Goal: Task Accomplishment & Management: Manage account settings

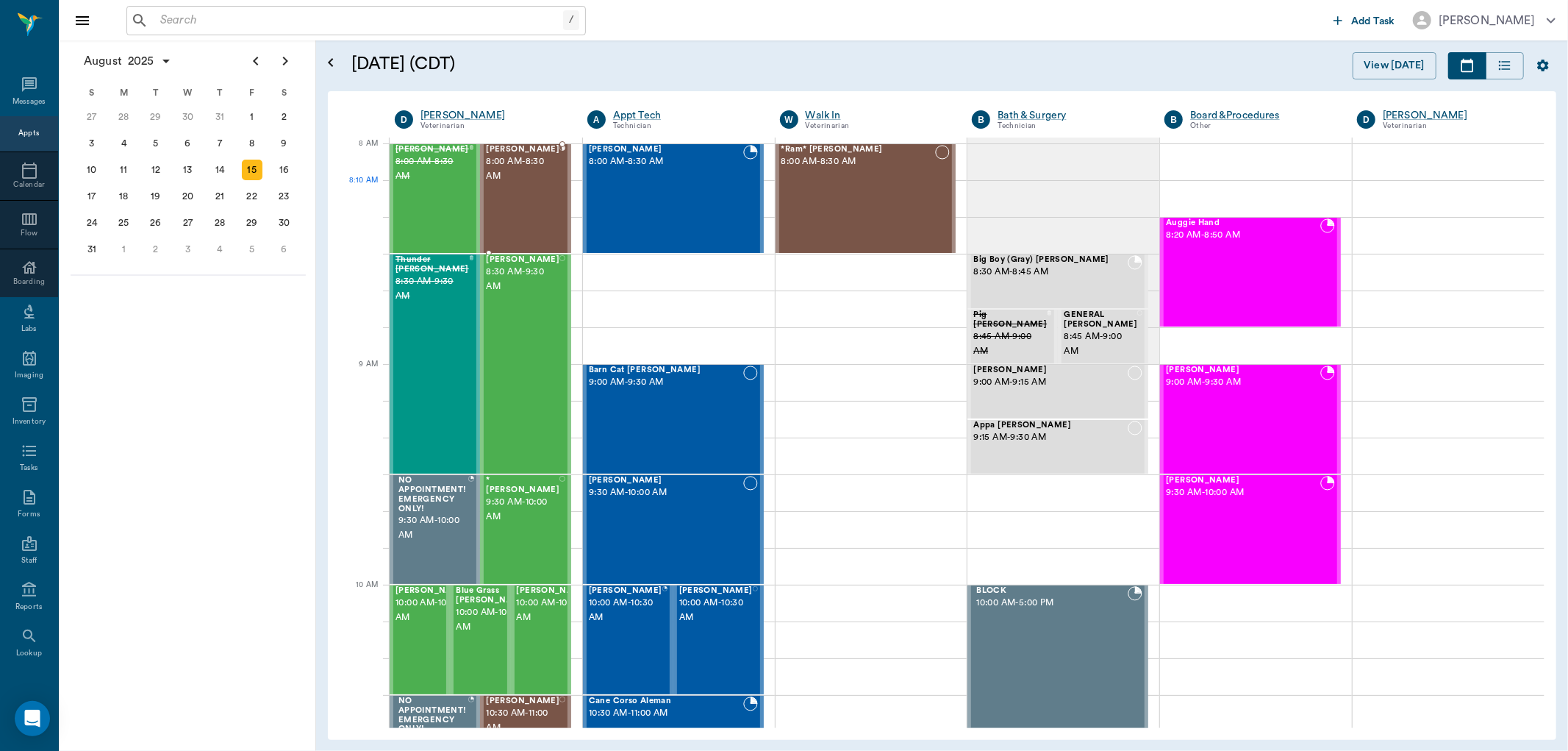
click at [511, 184] on span "8:00 AM - 8:30 AM" at bounding box center [523, 169] width 74 height 30
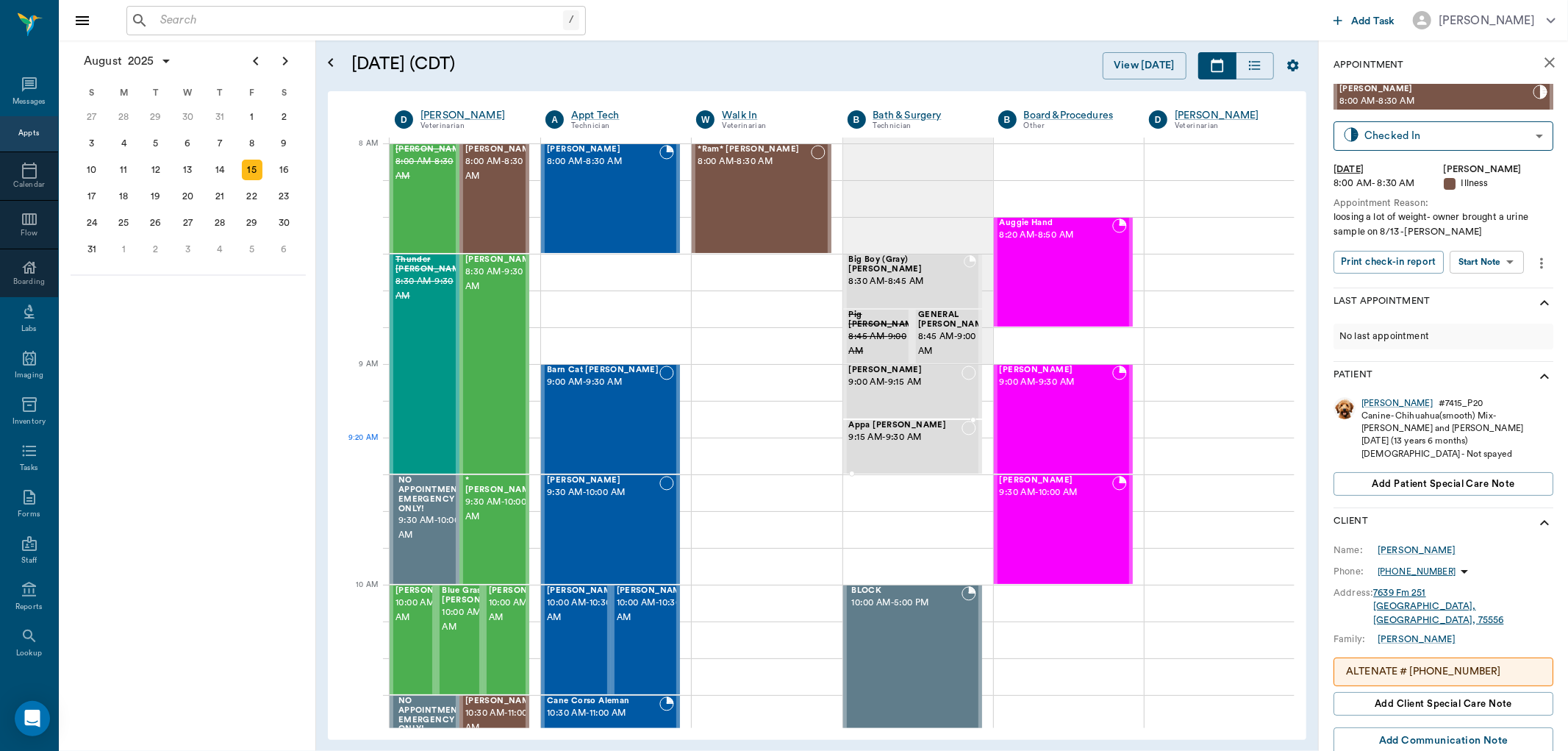
click at [870, 442] on span "9:15 AM - 9:30 AM" at bounding box center [905, 437] width 113 height 15
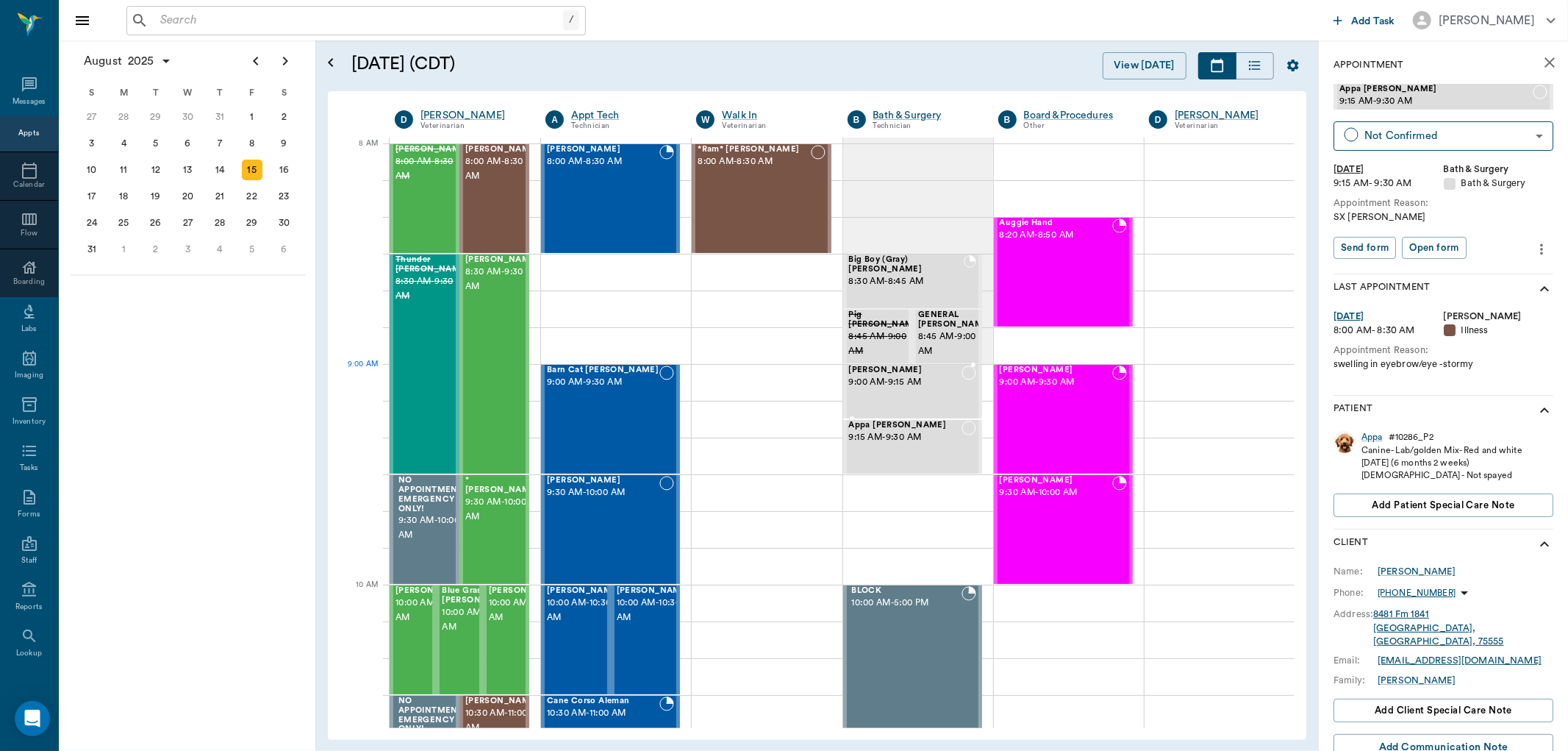
click at [882, 390] on div "[PERSON_NAME] 9:00 AM - 9:15 AM" at bounding box center [905, 391] width 113 height 52
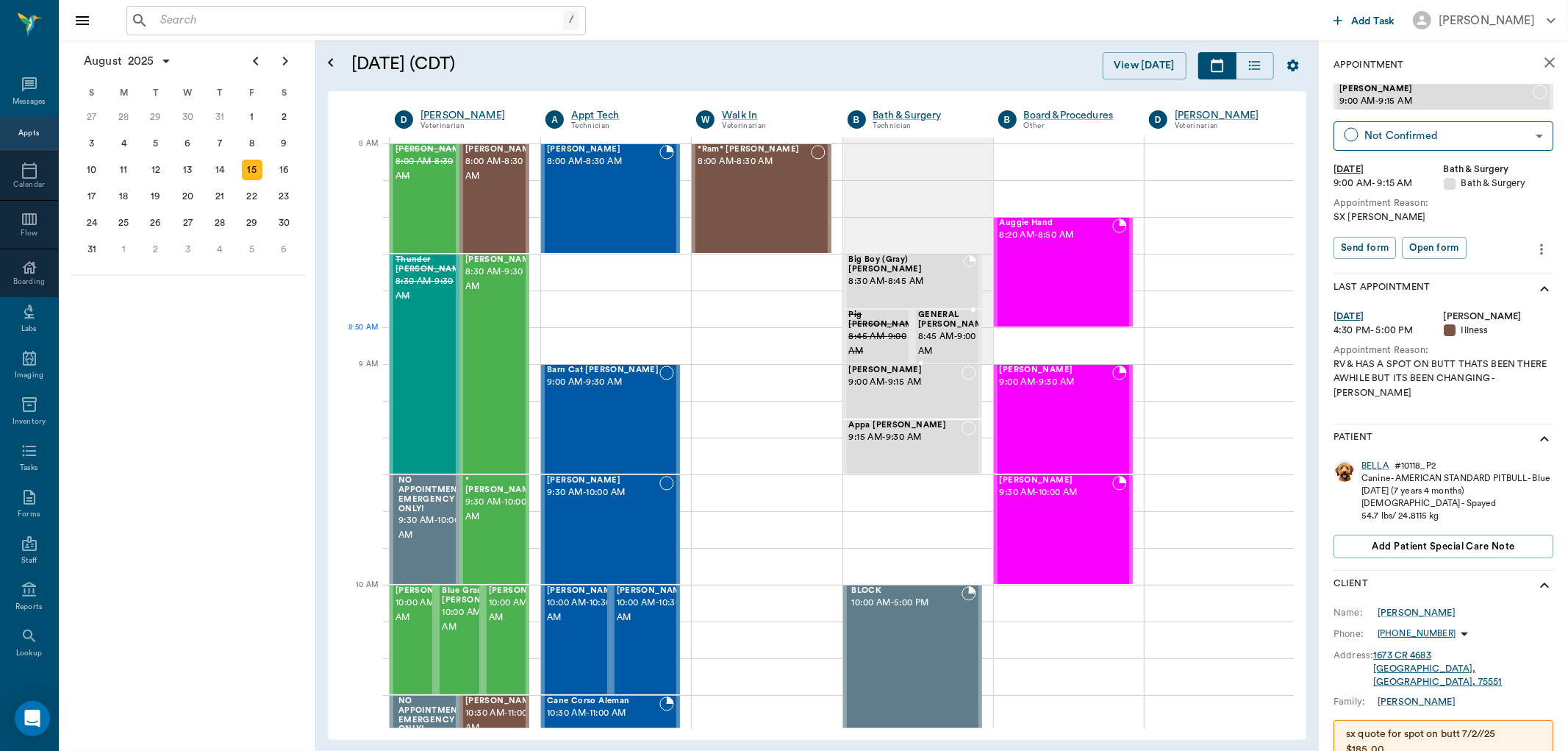
click at [927, 333] on span "8:45 AM - 9:00 AM" at bounding box center [955, 345] width 74 height 30
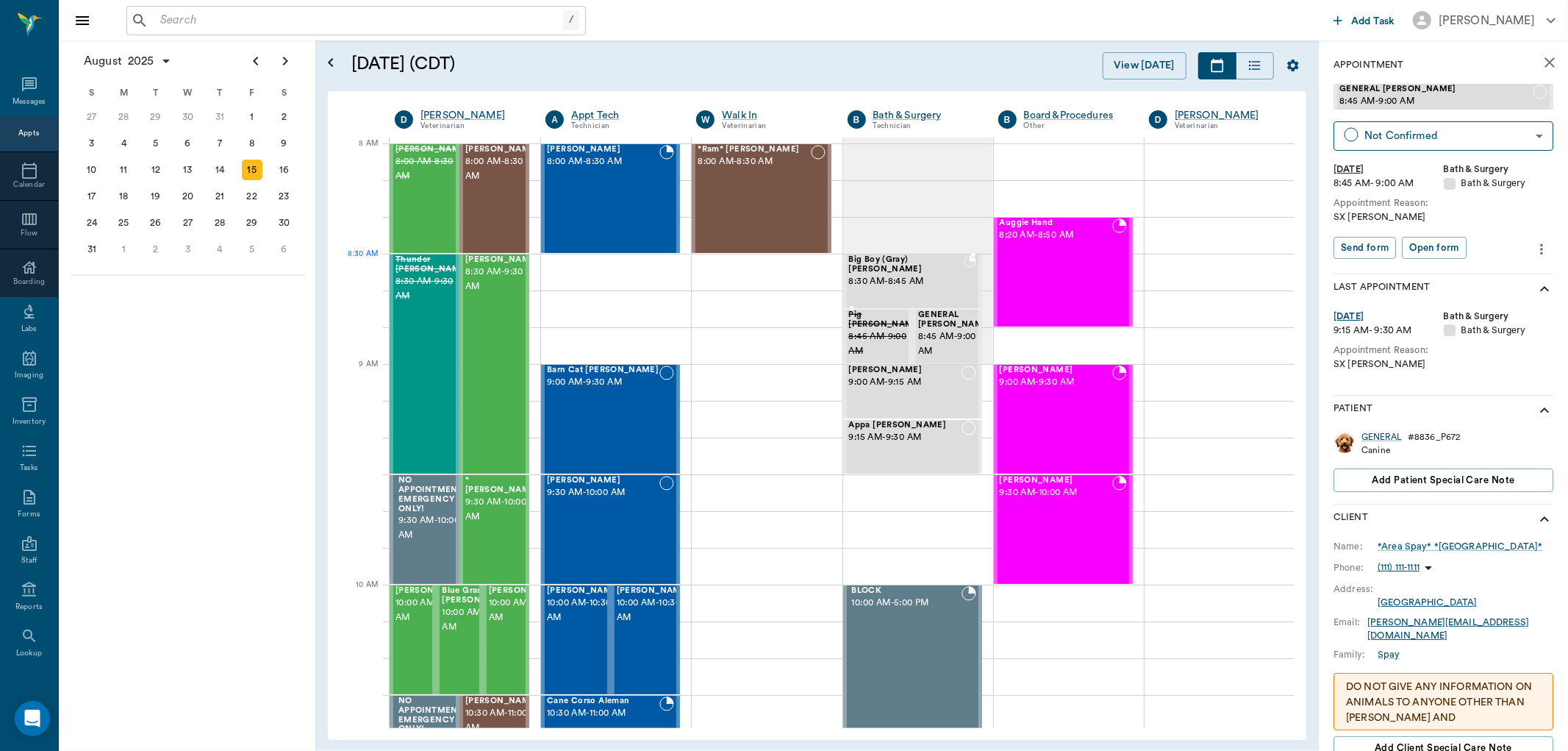
drag, startPoint x: 904, startPoint y: 270, endPoint x: 927, endPoint y: 267, distance: 23.2
click at [904, 274] on span "8:30 AM - 8:45 AM" at bounding box center [906, 282] width 115 height 15
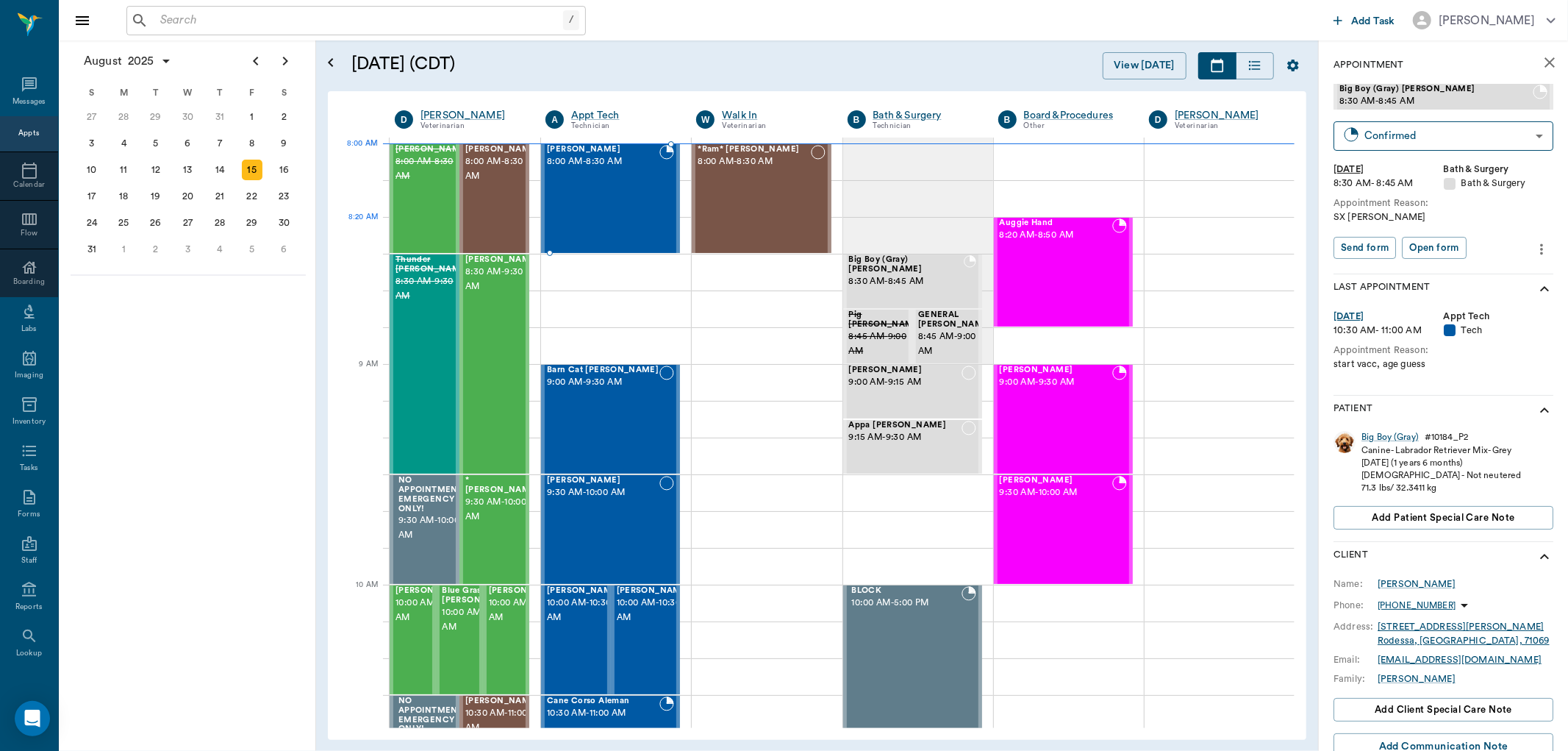
click at [616, 207] on div "[PERSON_NAME] 8:00 AM - 8:30 AM" at bounding box center [603, 198] width 113 height 108
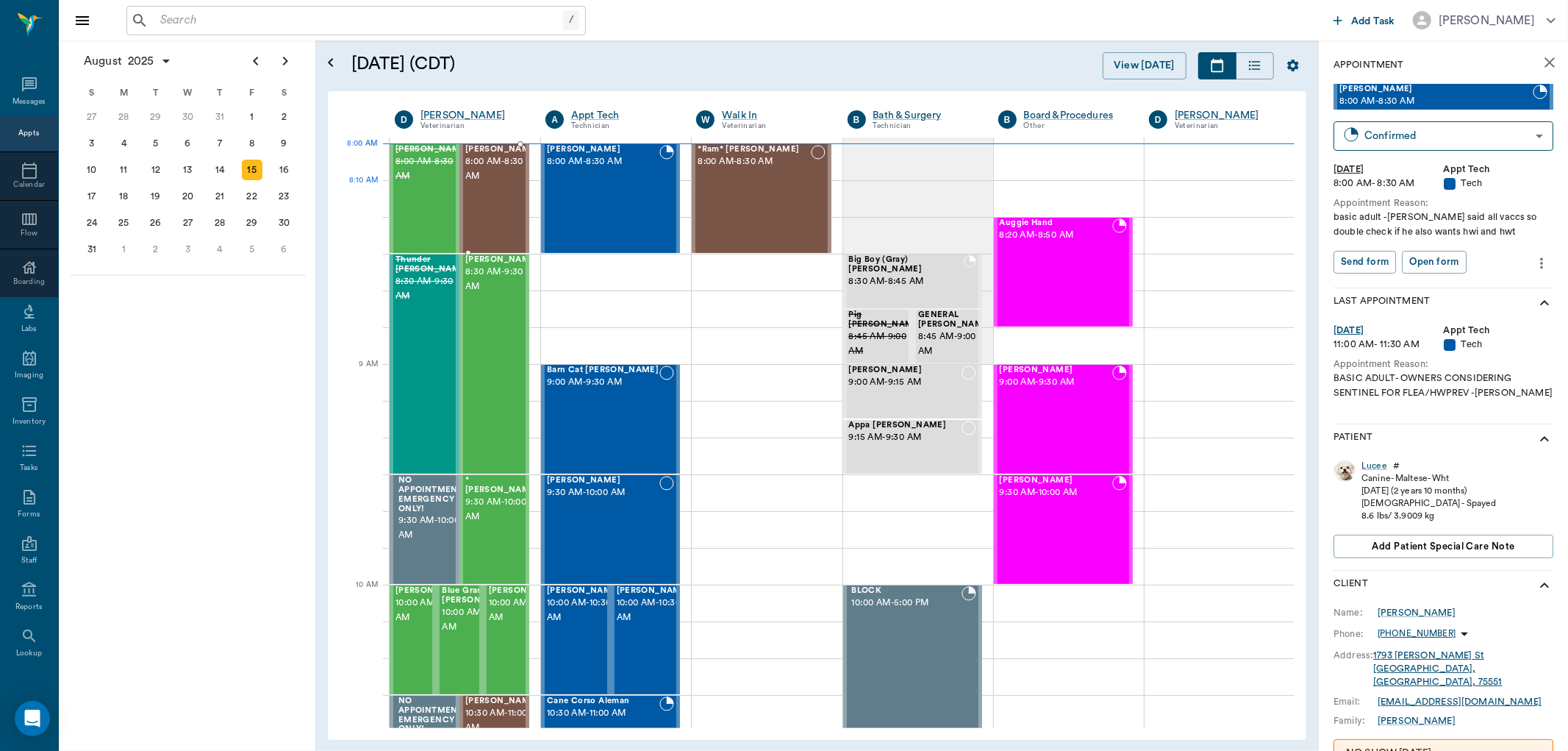
click at [486, 184] on span "8:00 AM - 8:30 AM" at bounding box center [502, 169] width 74 height 30
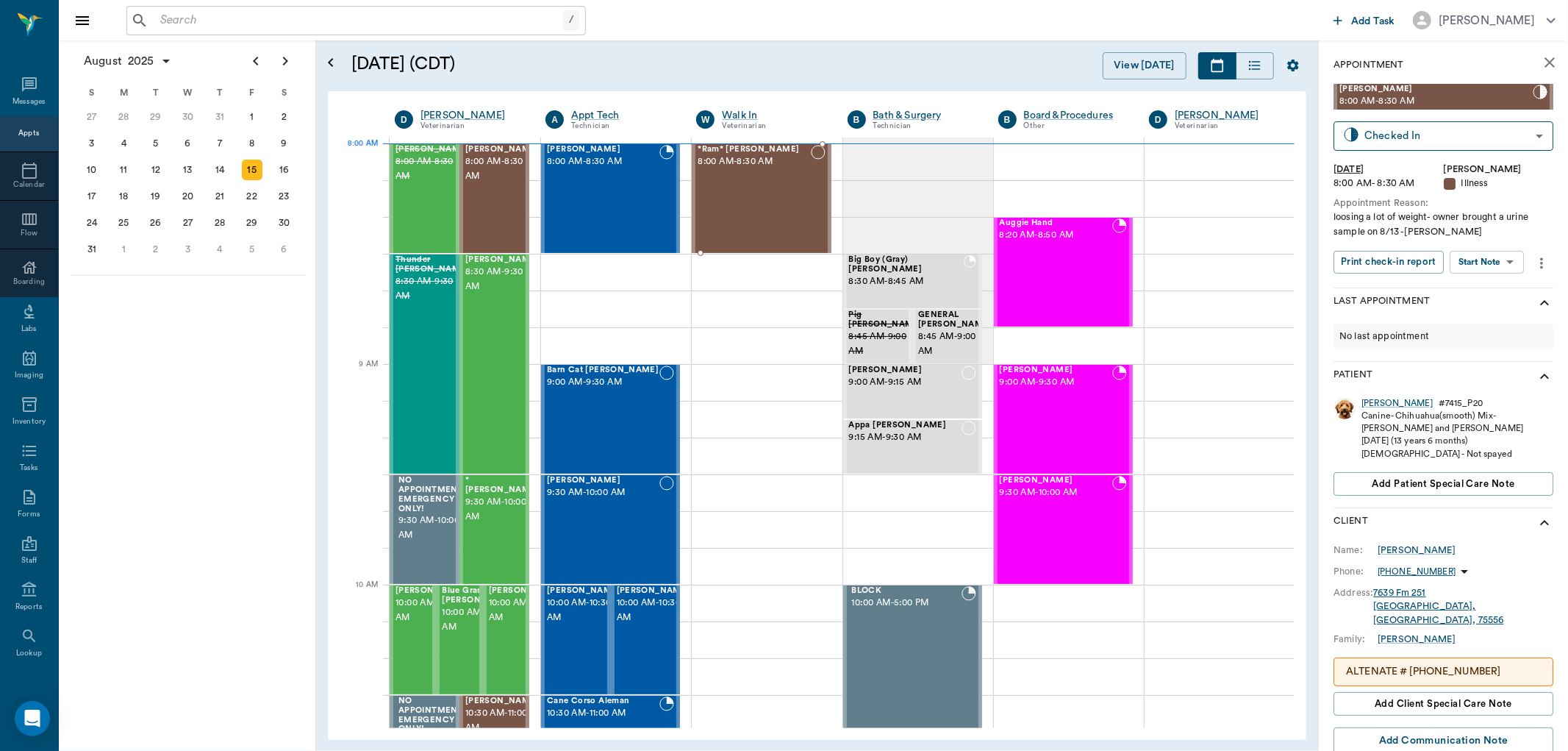
click at [758, 180] on div "*Ram* [PERSON_NAME] 8:00 AM - 8:30 AM" at bounding box center [754, 198] width 113 height 108
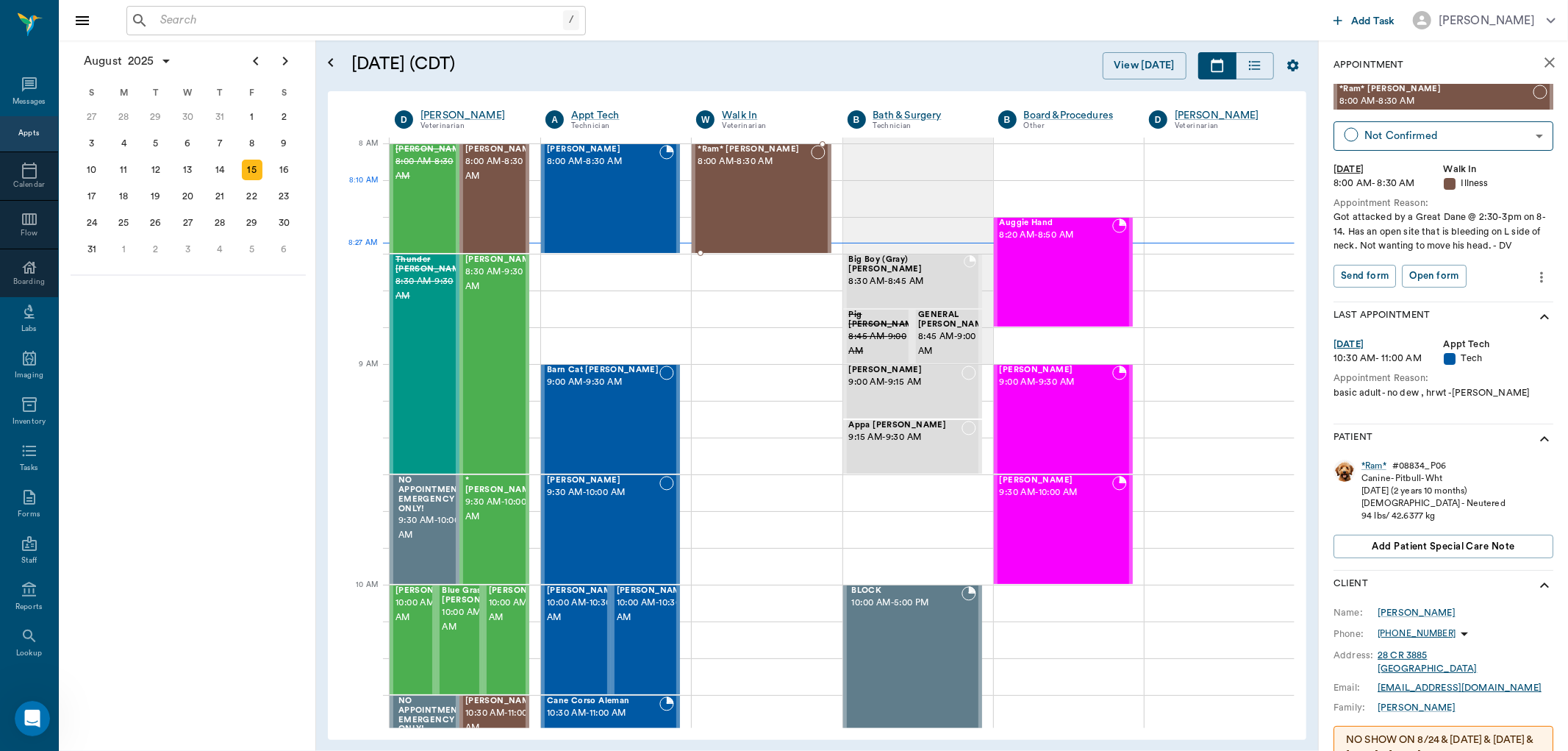
click at [773, 203] on div "*Ram* [PERSON_NAME] 8:00 AM - 8:30 AM" at bounding box center [754, 198] width 113 height 108
click at [1383, 462] on div "*Ram*" at bounding box center [1374, 466] width 25 height 13
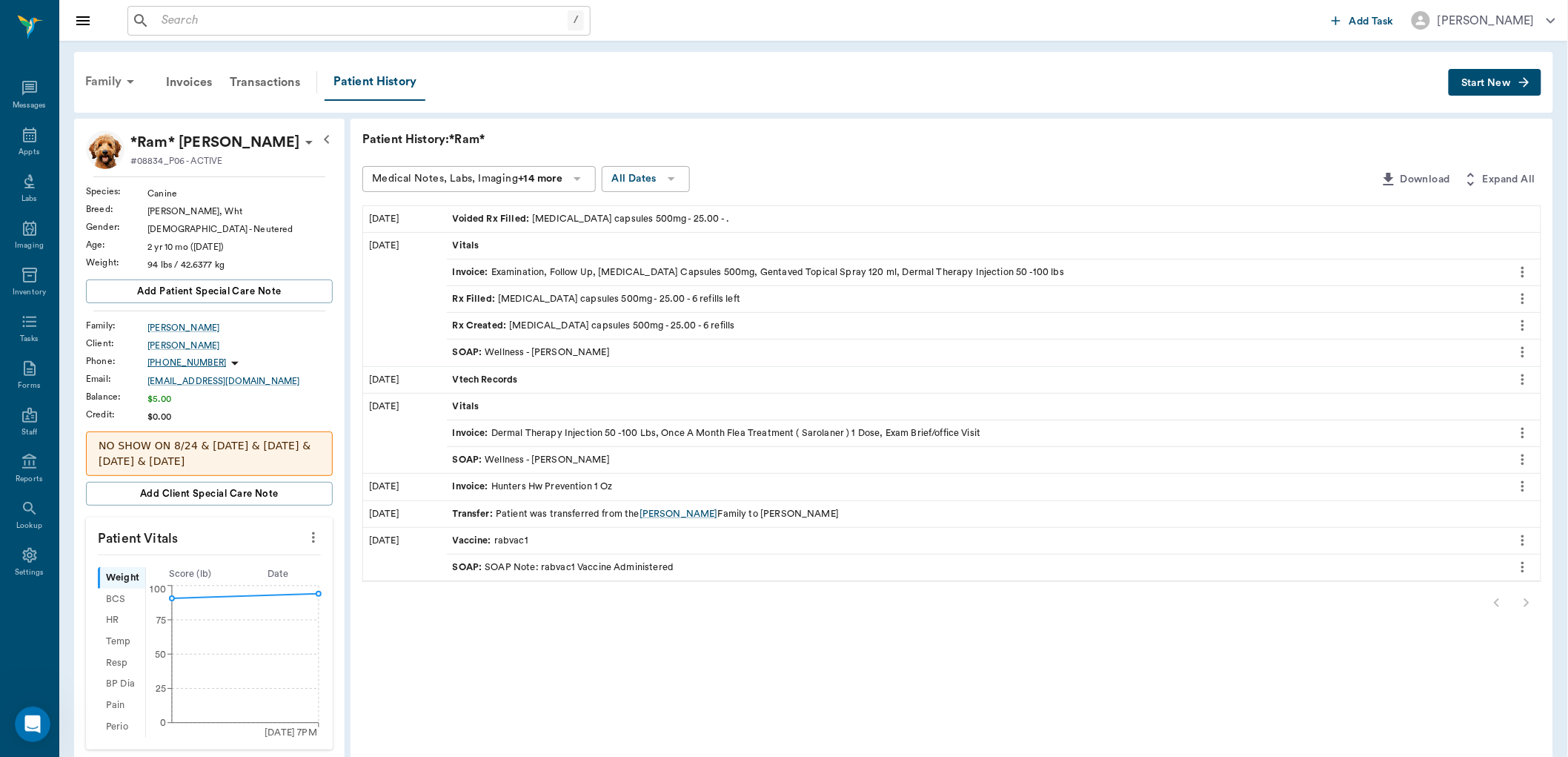
click at [127, 84] on icon at bounding box center [130, 82] width 18 height 18
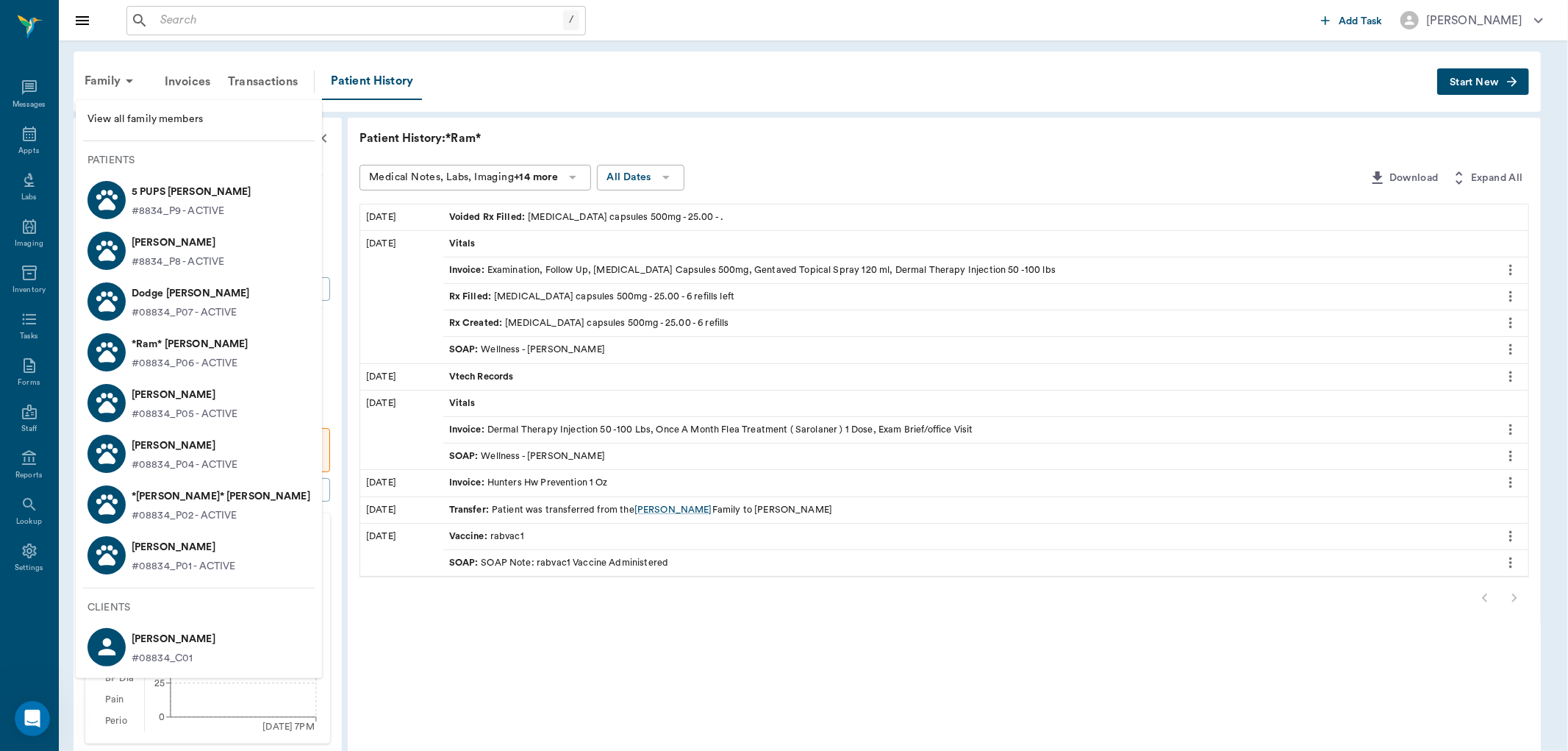
click at [155, 643] on p "[PERSON_NAME]" at bounding box center [173, 639] width 84 height 24
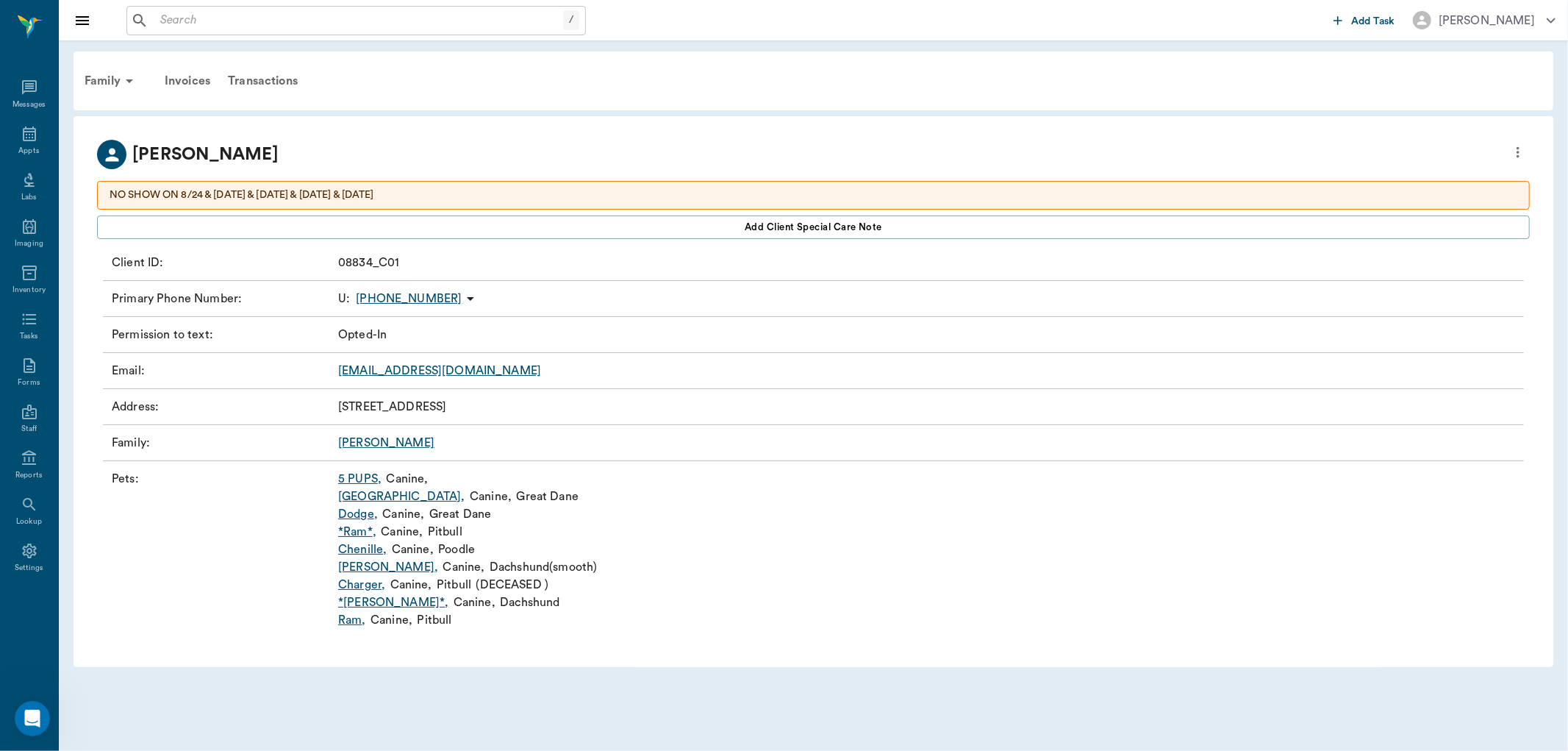
click at [1523, 147] on icon "more" at bounding box center [1519, 152] width 16 height 18
click at [1451, 177] on span "Edit profile" at bounding box center [1412, 177] width 207 height 15
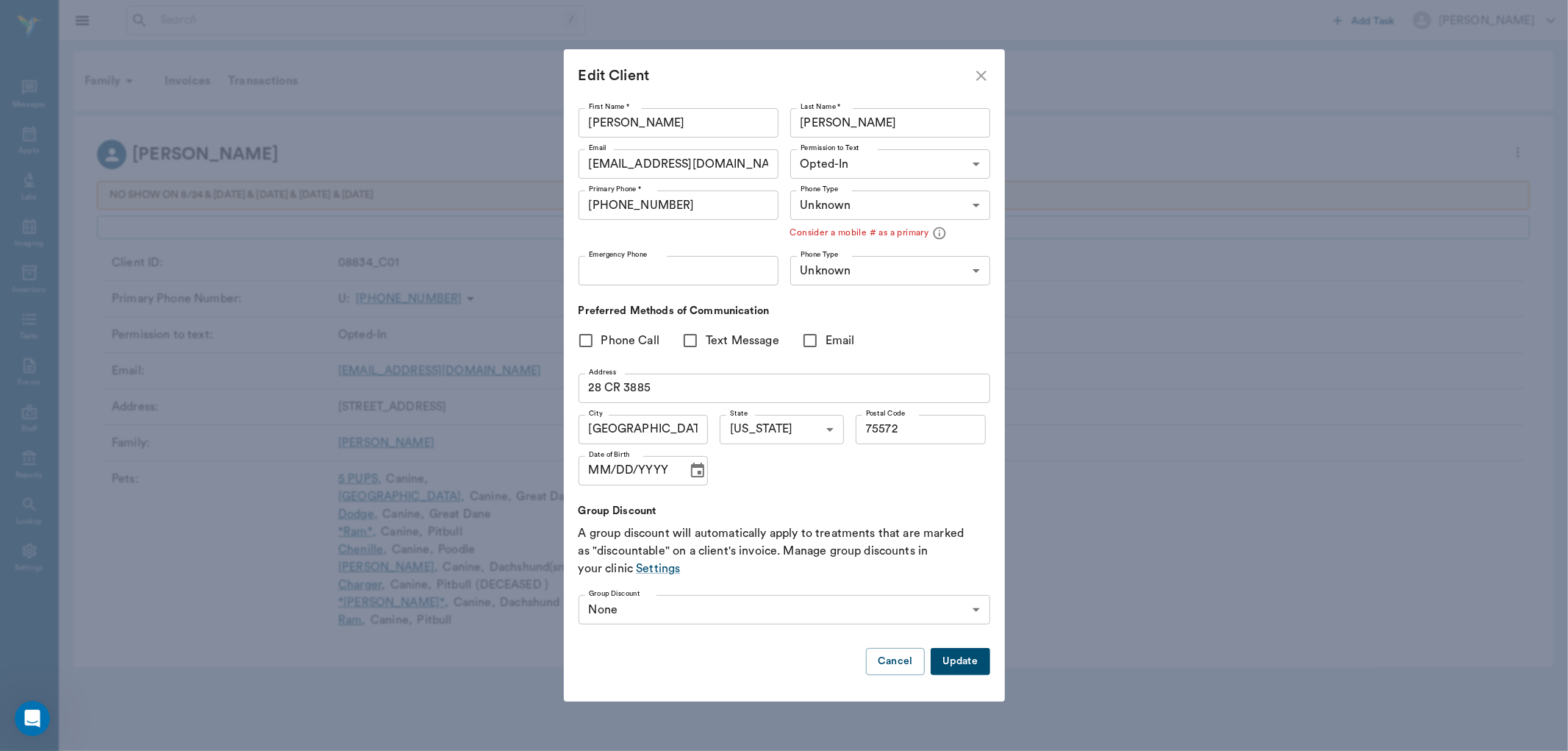
click at [749, 210] on input "[PHONE_NUMBER]" at bounding box center [679, 205] width 200 height 30
type input "("
type input "[PHONE_NUMBER]"
click at [689, 271] on input "Emergency Phone" at bounding box center [679, 271] width 200 height 30
click at [884, 269] on body "/ ​ Add Task [PERSON_NAME] Nectar Messages Appts Labs Imaging Inventory Tasks F…" at bounding box center [784, 376] width 1568 height 751
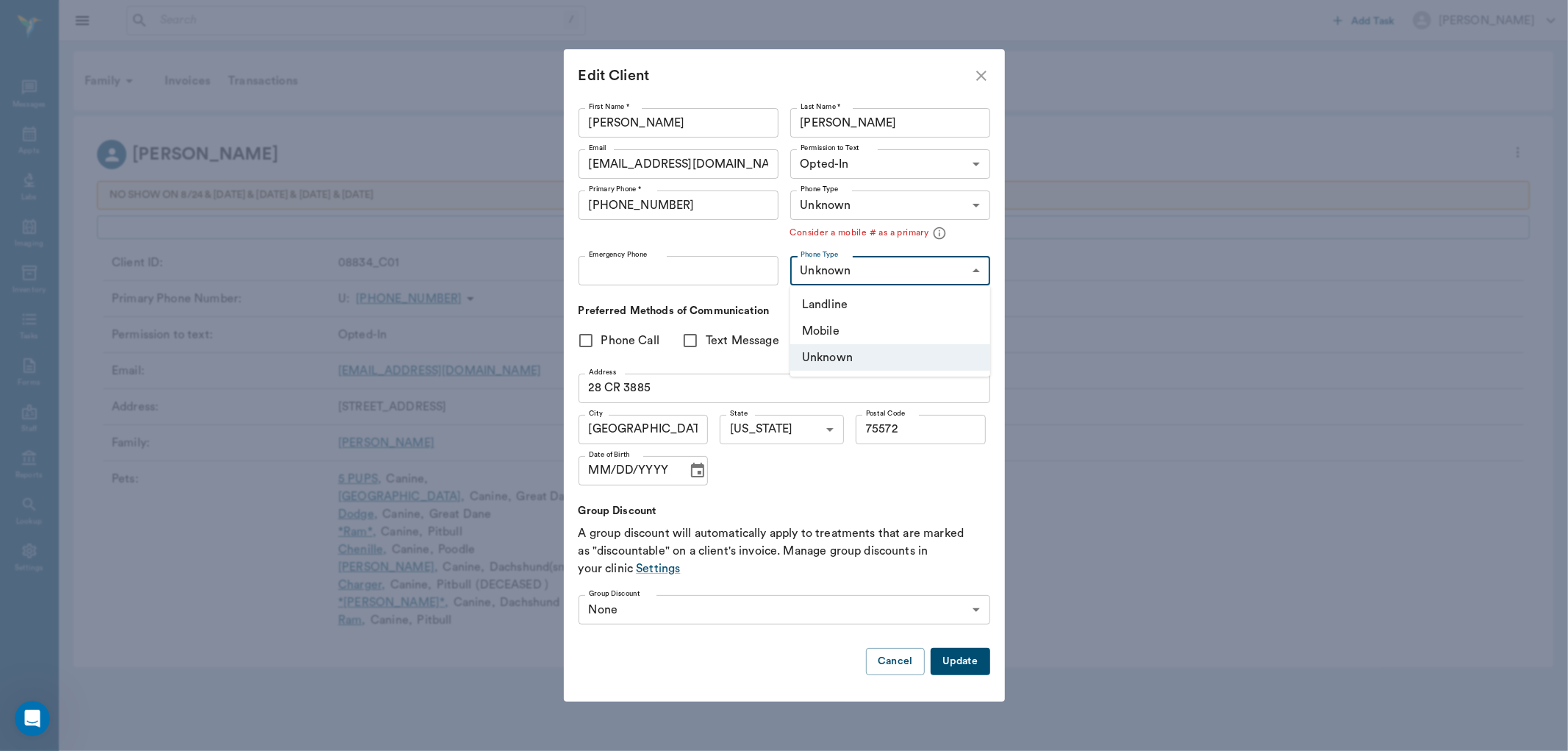
click at [884, 322] on li "Mobile" at bounding box center [890, 331] width 200 height 27
type input "MOBILE"
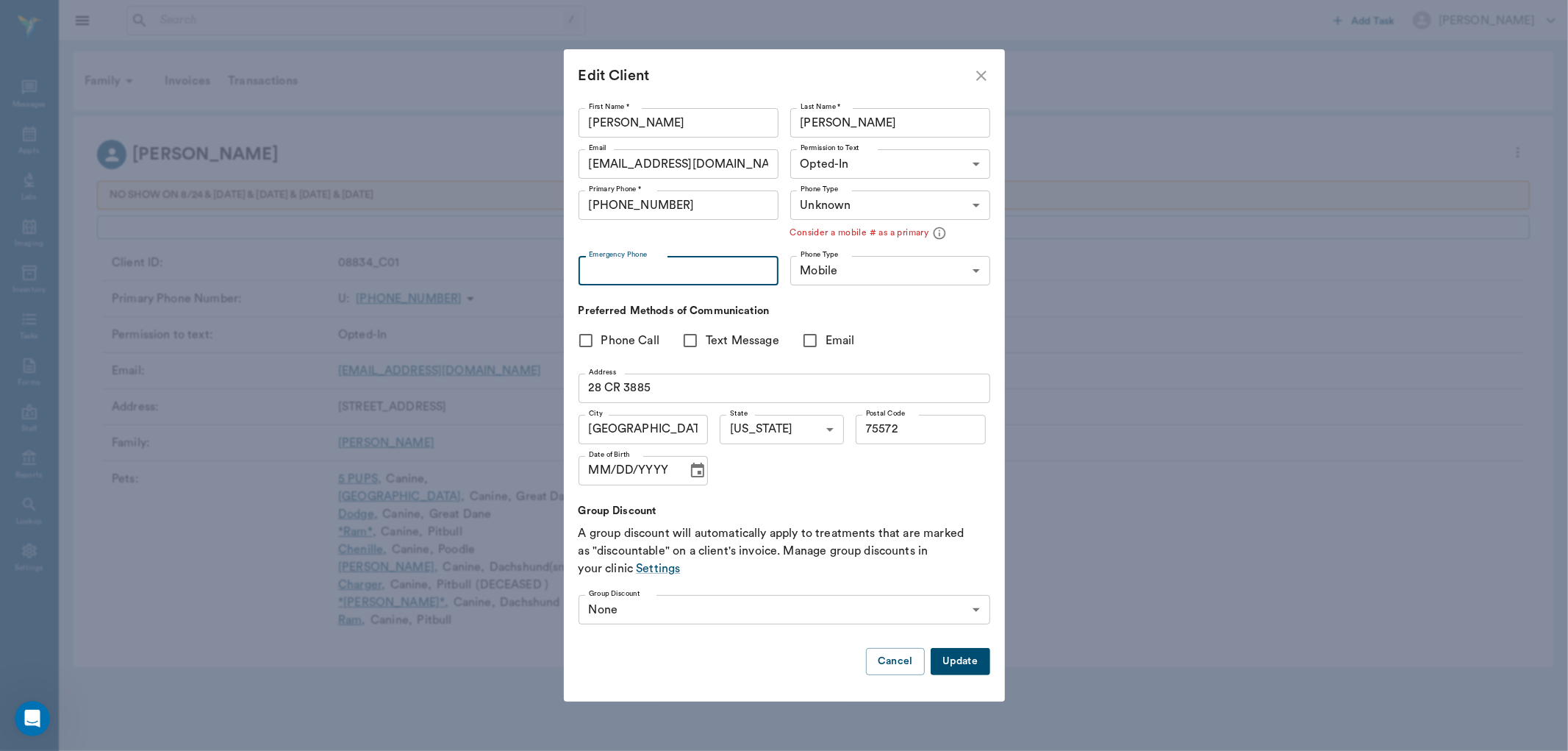
click at [701, 266] on input "Emergency Phone" at bounding box center [679, 271] width 200 height 30
type input "[PHONE_NUMBER]"
click at [965, 662] on button "Update" at bounding box center [960, 661] width 59 height 27
type input "UNKNOWN"
type input "MOBILE"
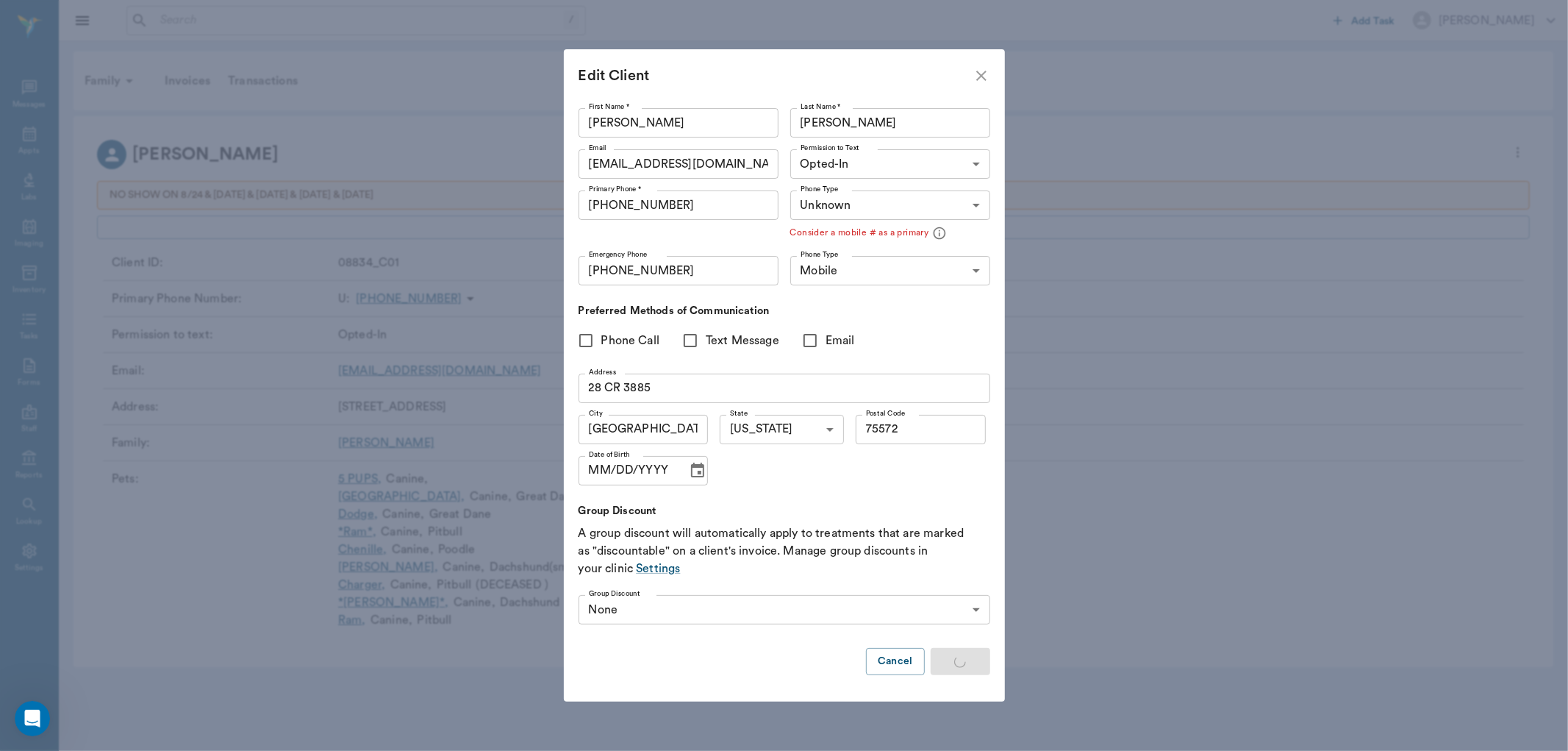
type input "LANDLINE"
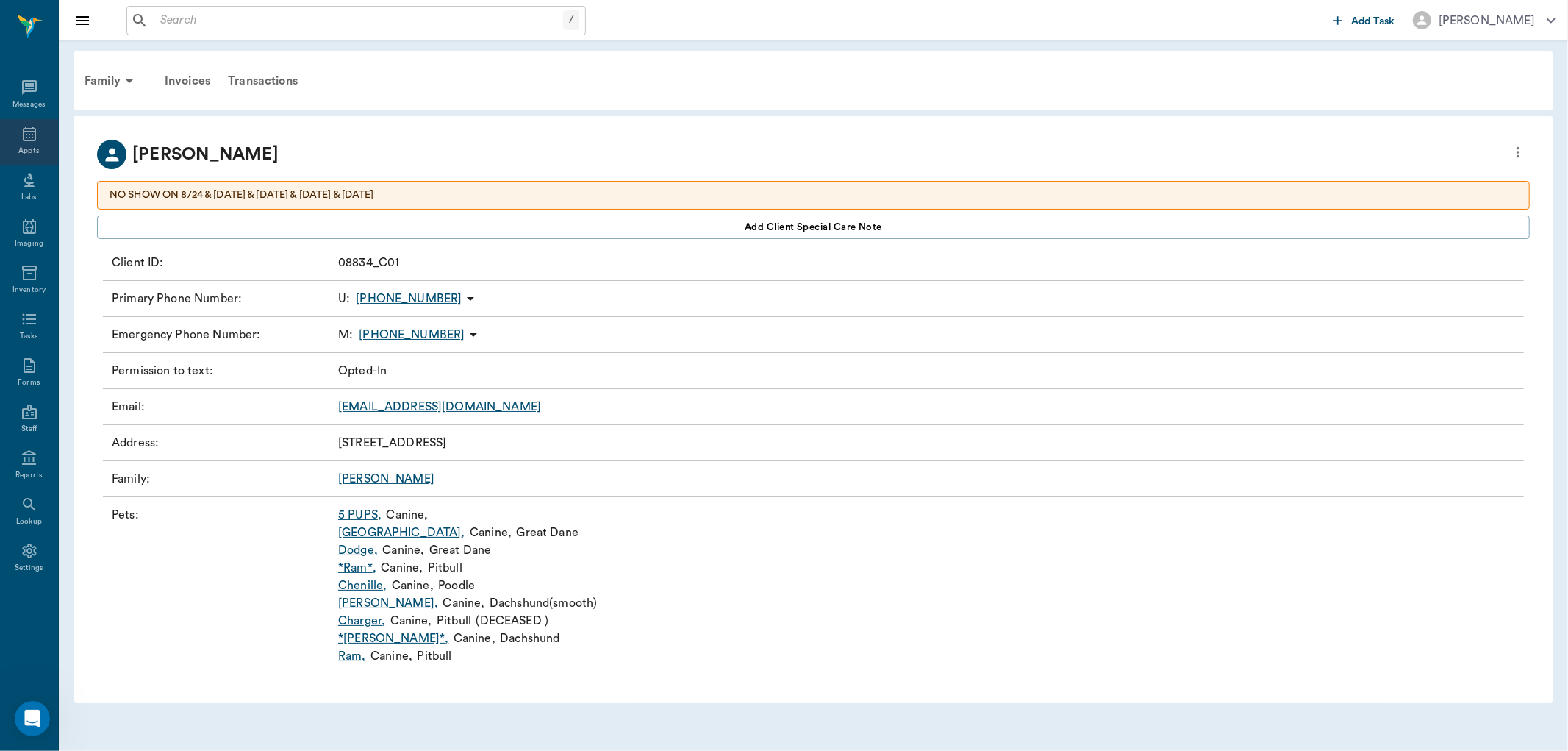
click at [27, 128] on icon at bounding box center [30, 134] width 13 height 15
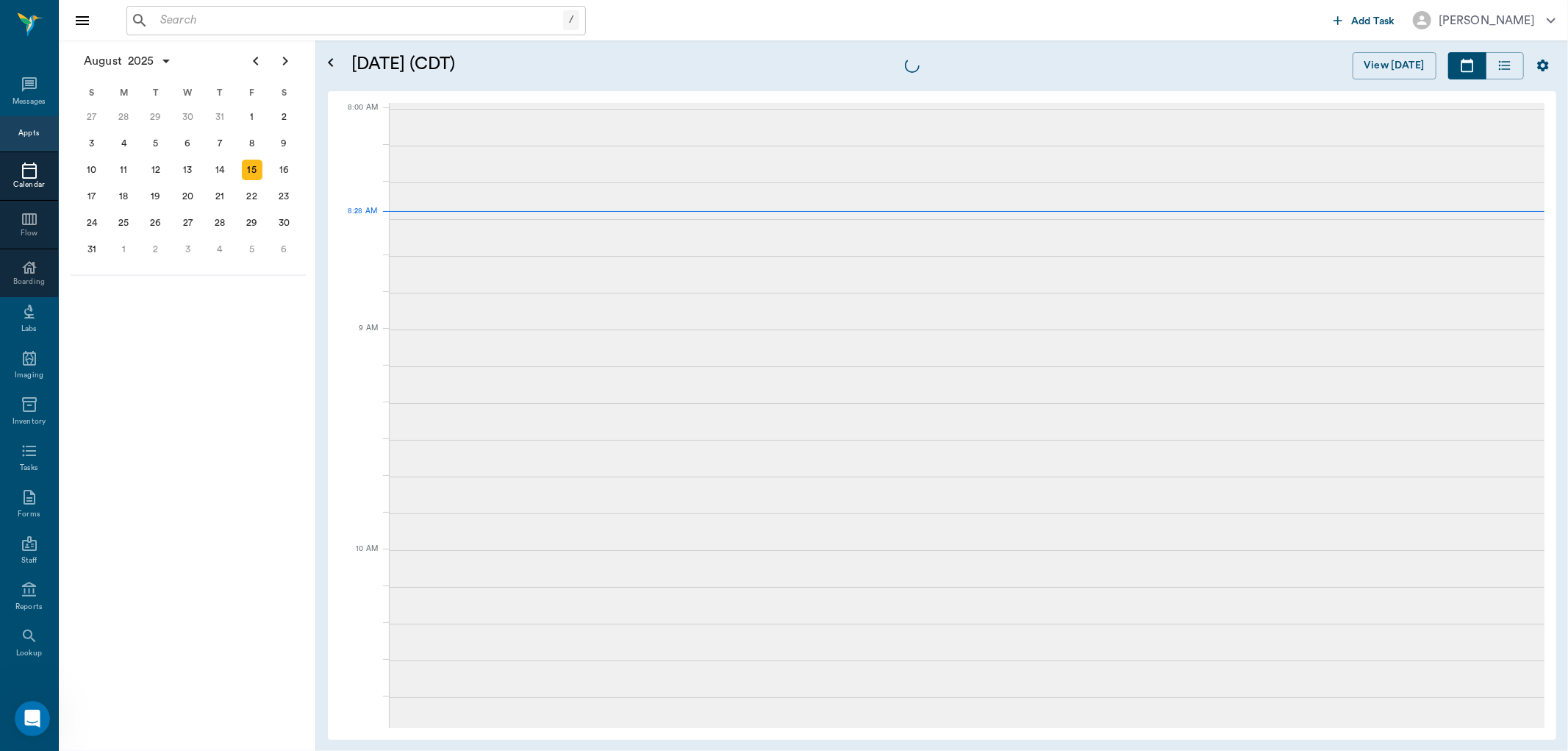
scroll to position [1, 0]
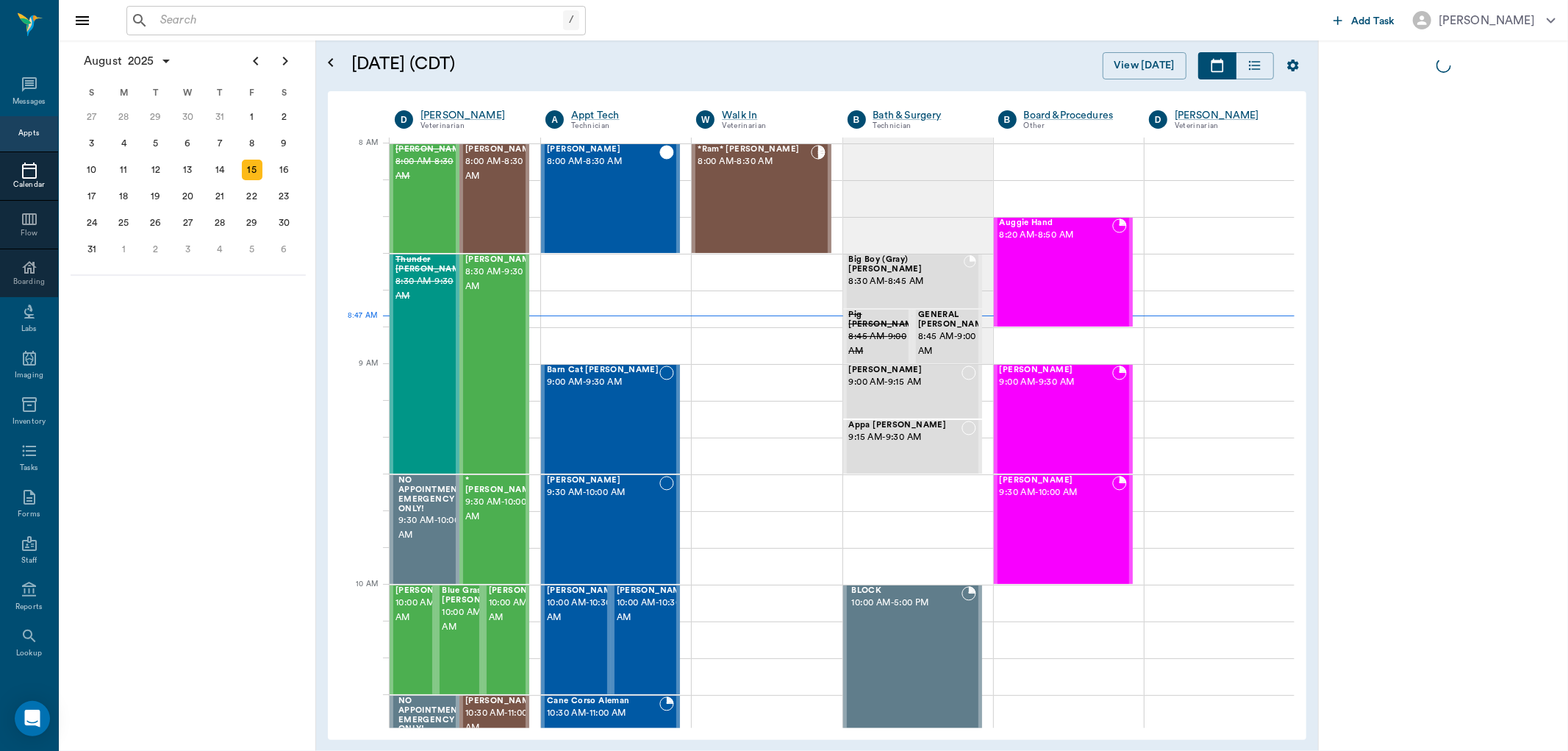
scroll to position [1, 0]
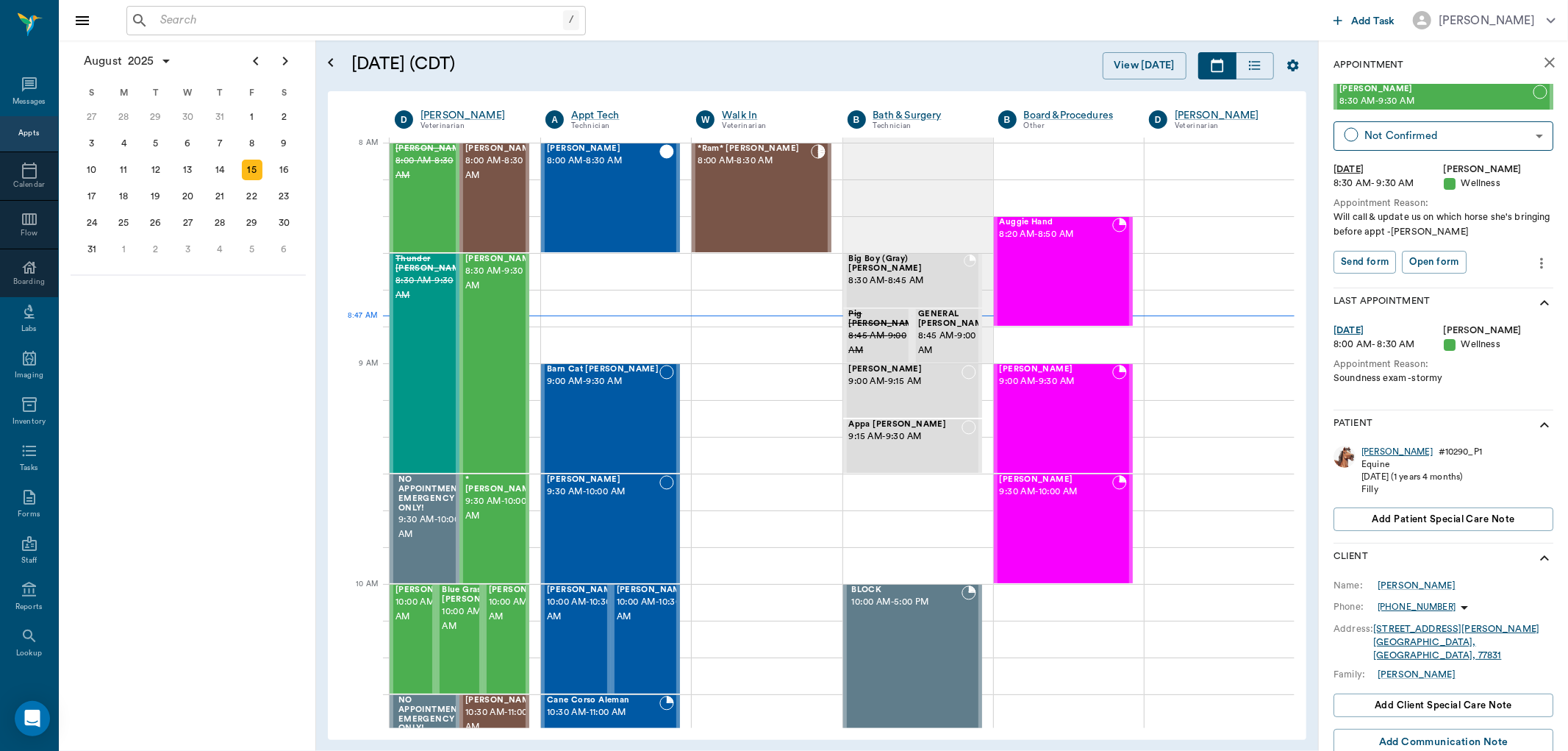
click at [1379, 450] on div "Gretchen" at bounding box center [1397, 451] width 72 height 13
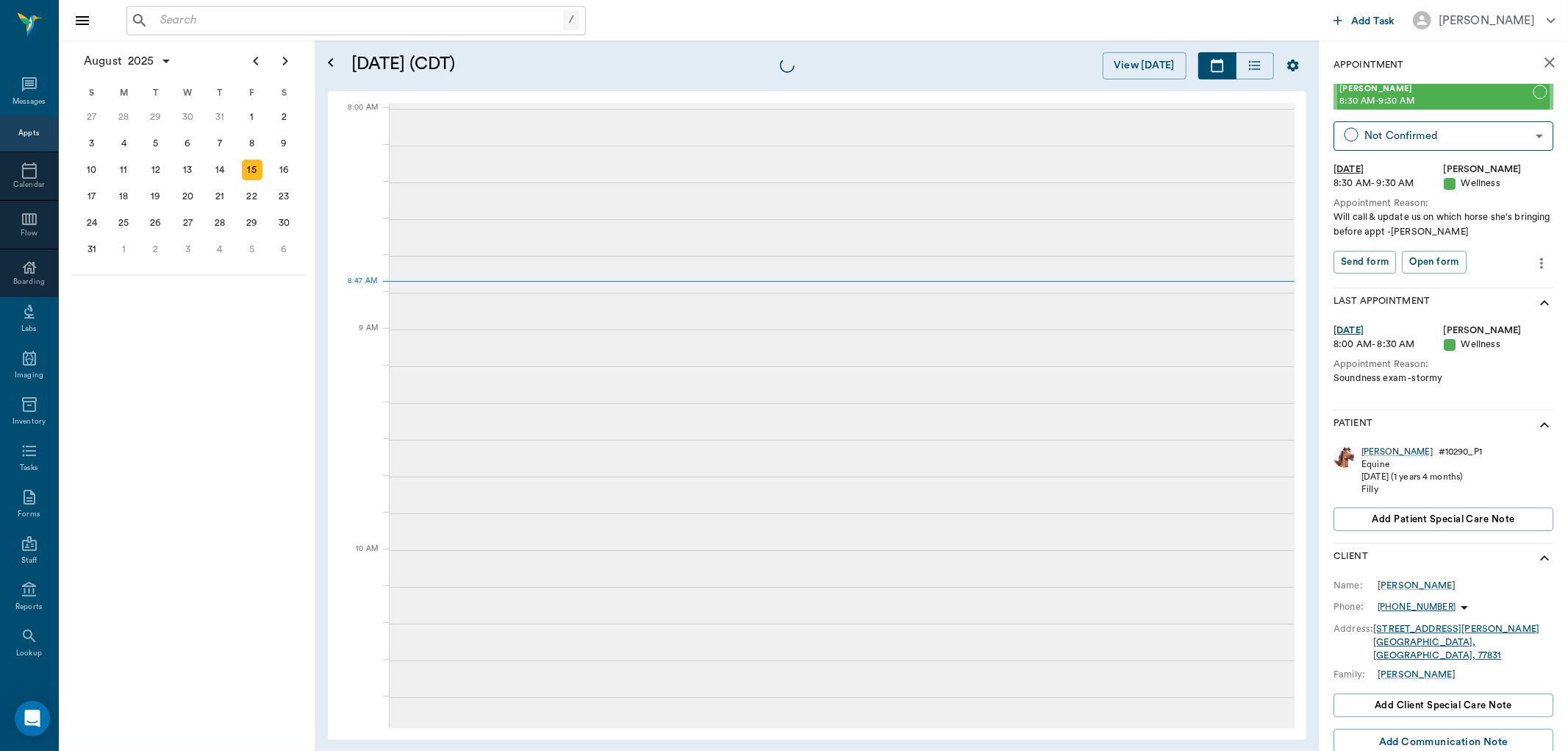
scroll to position [1, 0]
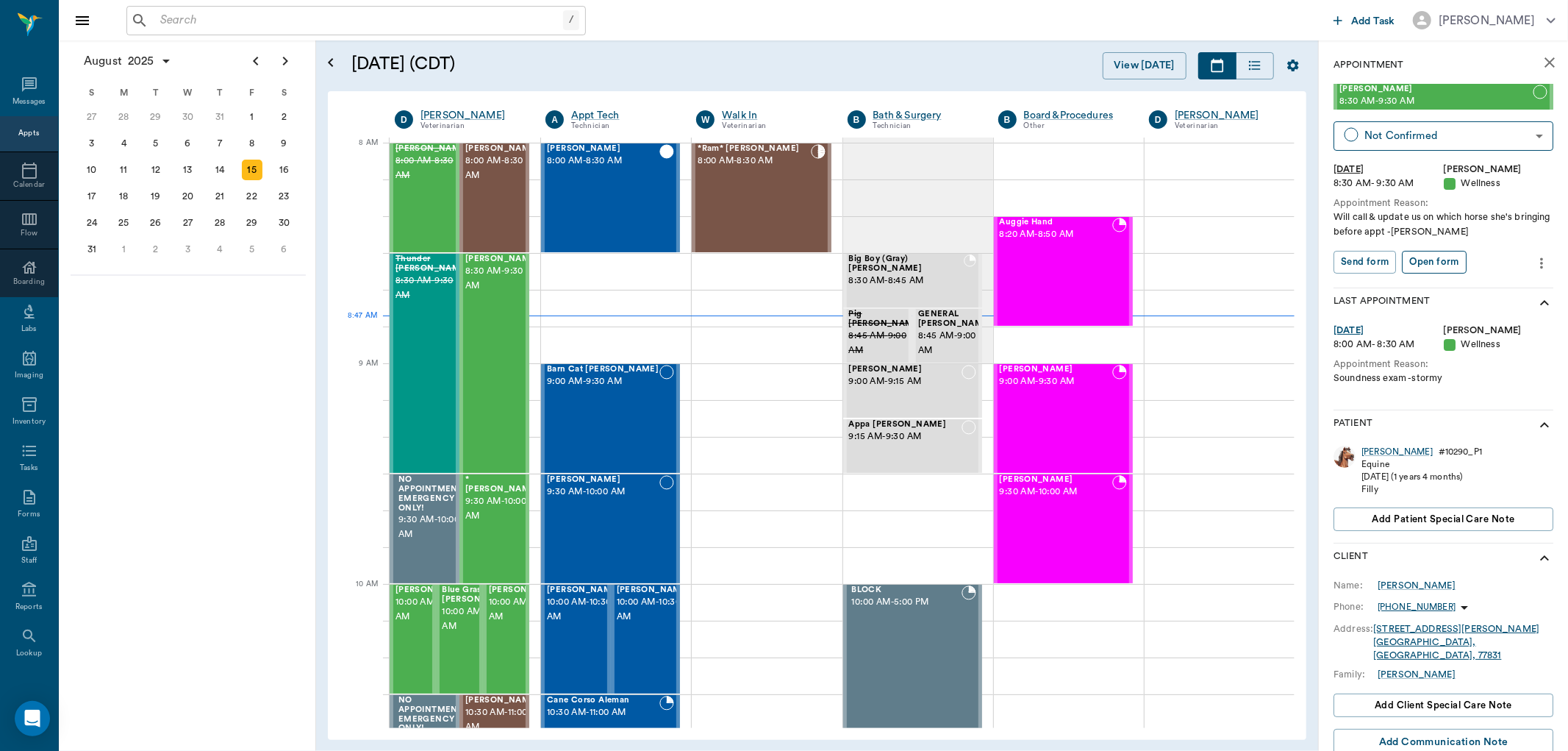
click at [1432, 265] on button "Open form" at bounding box center [1434, 262] width 64 height 23
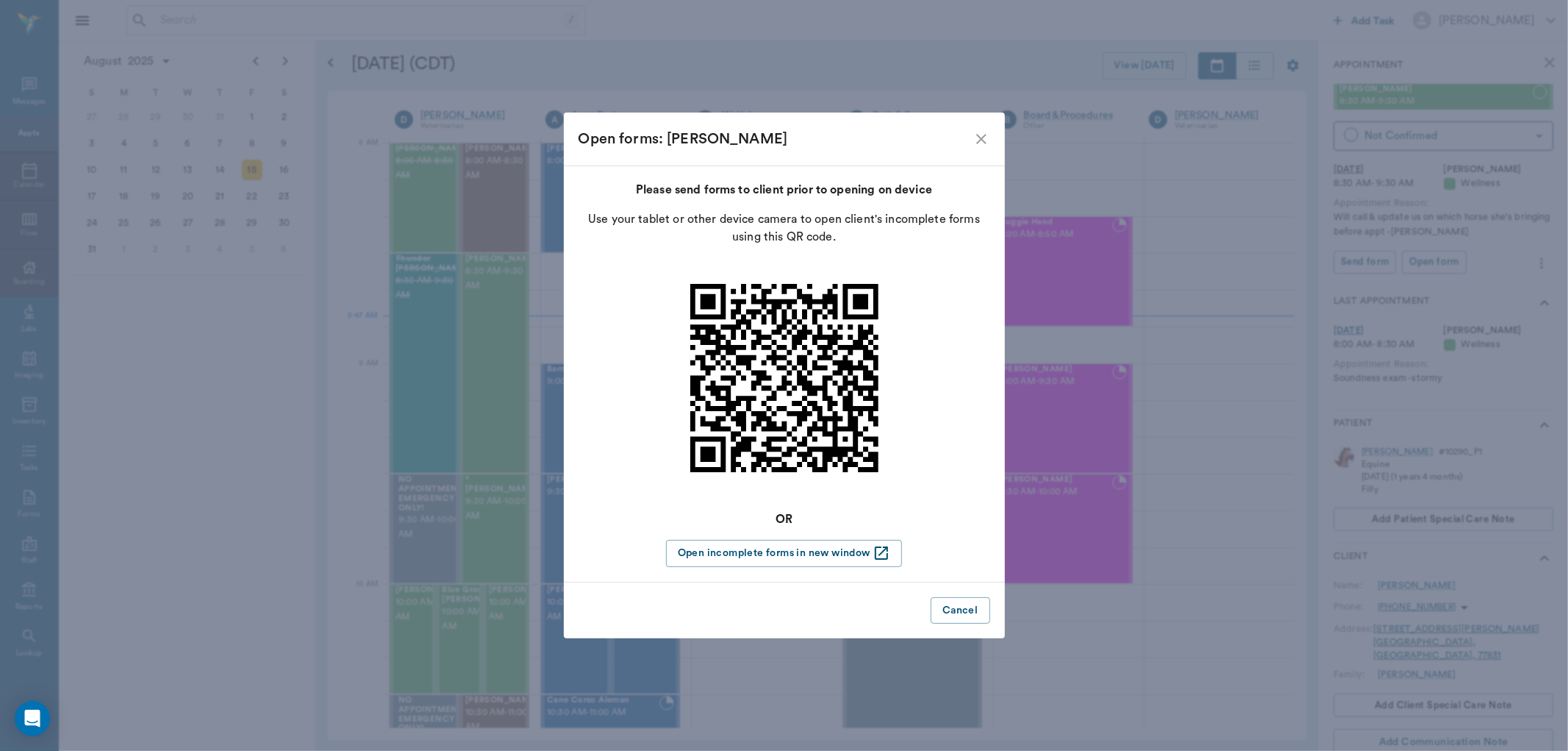
click at [1442, 262] on div "Open forms: Gretchen Messersmith Please send forms to client prior to opening o…" at bounding box center [784, 376] width 1568 height 751
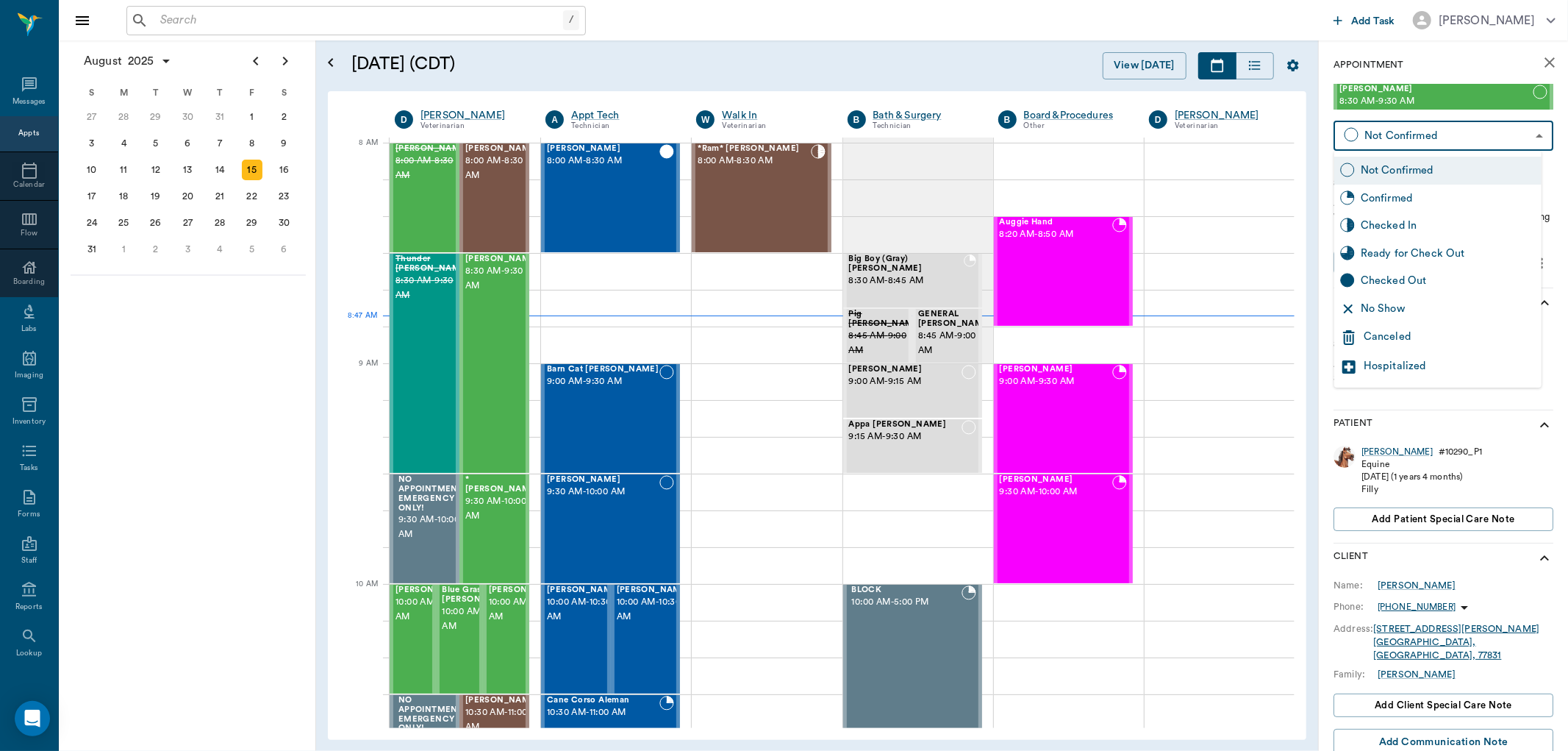
click at [1504, 132] on body "/ ​ Add Task Dr. Bert Ellsworth Nectar Messages Appts Calendar Flow Boarding La…" at bounding box center [784, 376] width 1568 height 751
click at [1445, 224] on div "Checked In" at bounding box center [1448, 226] width 175 height 16
type input "CHECKED_IN"
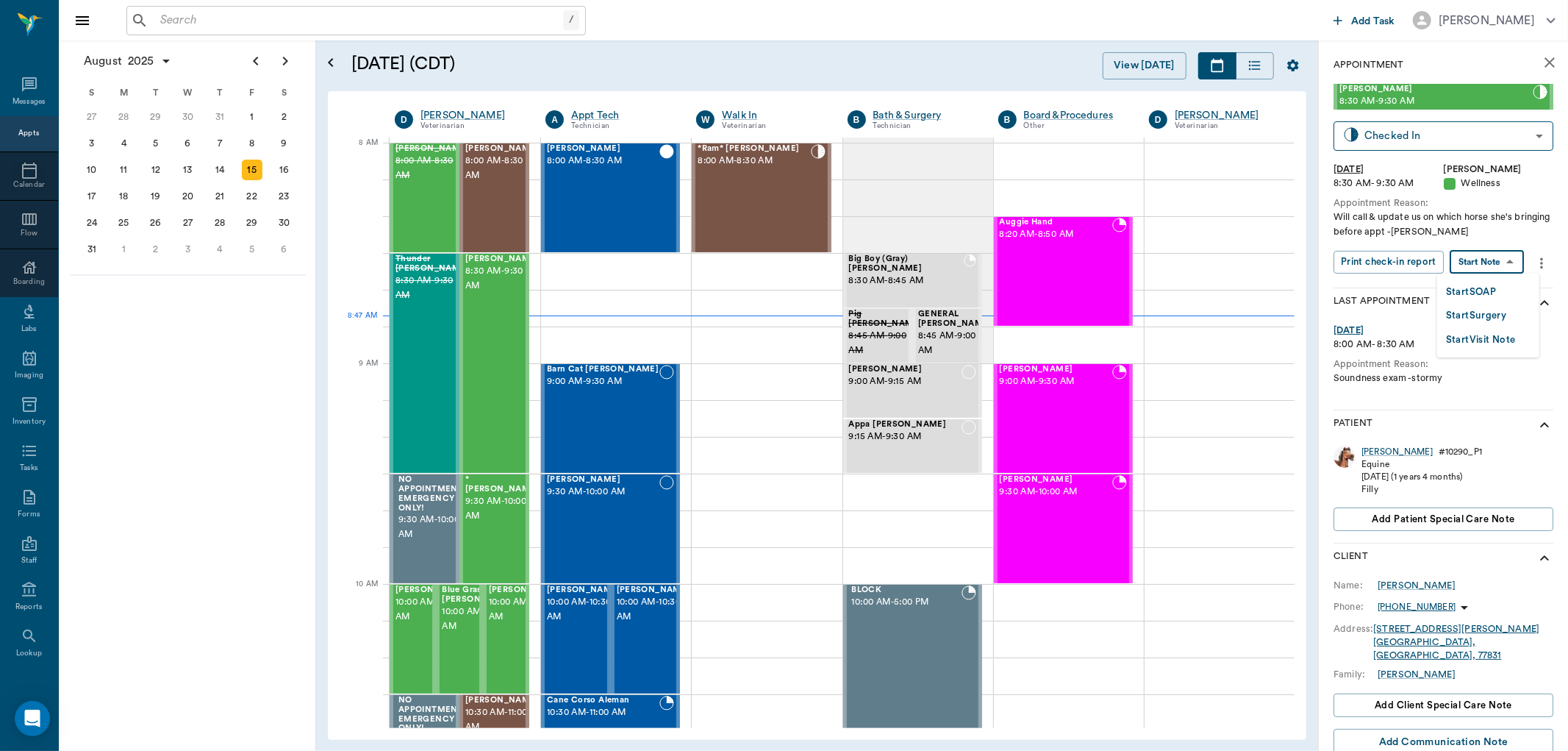
click at [1502, 253] on body "/ ​ Add Task Dr. Bert Ellsworth Nectar Messages Appts Calendar Flow Boarding La…" at bounding box center [784, 376] width 1568 height 751
click at [1477, 287] on button "Start SOAP" at bounding box center [1471, 292] width 50 height 17
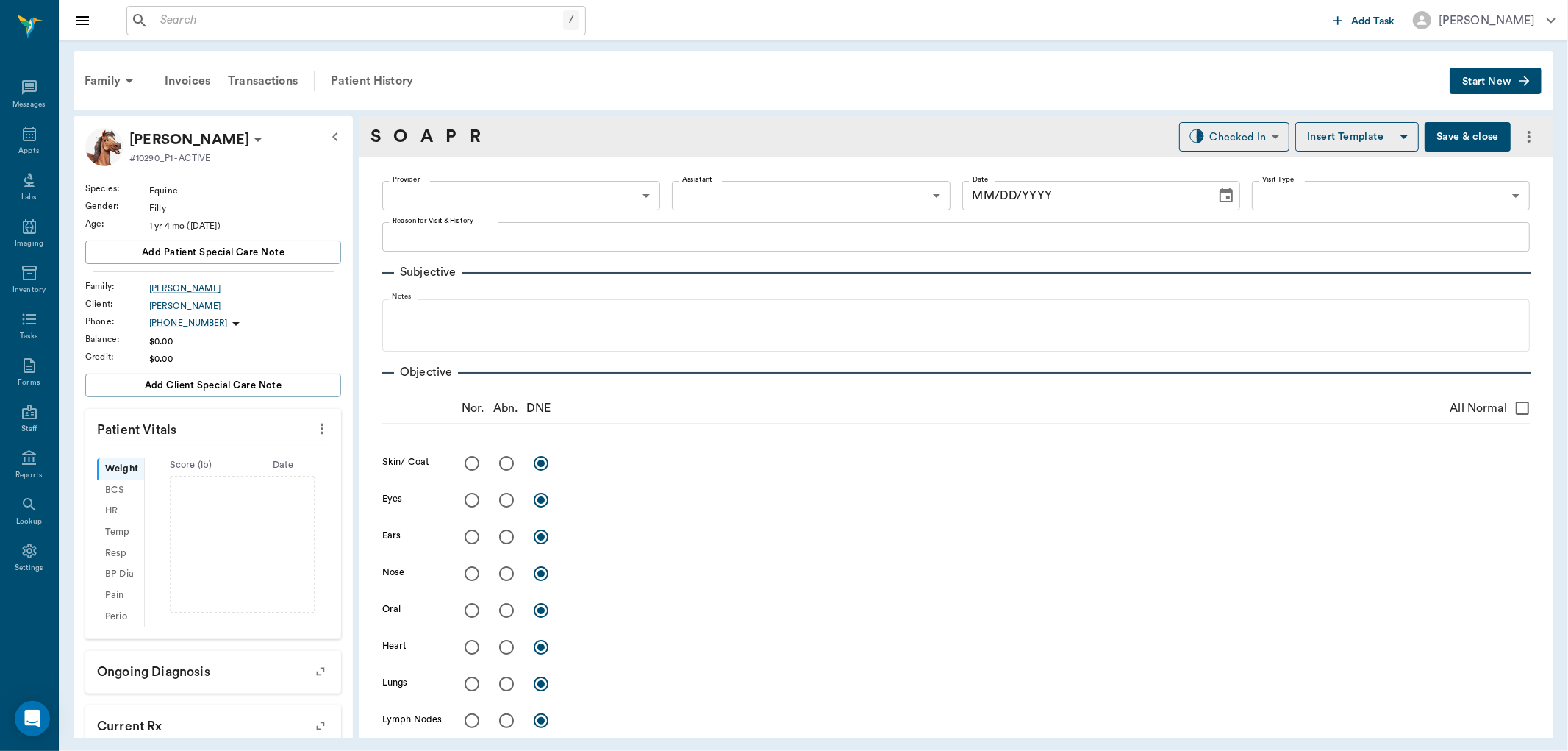
type input "63ec2f075fda476ae8351a4d"
type input "65d2be4f46e3a538d89b8c14"
type textarea "Will call & update us on which horse she's bringing before appt -Jess"
type input "08/15/2025"
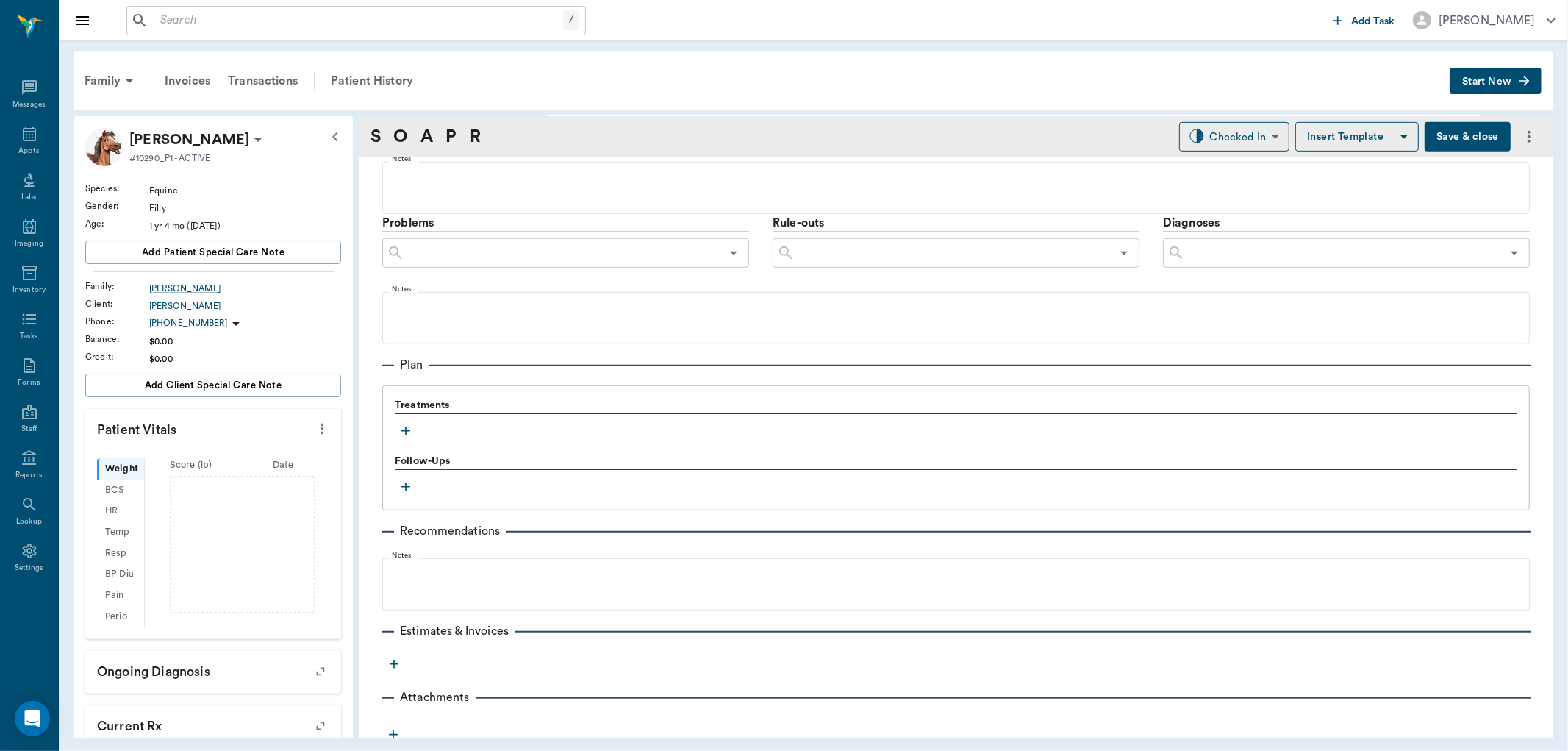
scroll to position [795, 0]
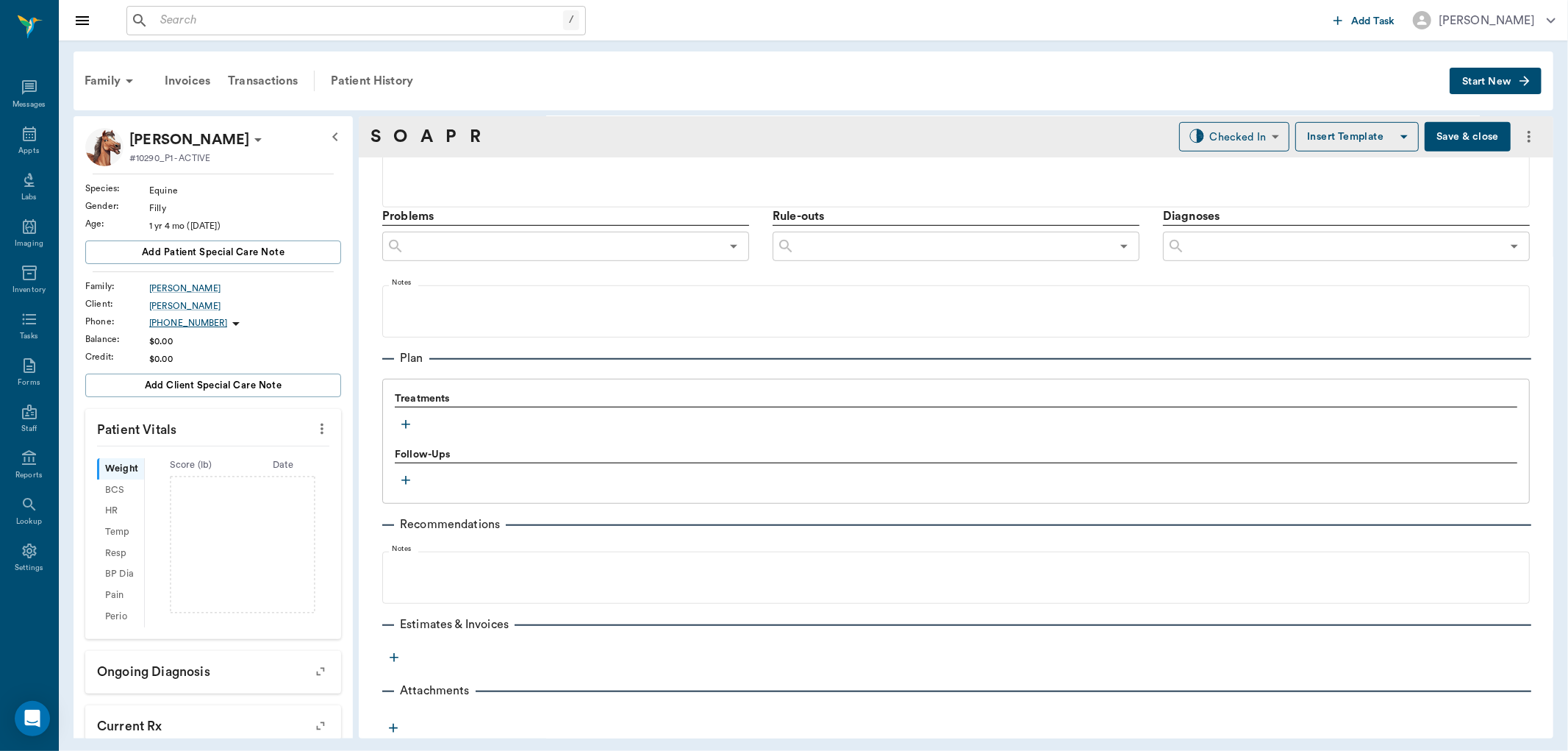
click at [408, 425] on icon "button" at bounding box center [406, 424] width 15 height 15
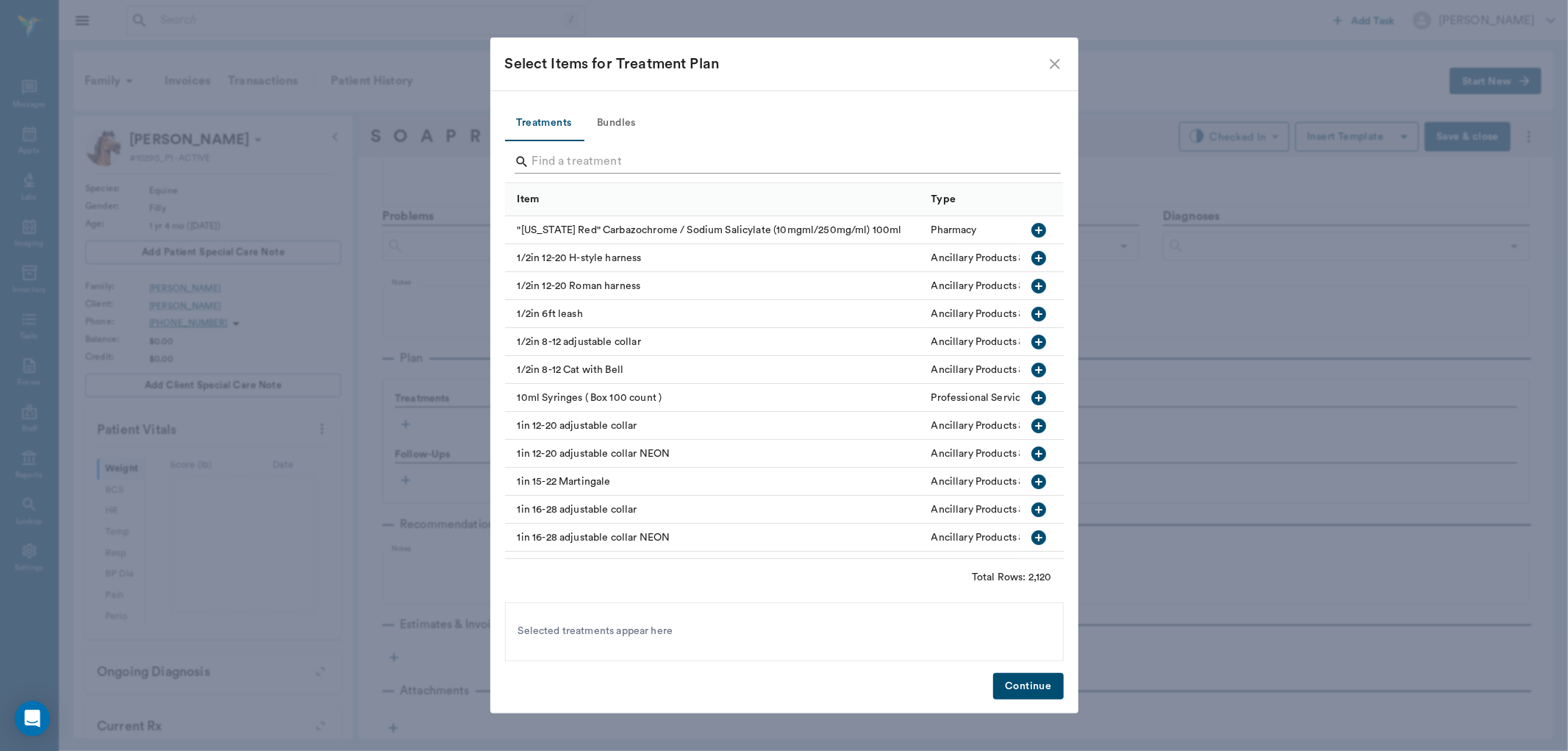
click at [568, 165] on input "Search" at bounding box center [785, 162] width 507 height 24
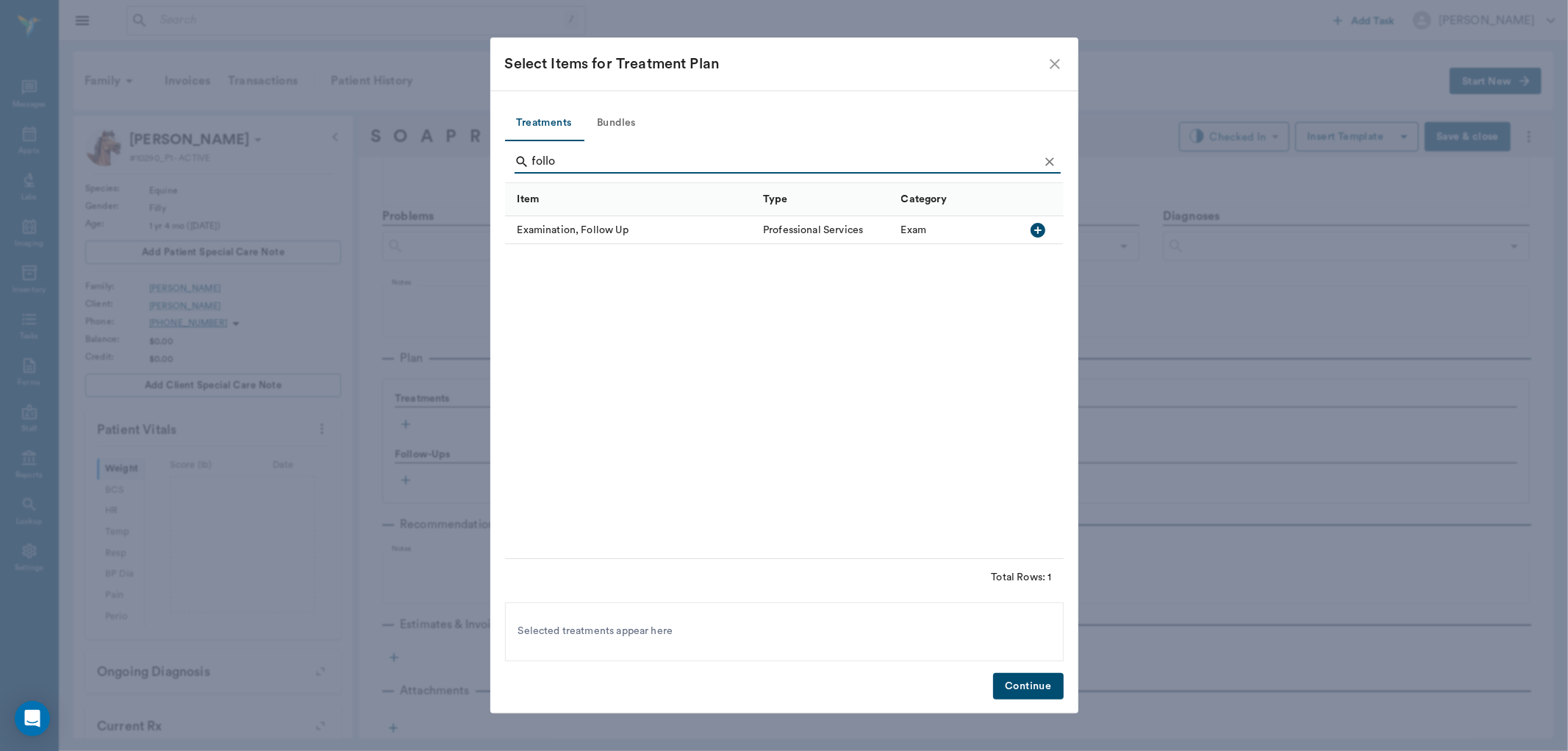
type input "follo"
click at [1040, 225] on icon "button" at bounding box center [1038, 230] width 15 height 15
click at [1040, 688] on button "Continue" at bounding box center [1028, 686] width 70 height 27
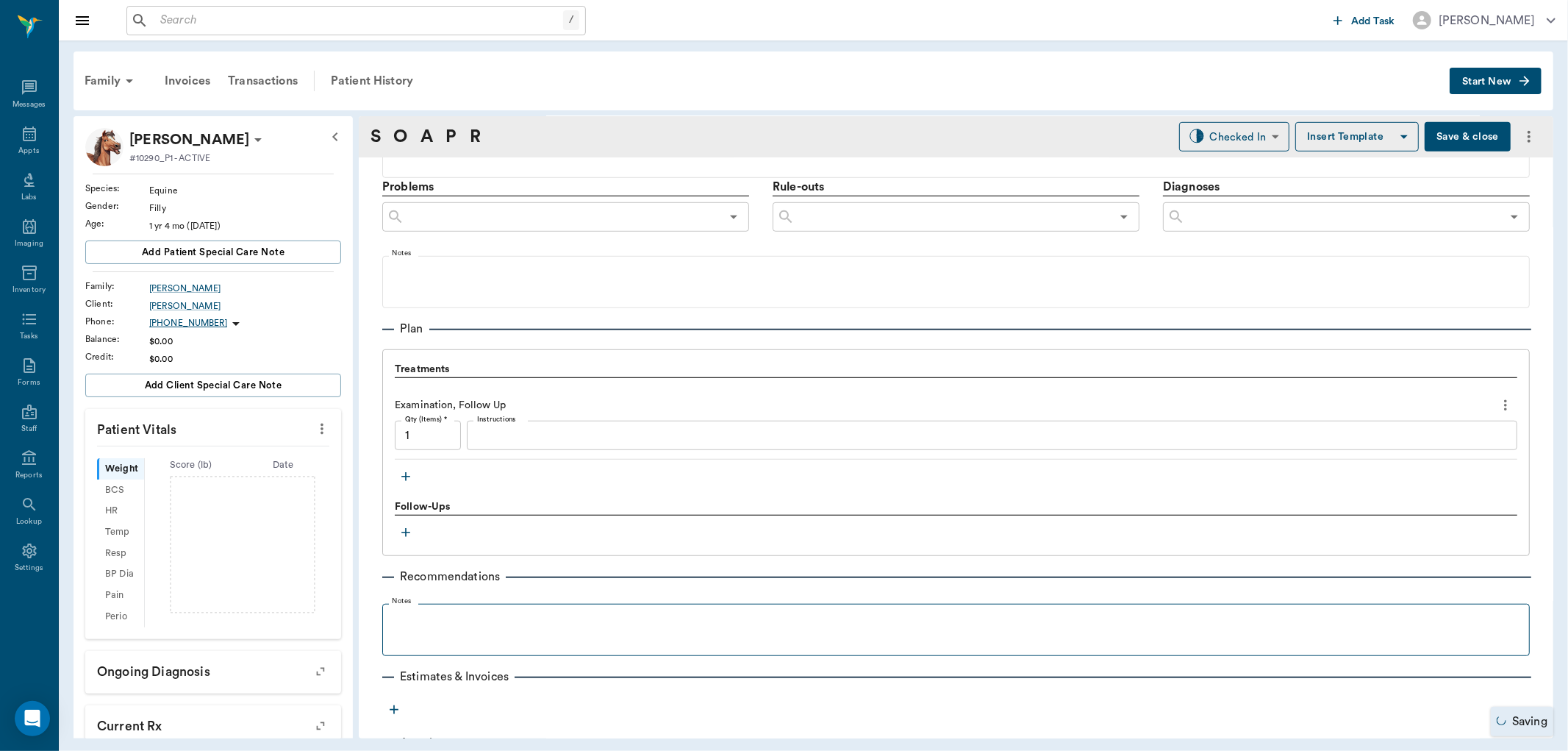
scroll to position [876, 0]
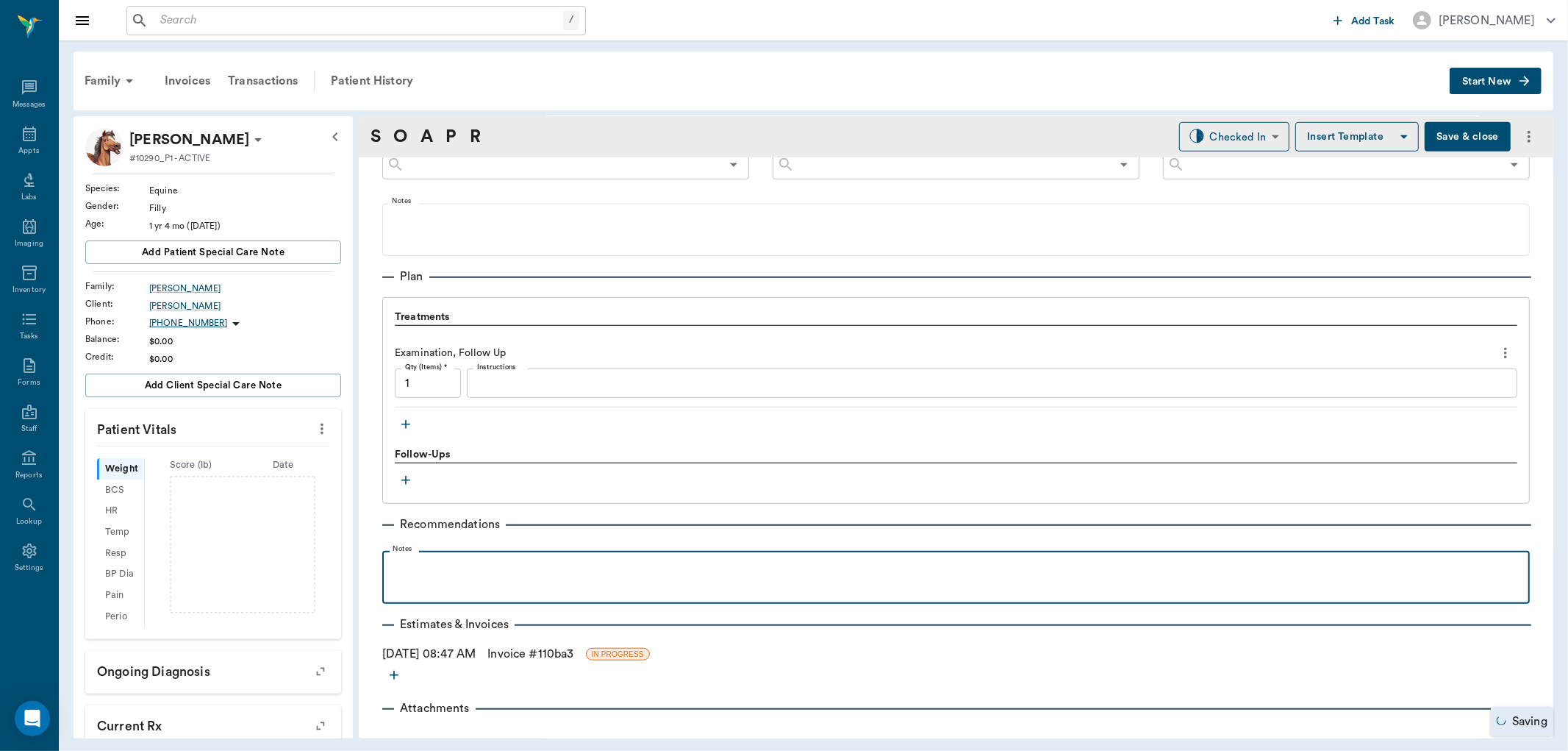
click at [533, 559] on p at bounding box center [956, 567] width 1133 height 18
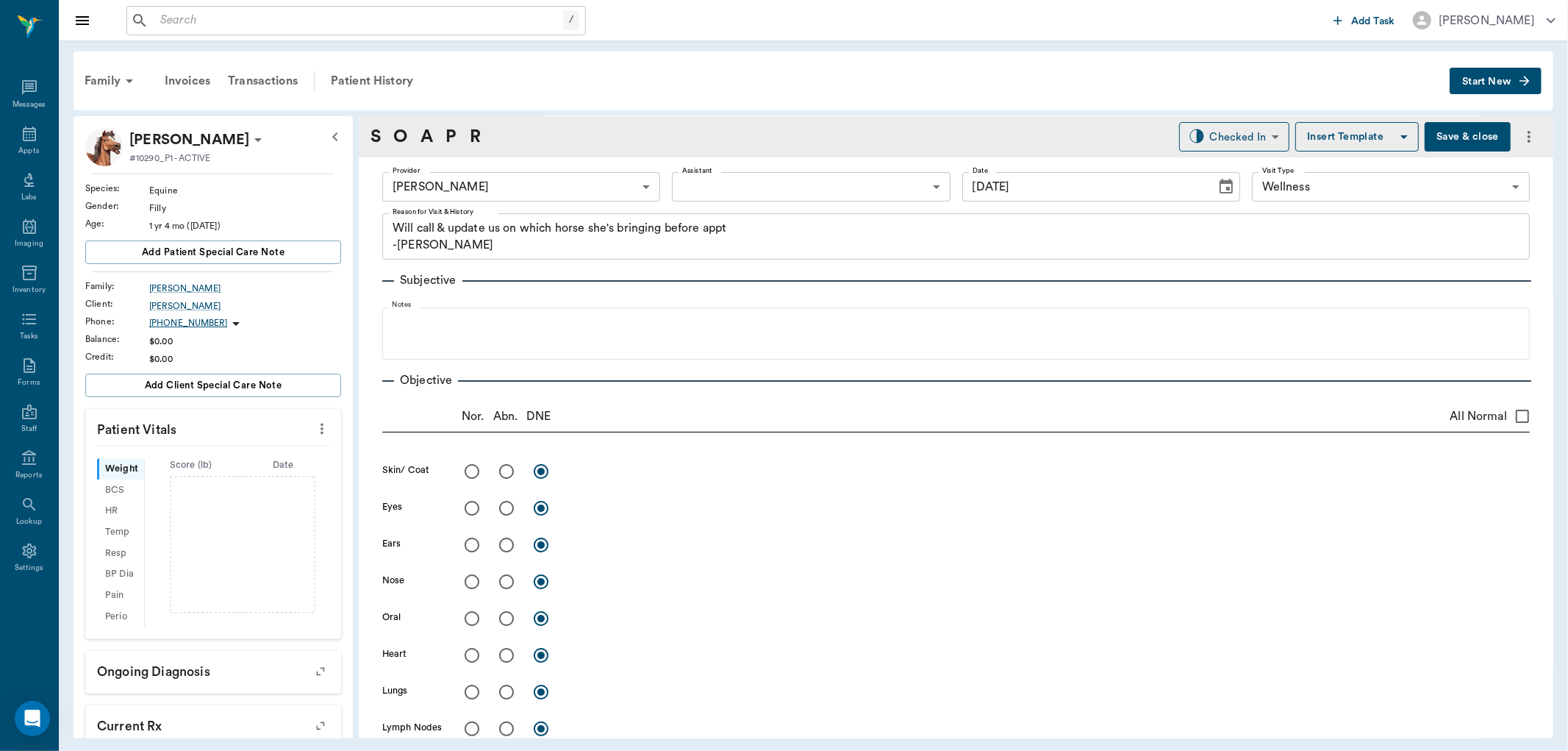
scroll to position [0, 0]
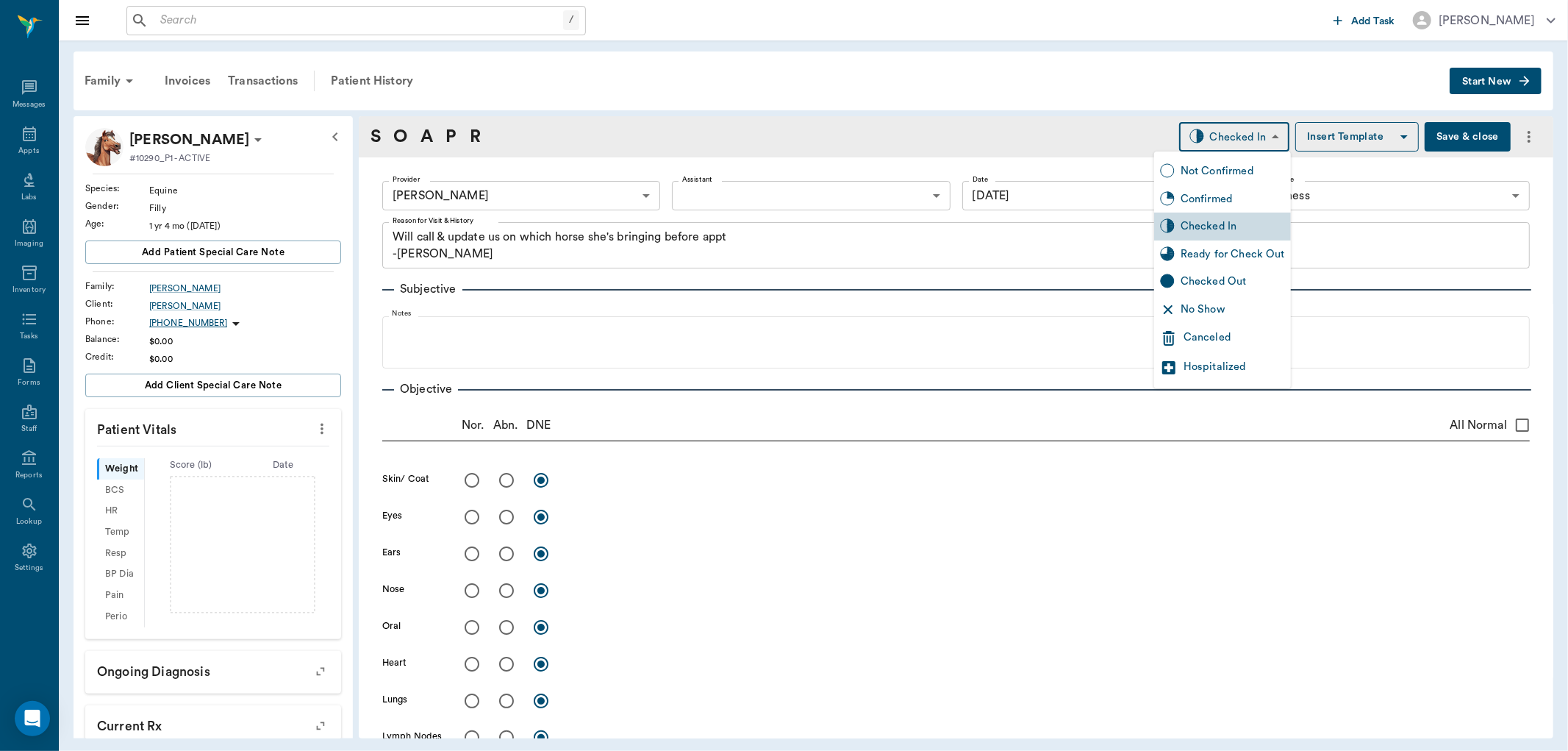
click at [1239, 136] on body "/ ​ Add Task Dr. Bert Ellsworth Nectar Messages Appts Labs Imaging Inventory Ta…" at bounding box center [784, 376] width 1568 height 751
click at [1224, 250] on div "Ready for Check Out" at bounding box center [1233, 255] width 105 height 16
type input "READY_TO_CHECKOUT"
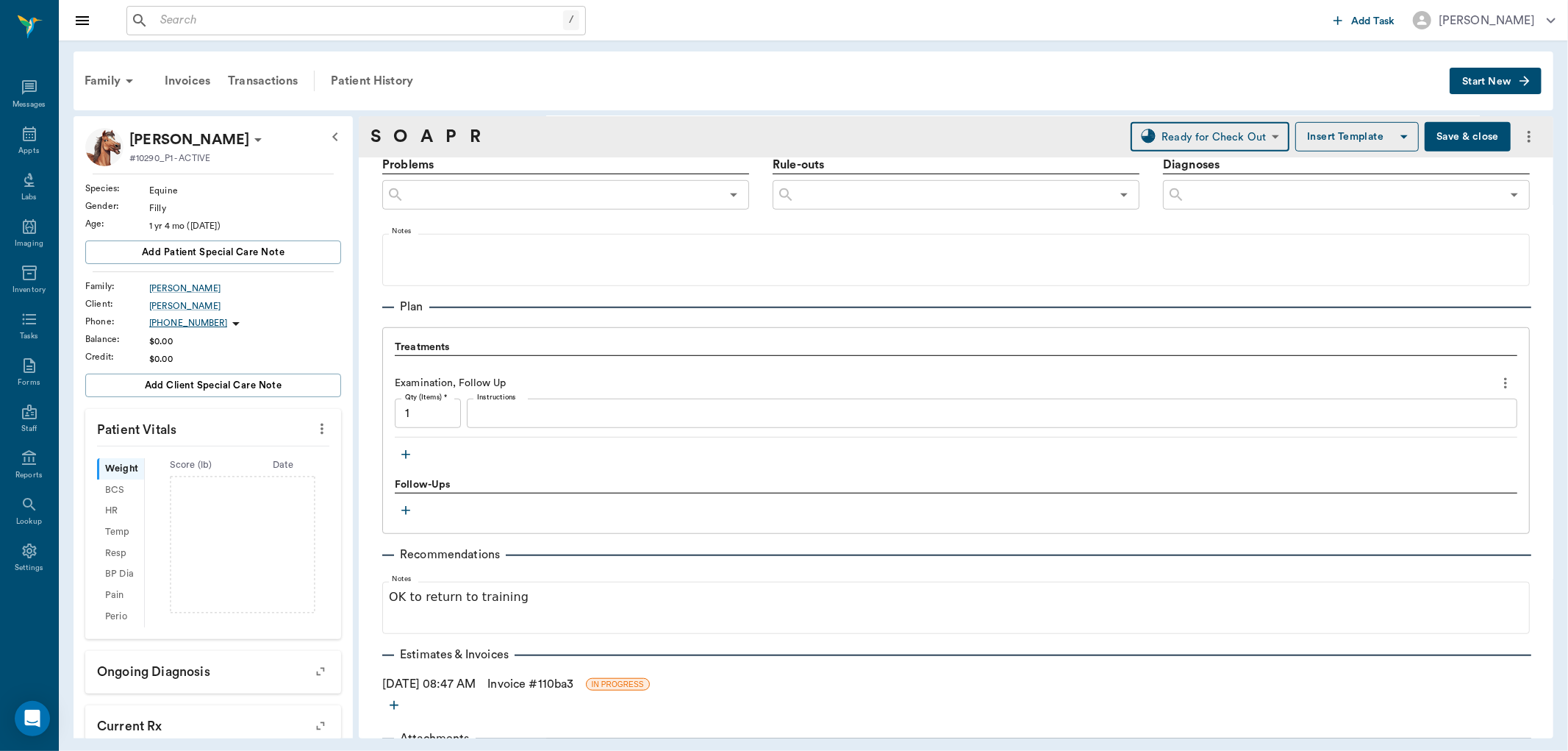
scroll to position [893, 0]
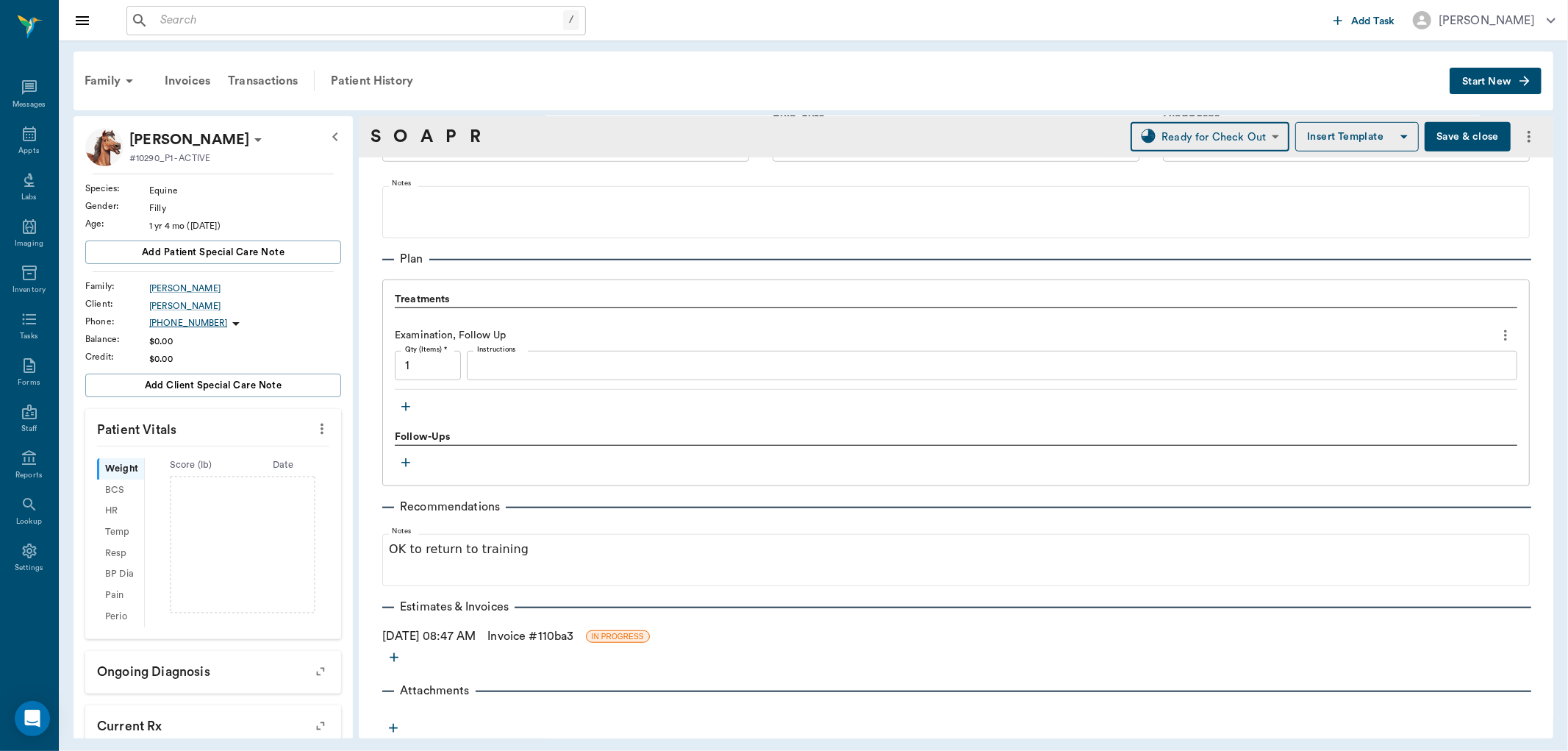
click at [530, 632] on link "Invoice # 110ba3" at bounding box center [530, 636] width 86 height 18
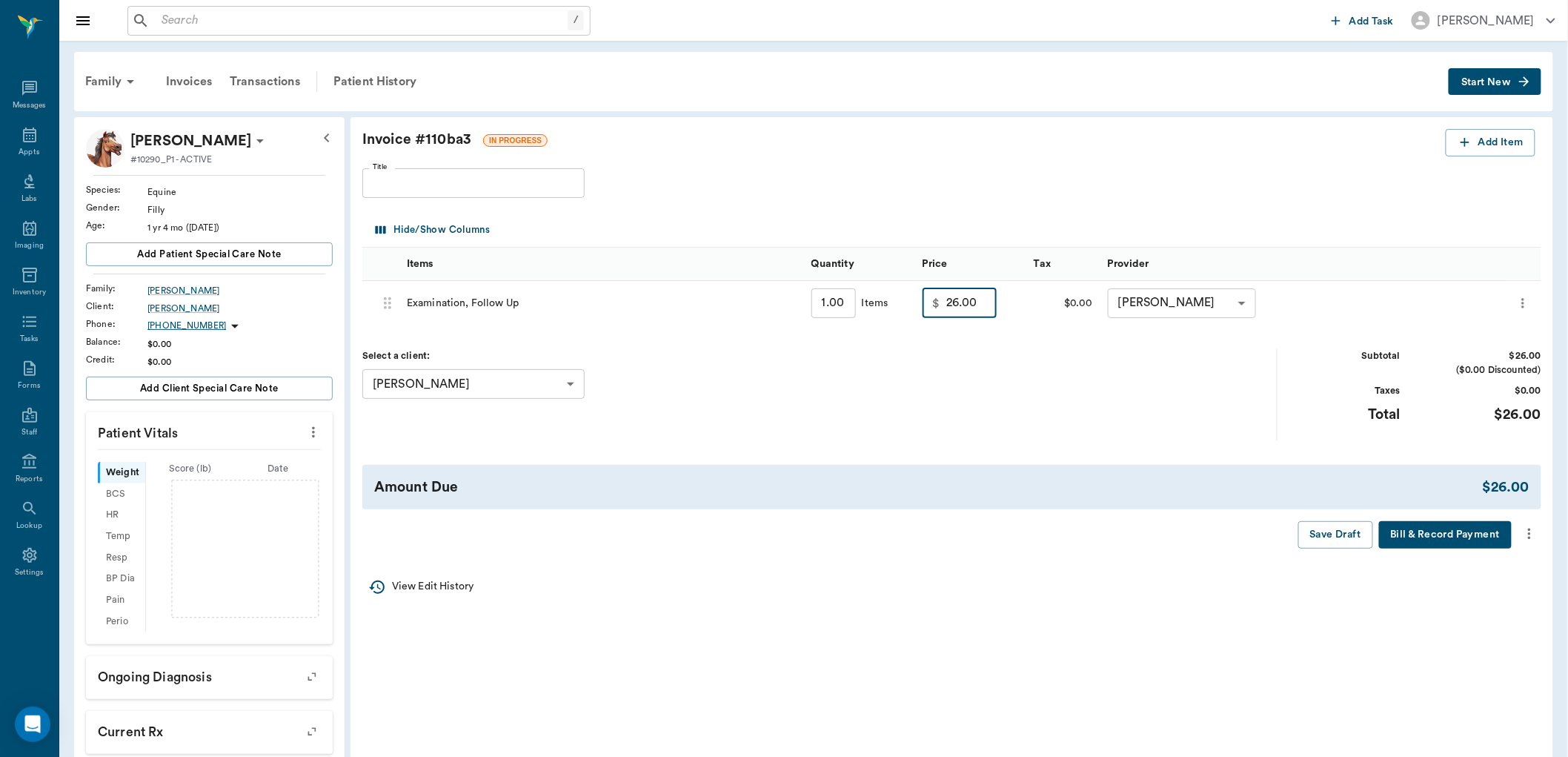
click at [990, 309] on input "26.00" at bounding box center [971, 303] width 51 height 30
type input "30.00"
drag, startPoint x: 1057, startPoint y: 406, endPoint x: 1081, endPoint y: 390, distance: 28.8
click at [1057, 405] on div "Select a client: Liz Messersmith 688a8c7a13d2e0b1c0ea5562 ​" at bounding box center [820, 395] width 915 height 91
click at [1528, 536] on icon "more" at bounding box center [1529, 534] width 16 height 18
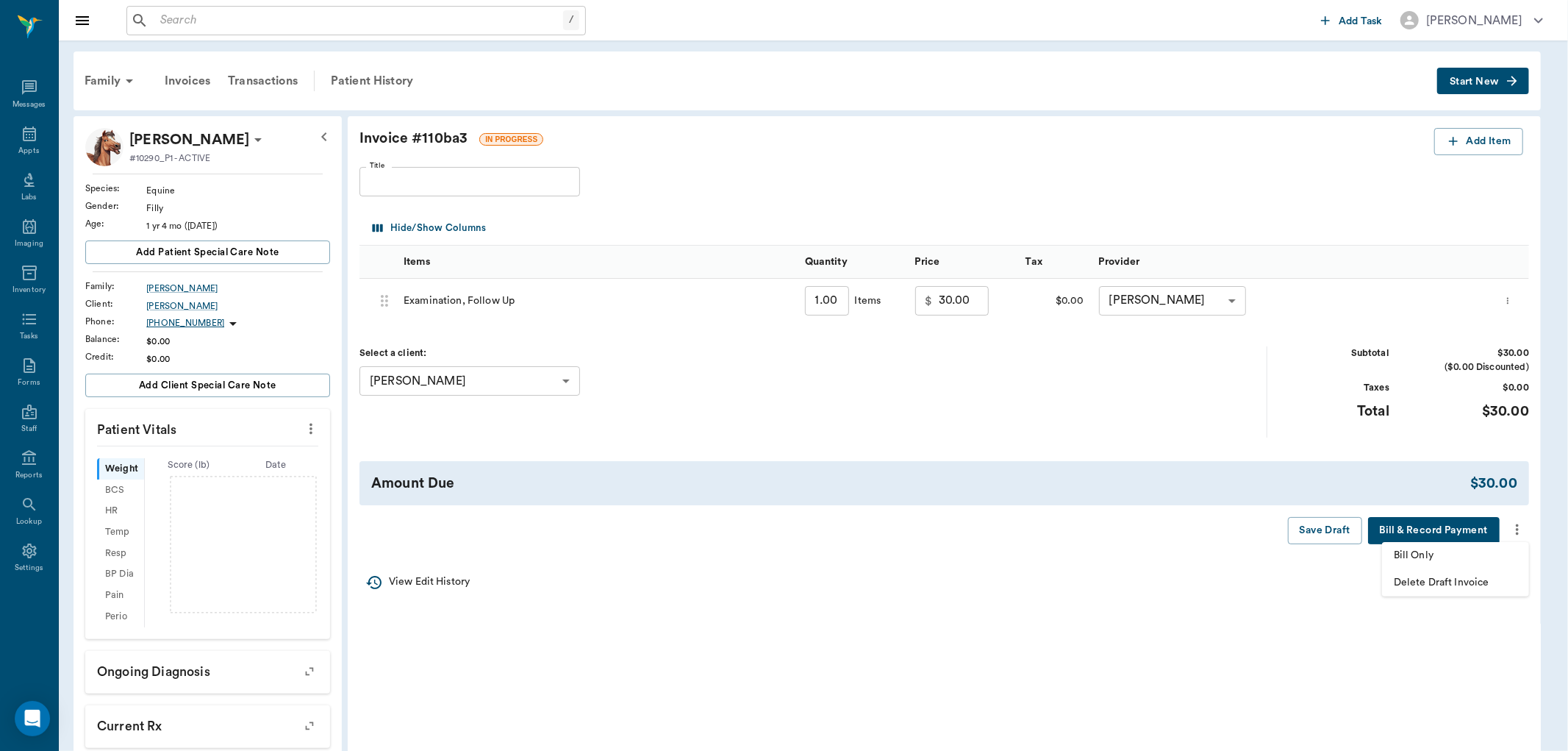
click at [1475, 560] on span "Bill Only" at bounding box center [1455, 556] width 123 height 15
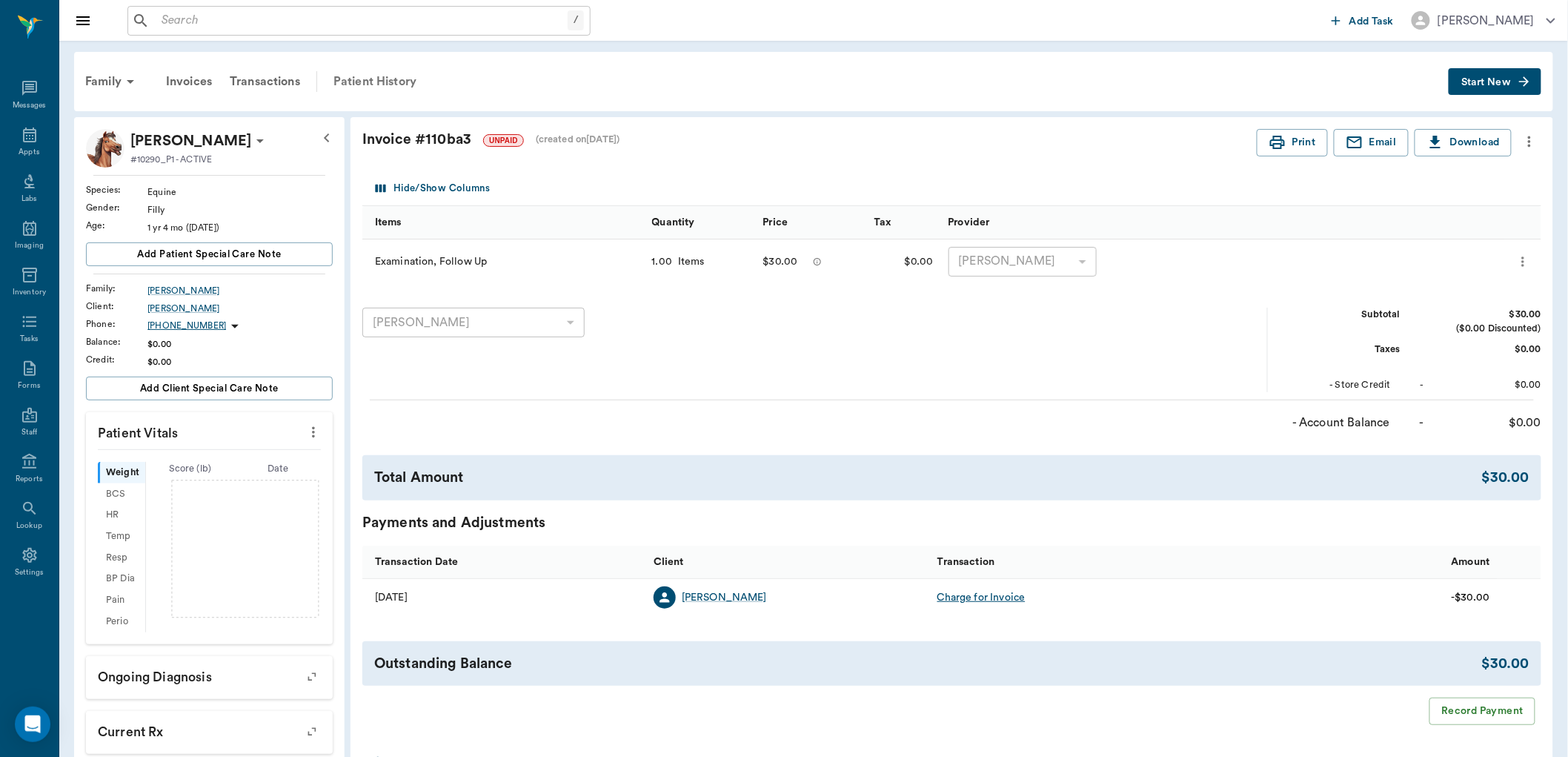
click at [382, 71] on div "Patient History" at bounding box center [375, 82] width 101 height 36
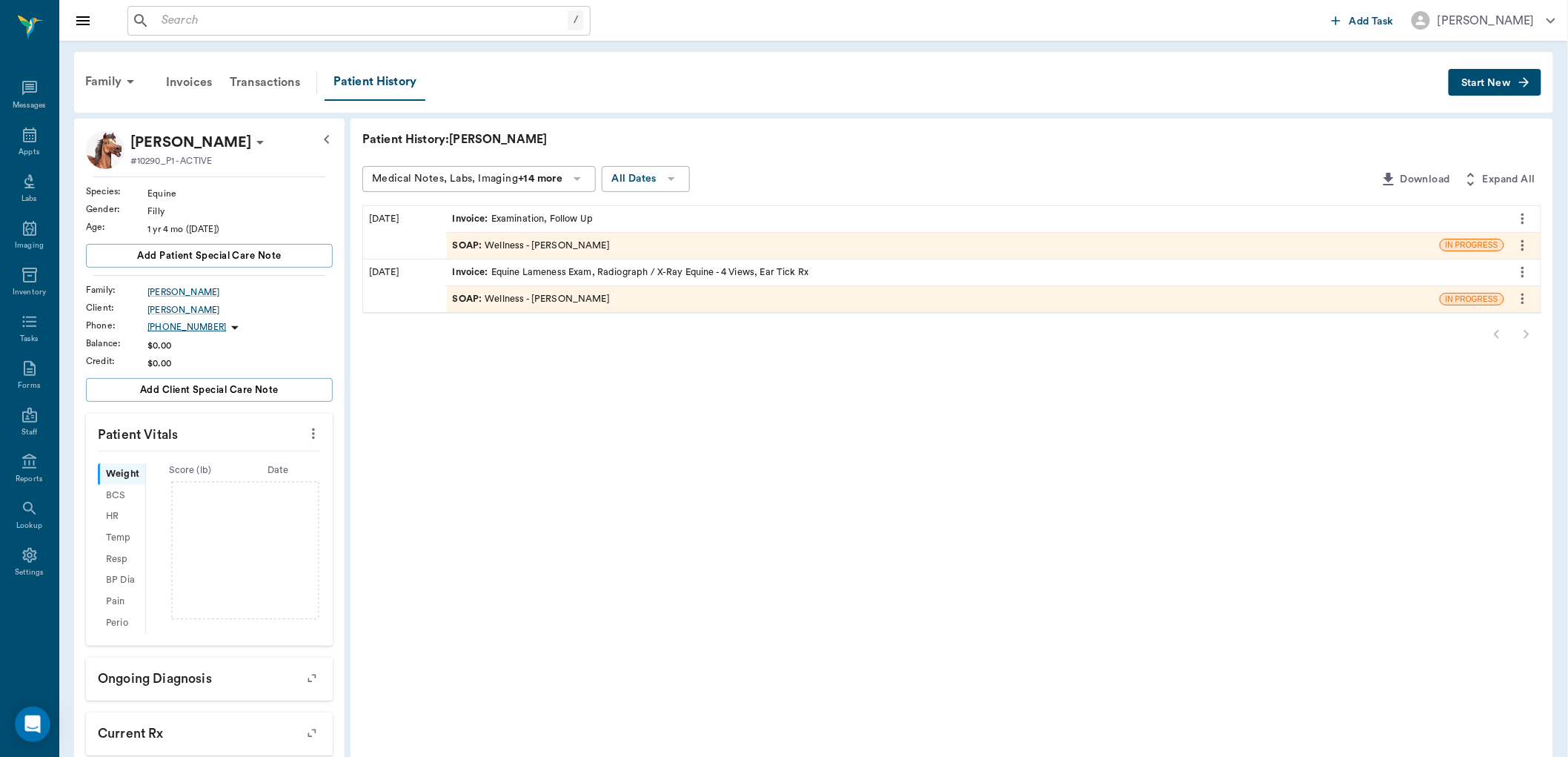
click at [573, 248] on div "SOAP : Wellness - Dr. Bert Ellsworth" at bounding box center [531, 245] width 157 height 14
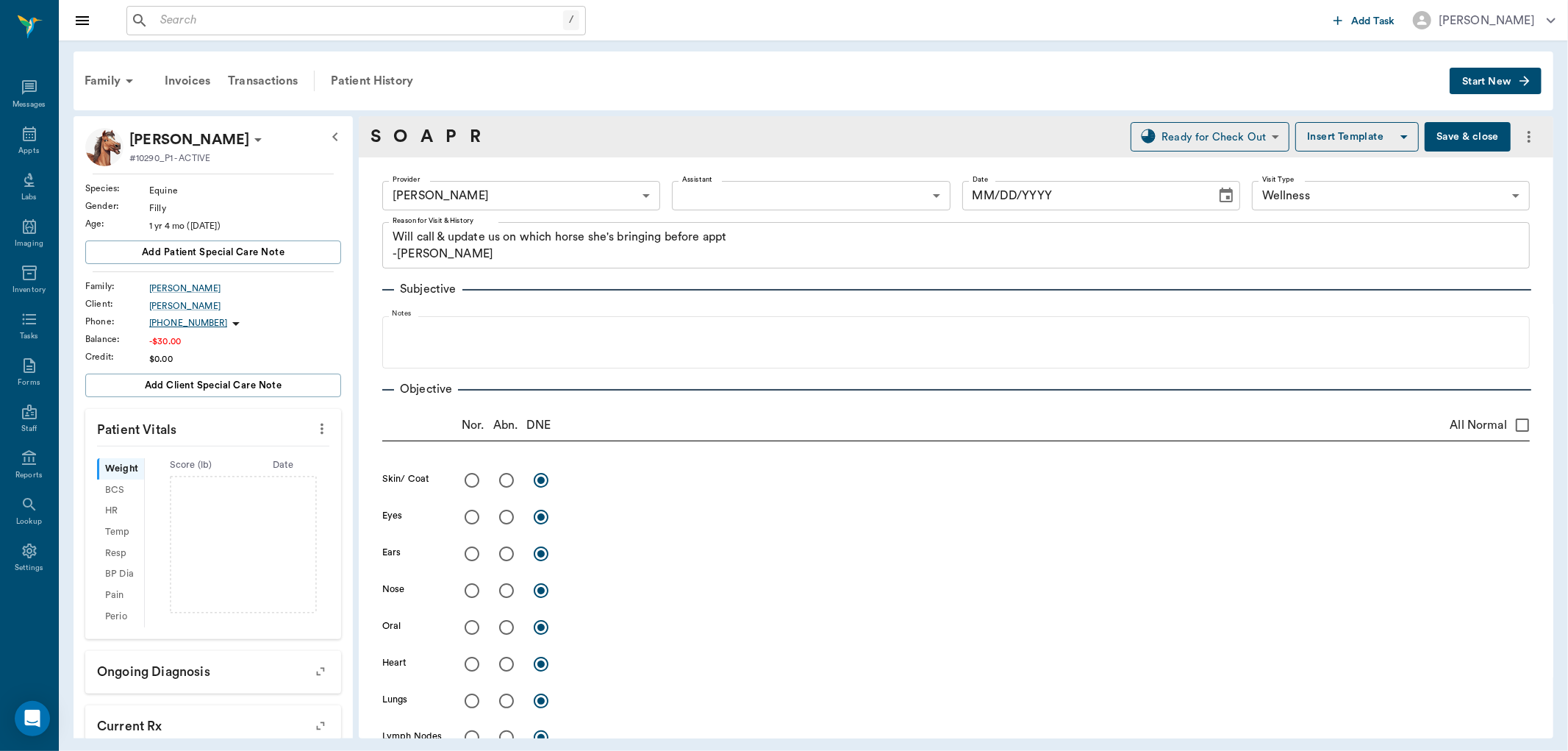
type input "63ec2f075fda476ae8351a4d"
type input "65d2be4f46e3a538d89b8c14"
type textarea "Will call & update us on which horse she's bringing before appt -Jess"
type input "08/15/2025"
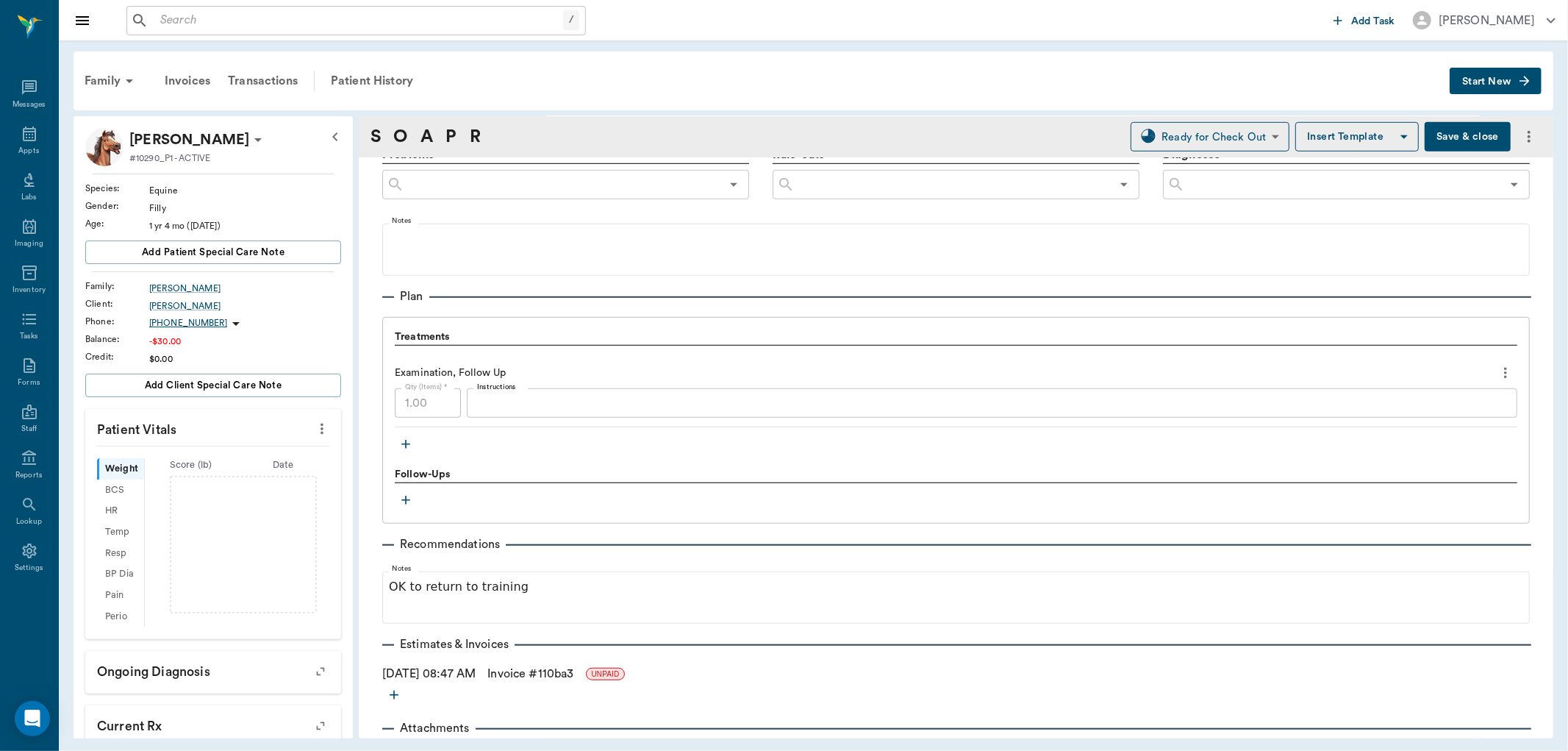
scroll to position [893, 0]
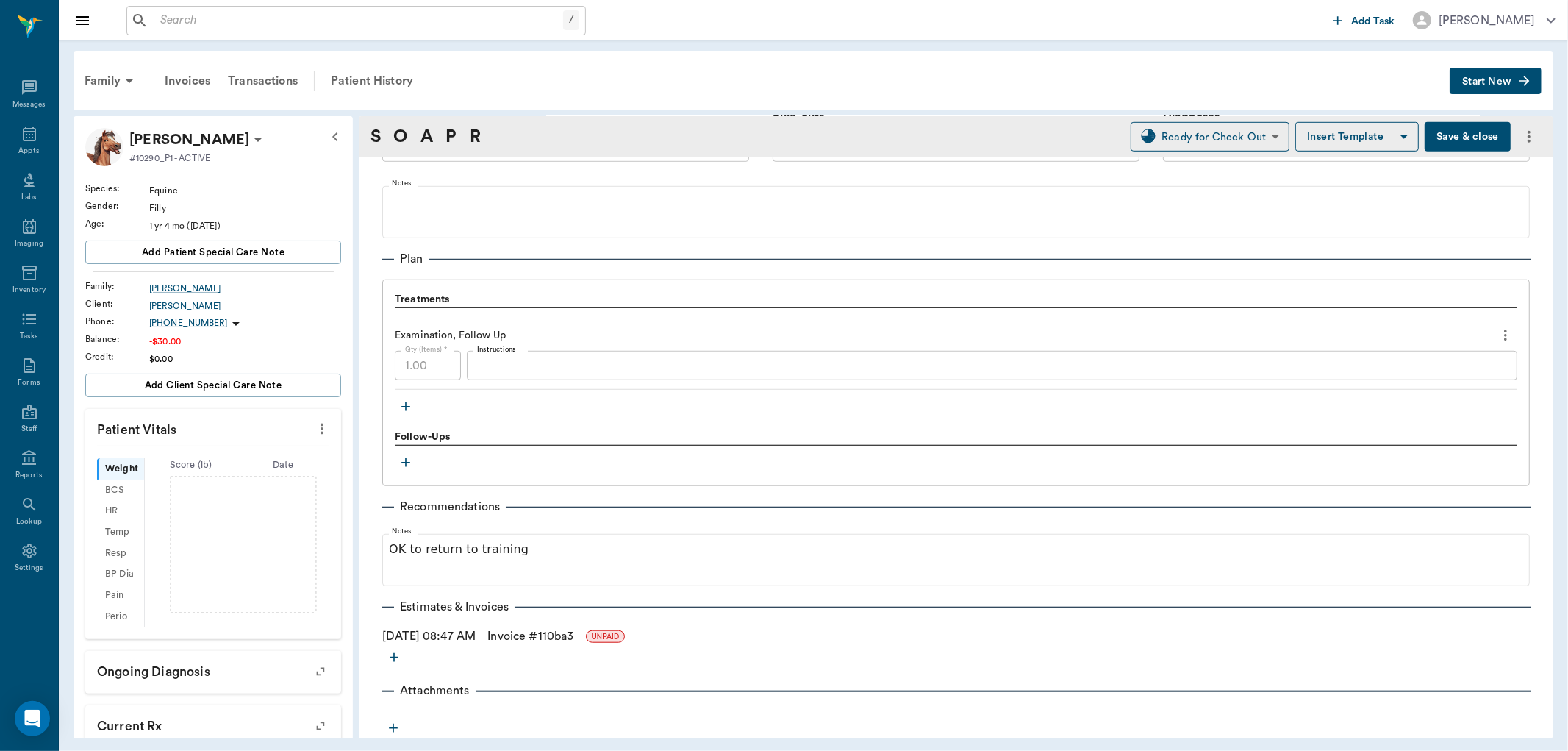
click at [402, 409] on icon "button" at bounding box center [406, 406] width 15 height 15
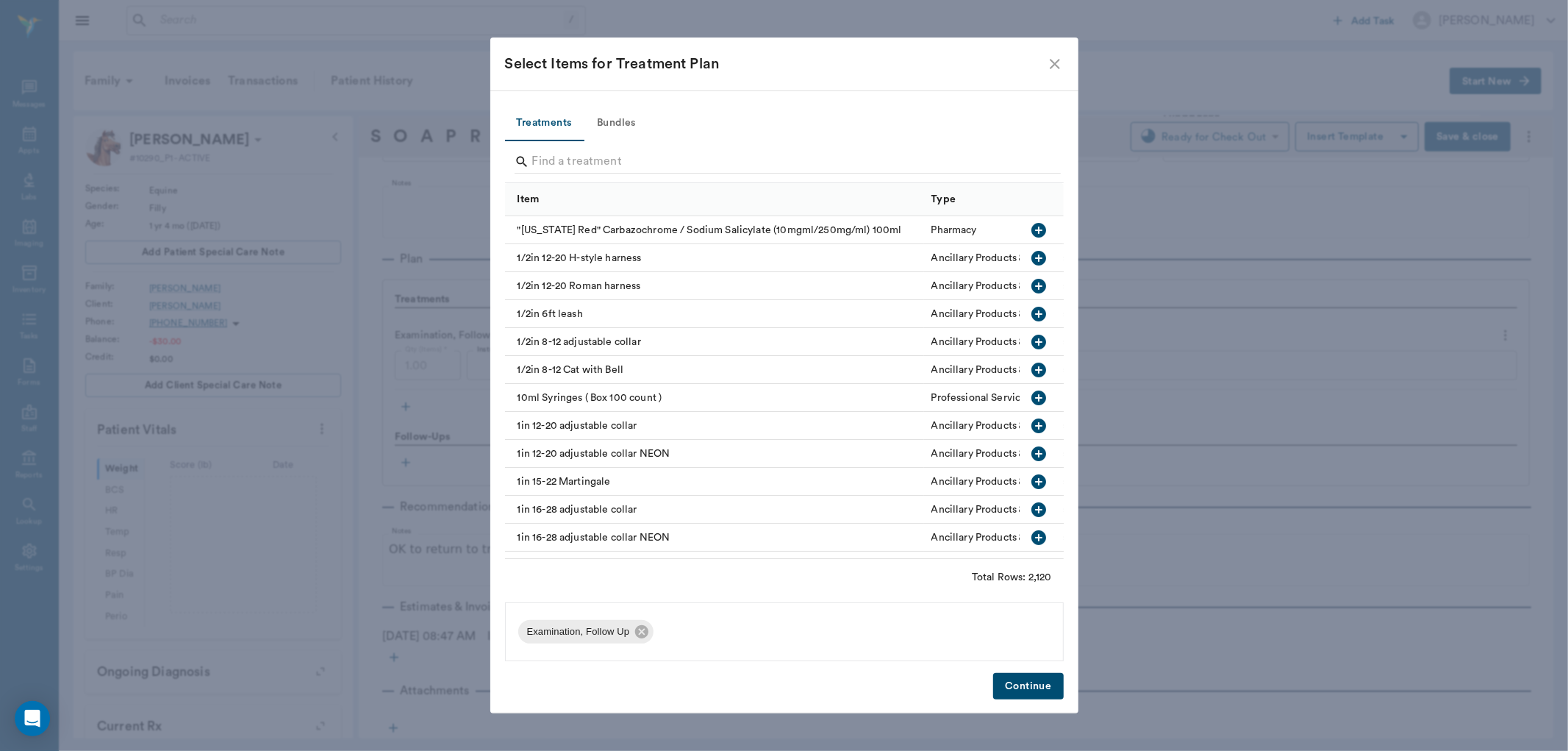
click at [1052, 60] on icon "close" at bounding box center [1055, 64] width 10 height 10
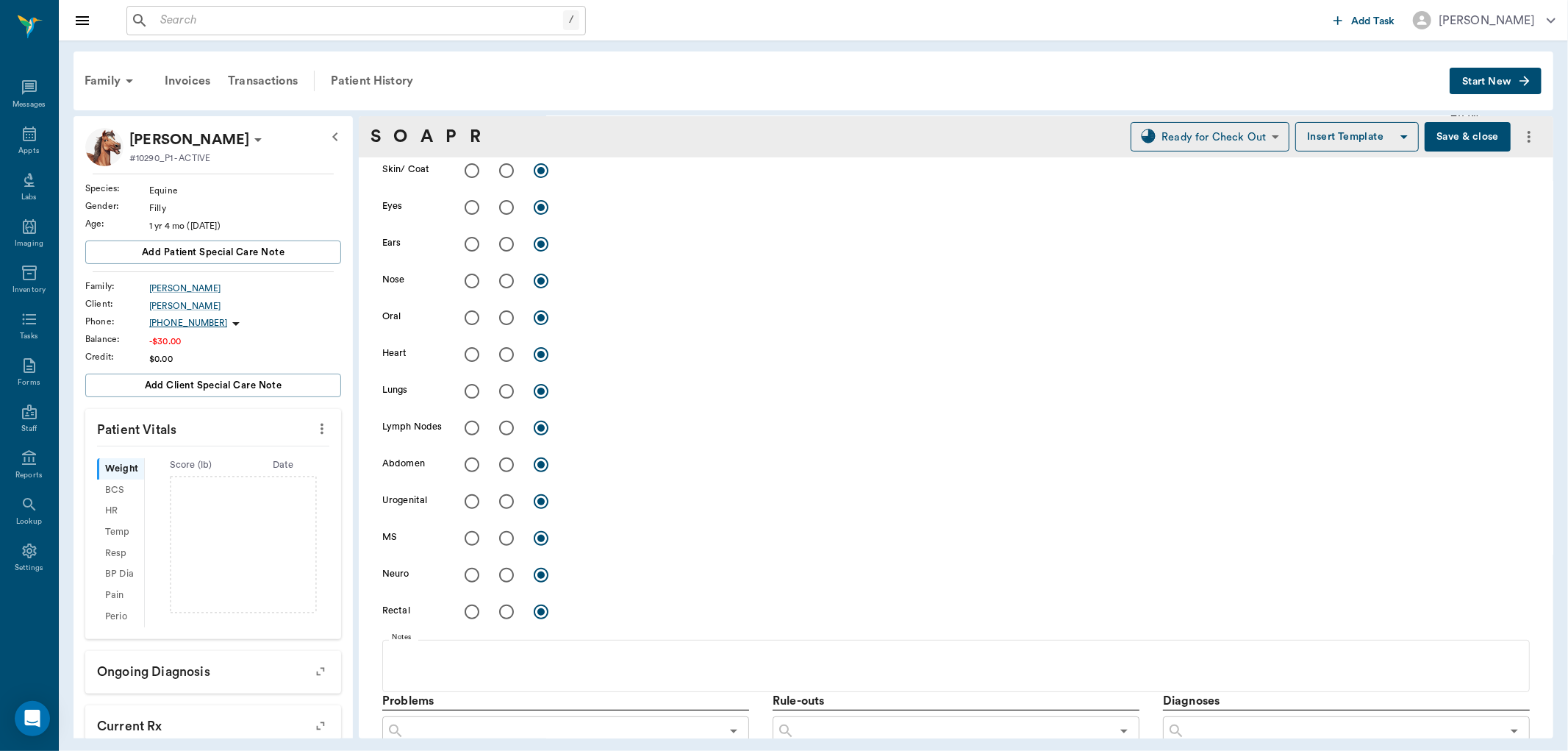
scroll to position [82, 0]
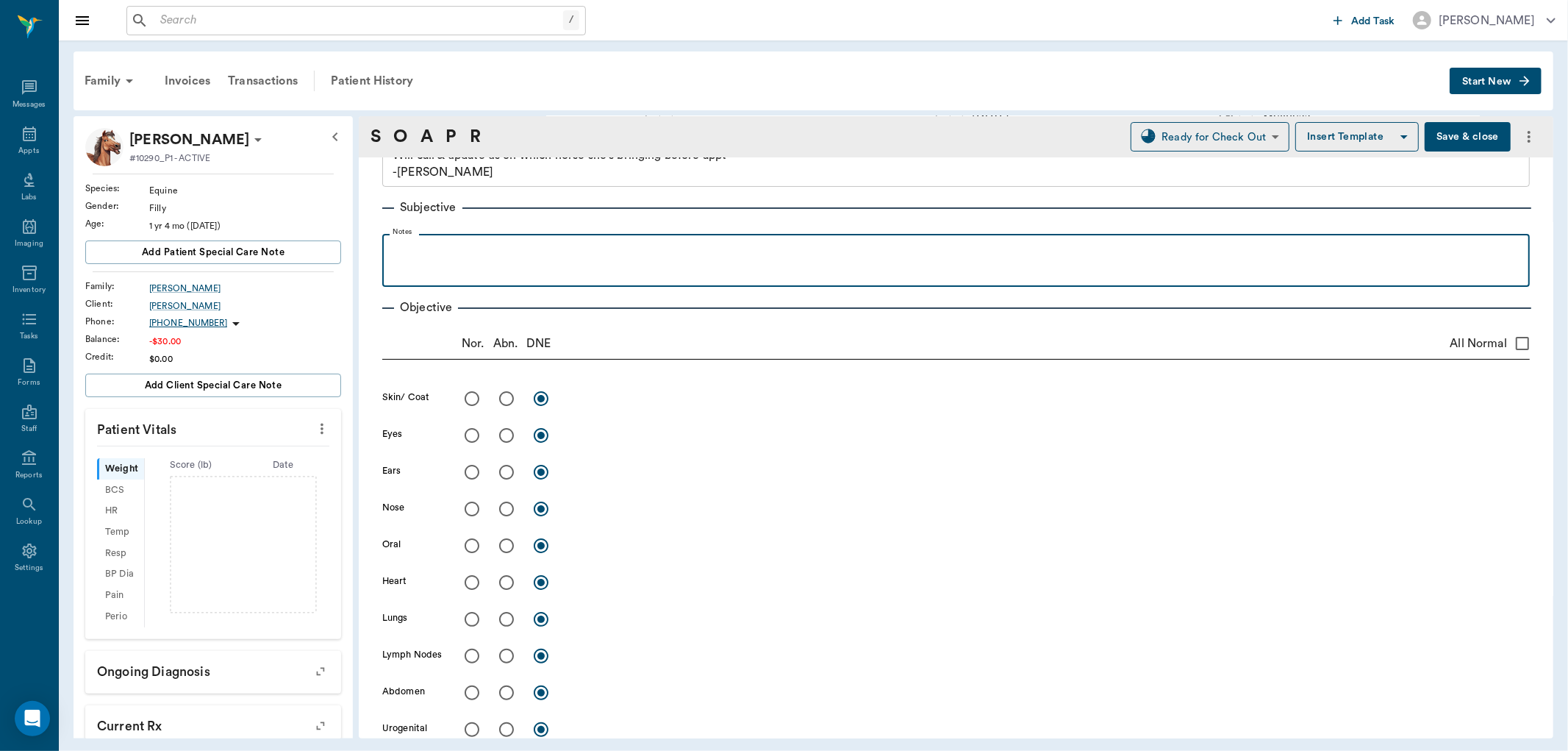
click at [473, 248] on p at bounding box center [956, 250] width 1133 height 18
click at [471, 255] on p "Swellingin L carupus" at bounding box center [956, 250] width 1133 height 18
click at [429, 255] on p "Swellingin L carpus" at bounding box center [956, 250] width 1133 height 18
click at [434, 260] on div "Swellingin L carpus" at bounding box center [956, 260] width 1133 height 37
click at [541, 252] on p "Swelling in L carpus" at bounding box center [956, 250] width 1133 height 18
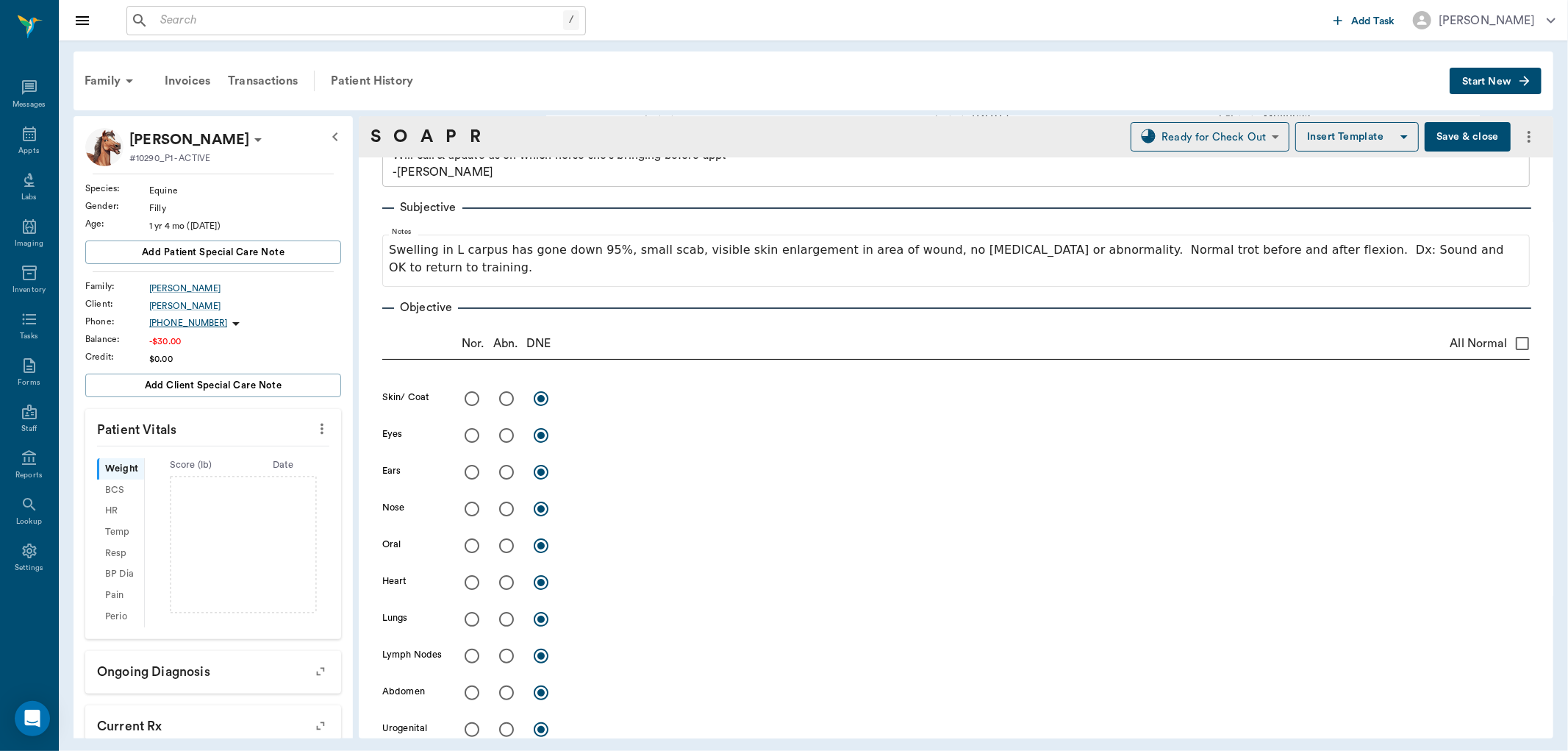
click at [1475, 134] on button "Save & close" at bounding box center [1468, 136] width 86 height 30
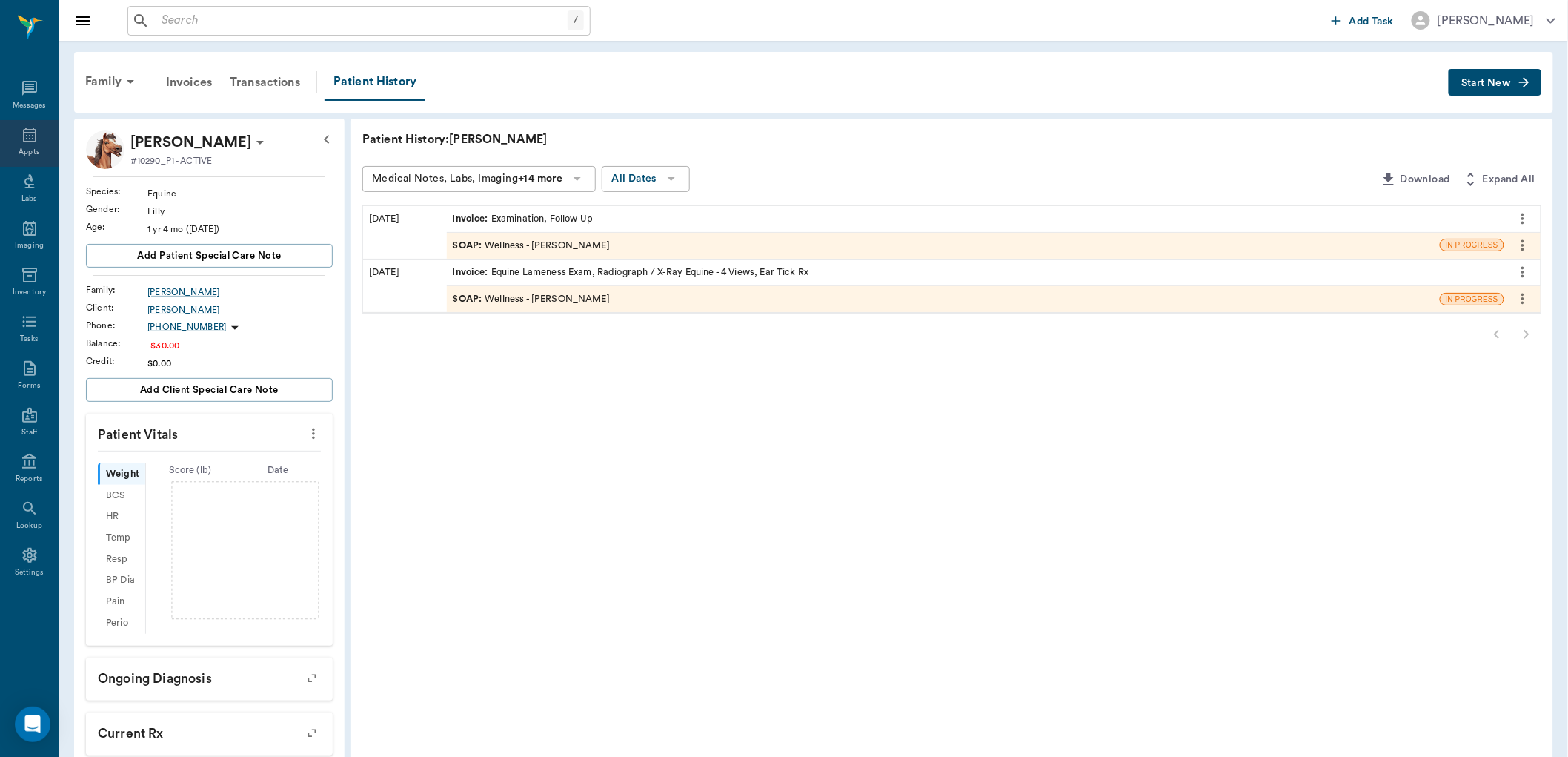
click at [27, 152] on div "Appts" at bounding box center [29, 152] width 21 height 11
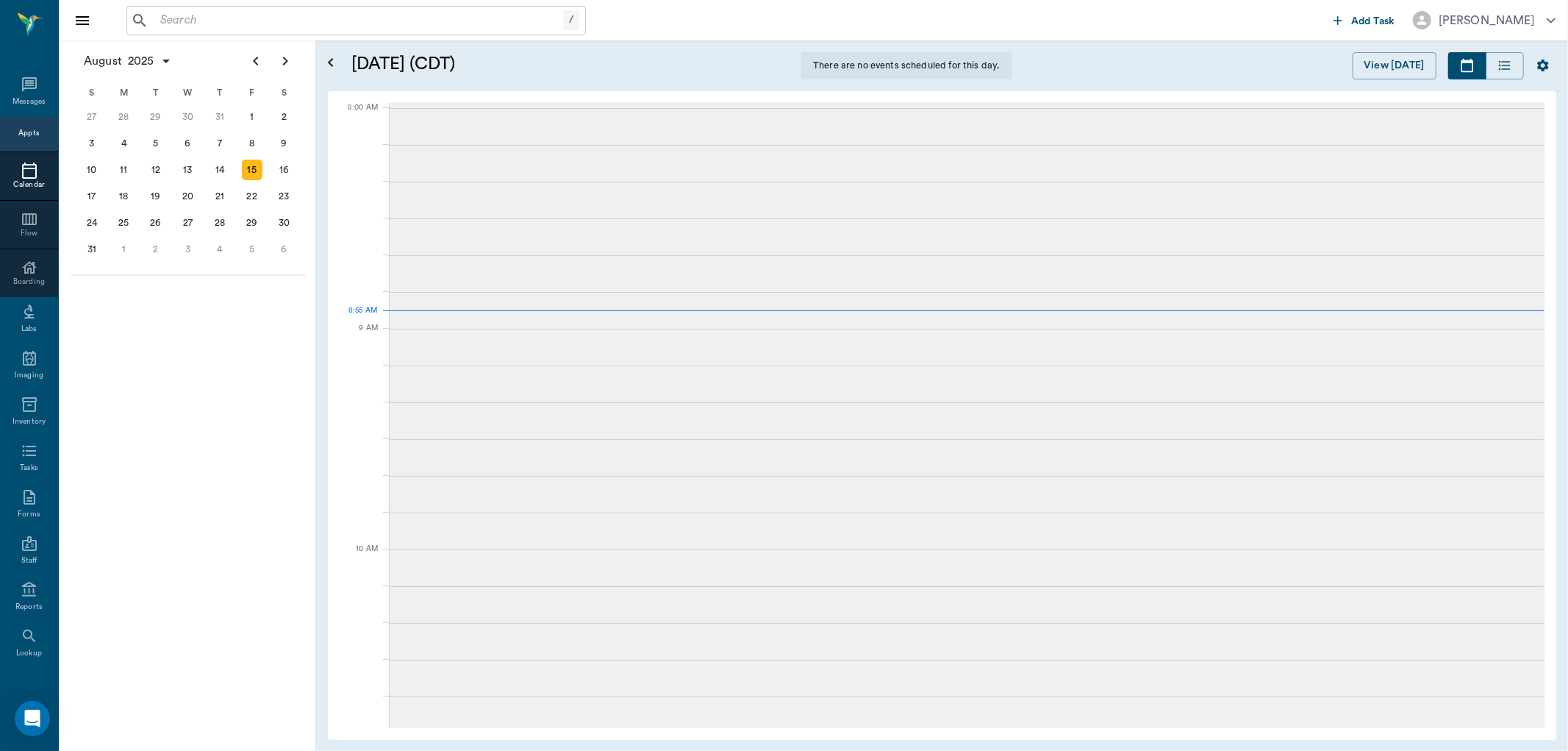
scroll to position [1, 0]
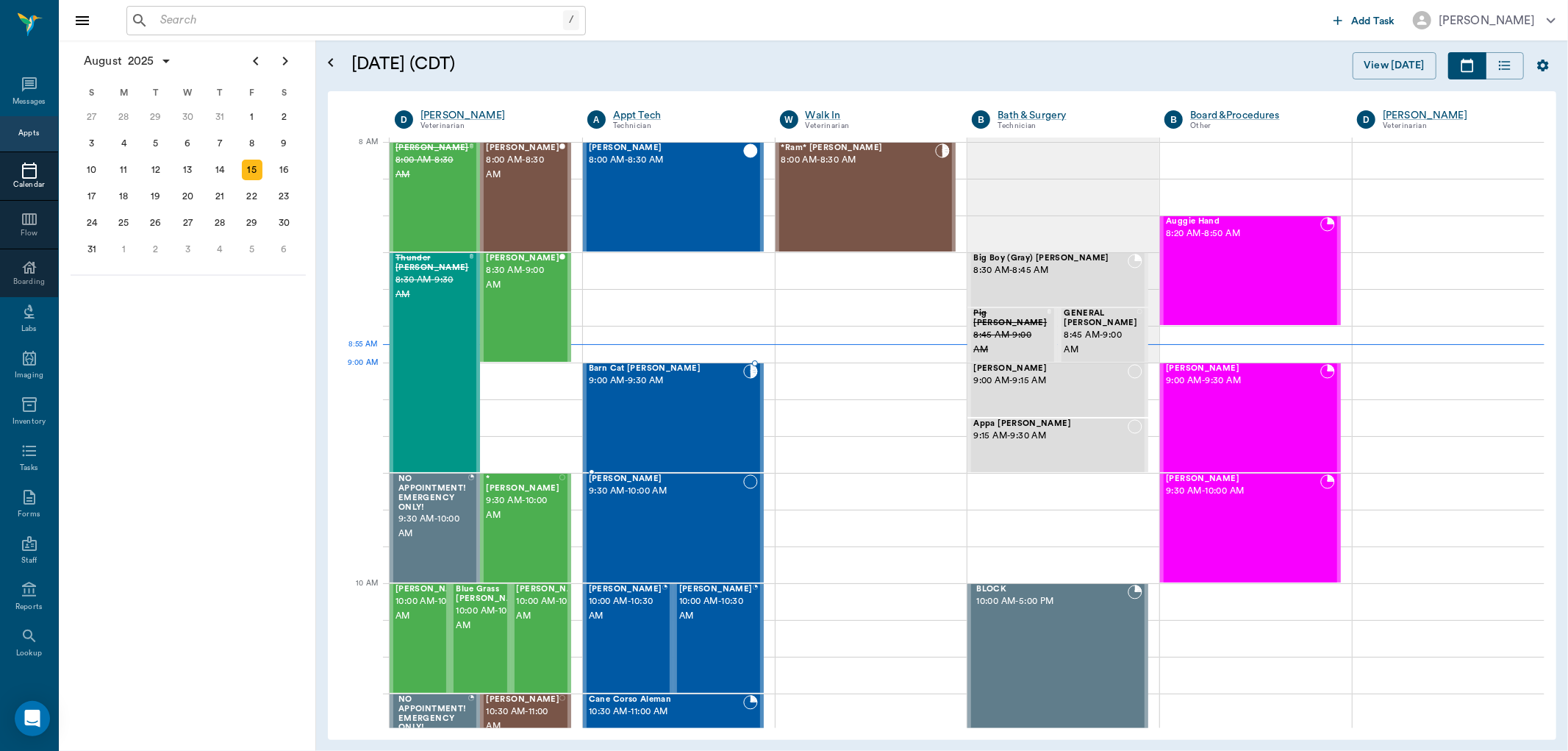
click at [701, 395] on div "Barn Cat Warrick 9:00 AM - 9:30 AM" at bounding box center [666, 418] width 154 height 108
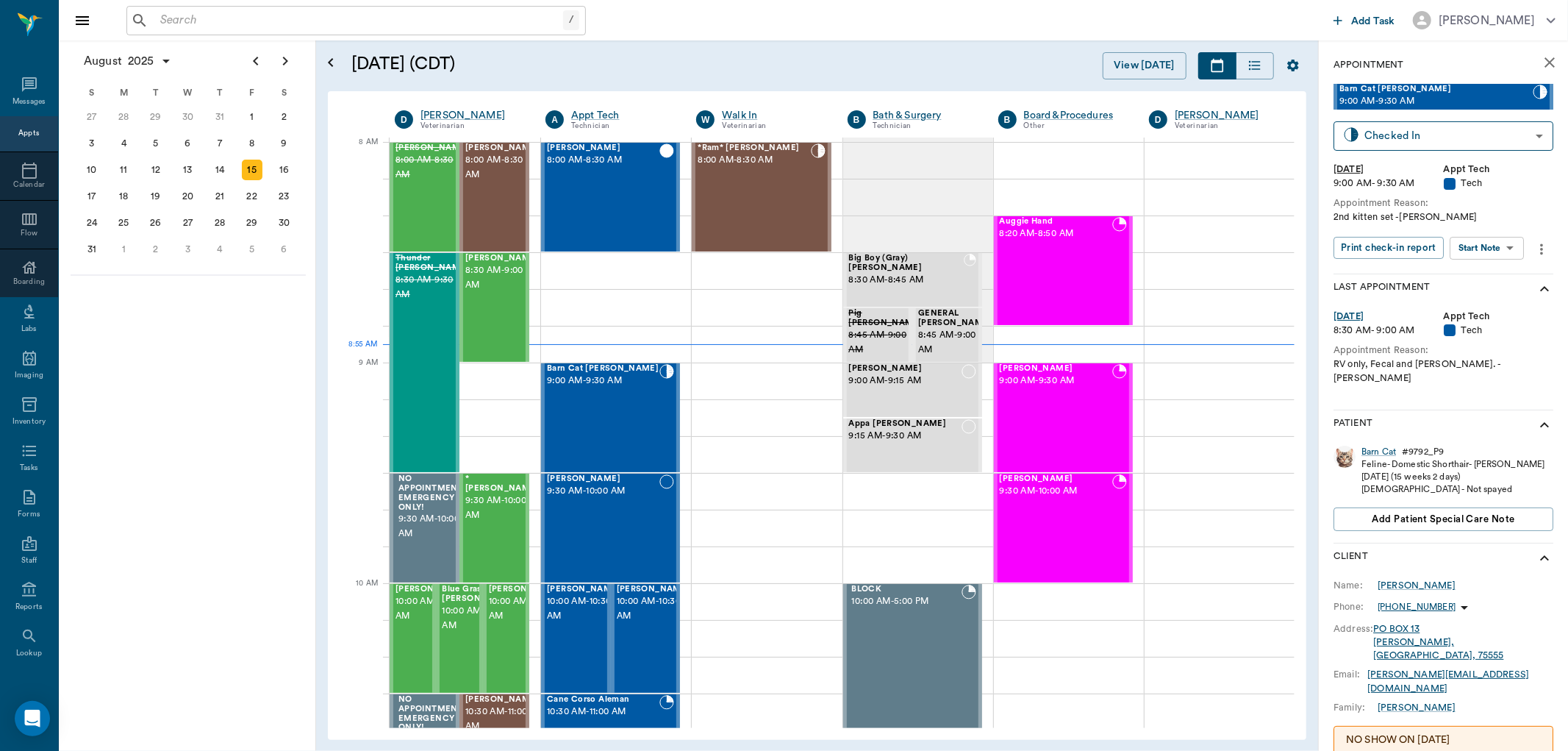
click at [1471, 253] on body "/ ​ Add Task Dr. Bert Ellsworth Nectar Messages Appts Calendar Flow Boarding La…" at bounding box center [784, 376] width 1568 height 751
click at [1479, 273] on button "Start SOAP" at bounding box center [1471, 277] width 50 height 17
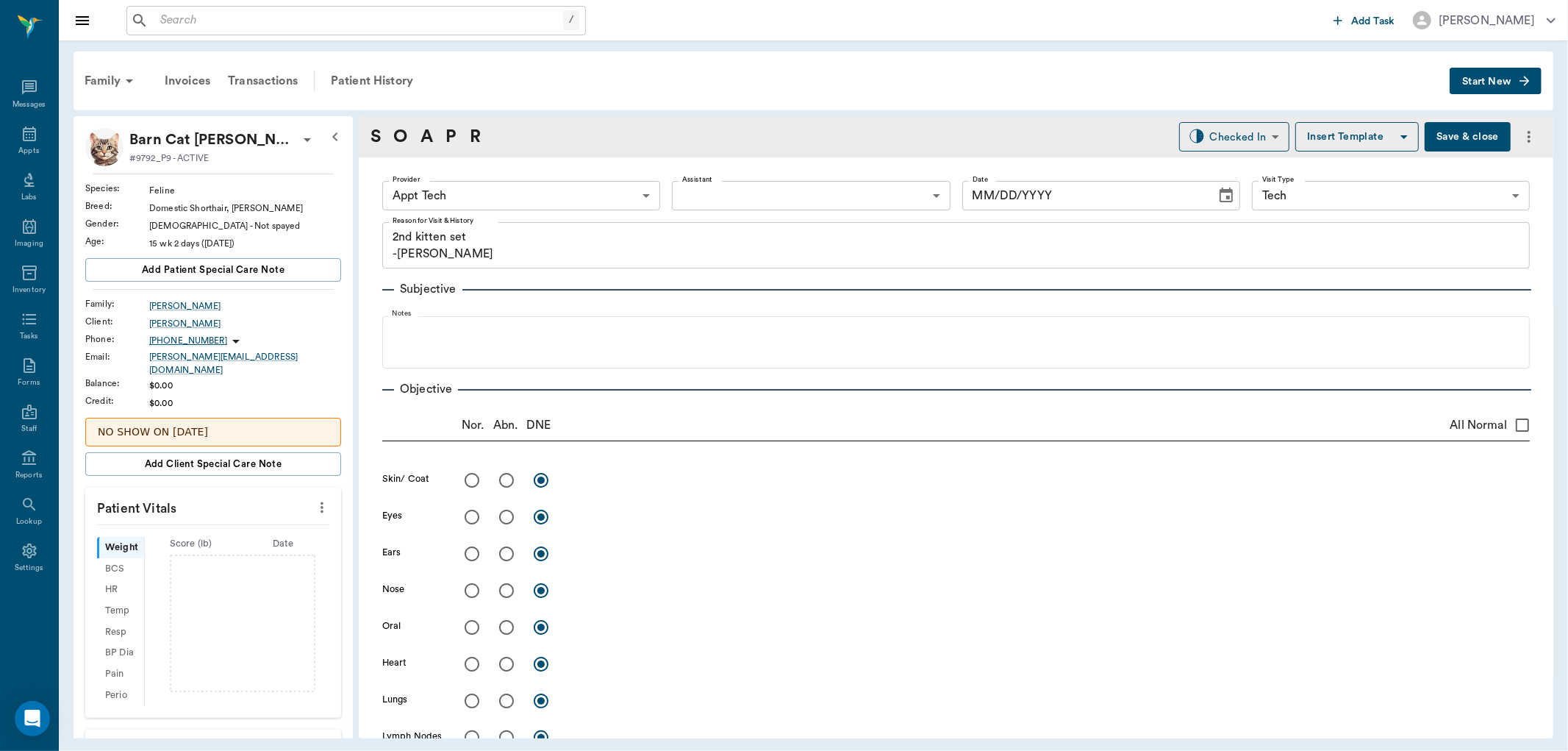
type input "63ec2f075fda476ae8351a4c"
type input "65d2be4f46e3a538d89b8c1a"
type textarea "2nd kitten set -jess"
type input "08/15/2025"
click at [524, 200] on body "/ ​ Add Task Dr. Bert Ellsworth Nectar Messages Appts Labs Imaging Inventory Ta…" at bounding box center [784, 376] width 1568 height 751
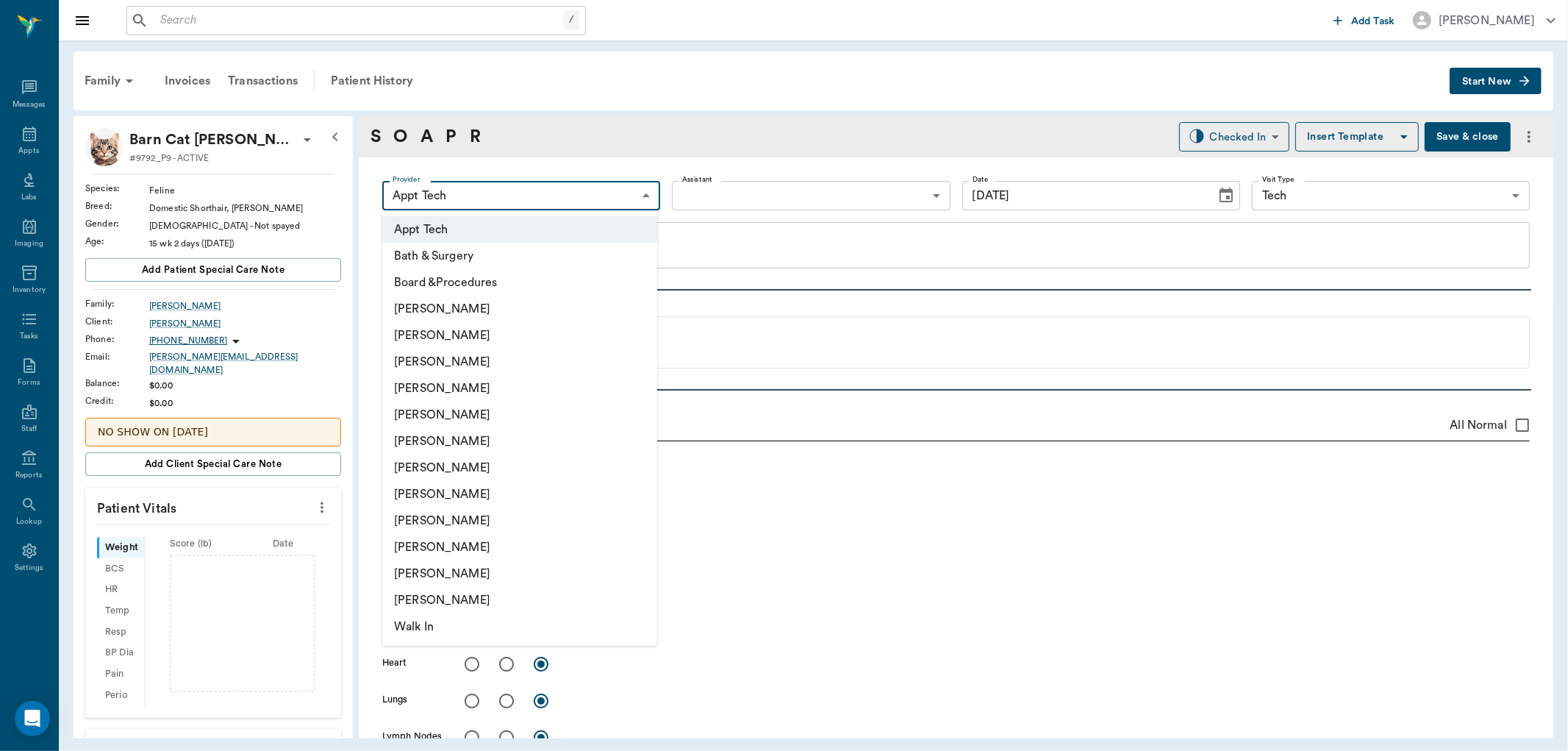
click at [454, 331] on li "Daniel Virnala" at bounding box center [519, 336] width 275 height 27
type input "642ef10e332a41444de2bad1"
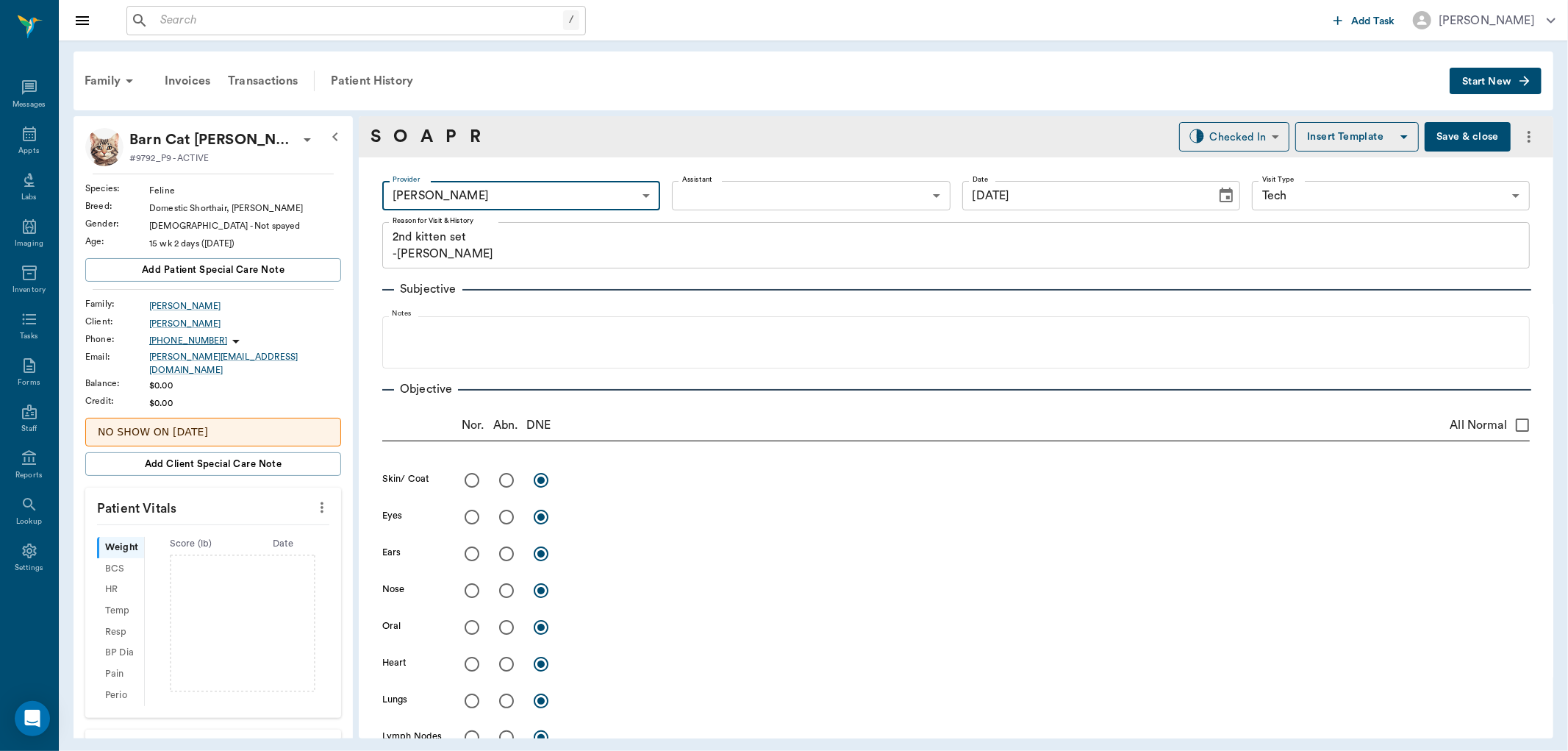
click at [717, 195] on body "/ ​ Add Task Dr. Bert Ellsworth Nectar Messages Appts Labs Imaging Inventory Ta…" at bounding box center [784, 376] width 1568 height 751
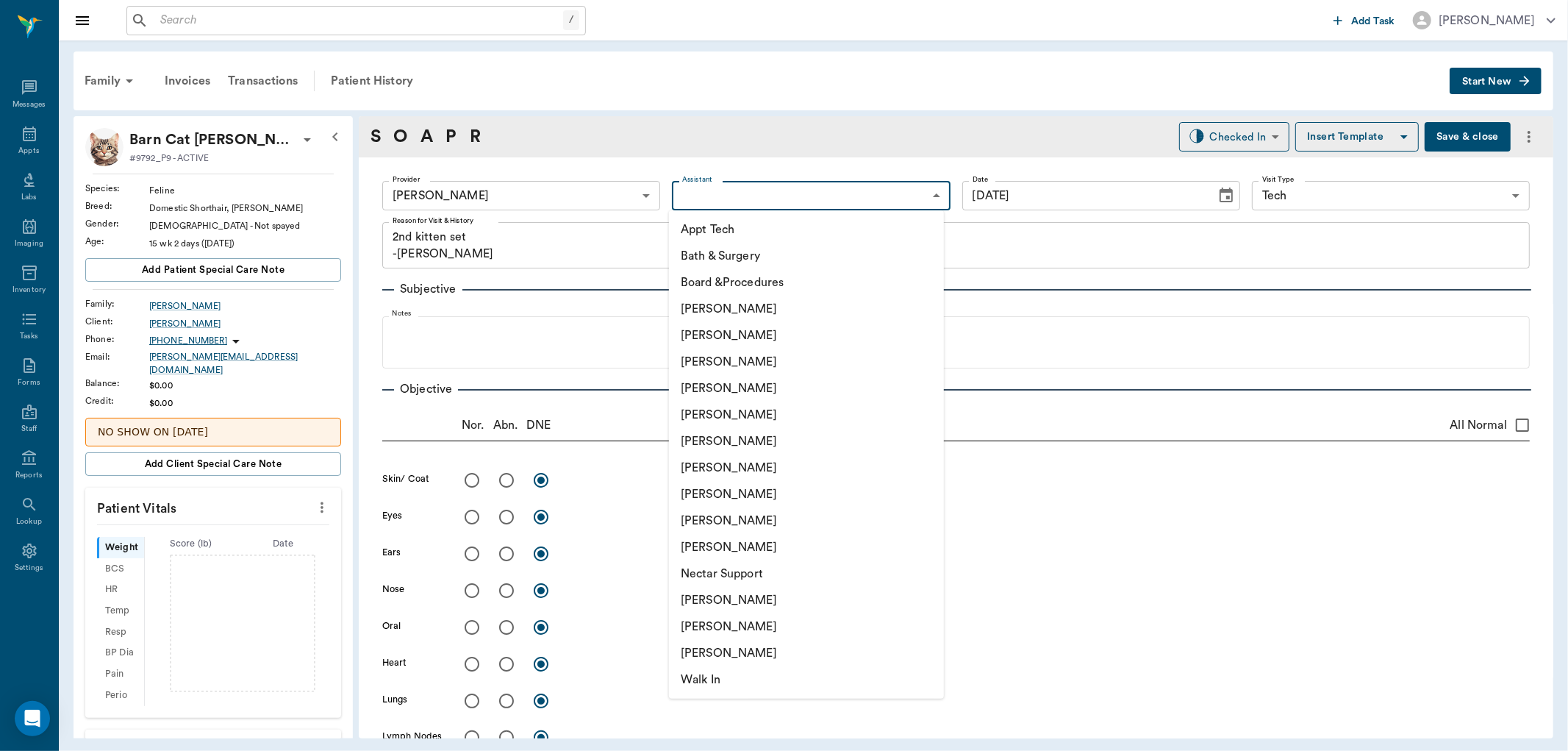
click at [725, 594] on li "Nicole Ailles" at bounding box center [806, 601] width 275 height 27
type input "6740bf97de10e07744acf1eb"
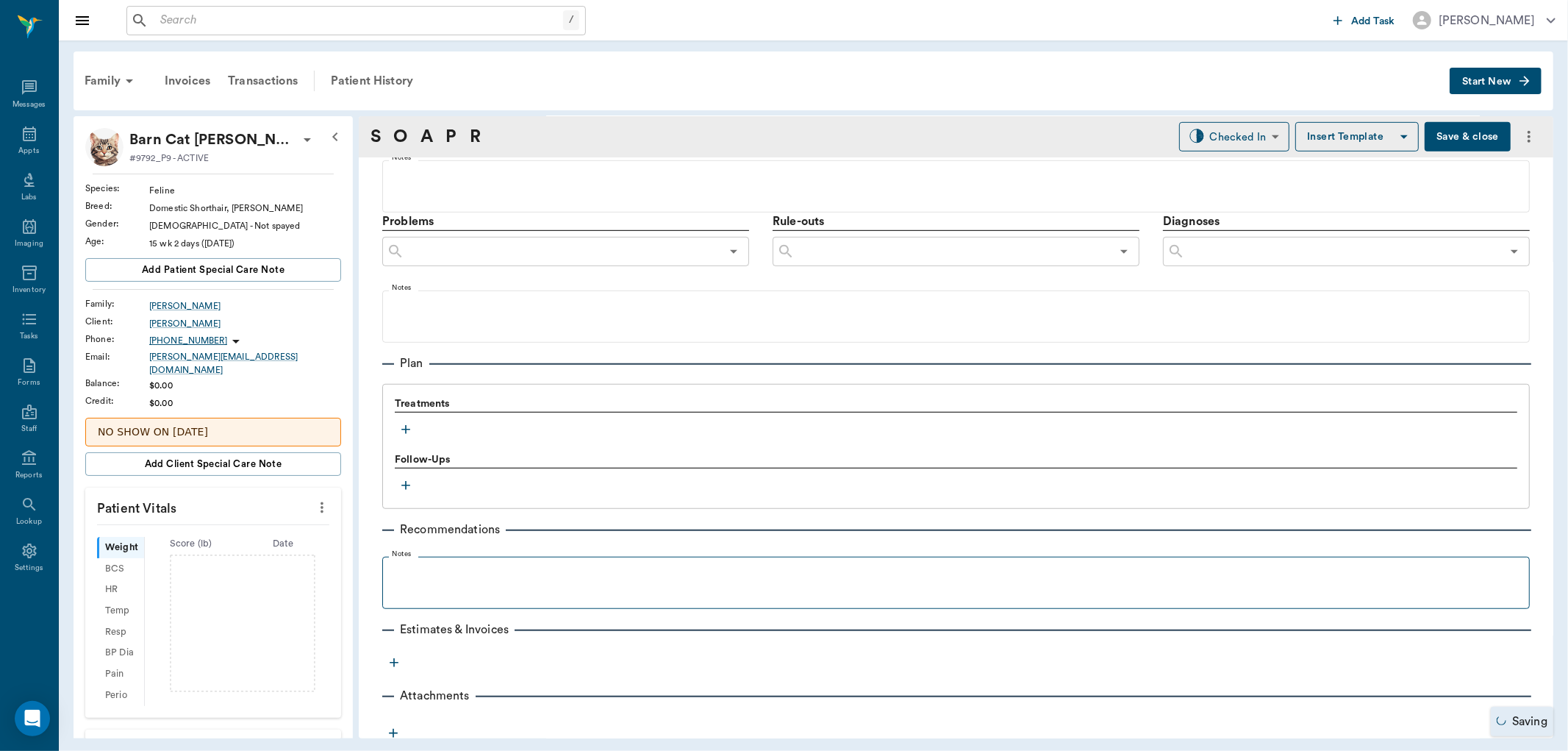
scroll to position [795, 0]
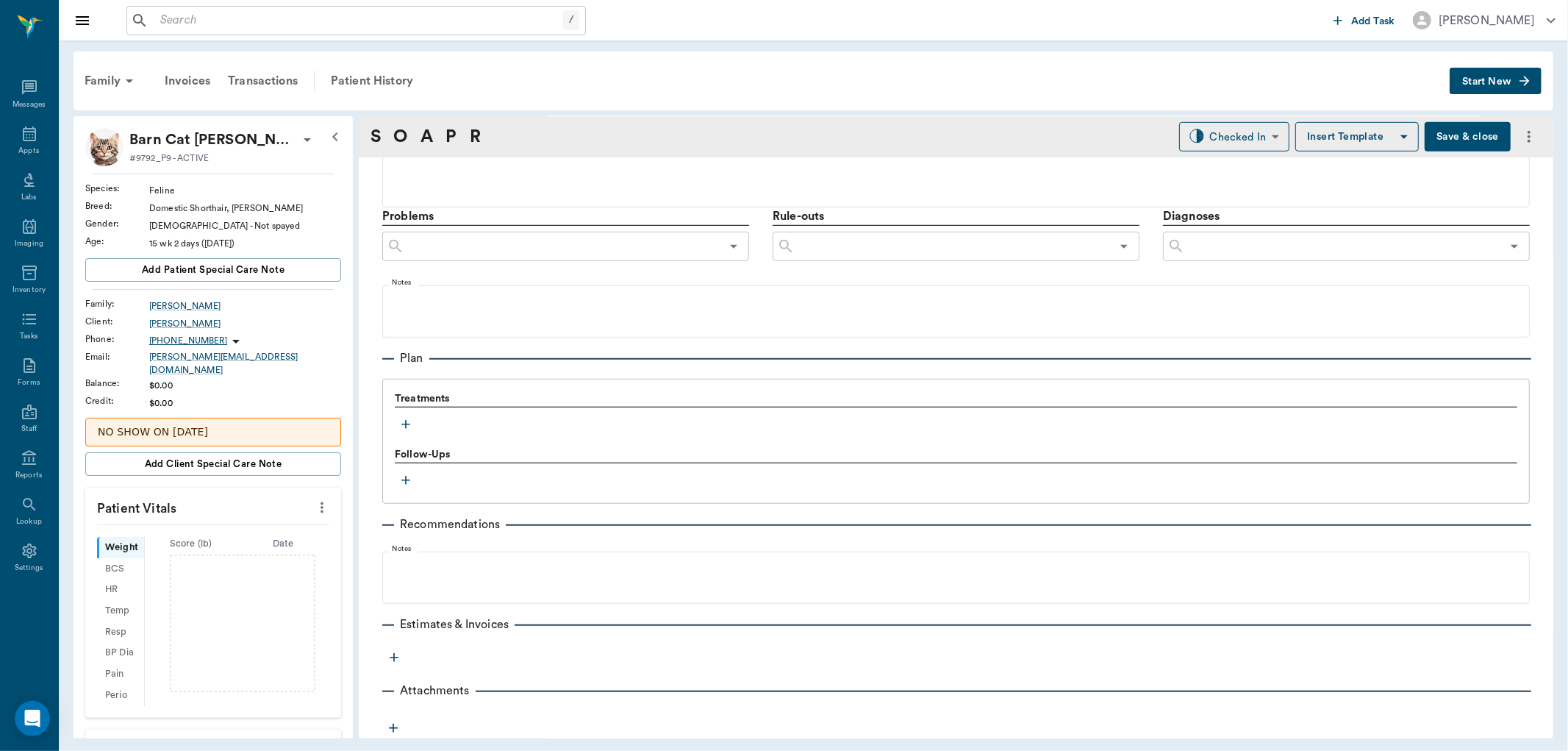
click at [404, 421] on icon "button" at bounding box center [406, 424] width 15 height 15
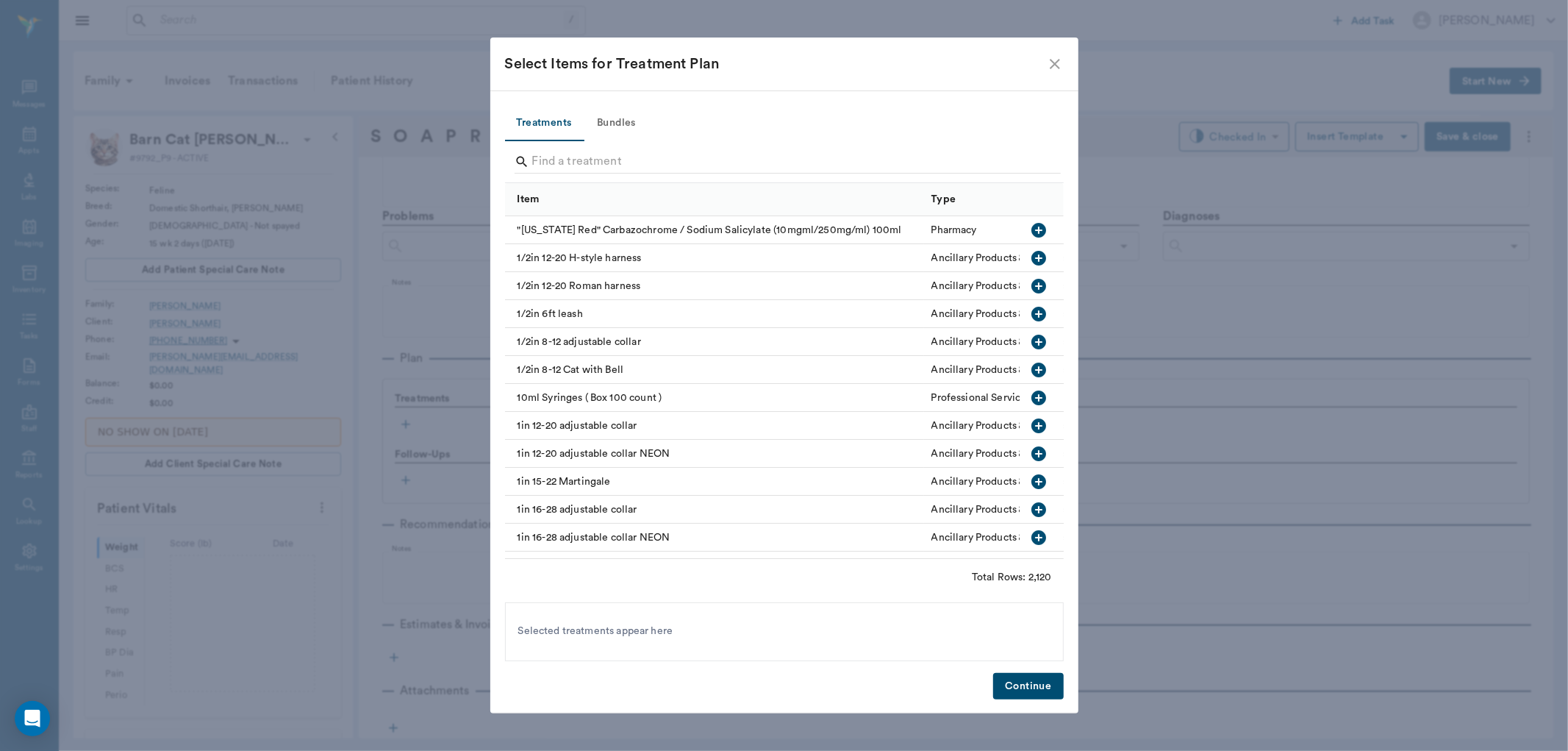
click at [628, 126] on button "Bundles" at bounding box center [617, 124] width 66 height 35
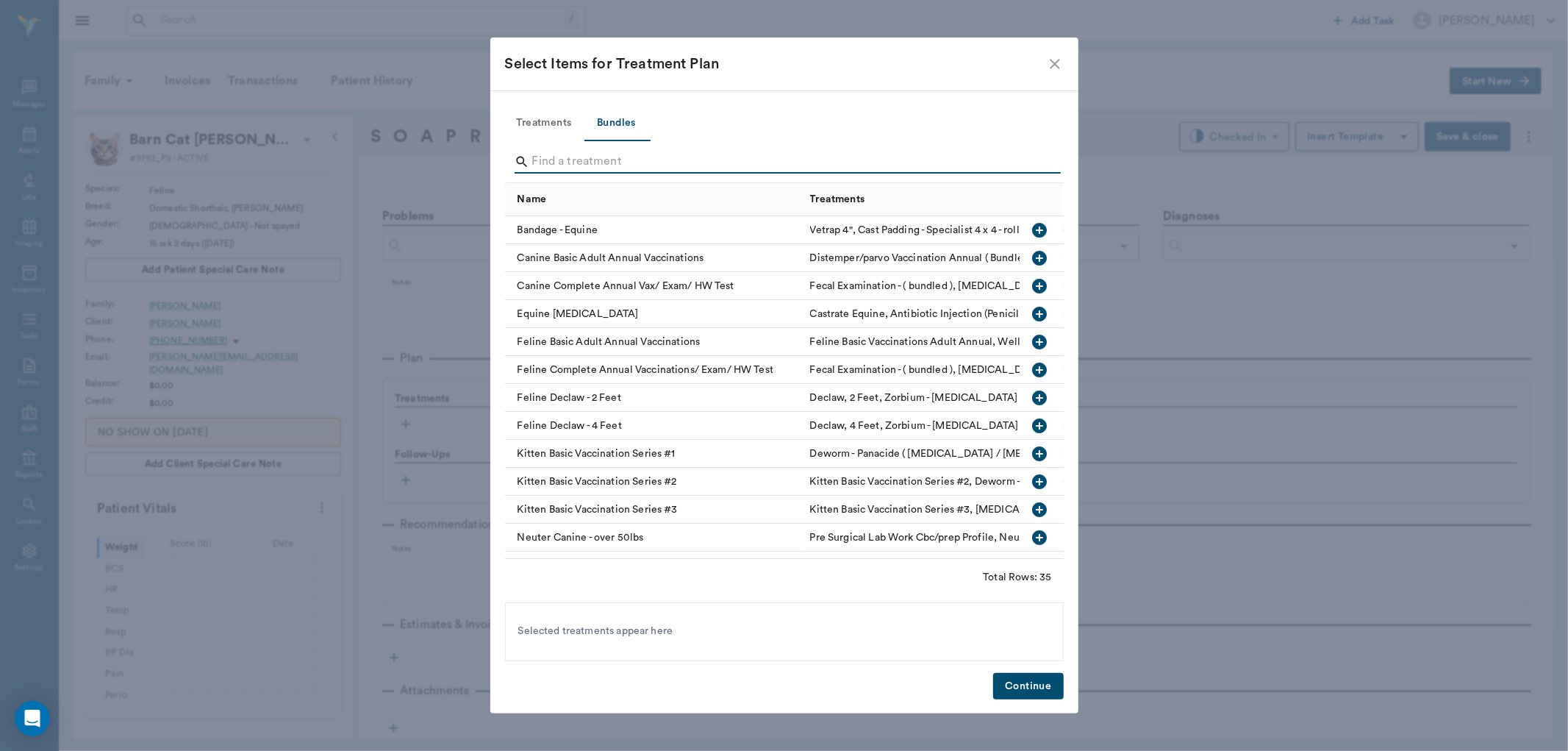
click at [560, 162] on input "Search" at bounding box center [785, 162] width 507 height 24
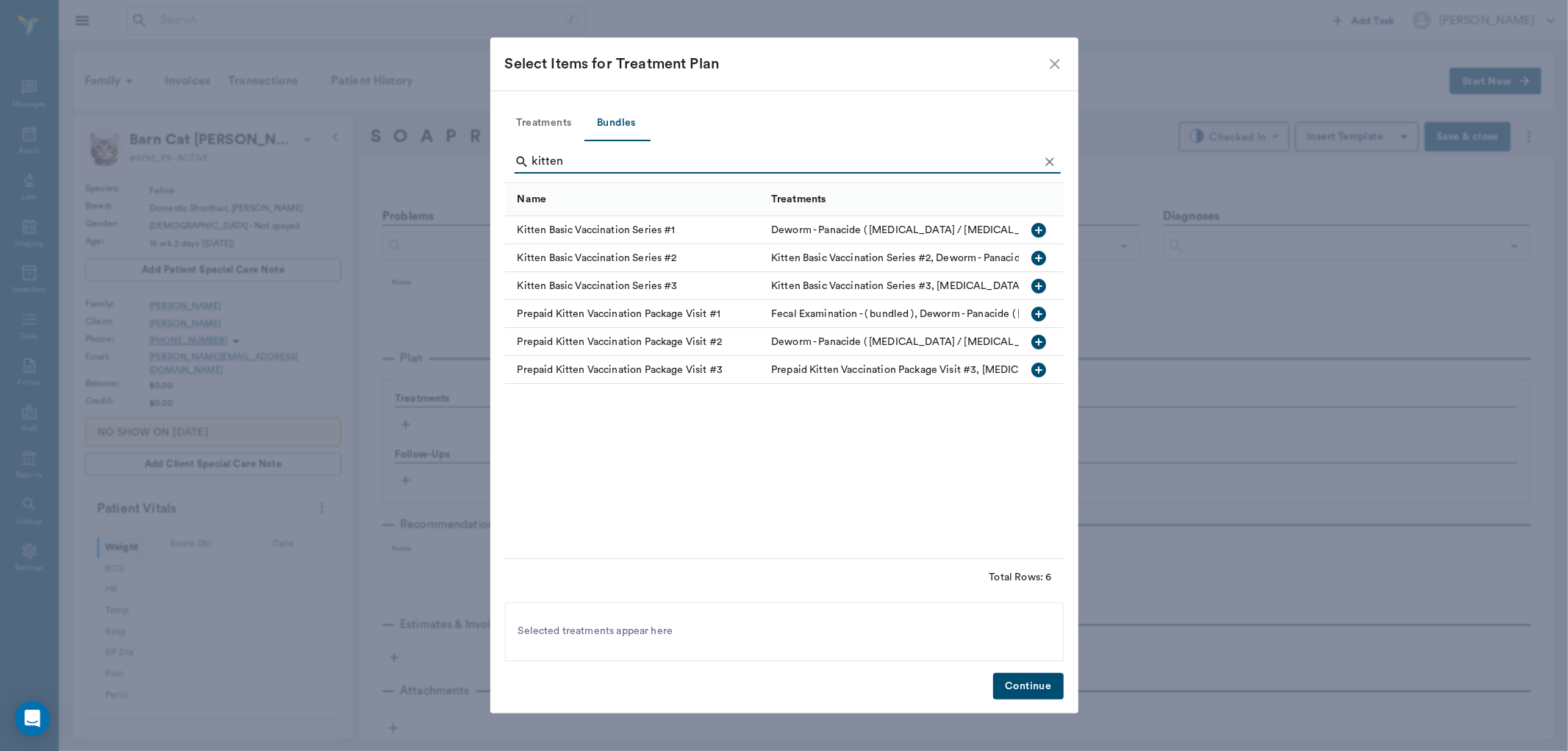
type input "kitten"
click at [1040, 258] on icon "button" at bounding box center [1040, 258] width 18 height 18
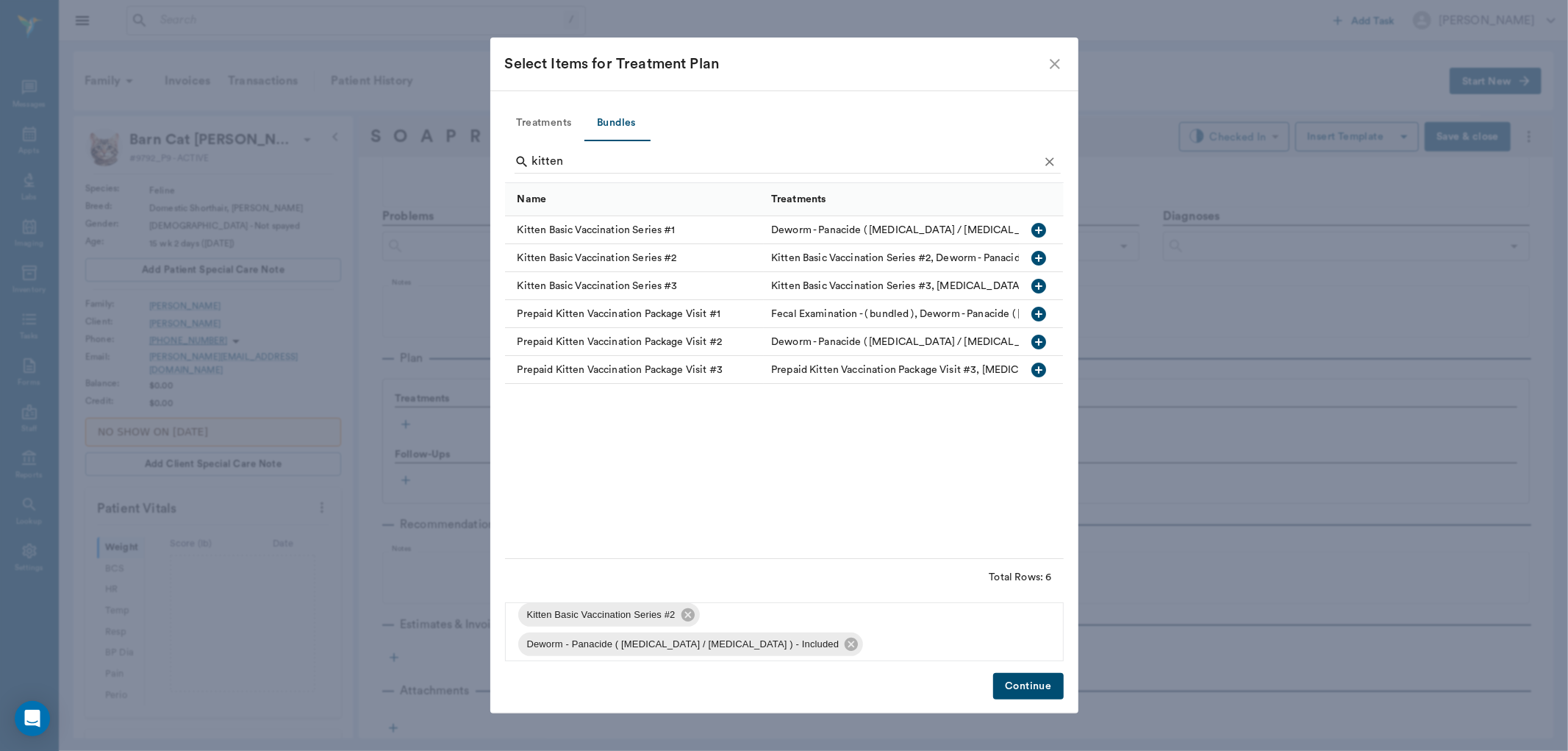
scroll to position [20, 0]
click at [1038, 688] on button "Continue" at bounding box center [1028, 686] width 70 height 27
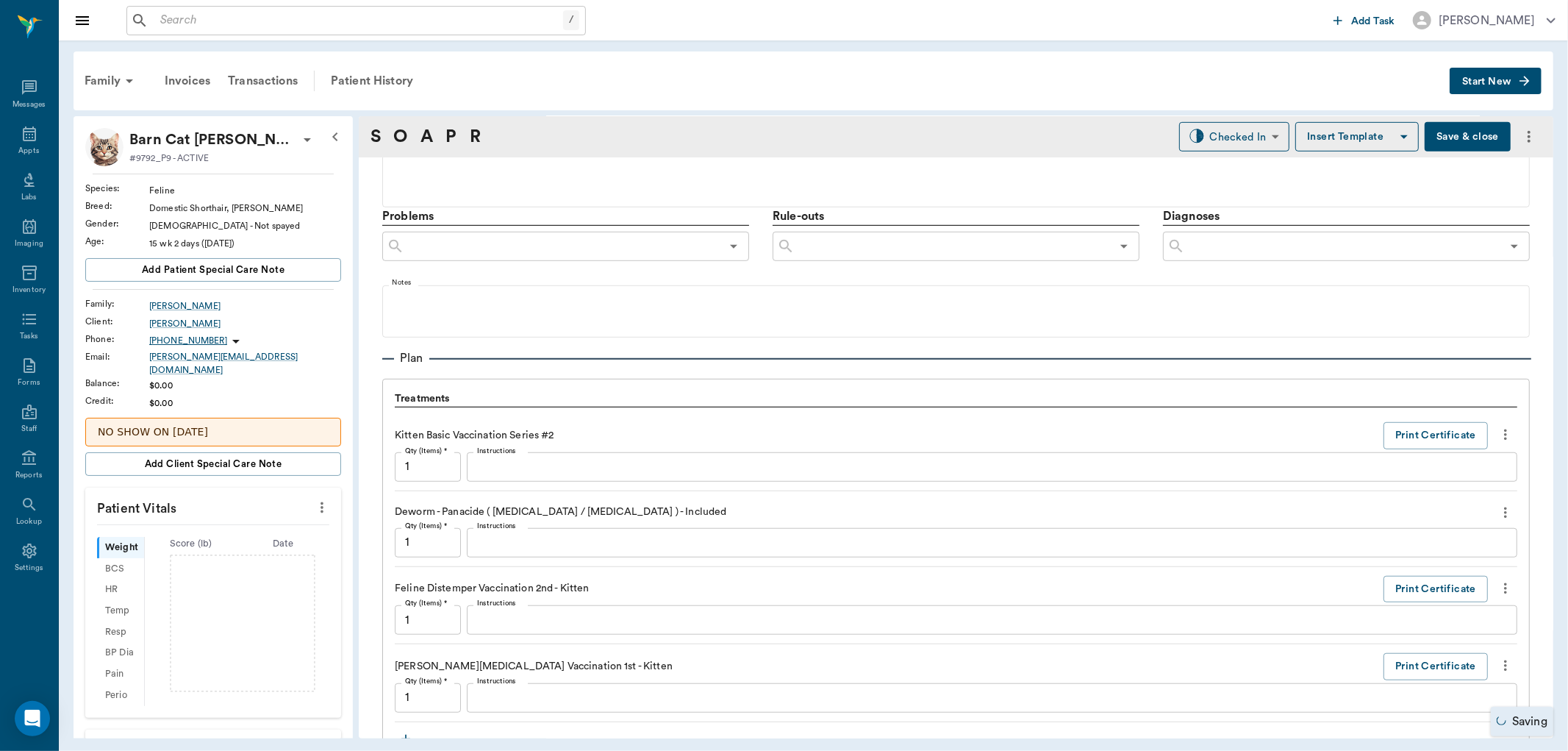
click at [314, 499] on icon "more" at bounding box center [322, 508] width 16 height 18
click at [271, 523] on span "Enter Vitals" at bounding box center [247, 525] width 123 height 15
click at [200, 556] on input "text" at bounding box center [212, 552] width 128 height 30
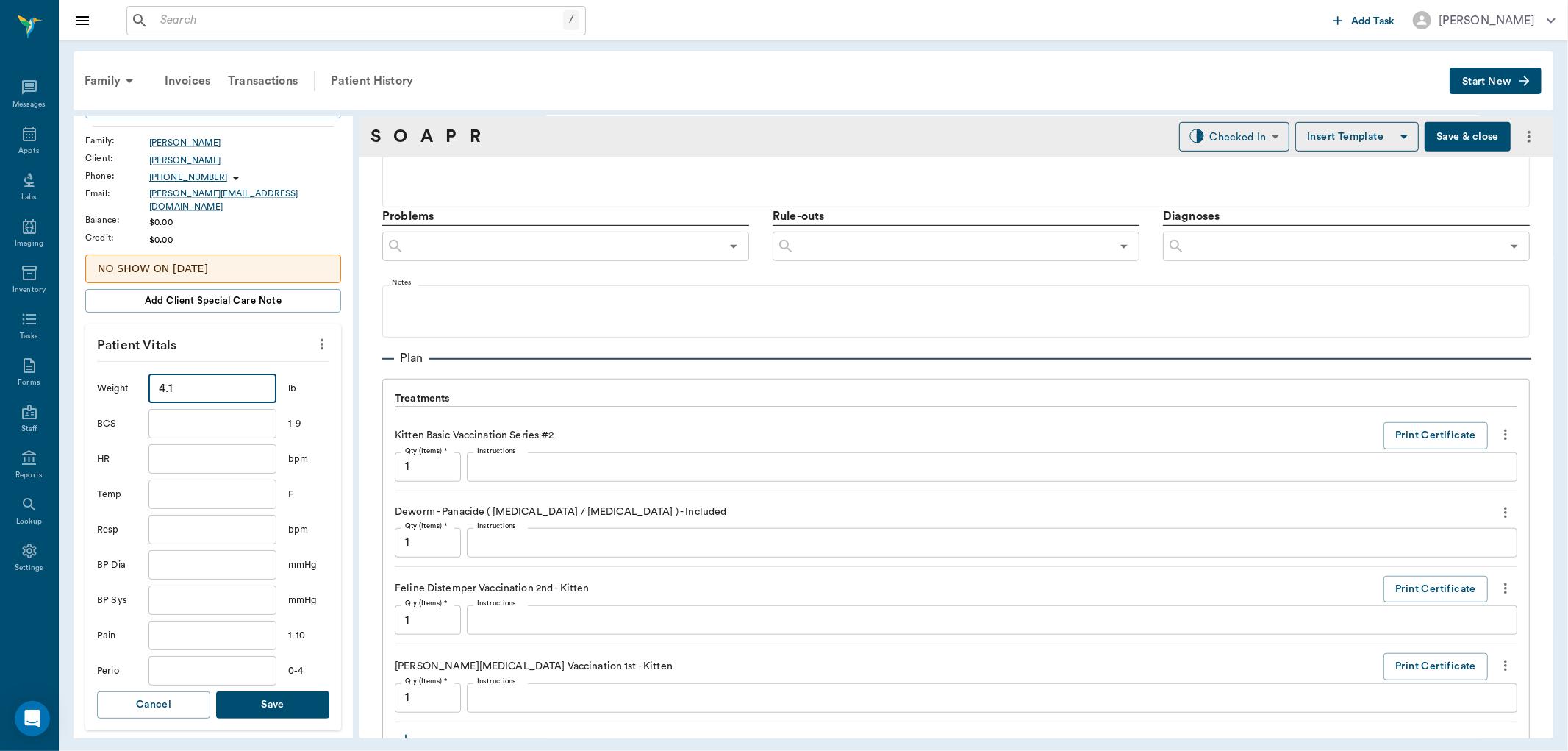
scroll to position [245, 0]
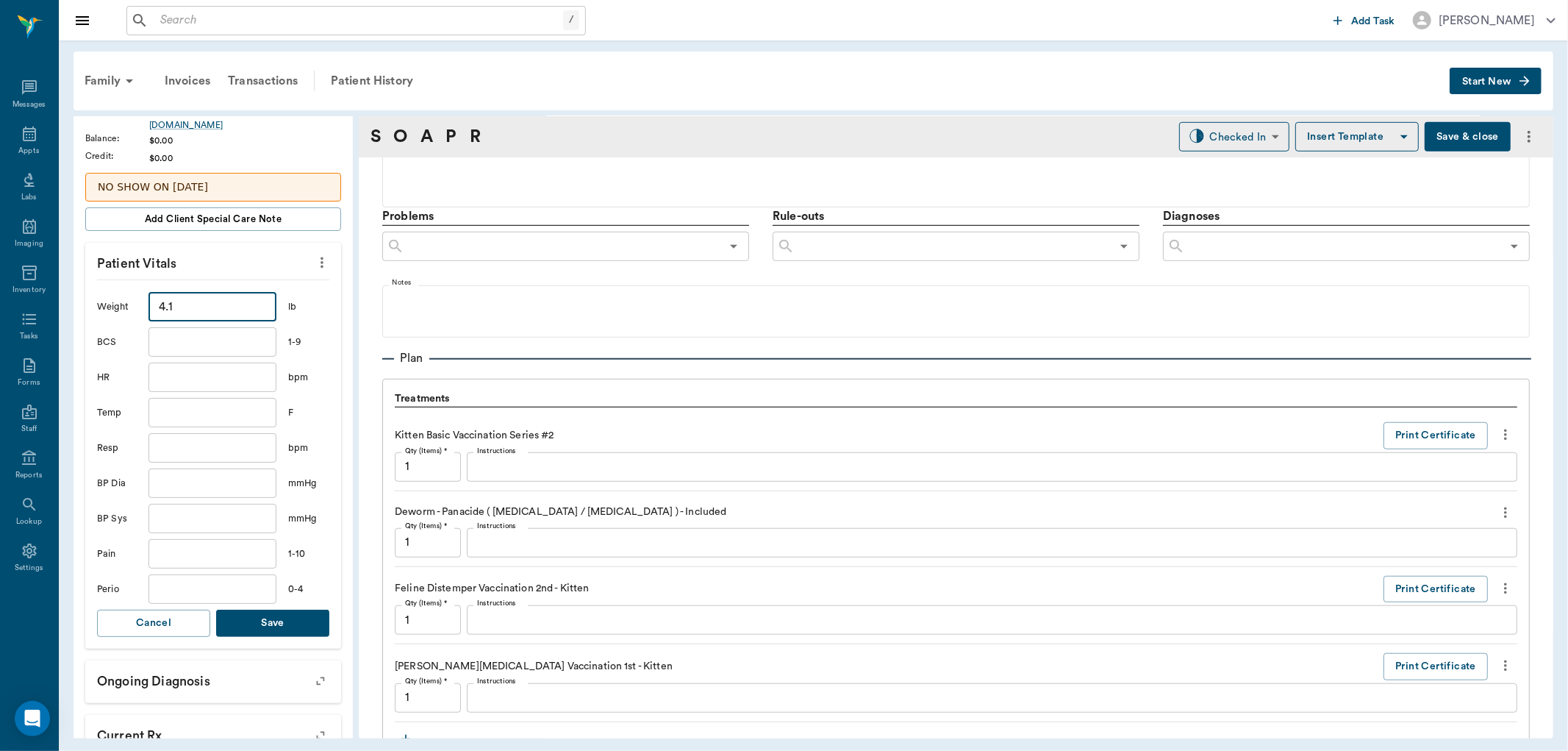
type input "4.1"
click at [269, 612] on button "Save" at bounding box center [273, 623] width 114 height 27
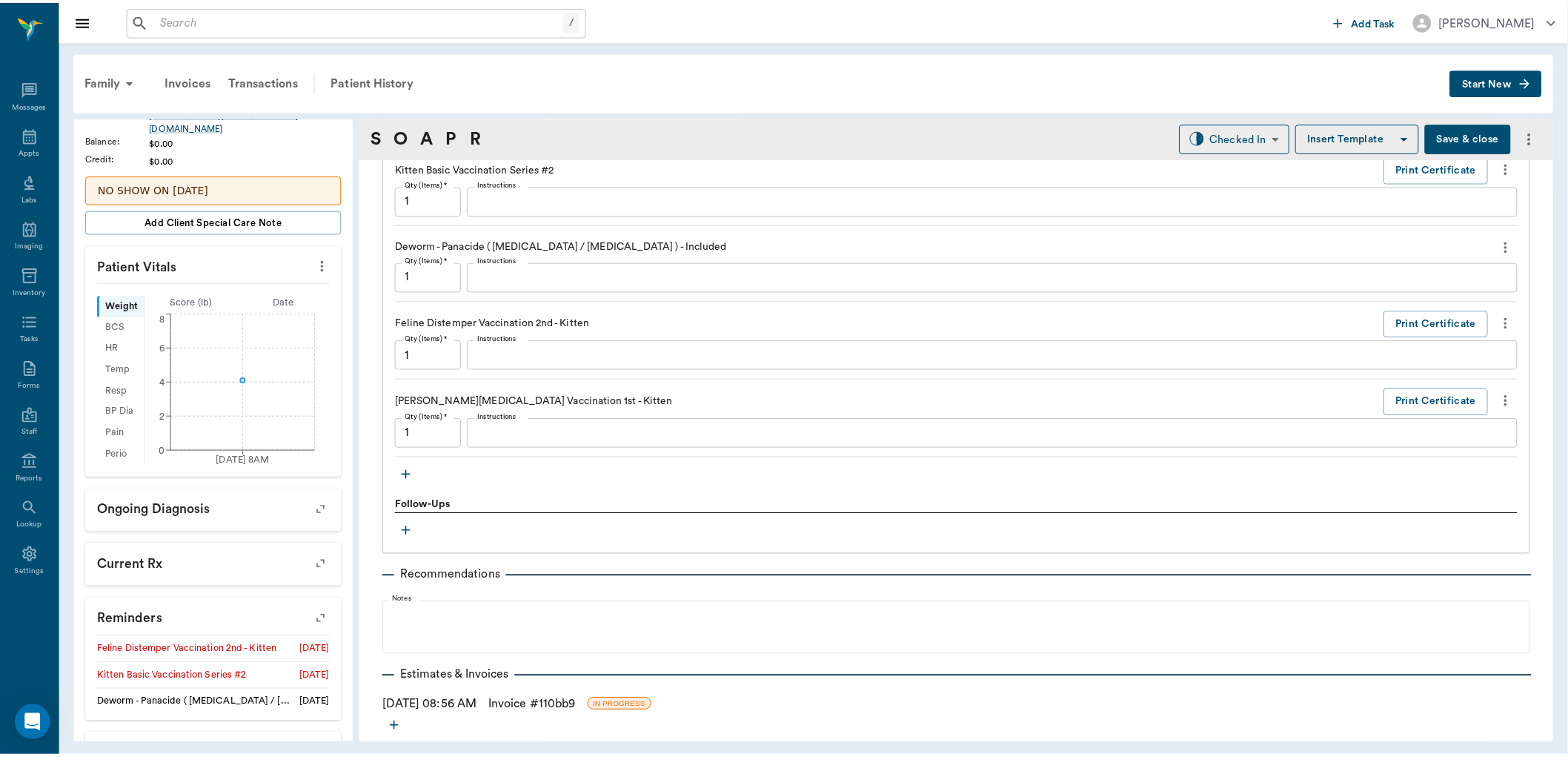
scroll to position [1136, 0]
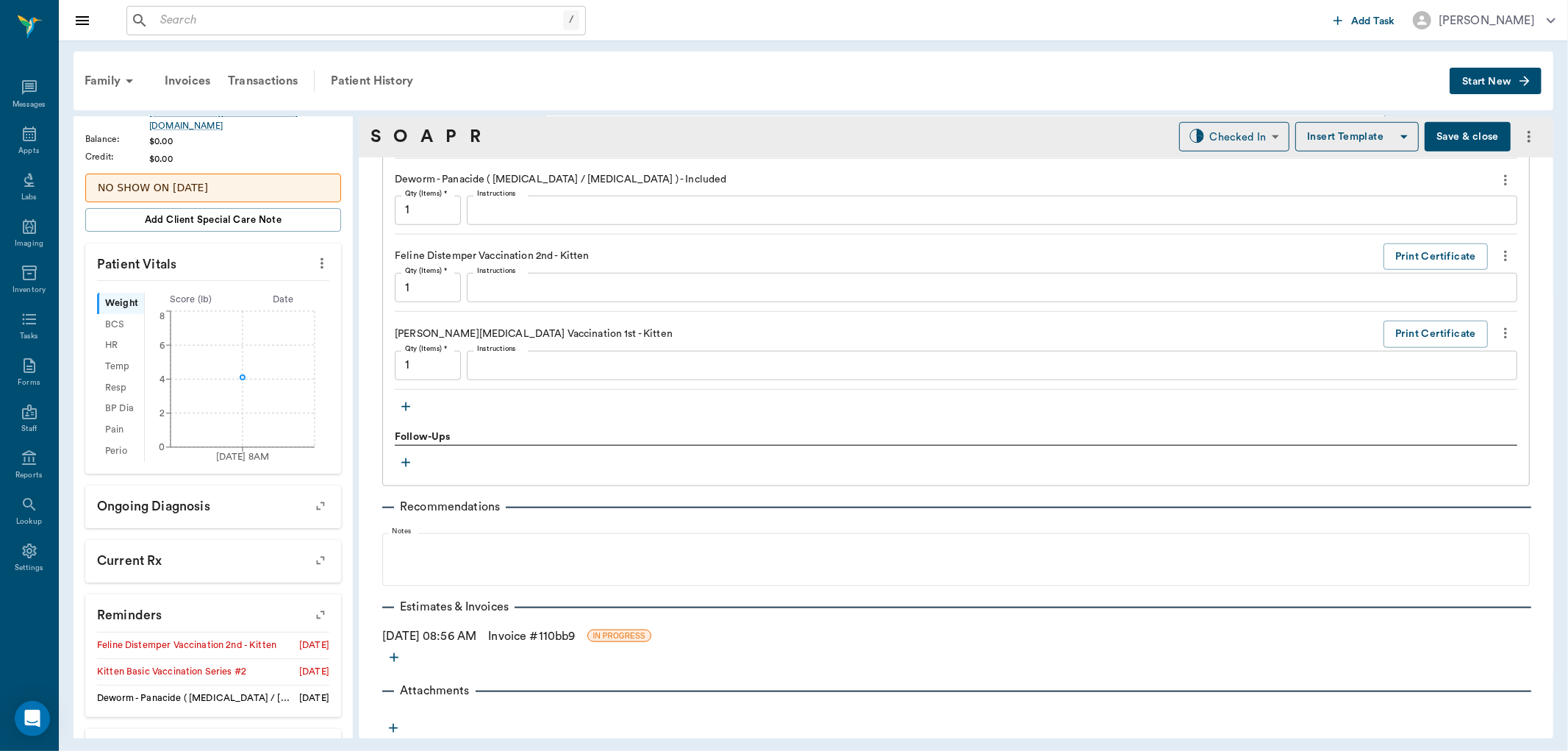
click at [575, 629] on link "Invoice # 110bb9" at bounding box center [532, 636] width 87 height 18
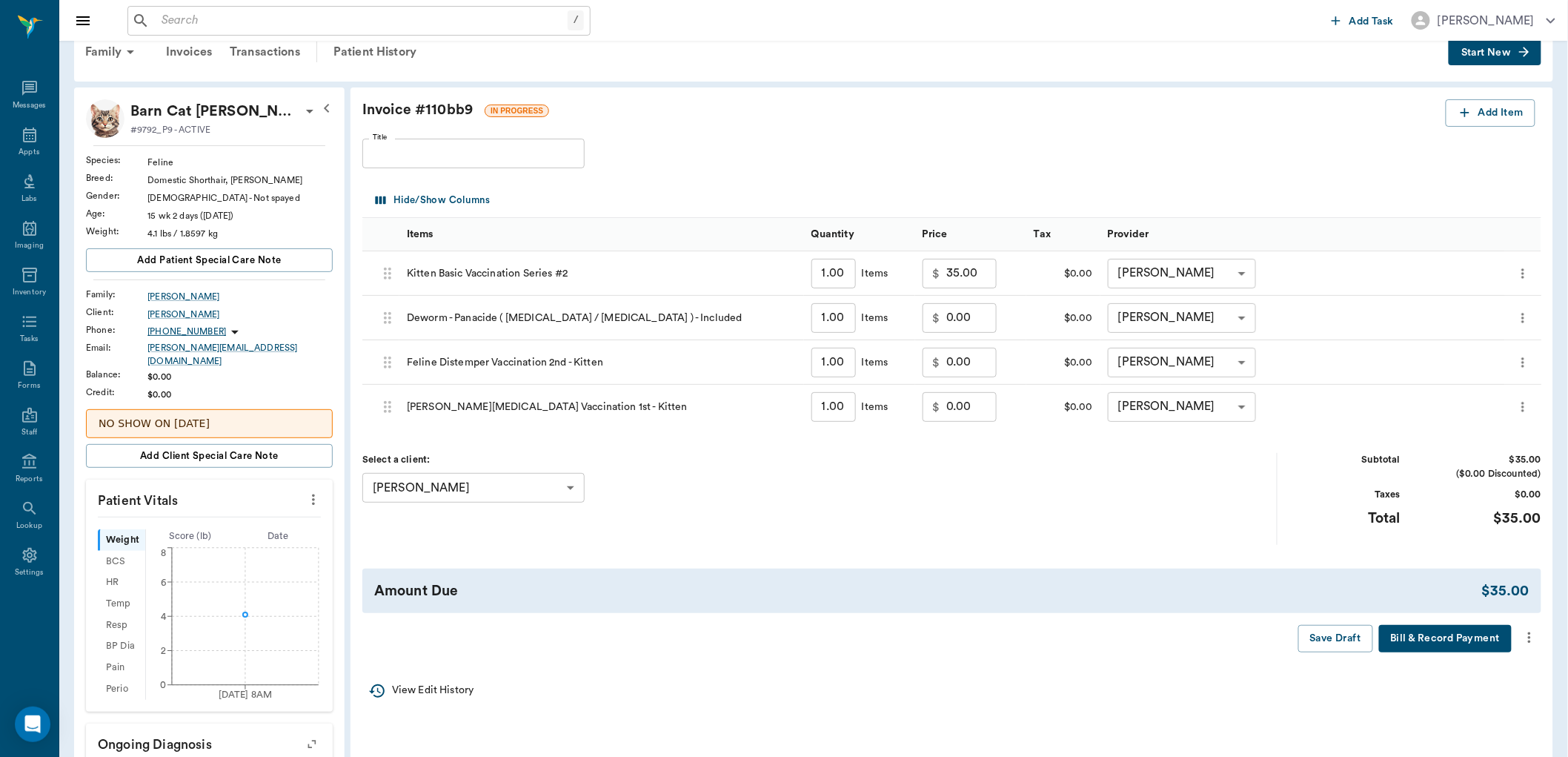
scroll to position [83, 0]
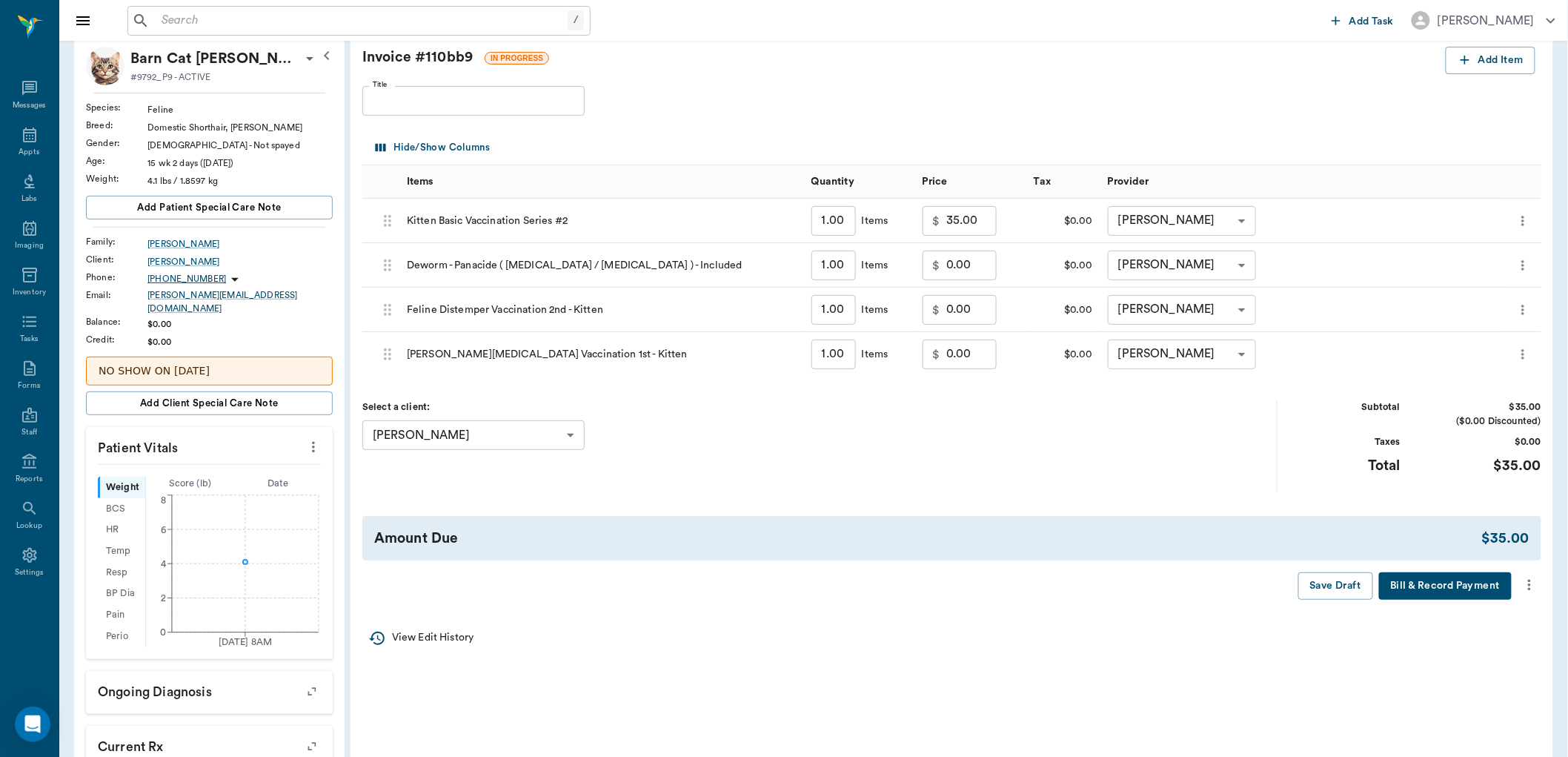
click at [1530, 582] on icon "more" at bounding box center [1529, 585] width 3 height 11
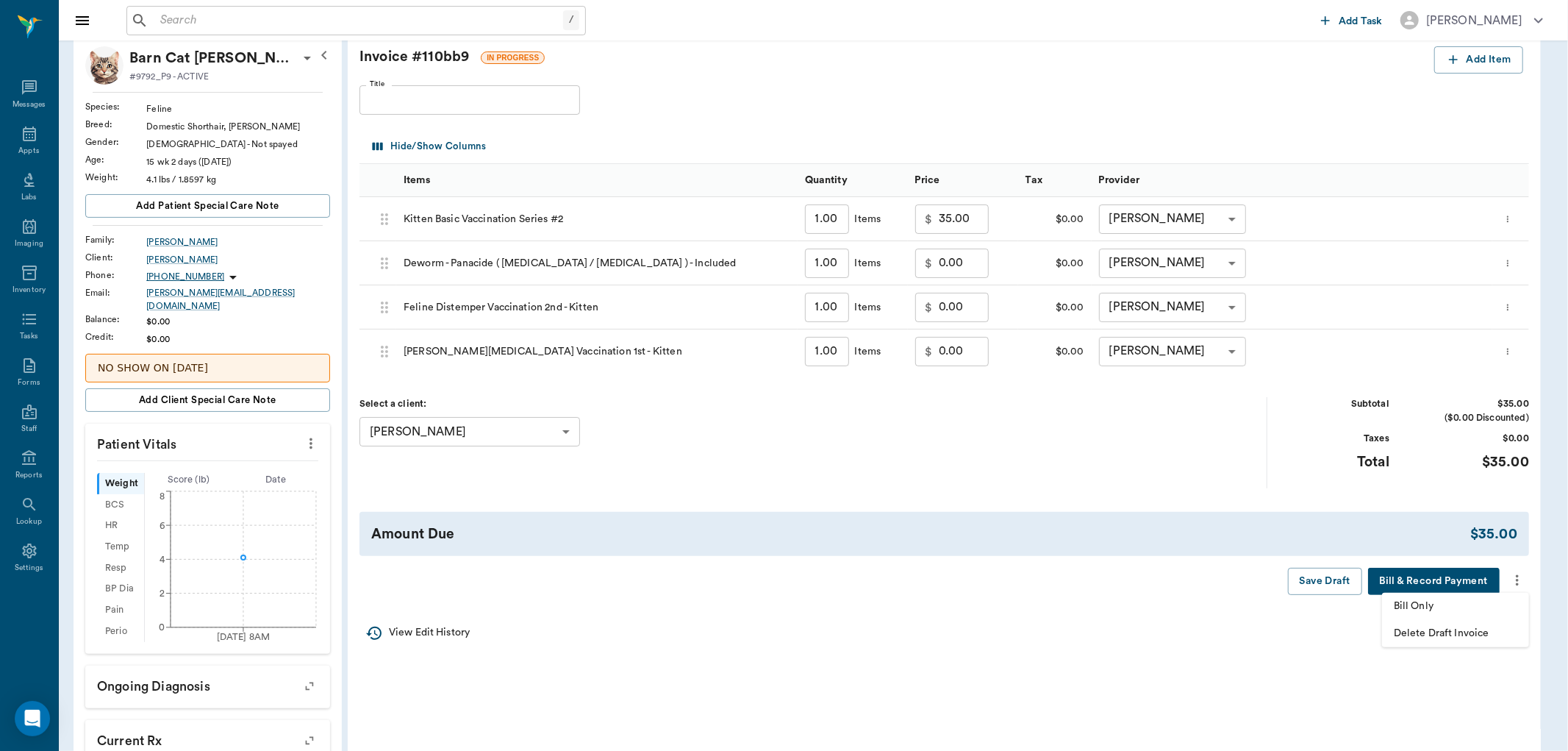
click at [1444, 606] on span "Bill Only" at bounding box center [1455, 606] width 123 height 15
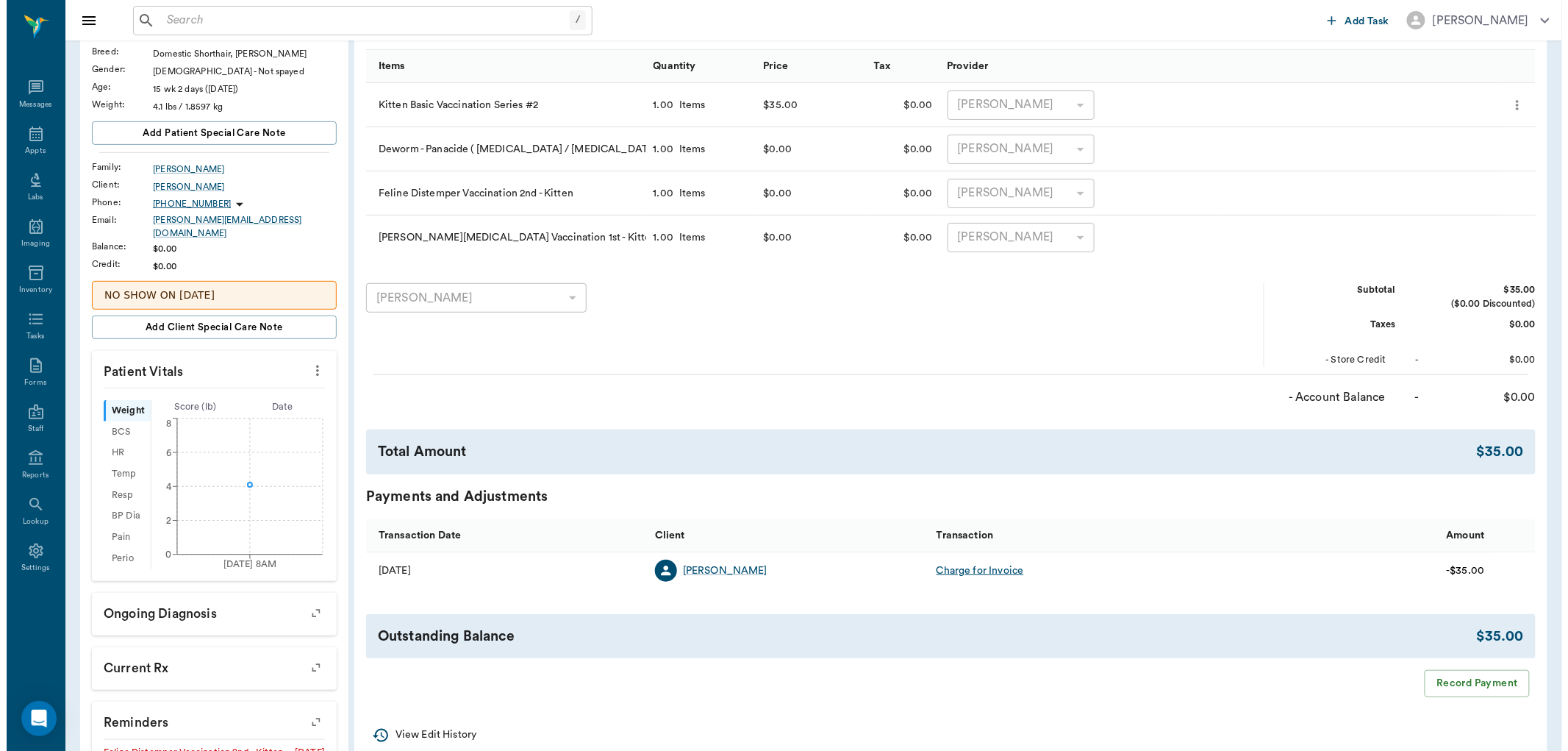
scroll to position [0, 0]
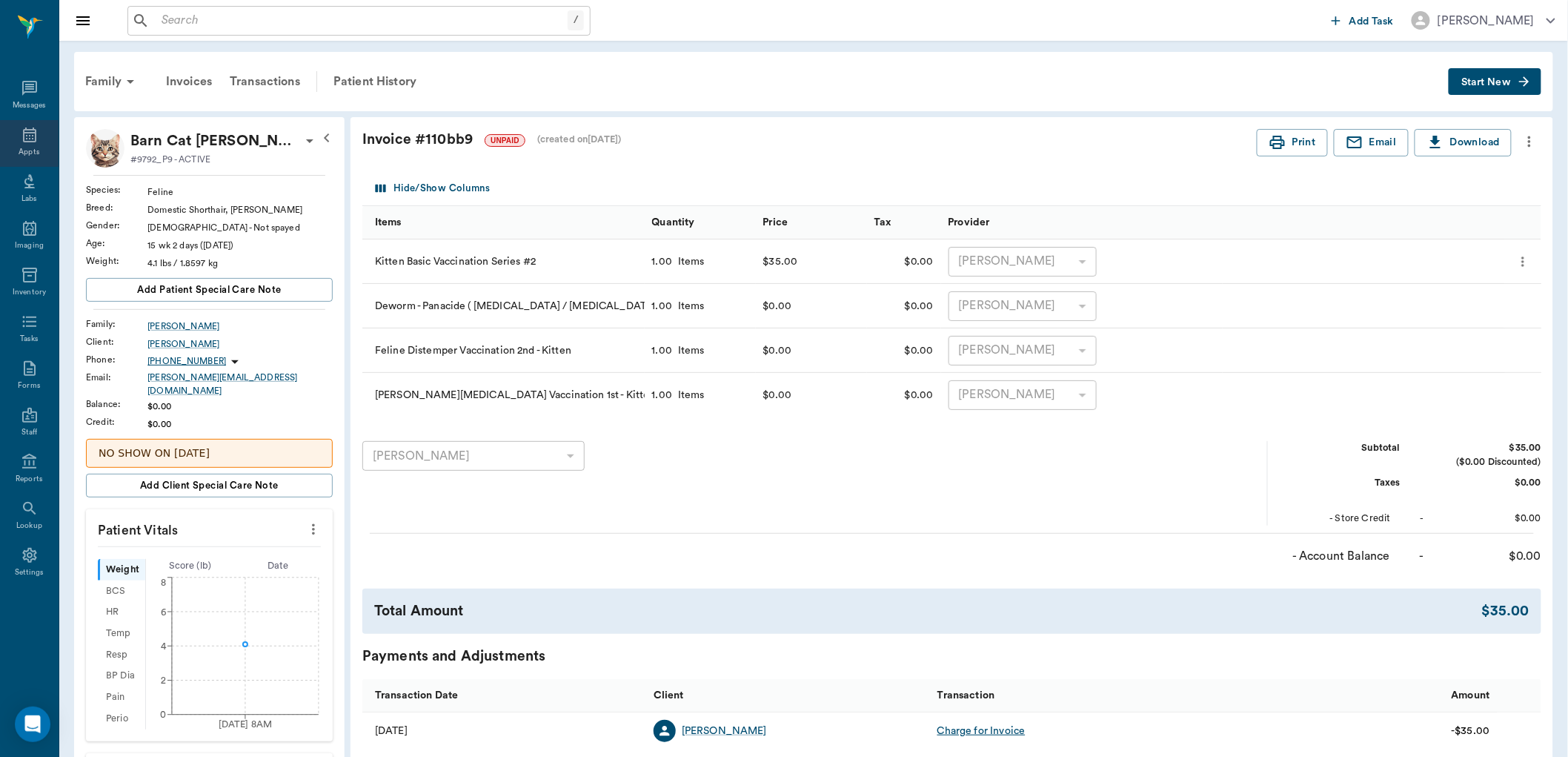
click at [27, 137] on icon at bounding box center [30, 135] width 18 height 18
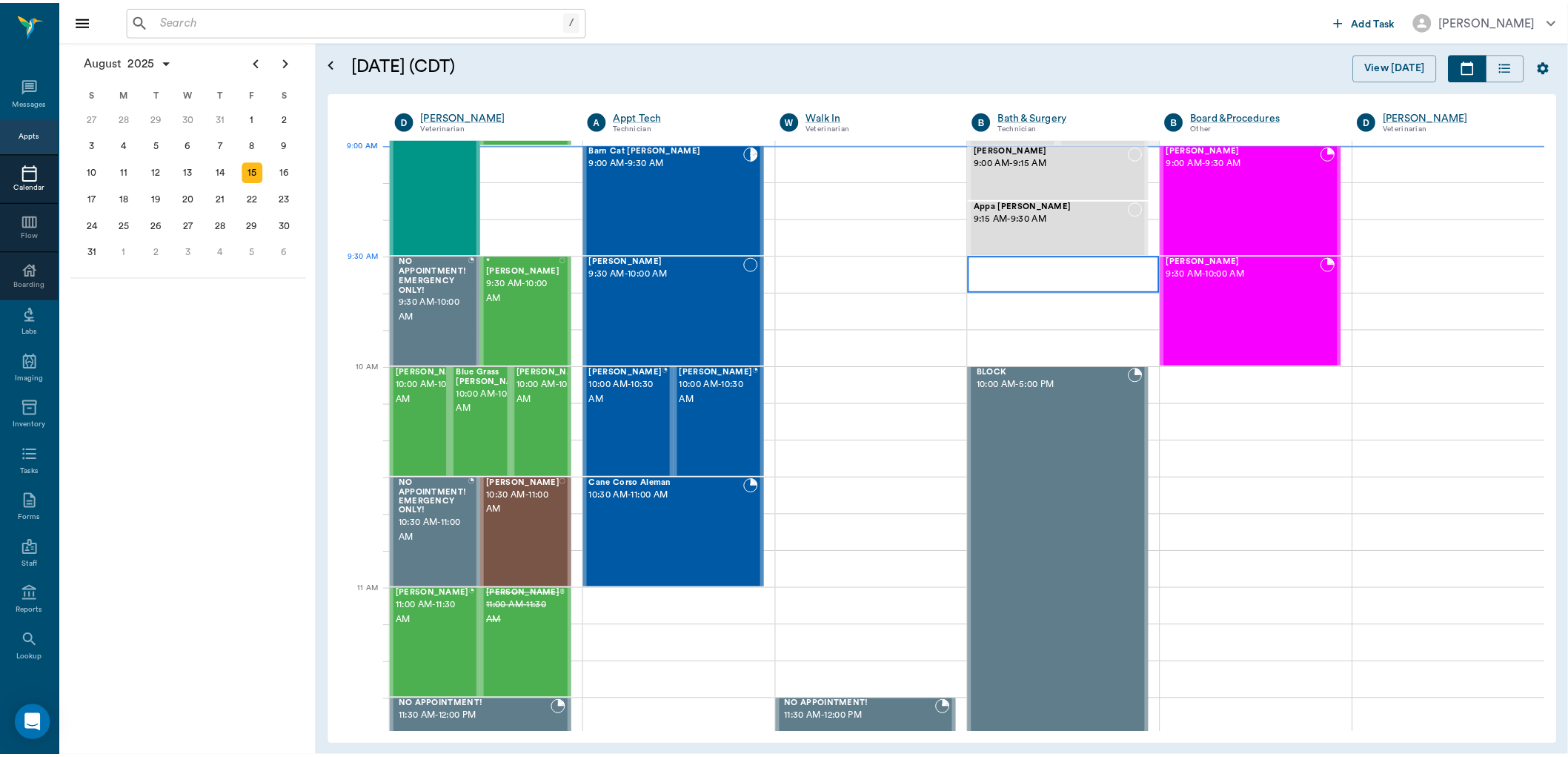
scroll to position [222, 0]
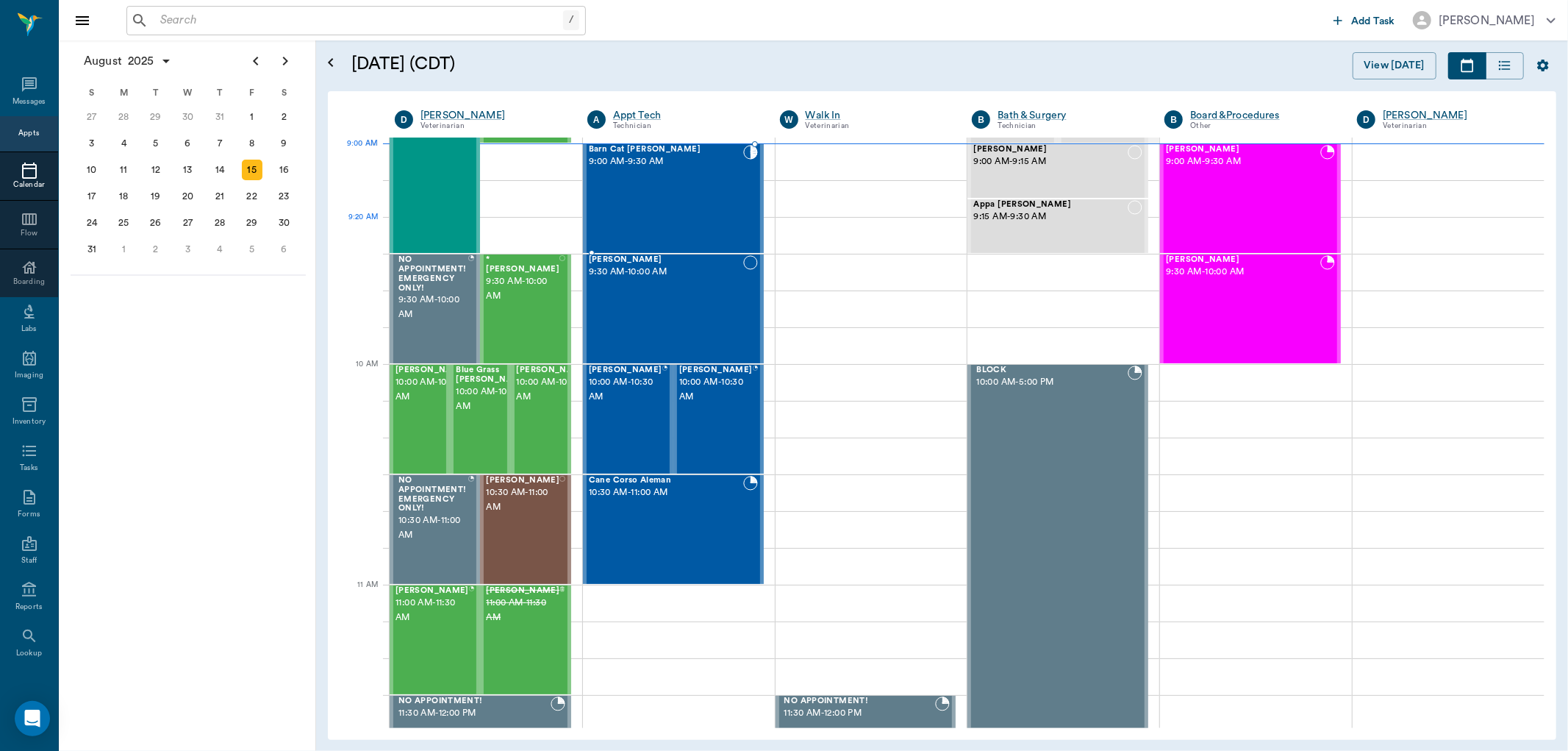
click at [659, 218] on div "Barn Cat Warrick 9:00 AM - 9:30 AM" at bounding box center [666, 198] width 154 height 108
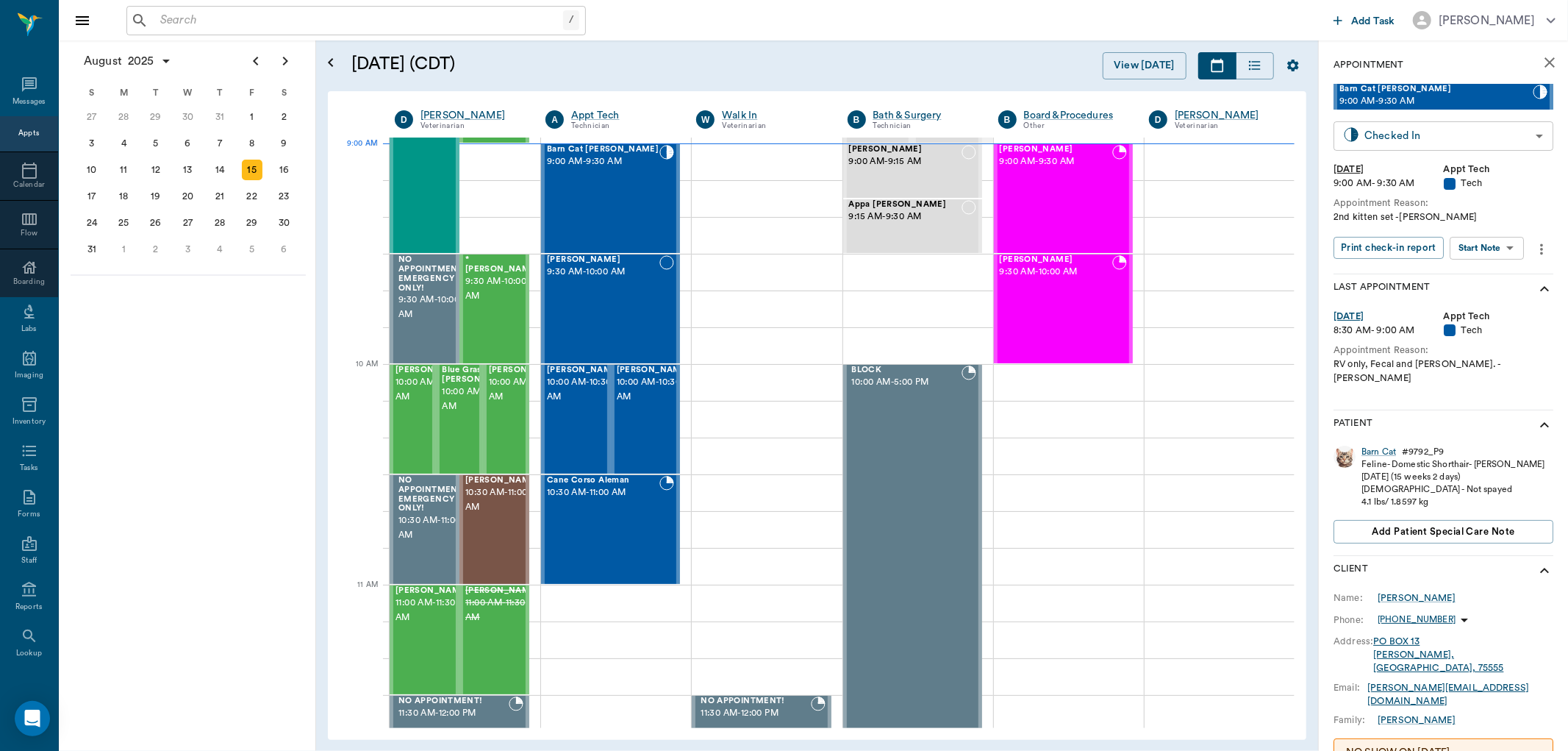
click at [1512, 128] on body "/ ​ Add Task Dr. Bert Ellsworth Nectar Messages Appts Calendar Flow Boarding La…" at bounding box center [784, 376] width 1568 height 751
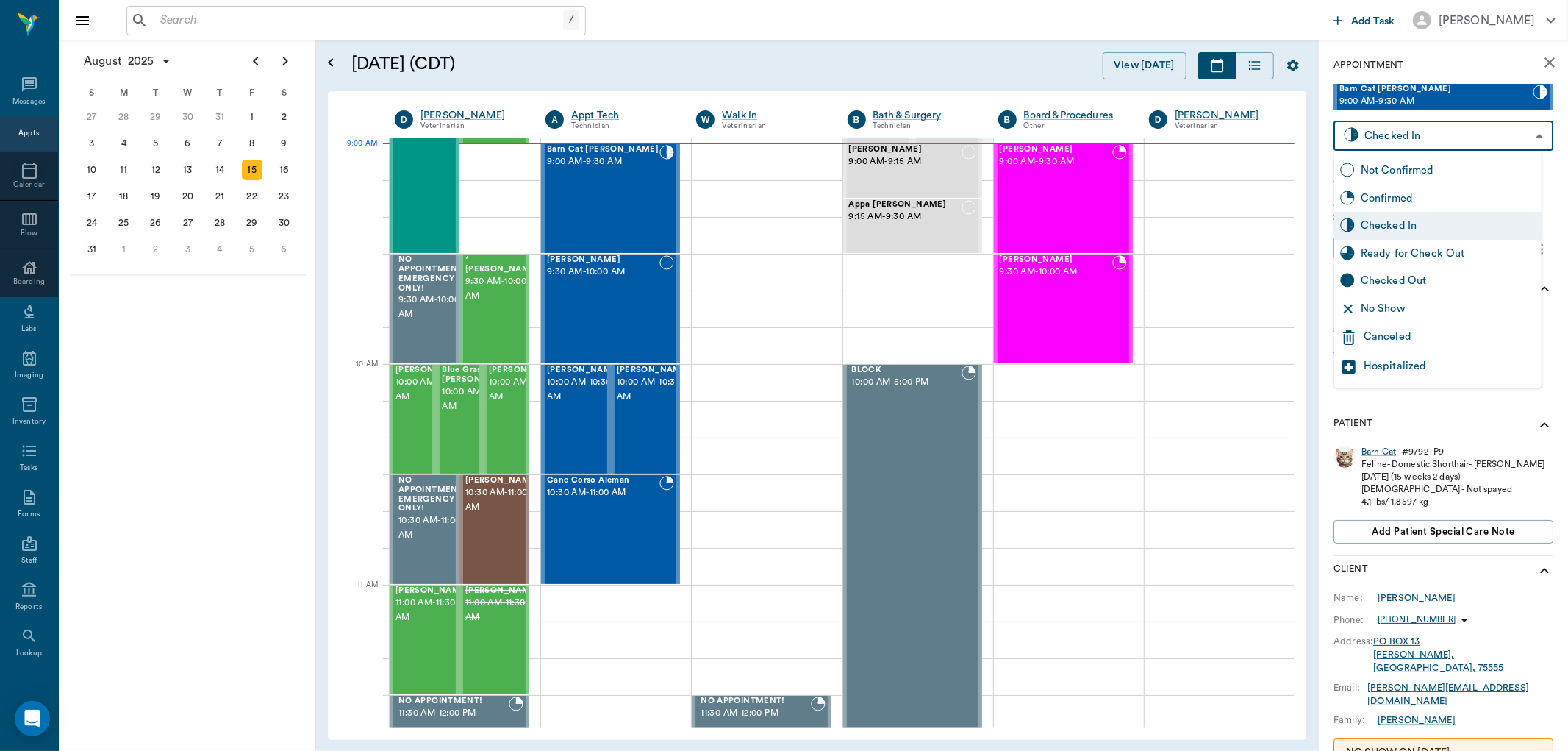
click at [1457, 250] on div "Ready for Check Out" at bounding box center [1448, 254] width 175 height 16
type input "READY_TO_CHECKOUT"
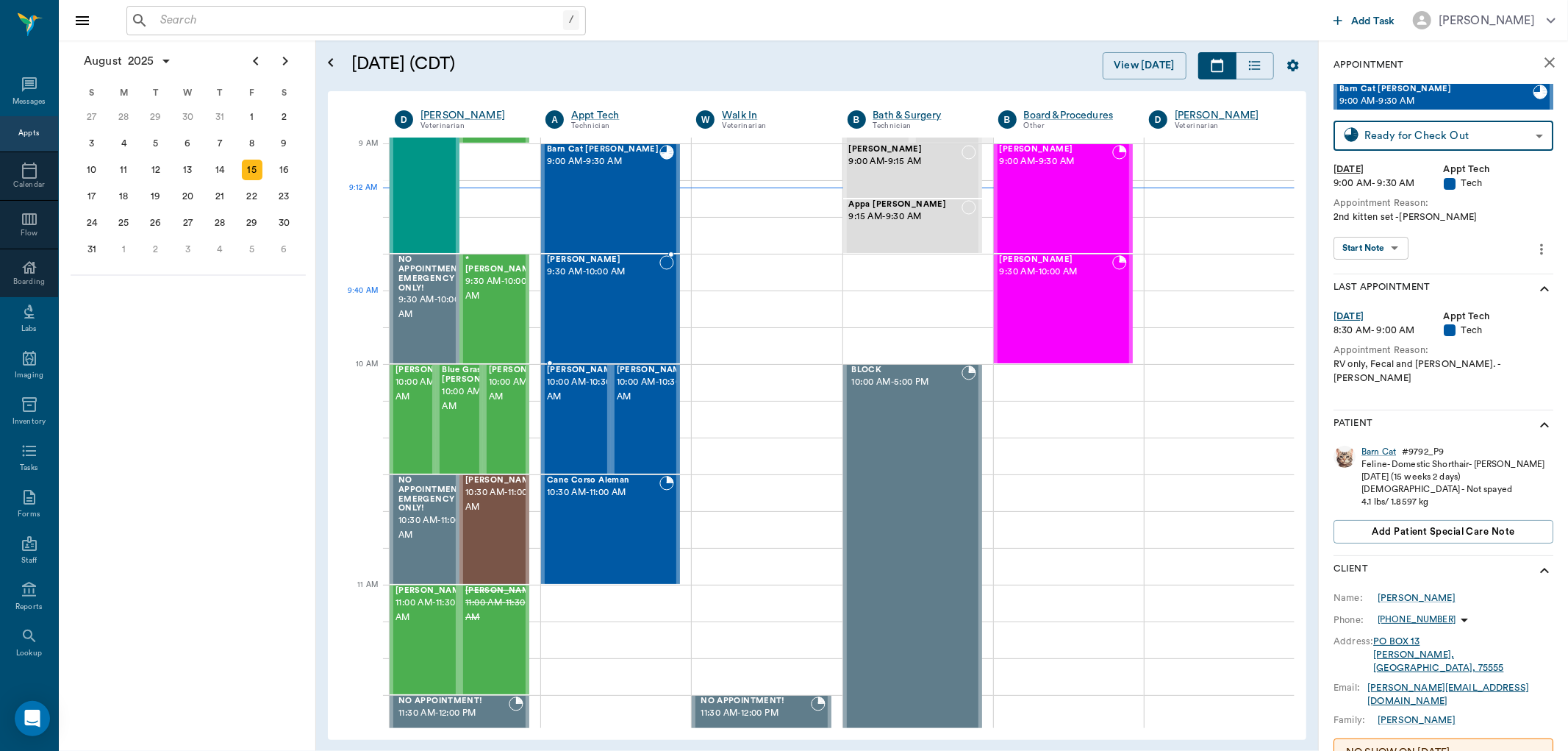
click at [597, 320] on div "Winston Brabham 9:30 AM - 10:00 AM" at bounding box center [603, 309] width 113 height 108
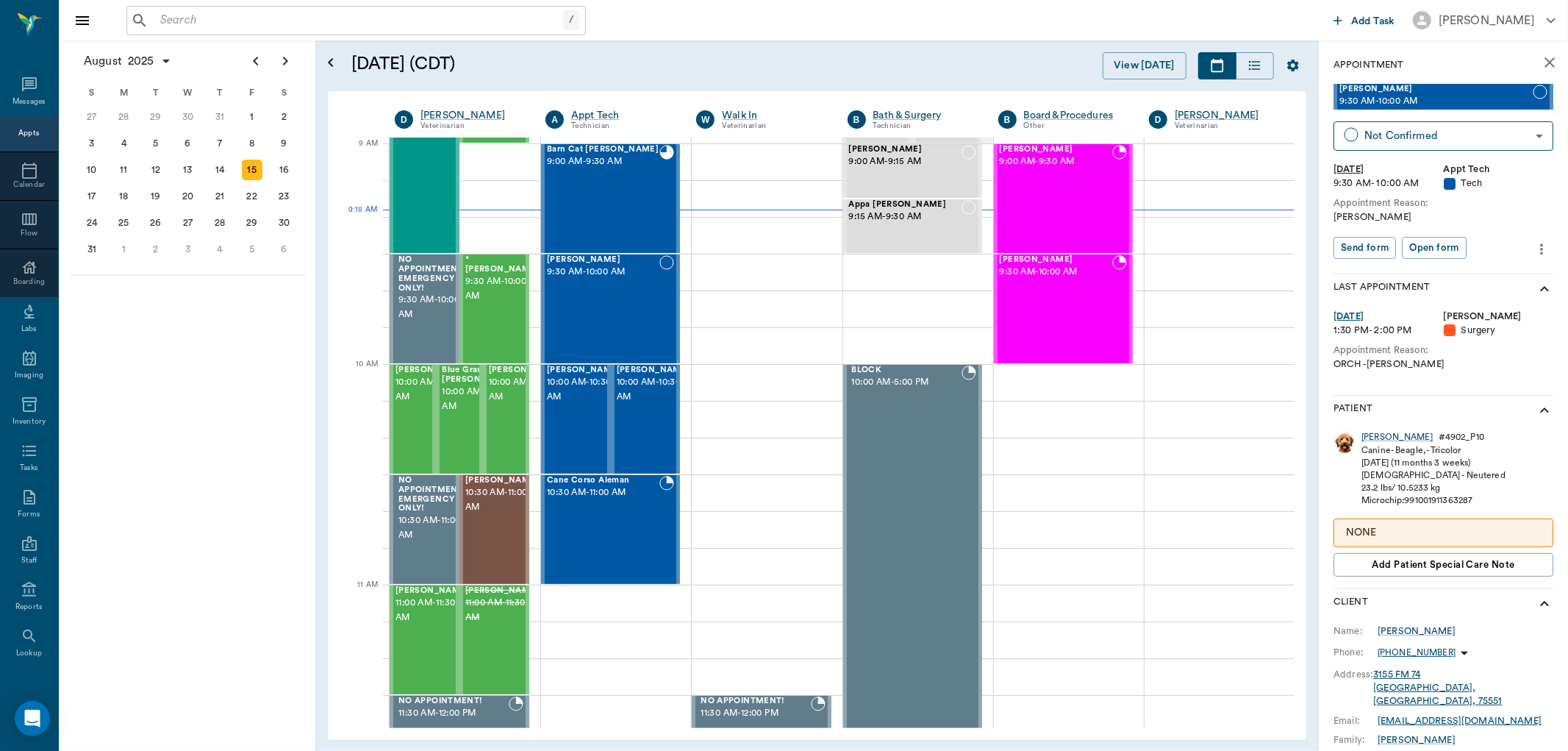
click at [201, 17] on input "text" at bounding box center [358, 21] width 409 height 21
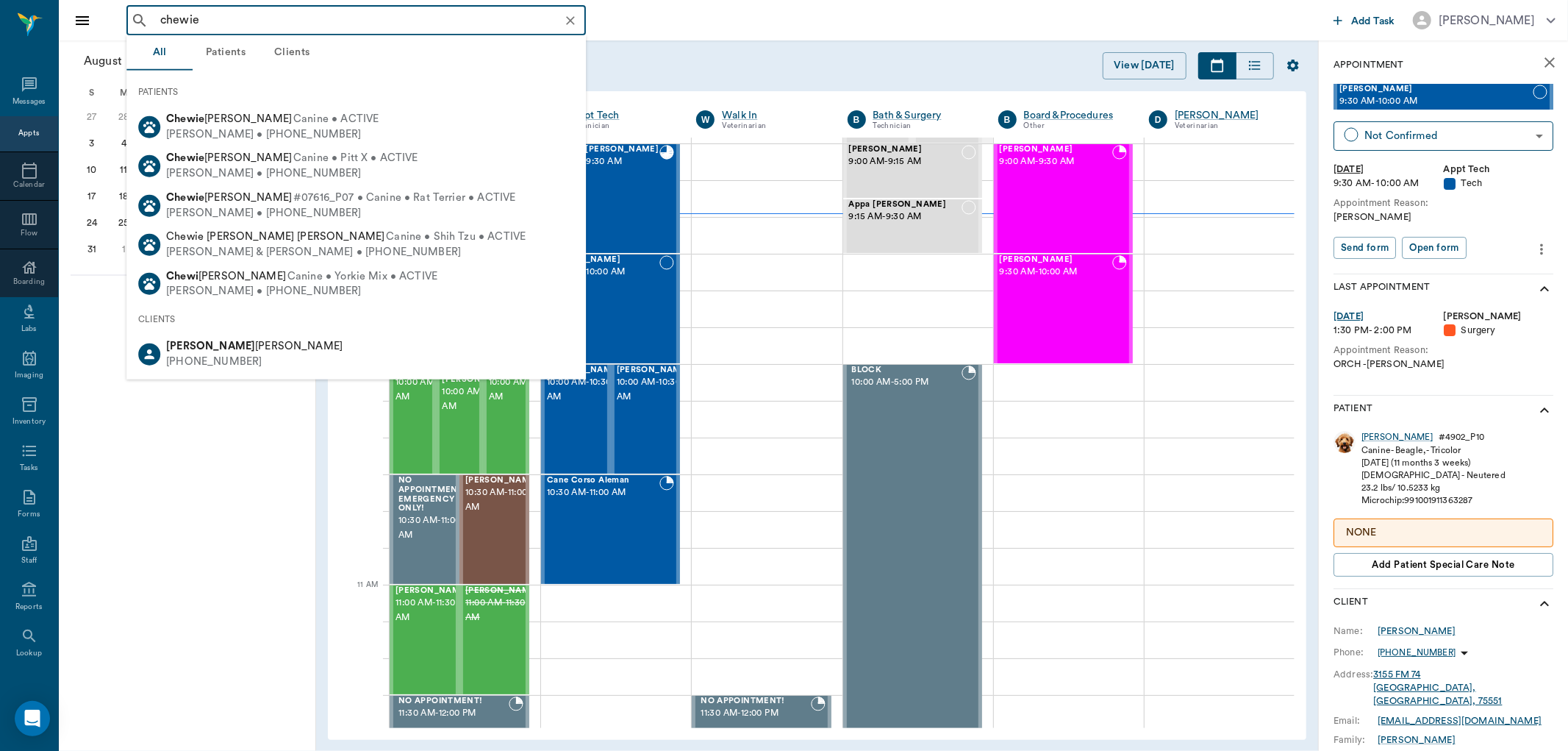
click at [294, 118] on span "Canine • ACTIVE" at bounding box center [336, 120] width 86 height 15
type input "chewie"
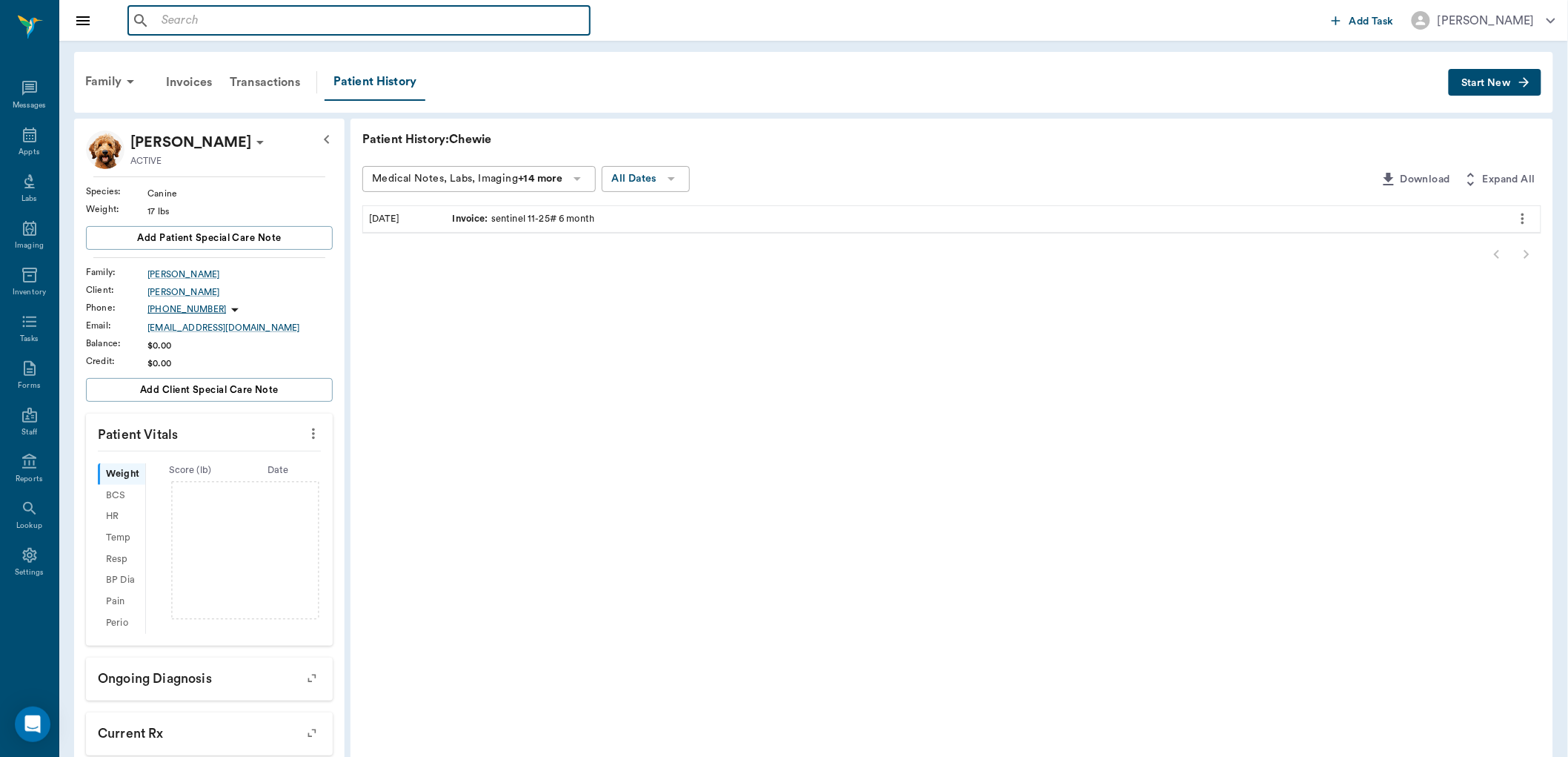
click at [268, 20] on input "text" at bounding box center [369, 21] width 428 height 21
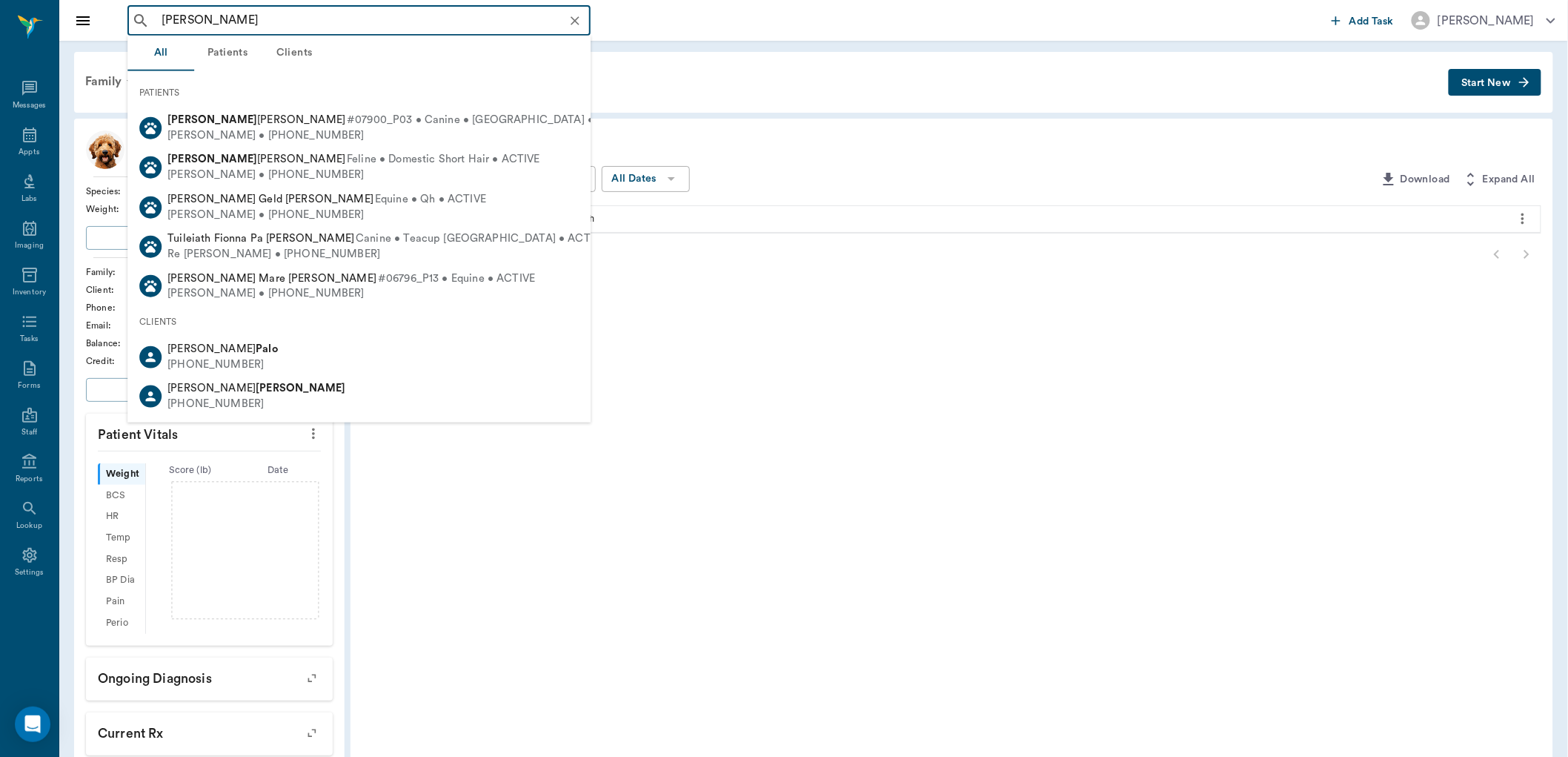
drag, startPoint x: 265, startPoint y: 19, endPoint x: 0, endPoint y: -36, distance: 270.6
click at [0, 0] on html "pablo ​ Add Task Dr. Bert Ellsworth Nectar Messages Appts Labs Imaging Inventor…" at bounding box center [784, 378] width 1568 height 757
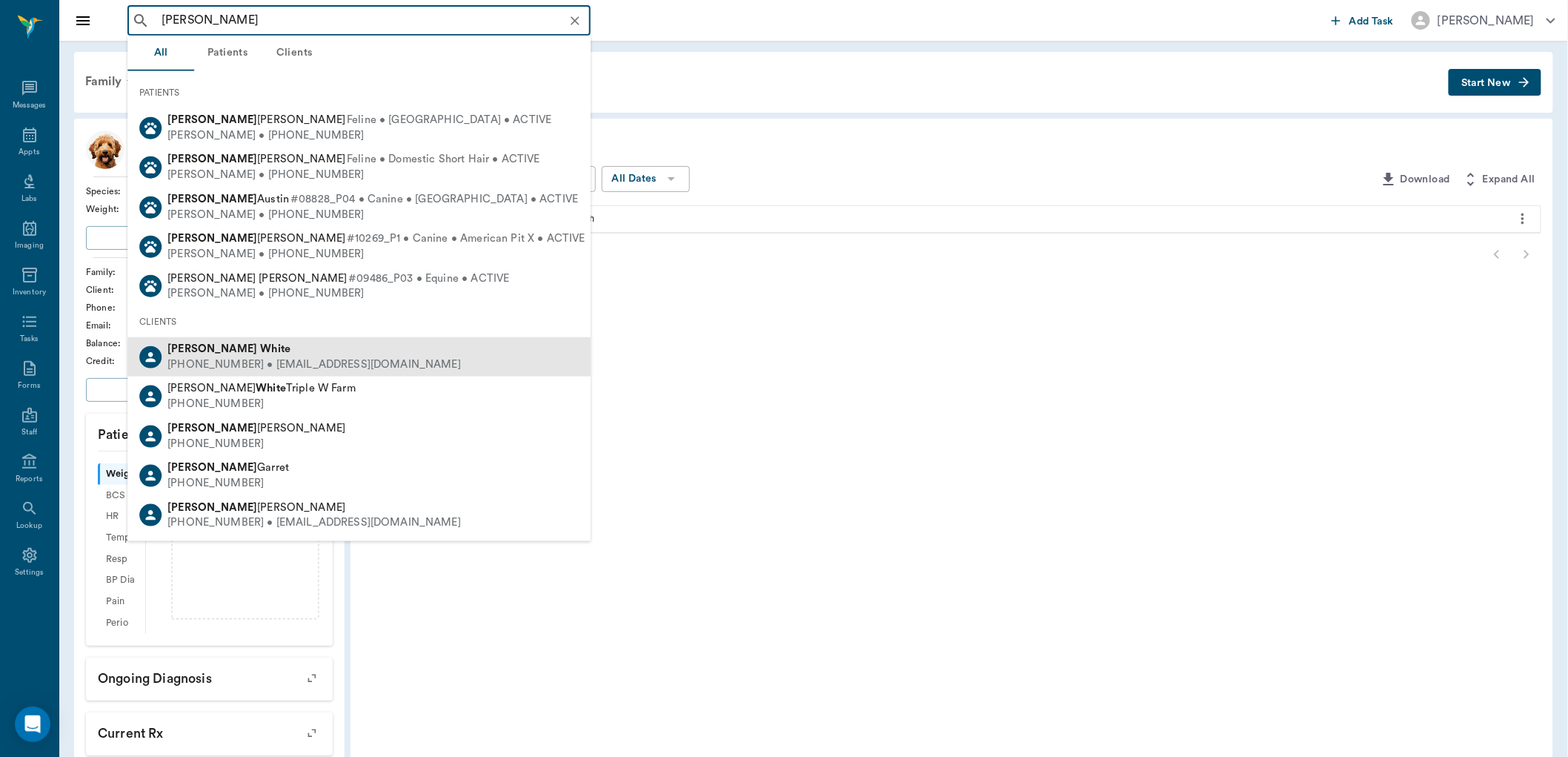
click at [256, 358] on div "(913) 909-0293 • MISSPRISSSEA@gmail.com" at bounding box center [314, 365] width 294 height 16
type input "morgan white"
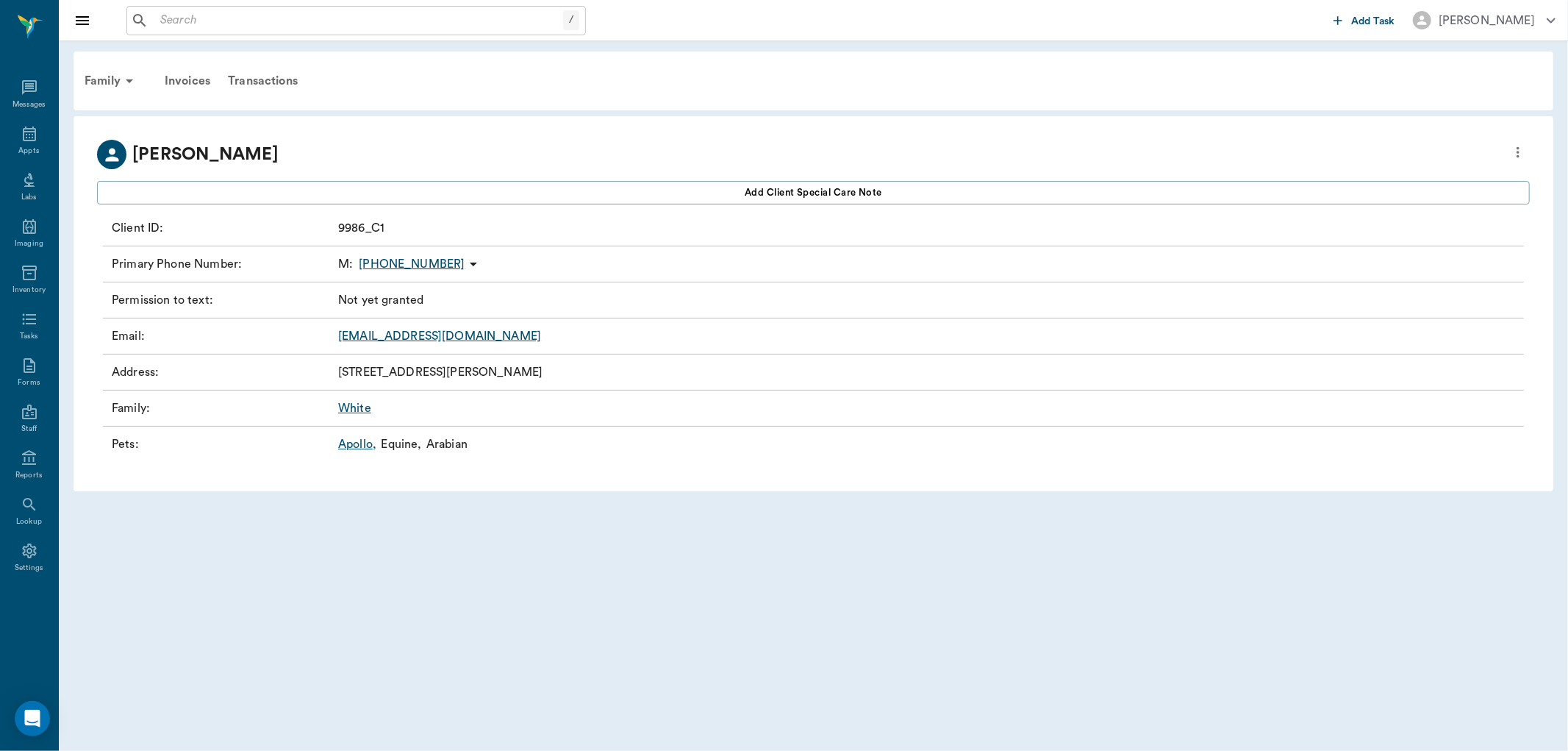
drag, startPoint x: 361, startPoint y: 387, endPoint x: 376, endPoint y: 480, distance: 94.2
click at [375, 471] on div "Morgan White Add client Special Care Note Client ID : 9986_C1 Primary Phone Num…" at bounding box center [814, 304] width 1480 height 375
click at [564, 516] on body "/ ​ Add Task Dr. Bert Ellsworth Nectar Messages Appts Labs Imaging Inventory Ta…" at bounding box center [784, 376] width 1568 height 751
click at [354, 443] on link "Apollo ," at bounding box center [358, 444] width 38 height 18
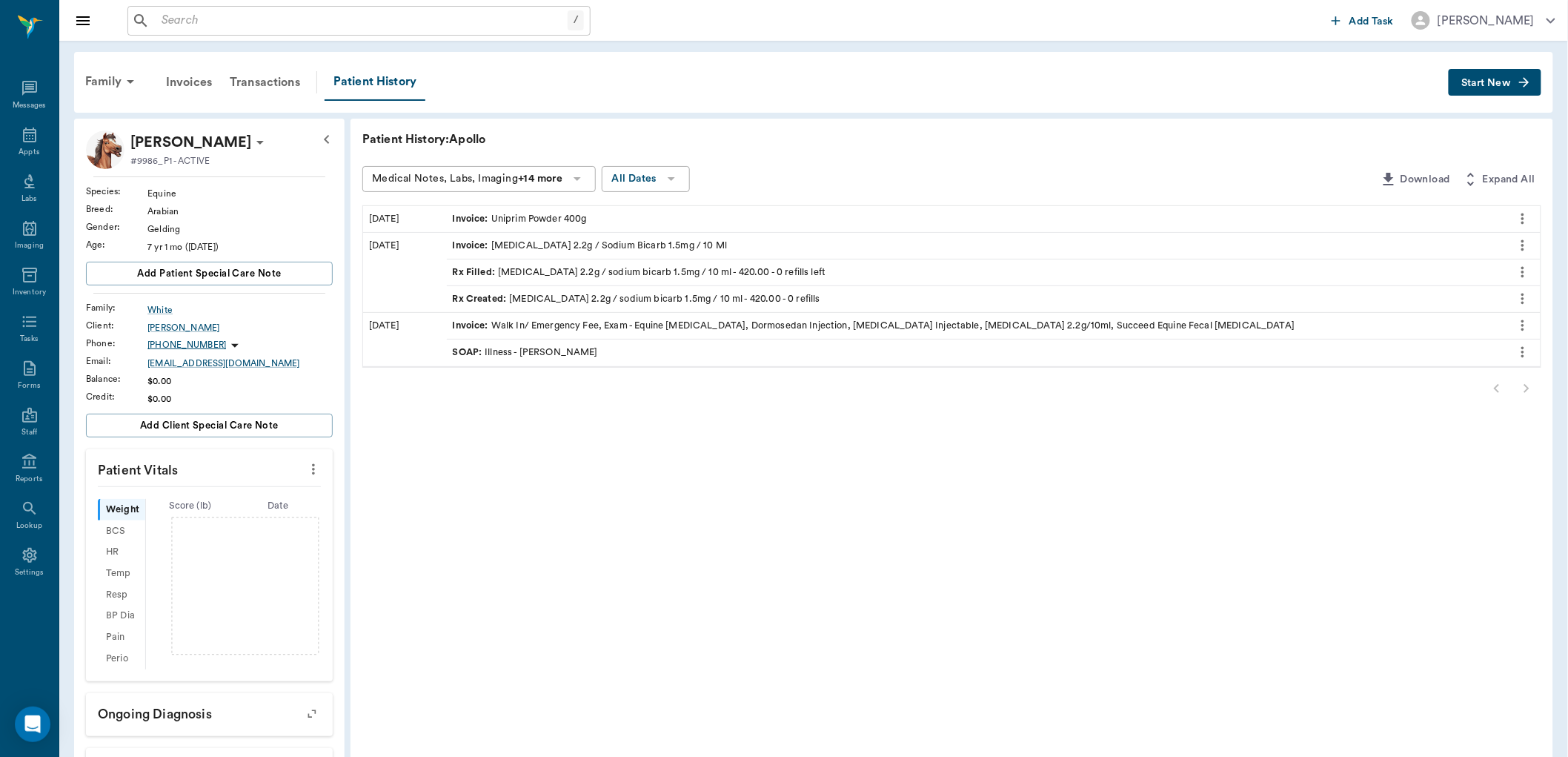
click at [1500, 83] on span "Start New" at bounding box center [1486, 83] width 50 height 0
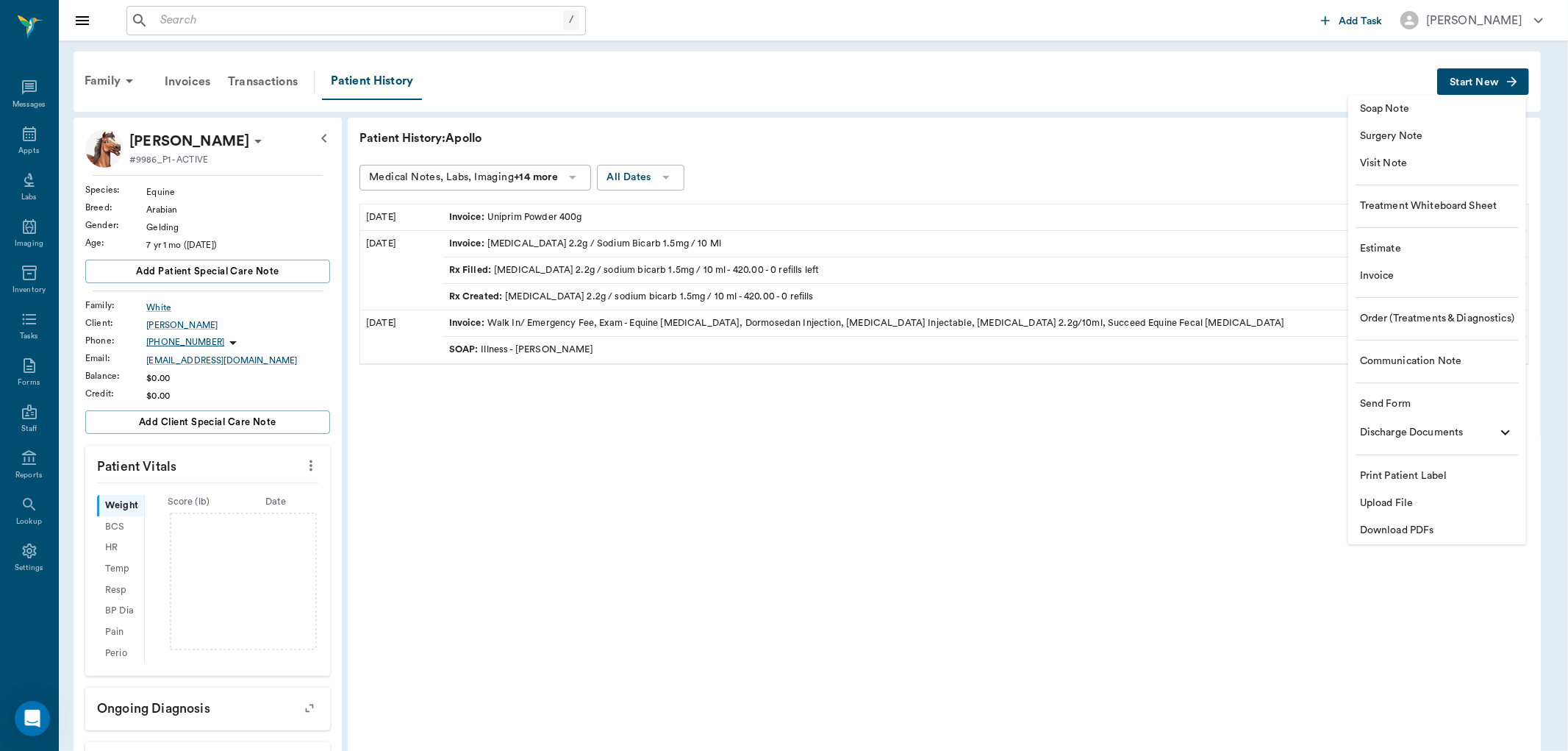
click at [1440, 114] on span "Soap Note" at bounding box center [1437, 109] width 154 height 15
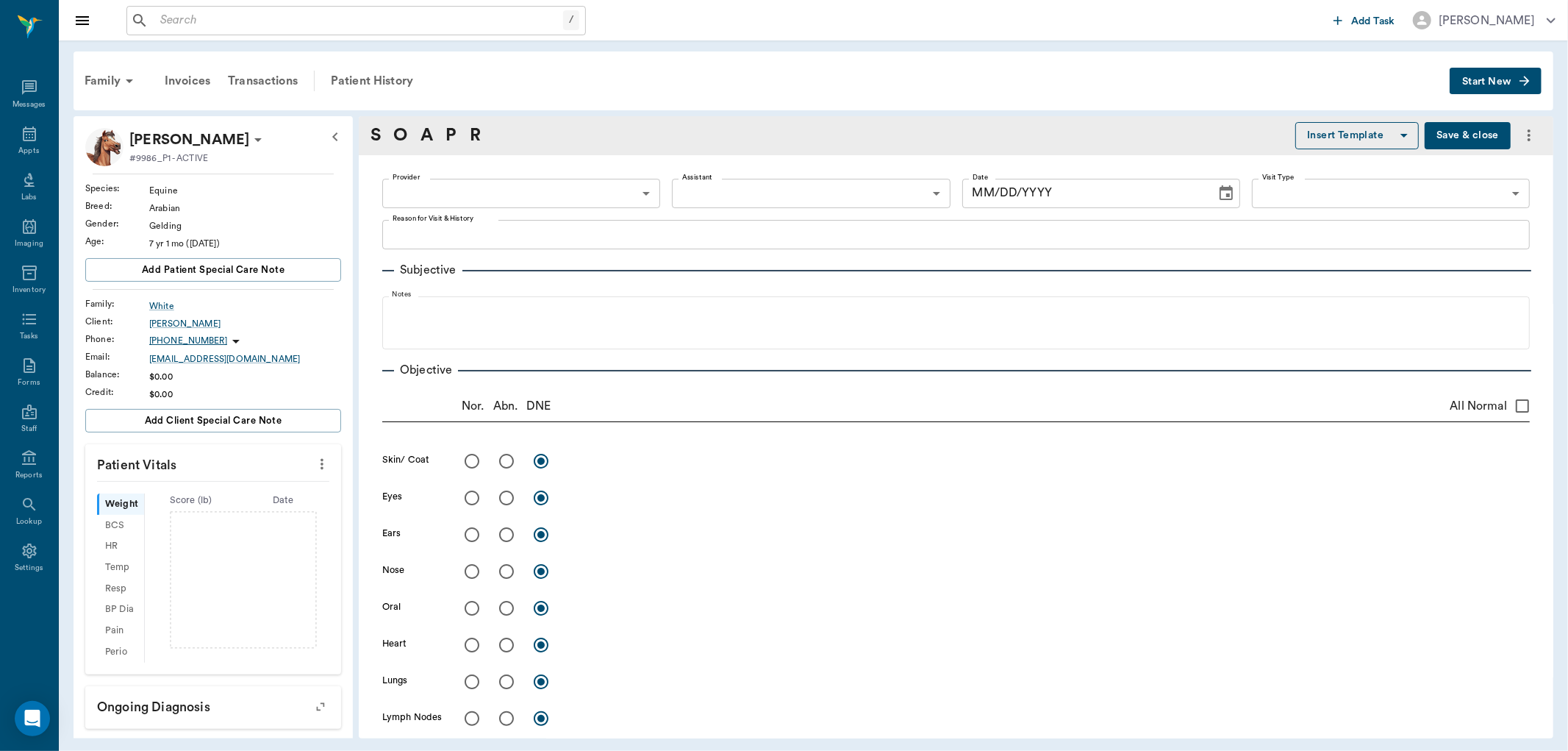
type input "08/15/2025"
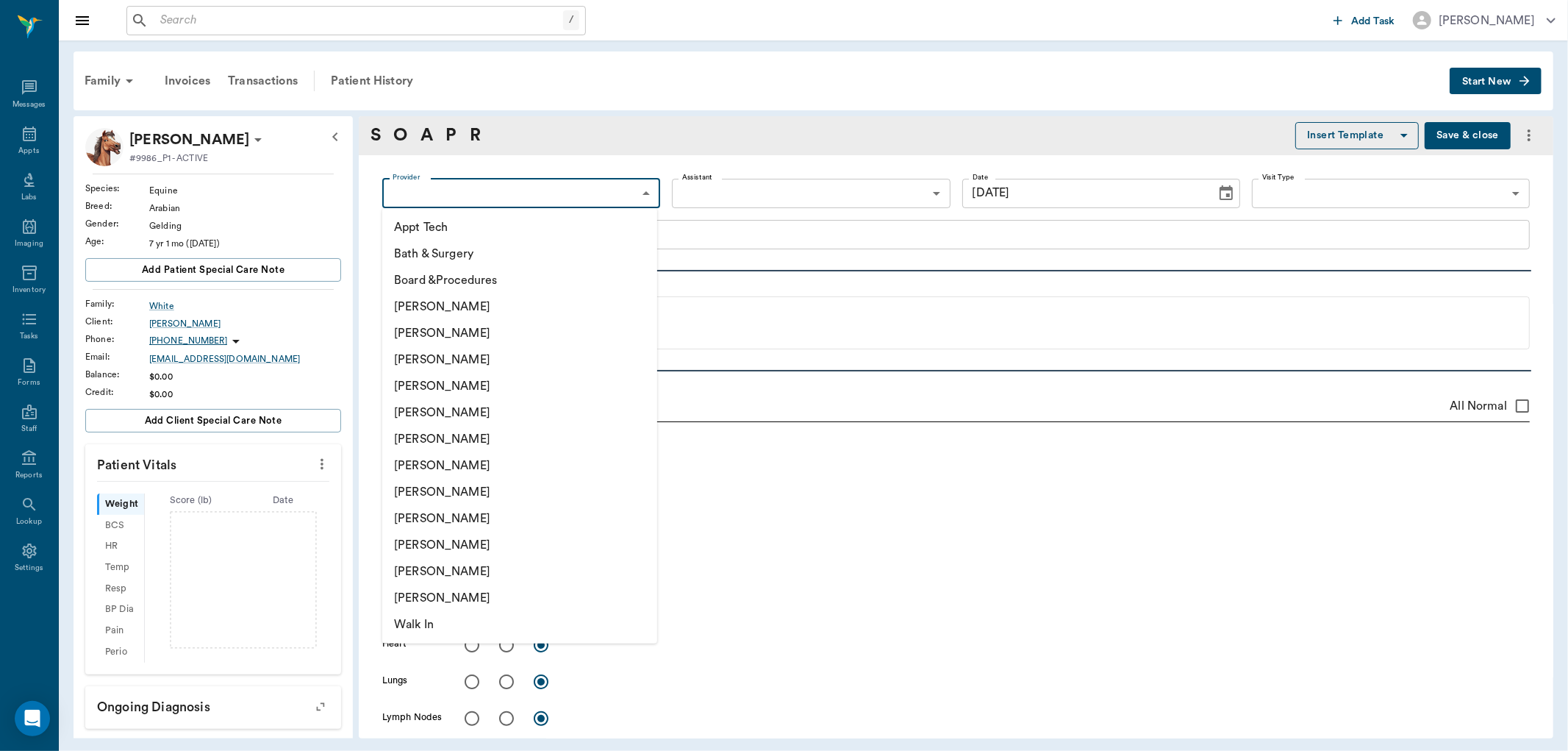
click at [614, 198] on body "/ ​ Add Task Dr. Bert Ellsworth Nectar Messages Appts Labs Imaging Inventory Ta…" at bounding box center [784, 376] width 1568 height 751
click at [518, 361] on li "[PERSON_NAME]" at bounding box center [519, 360] width 275 height 27
type input "63ec2f075fda476ae8351a4d"
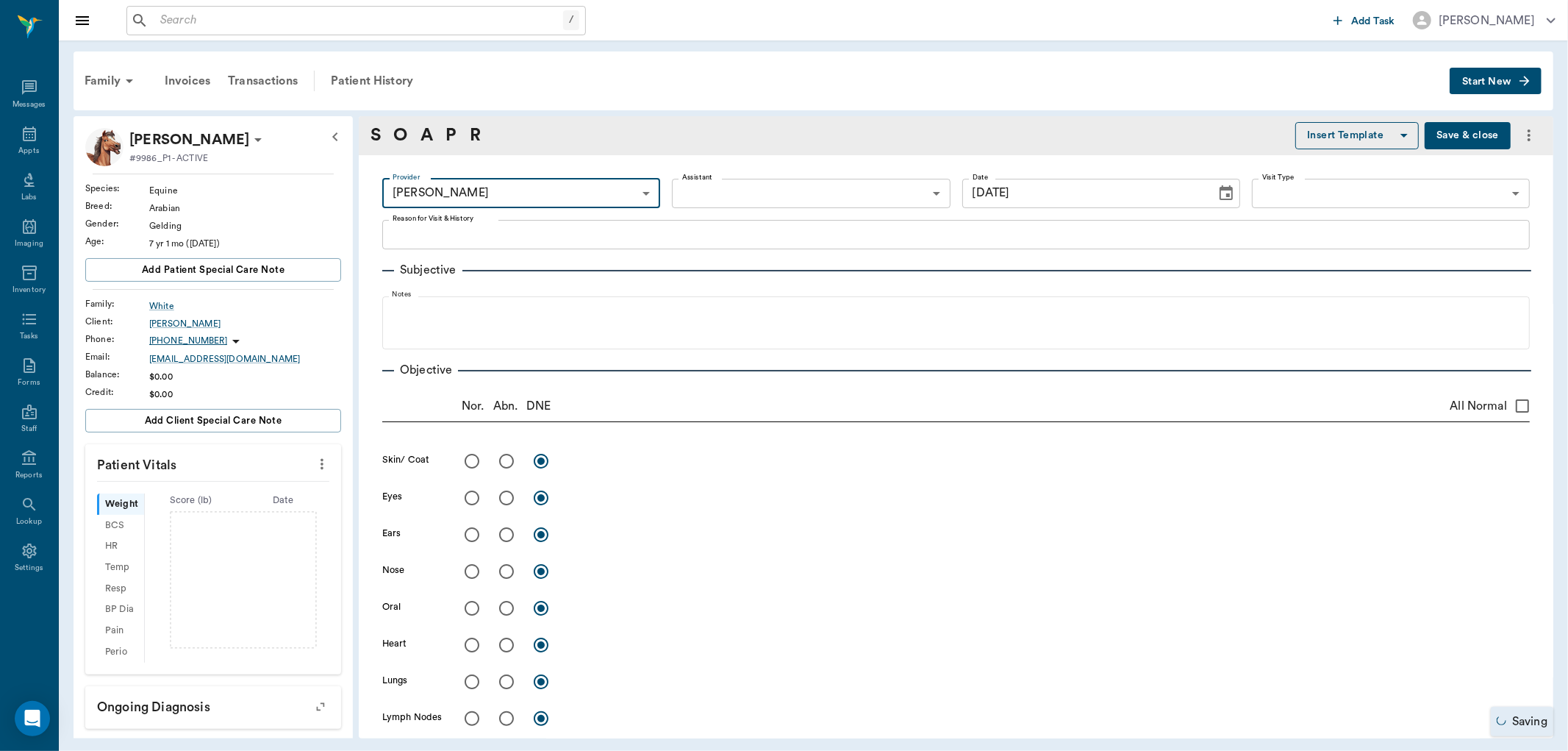
click at [803, 198] on body "/ ​ Add Task Dr. Bert Ellsworth Nectar Messages Appts Labs Imaging Inventory Ta…" at bounding box center [784, 376] width 1568 height 751
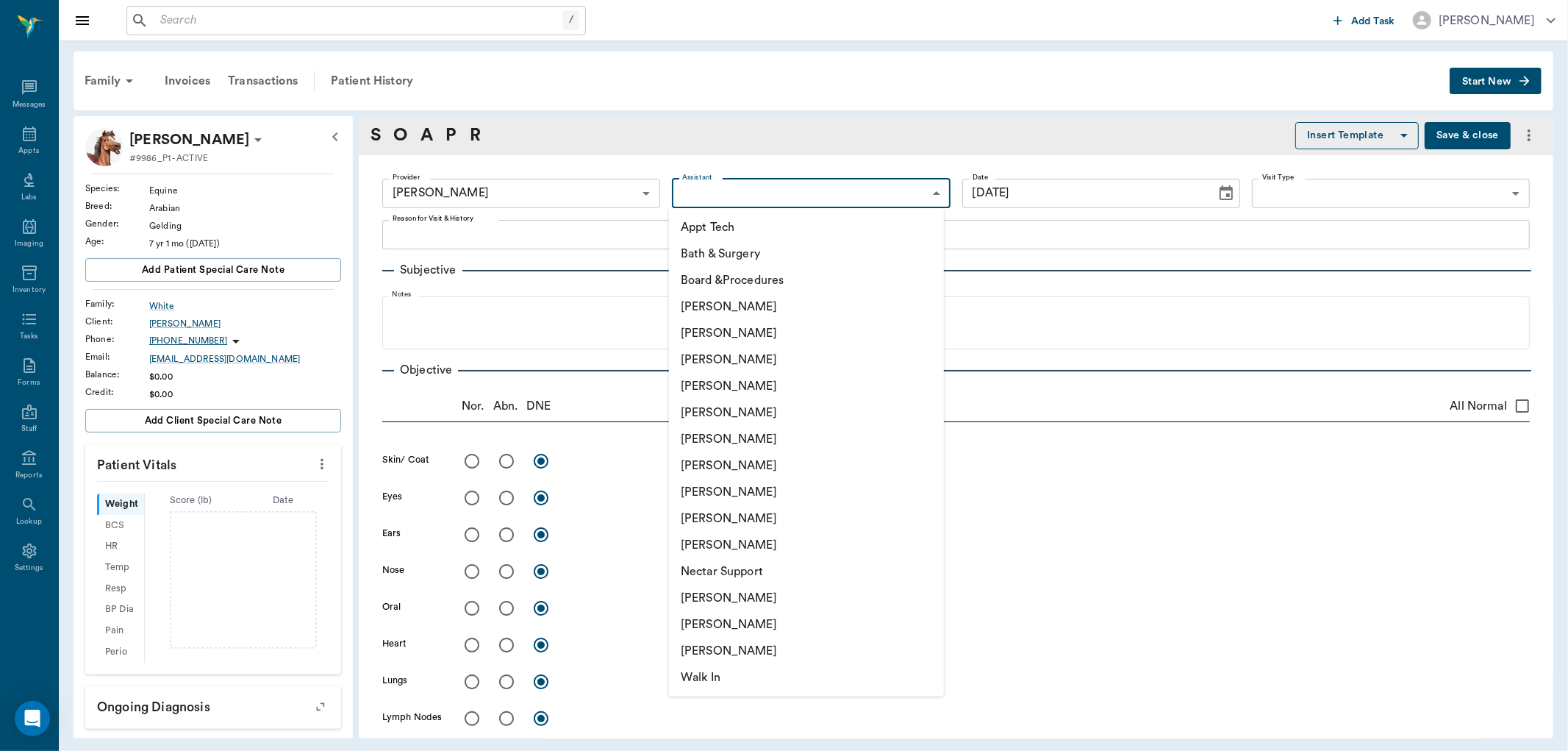
click at [811, 599] on li "Nicole Ailles" at bounding box center [806, 598] width 275 height 27
type input "6740bf97de10e07744acf1eb"
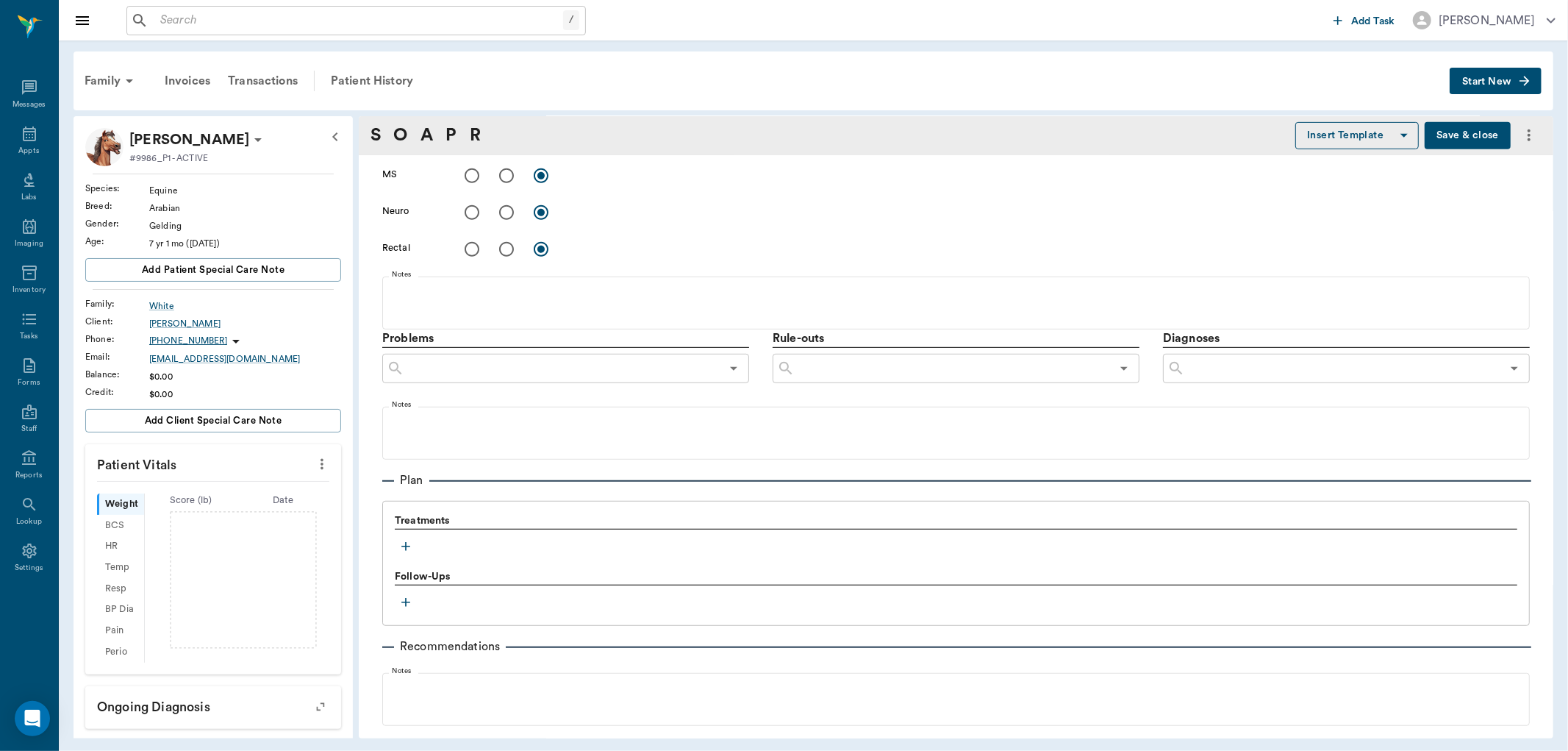
scroll to position [736, 0]
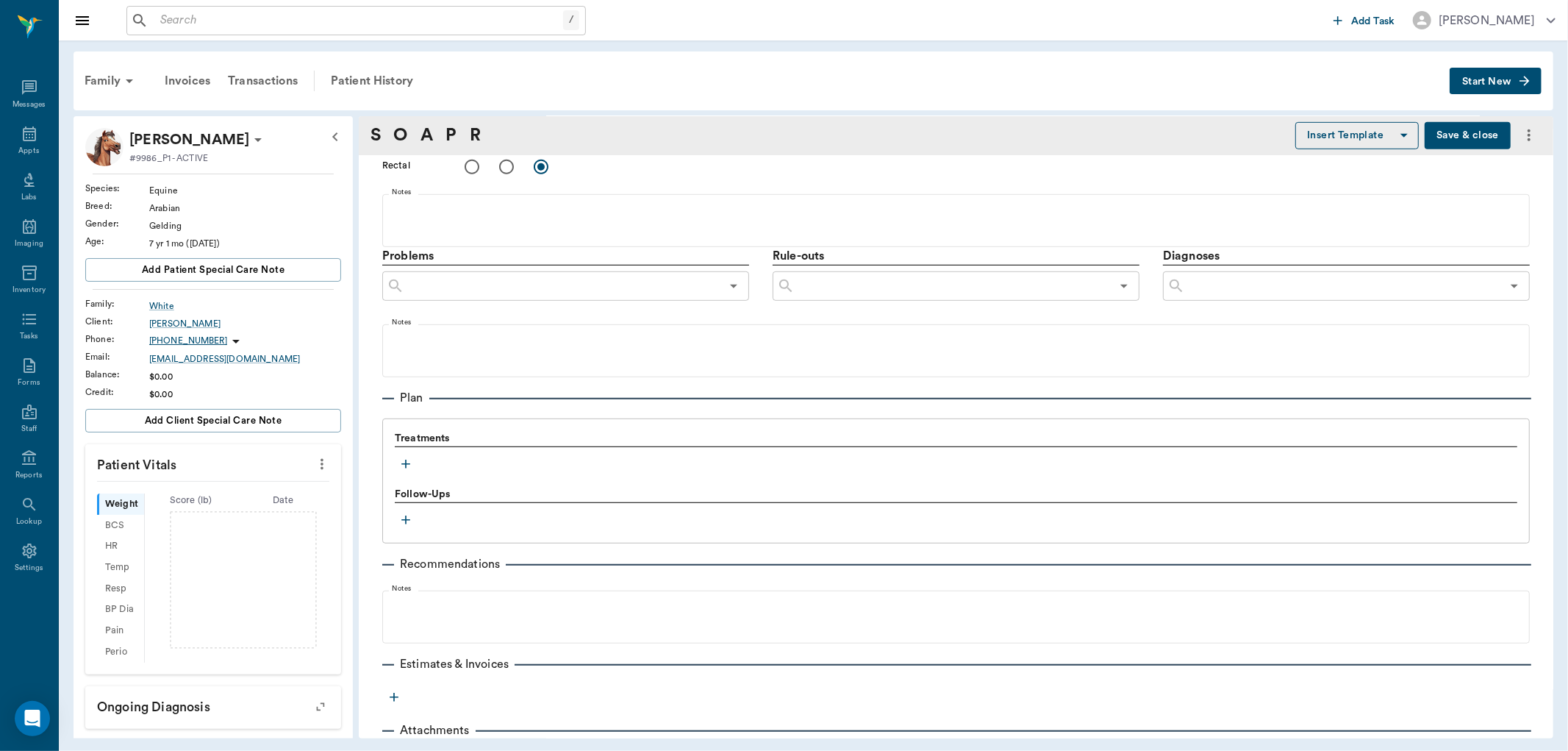
click at [408, 463] on icon "button" at bounding box center [406, 464] width 9 height 9
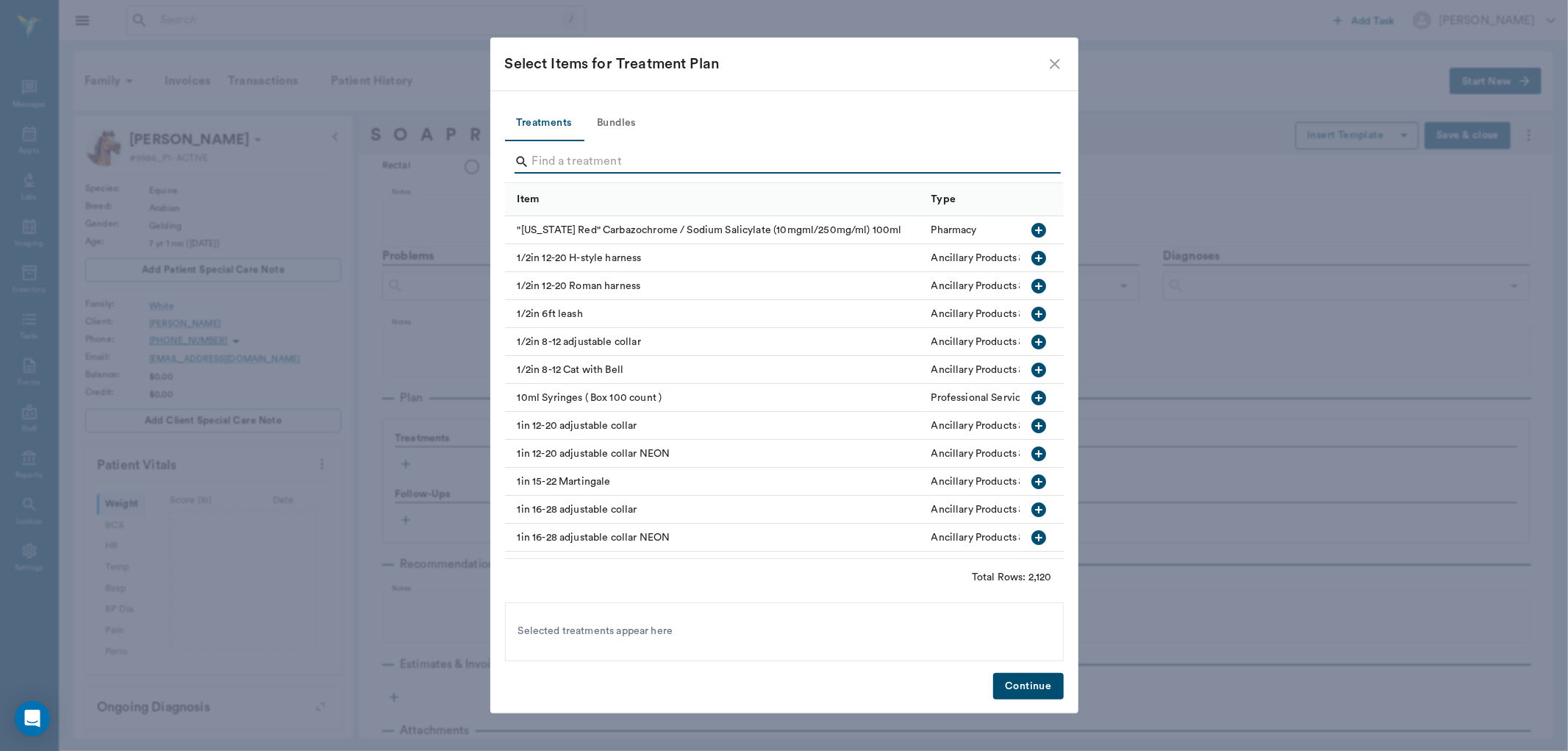
click at [547, 152] on input "Search" at bounding box center [785, 162] width 507 height 24
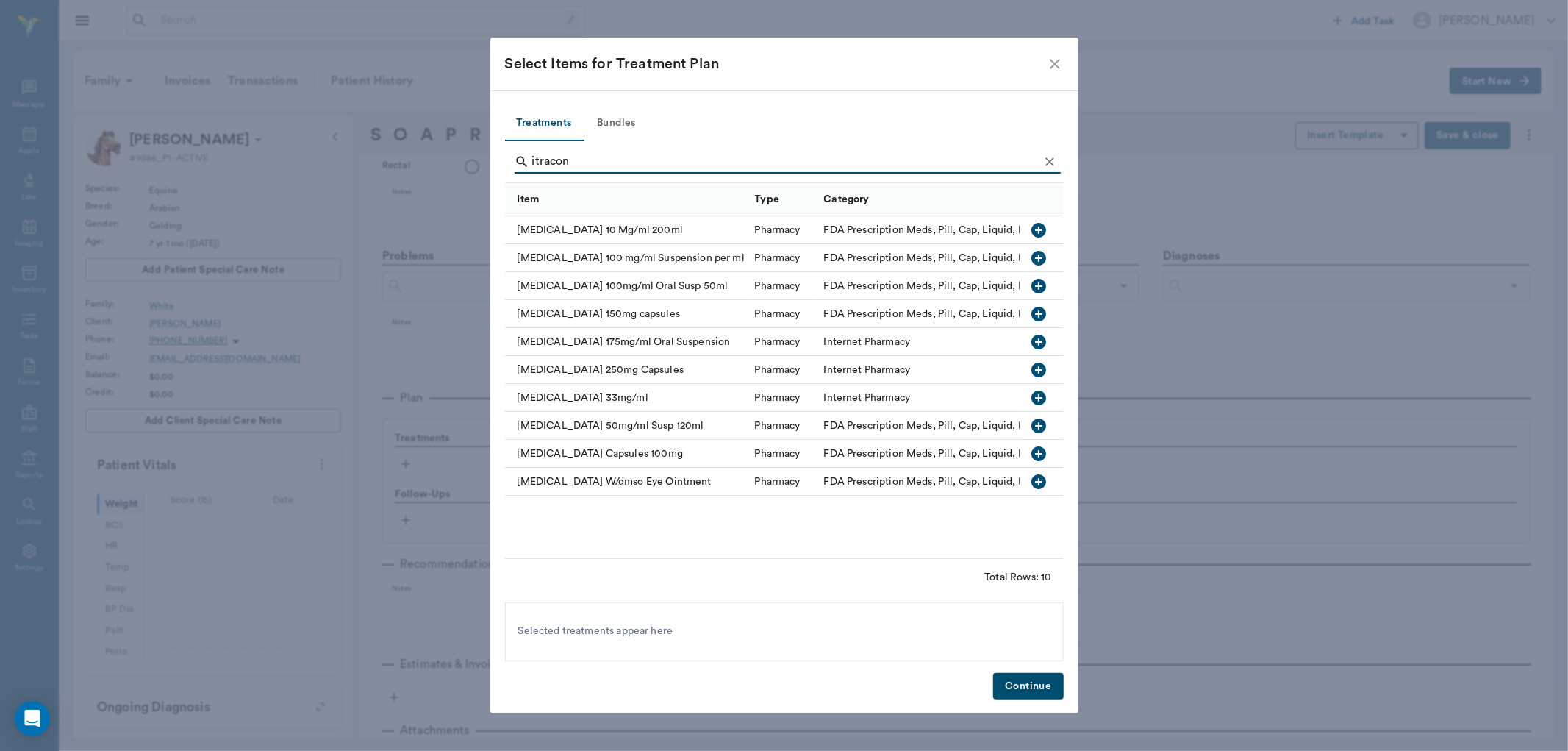
click at [1040, 480] on icon "button" at bounding box center [1039, 482] width 15 height 15
drag, startPoint x: 592, startPoint y: 156, endPoint x: 402, endPoint y: 155, distance: 190.0
click at [402, 155] on div "Select Items for Treatment Plan Treatments Bundles itracon Item Type Category I…" at bounding box center [784, 376] width 1568 height 751
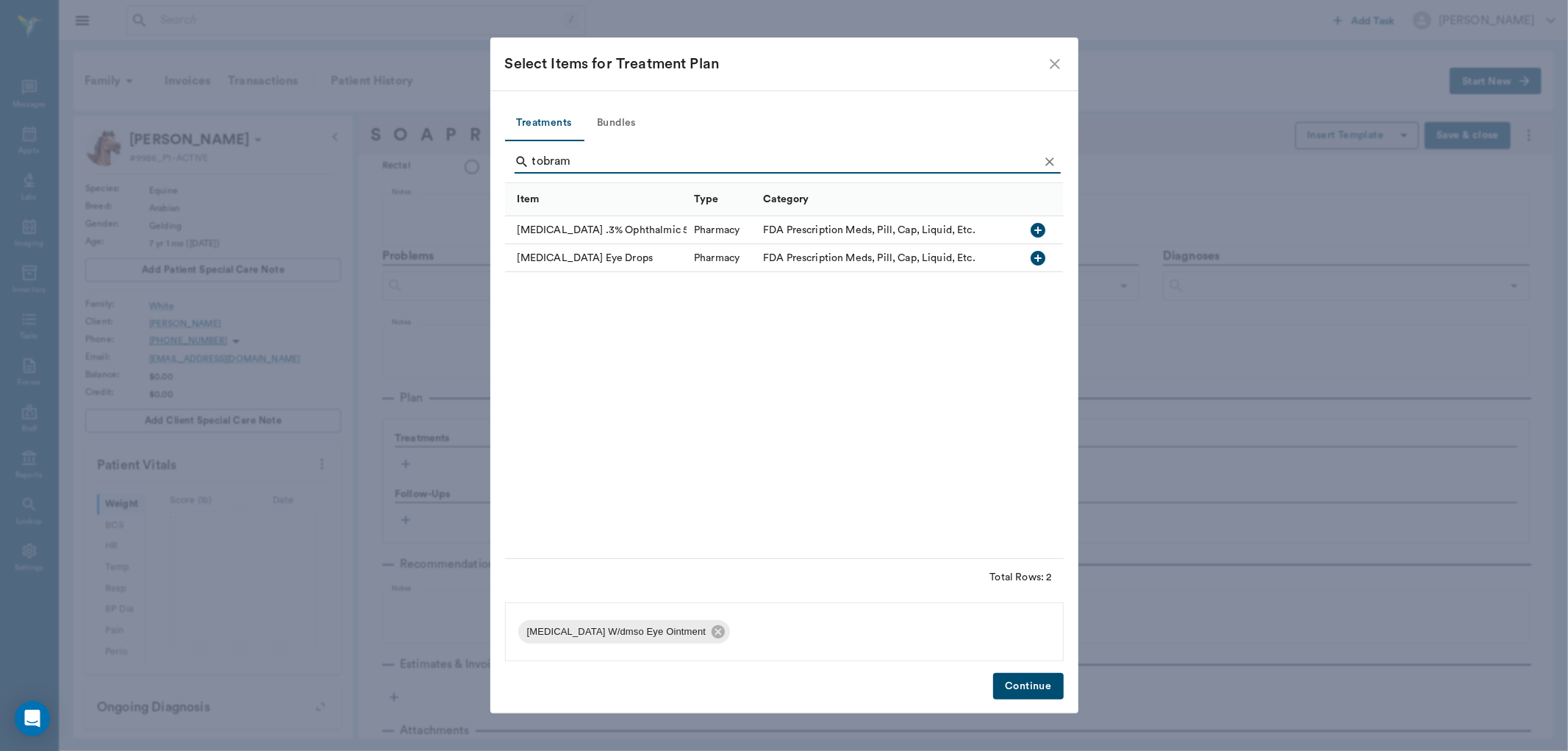
type input "tobram"
click at [1039, 228] on icon "button" at bounding box center [1039, 230] width 18 height 18
click at [1049, 692] on button "Continue" at bounding box center [1028, 686] width 70 height 27
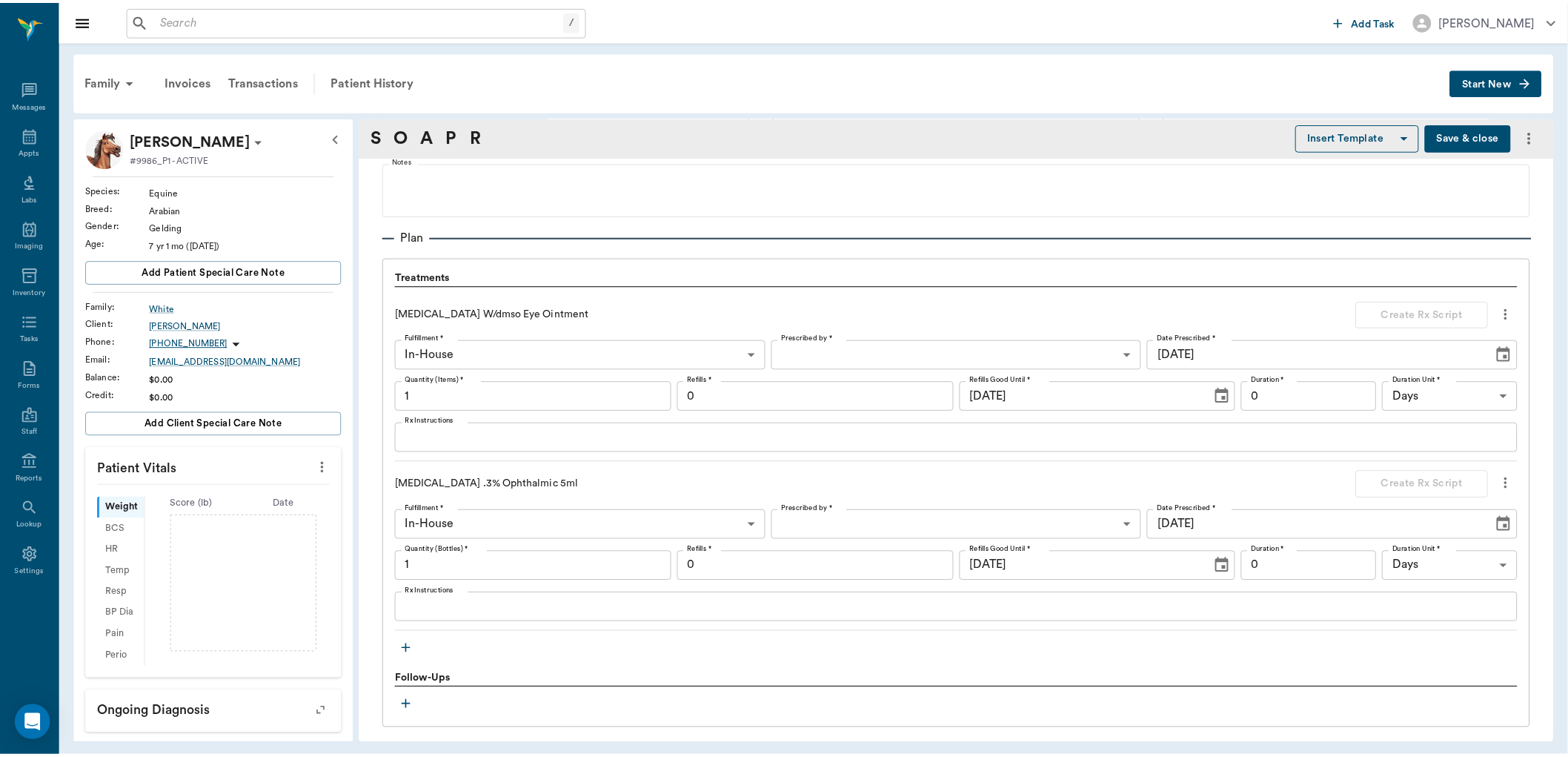
scroll to position [1145, 0]
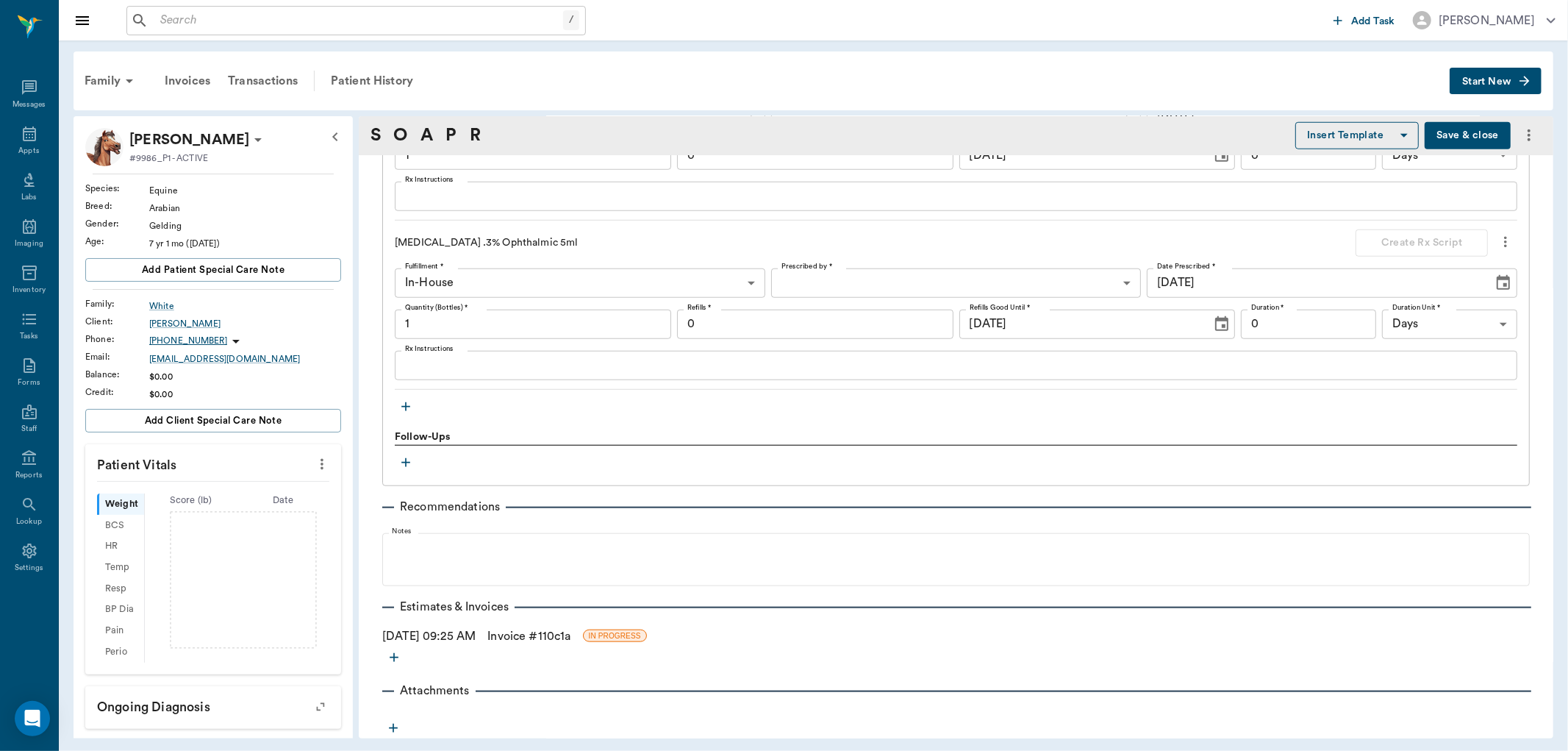
click at [535, 633] on link "Invoice # 110c1a" at bounding box center [529, 636] width 83 height 18
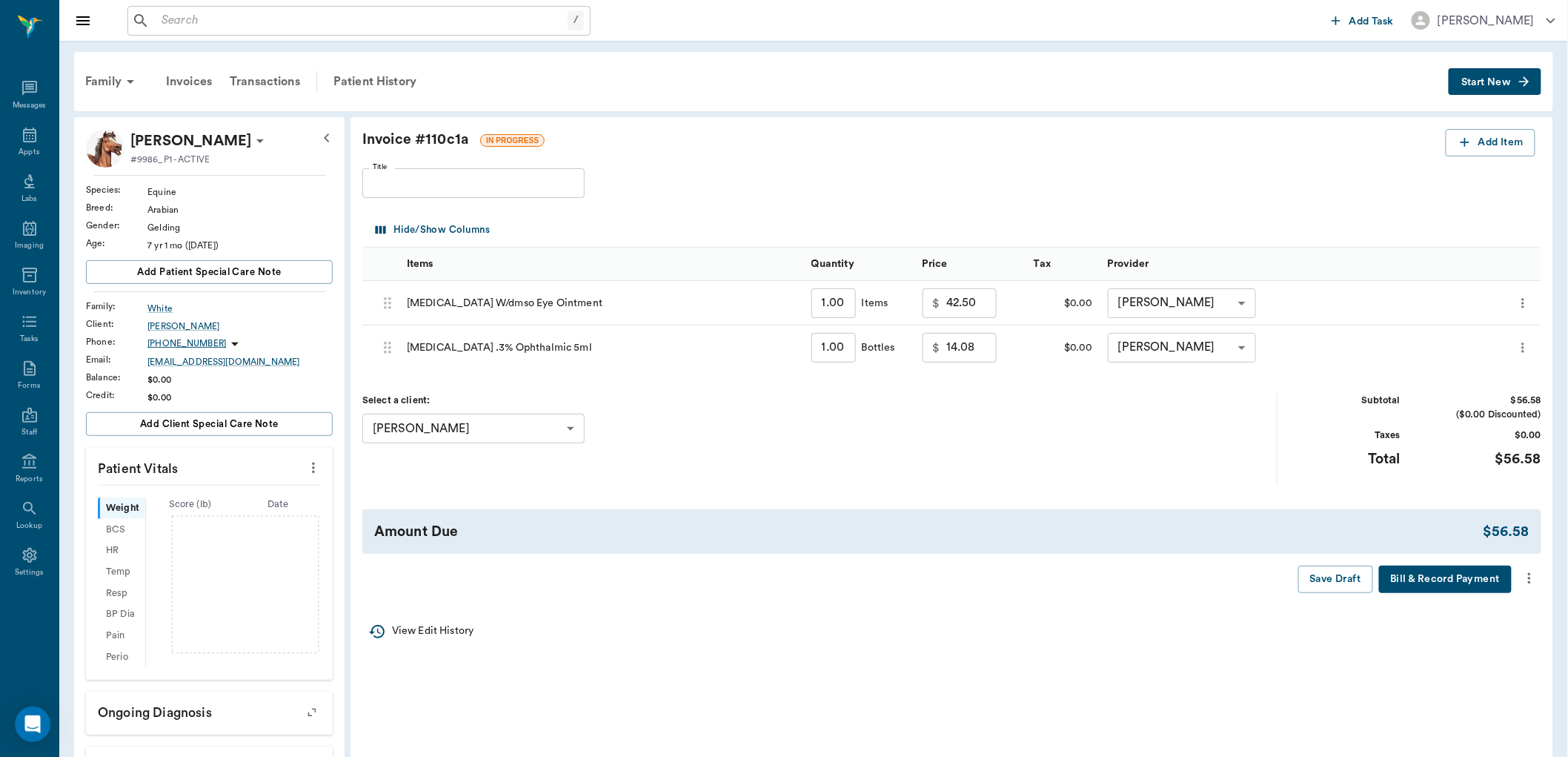
click at [1520, 580] on button "more" at bounding box center [1529, 579] width 24 height 25
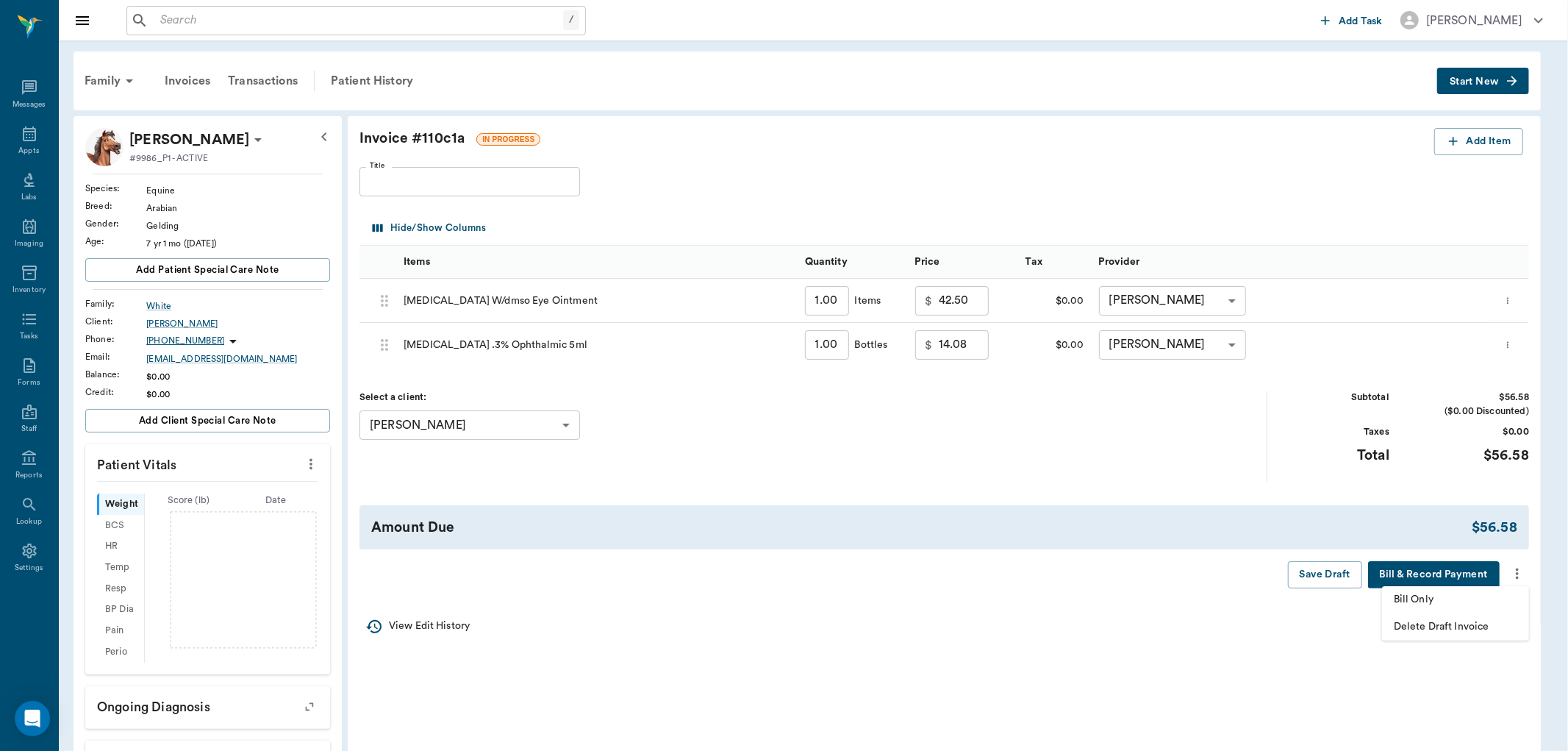
click at [1494, 597] on span "Bill Only" at bounding box center [1455, 600] width 123 height 15
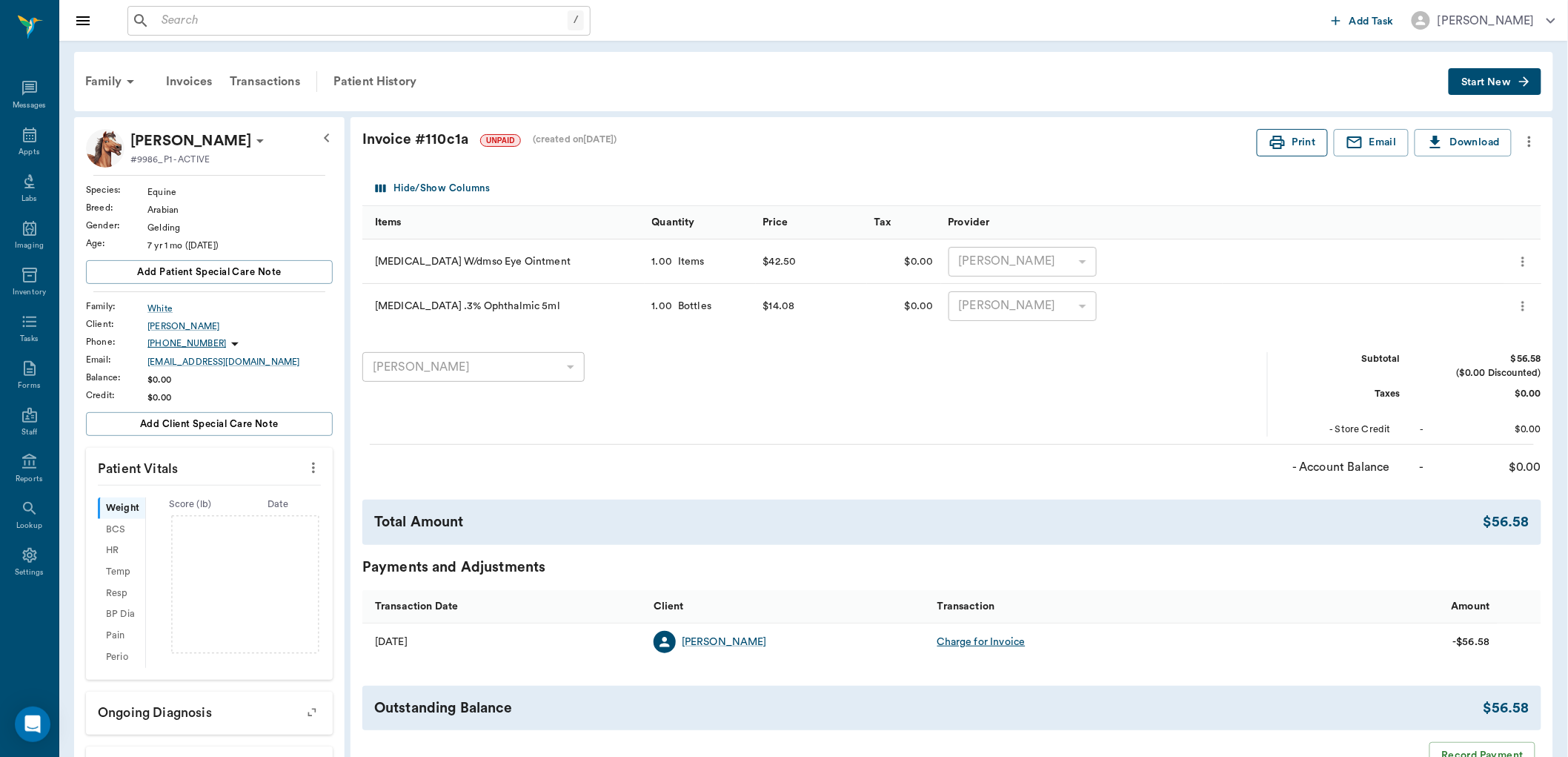
click at [1284, 142] on icon "button" at bounding box center [1277, 142] width 18 height 18
click at [1300, 144] on button "Print" at bounding box center [1292, 142] width 71 height 28
click at [1023, 457] on div "- Account Balance - $0.00" at bounding box center [952, 464] width 1179 height 24
click at [280, 80] on div "Transactions" at bounding box center [265, 82] width 88 height 36
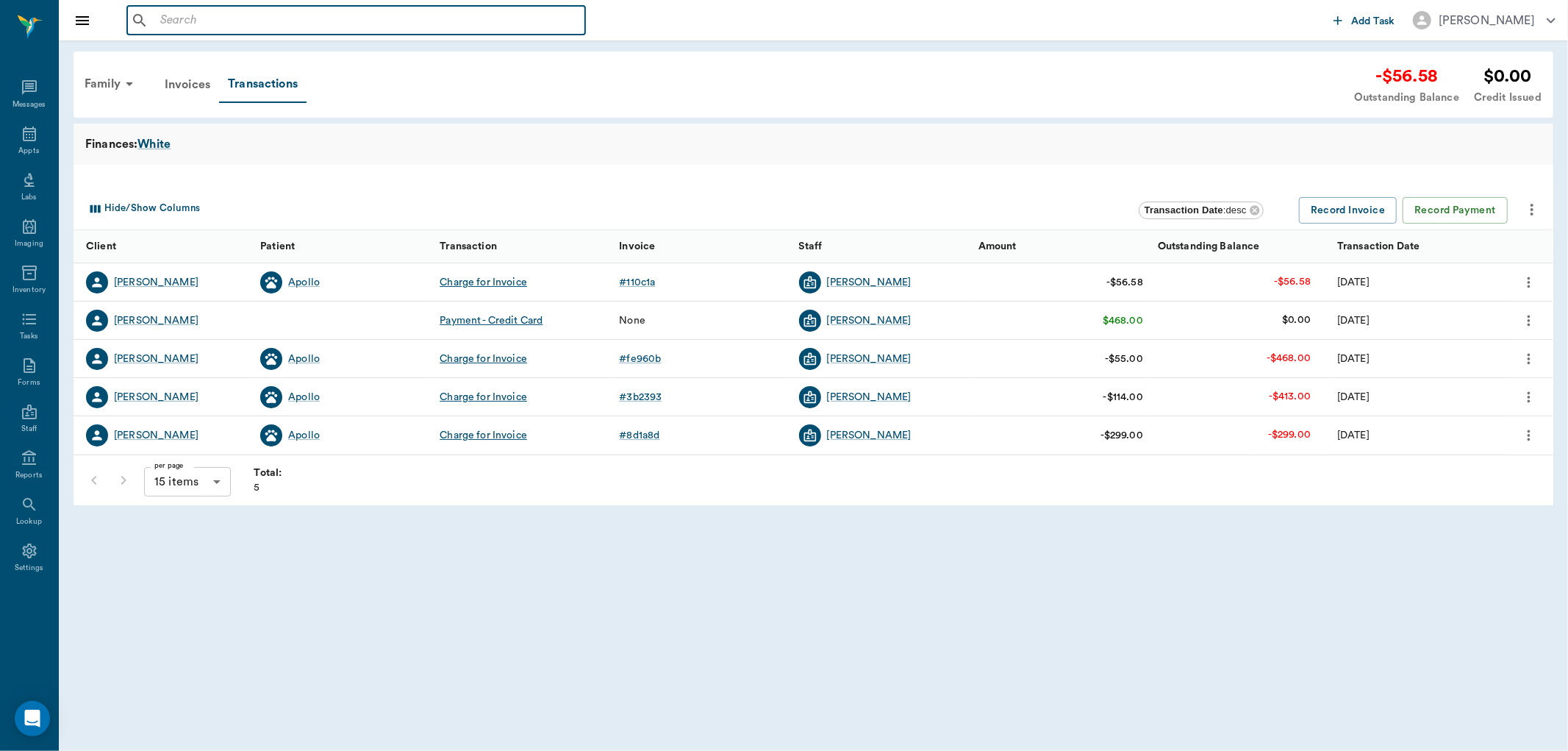
click at [201, 26] on input "text" at bounding box center [367, 21] width 425 height 21
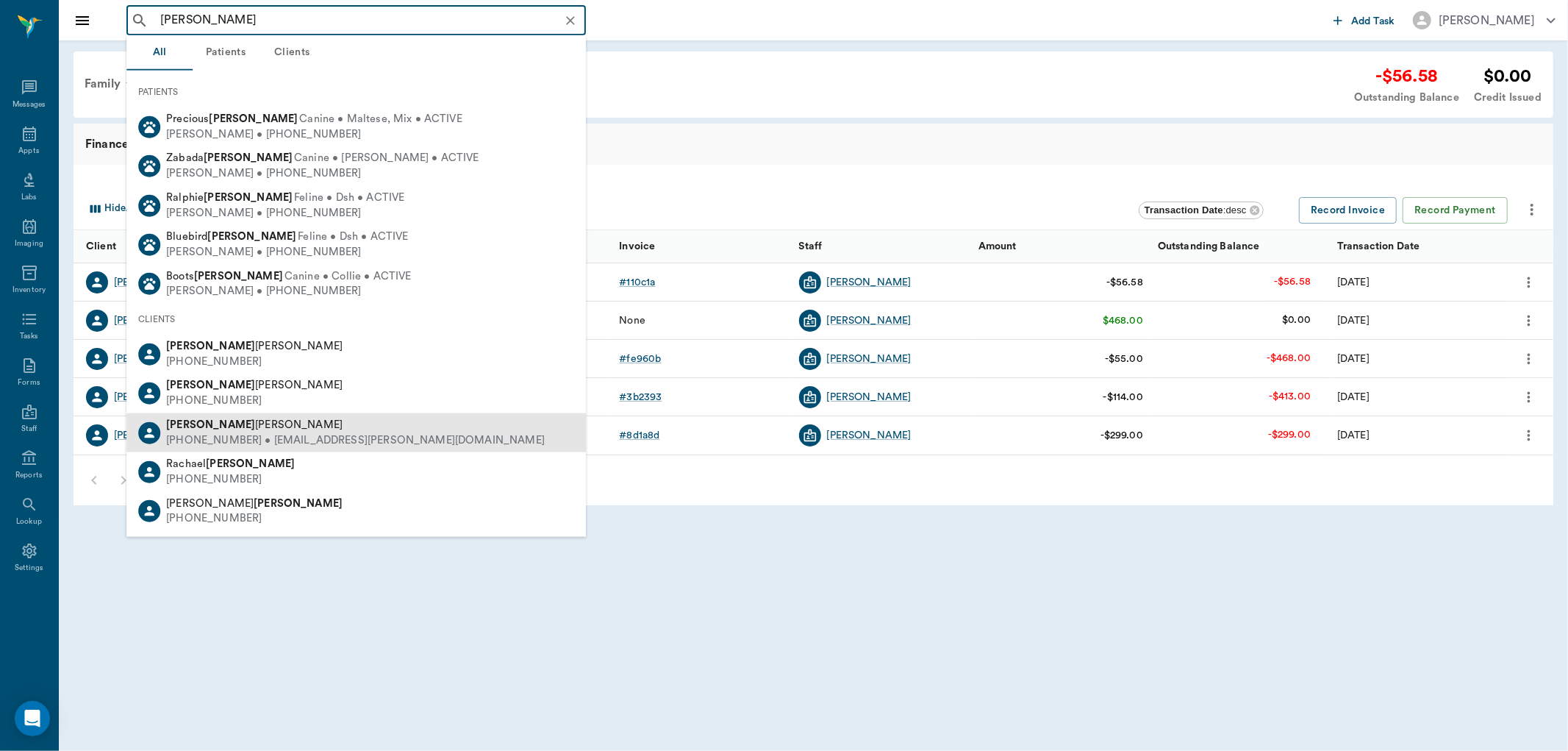
click at [276, 420] on div "Cameron Holzer" at bounding box center [355, 425] width 378 height 15
type input "cameron"
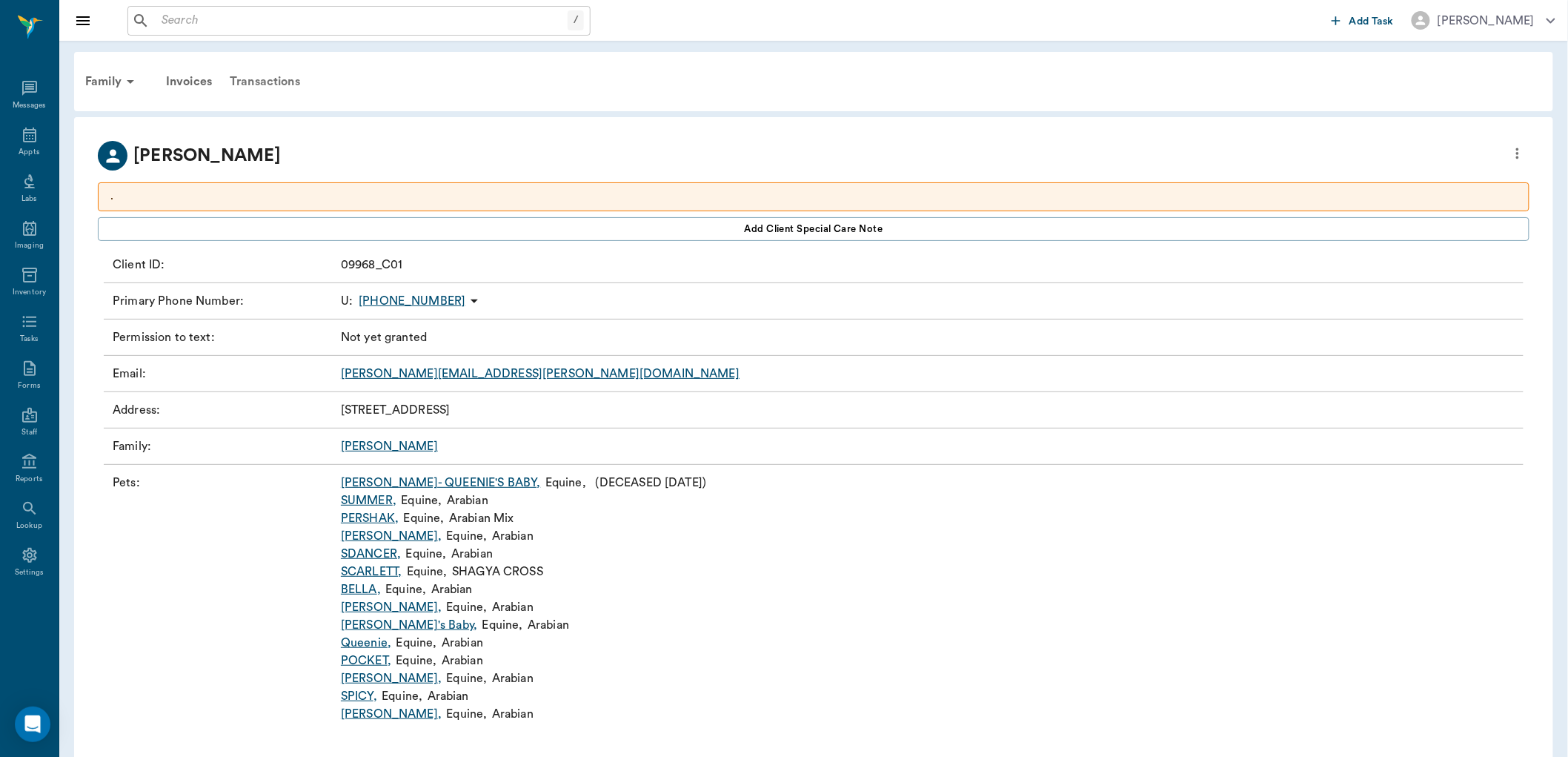
click at [255, 77] on div "Transactions" at bounding box center [265, 82] width 88 height 36
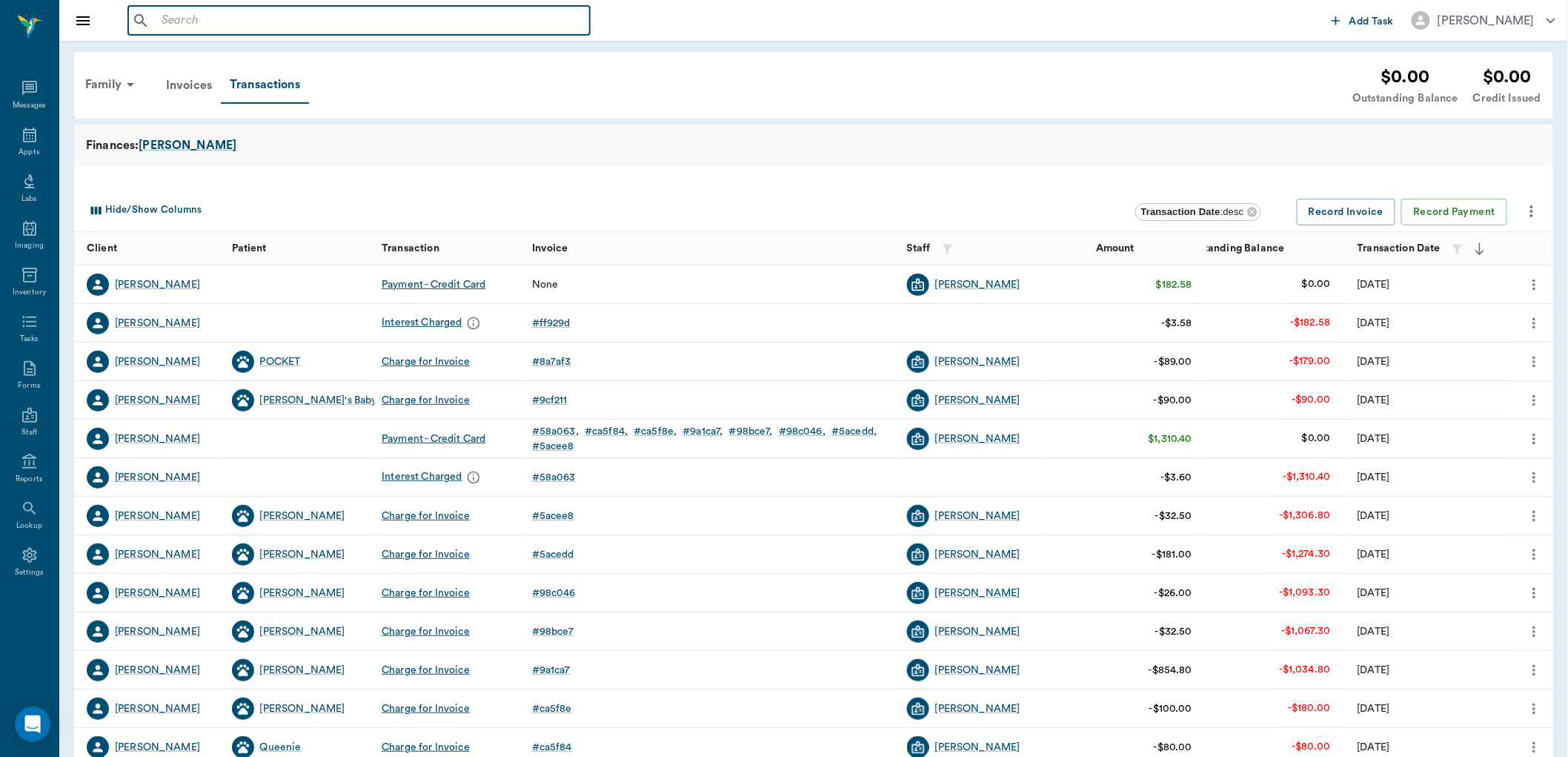
click at [328, 13] on input "text" at bounding box center [369, 21] width 428 height 21
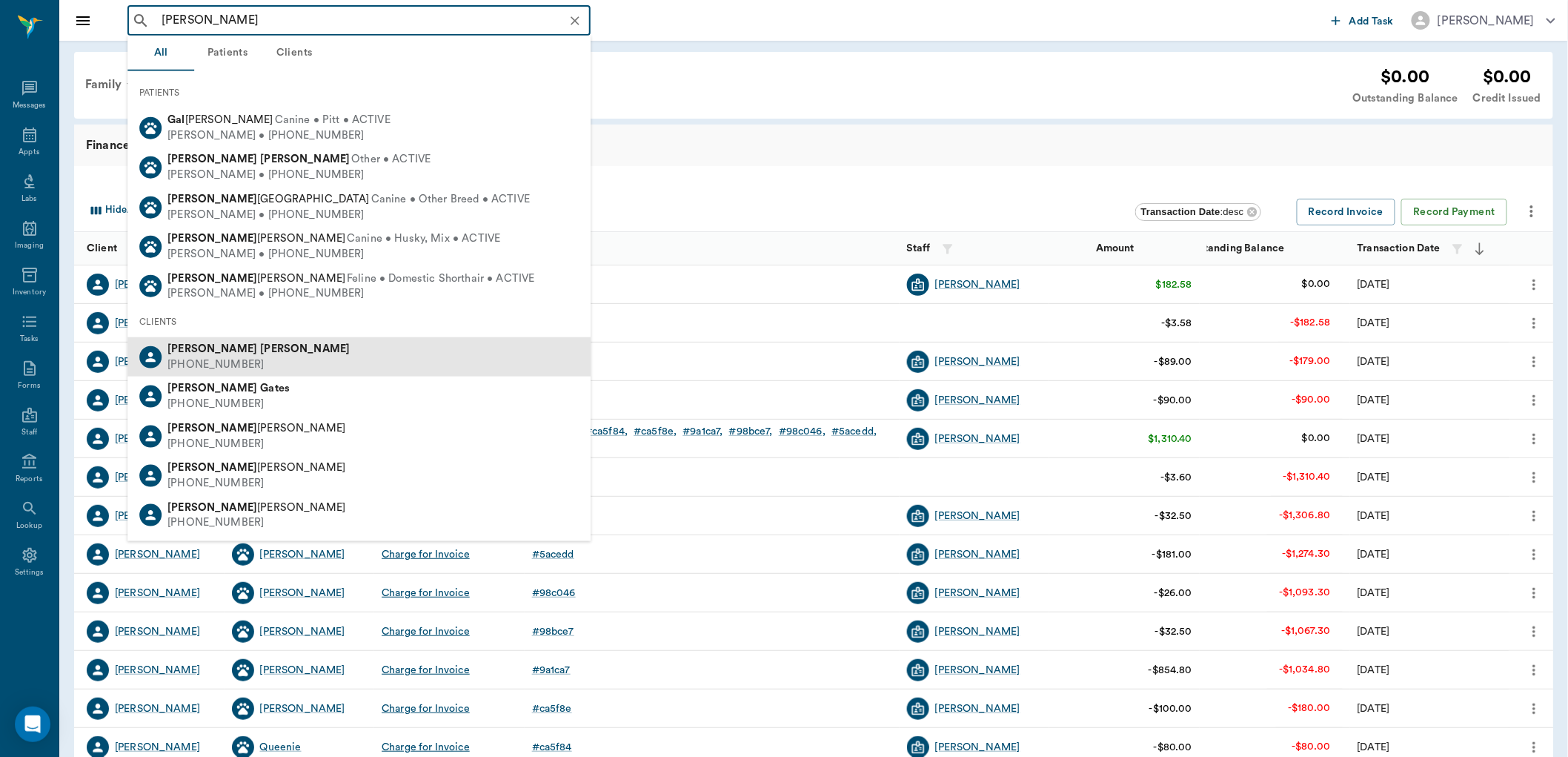
click at [260, 356] on div "Bob Gallagher (416) 434-2221" at bounding box center [358, 357] width 463 height 39
type input "bob gal"
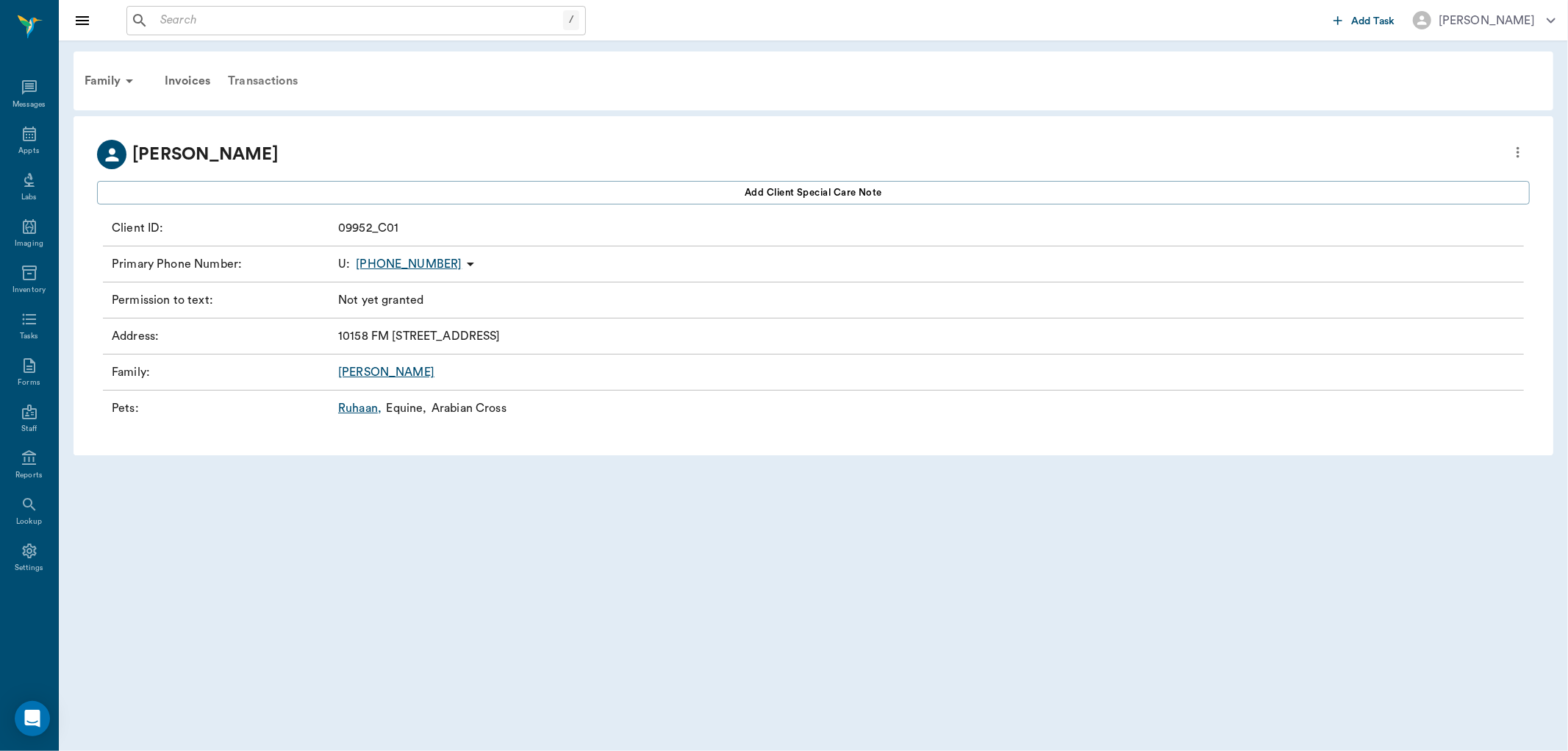
click at [251, 76] on div "Transactions" at bounding box center [263, 81] width 88 height 35
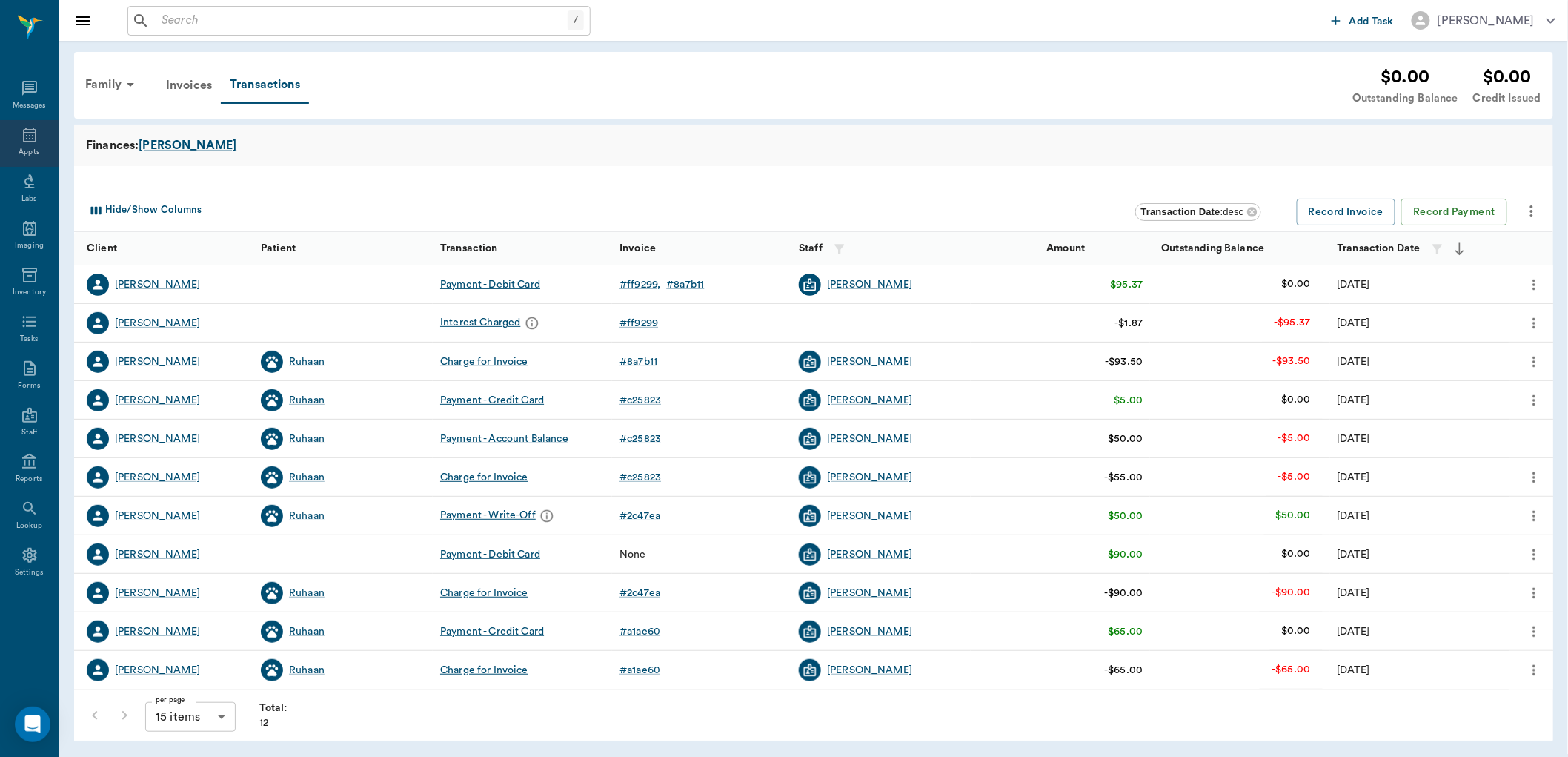
click at [33, 131] on icon at bounding box center [30, 135] width 18 height 18
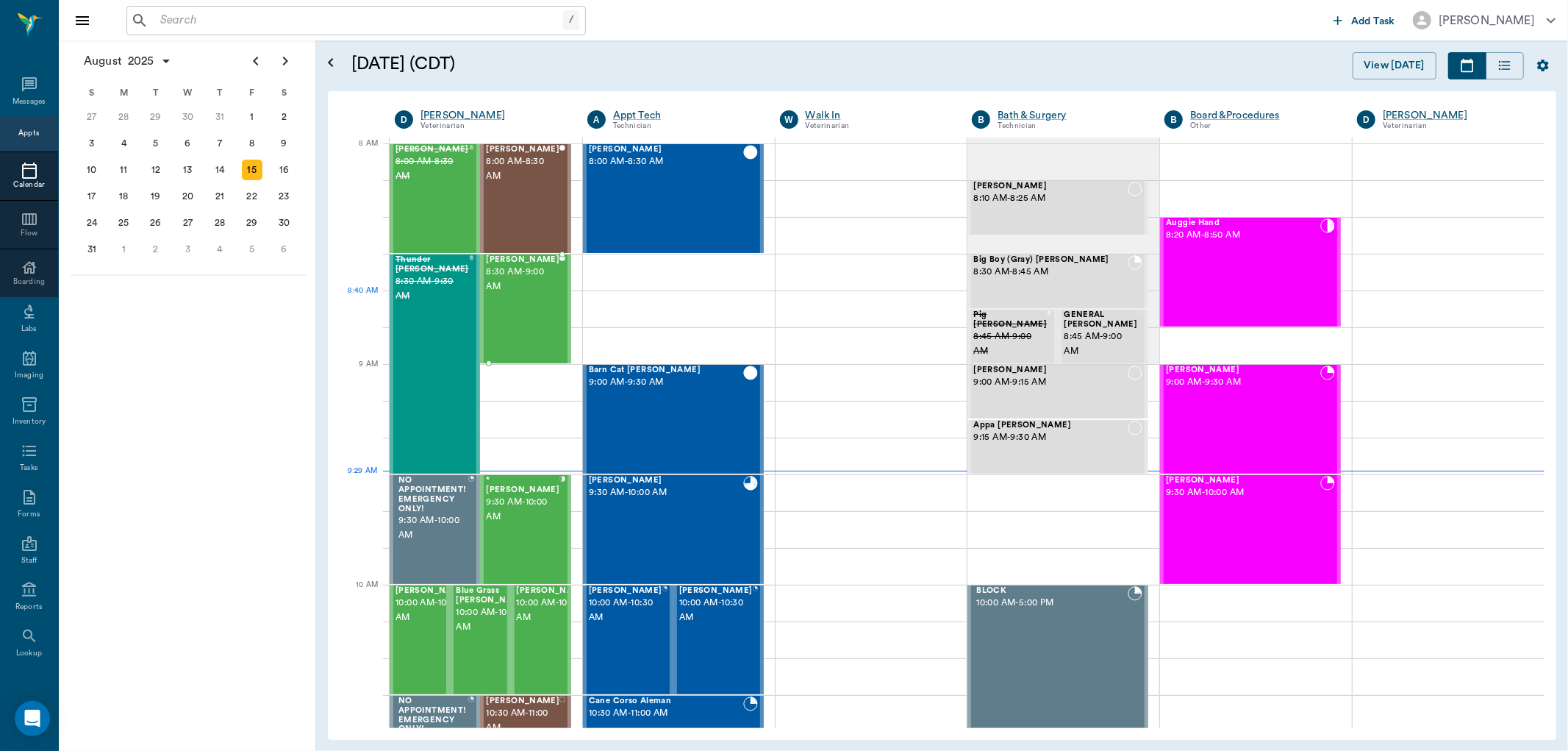
click at [544, 294] on span "8:30 AM - 9:00 AM" at bounding box center [523, 280] width 74 height 30
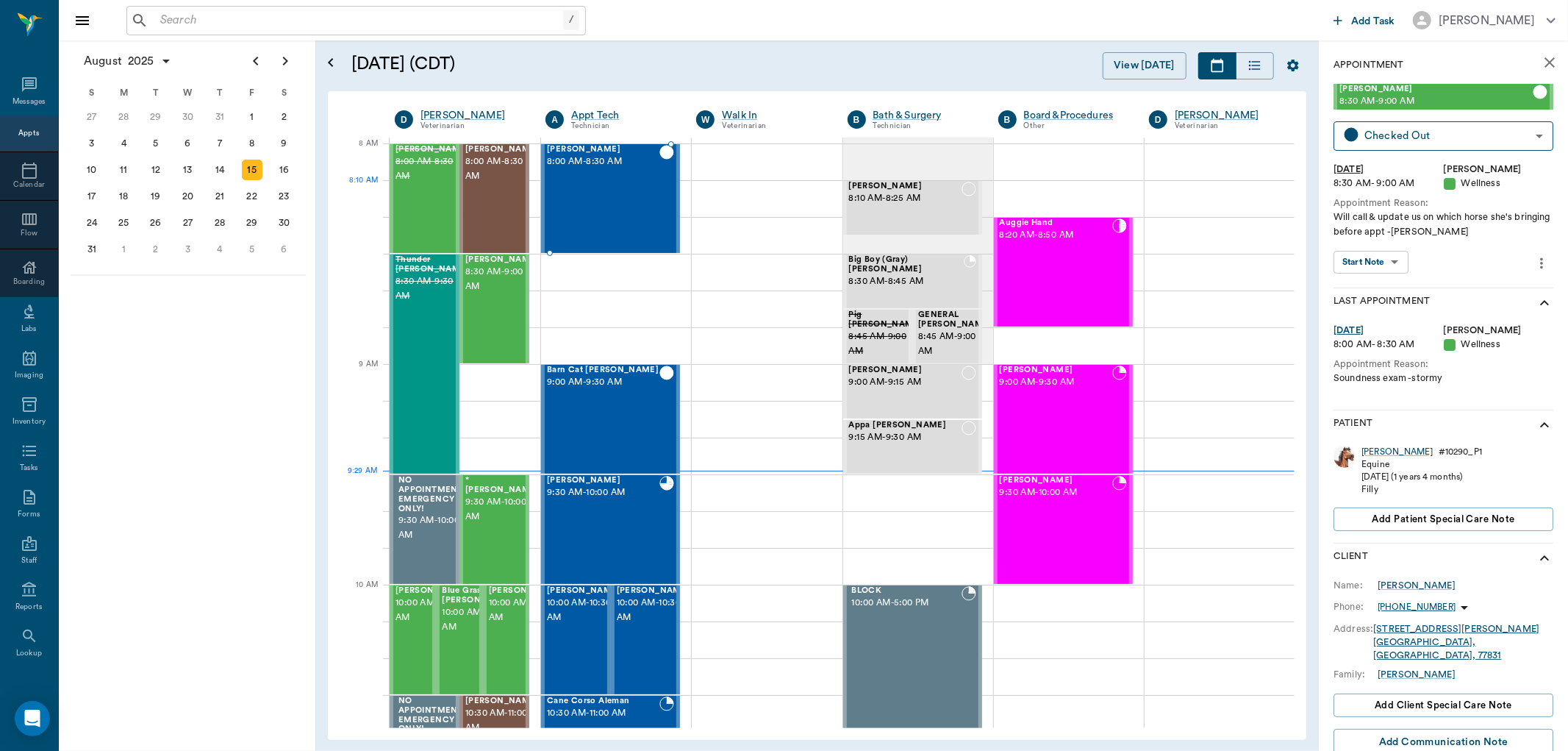
click at [577, 201] on div "[PERSON_NAME] 8:00 AM - 8:30 AM" at bounding box center [603, 198] width 113 height 108
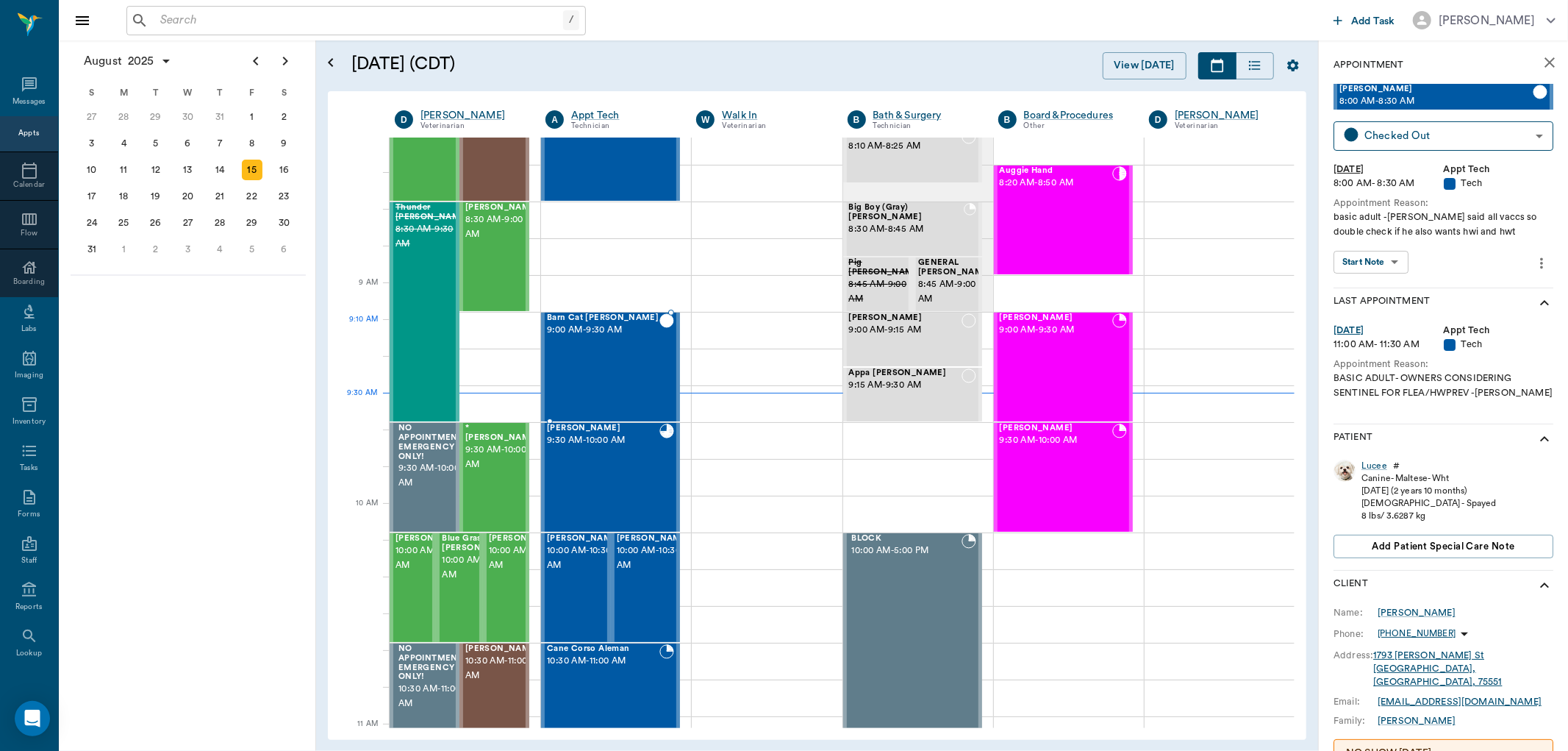
scroll to position [82, 0]
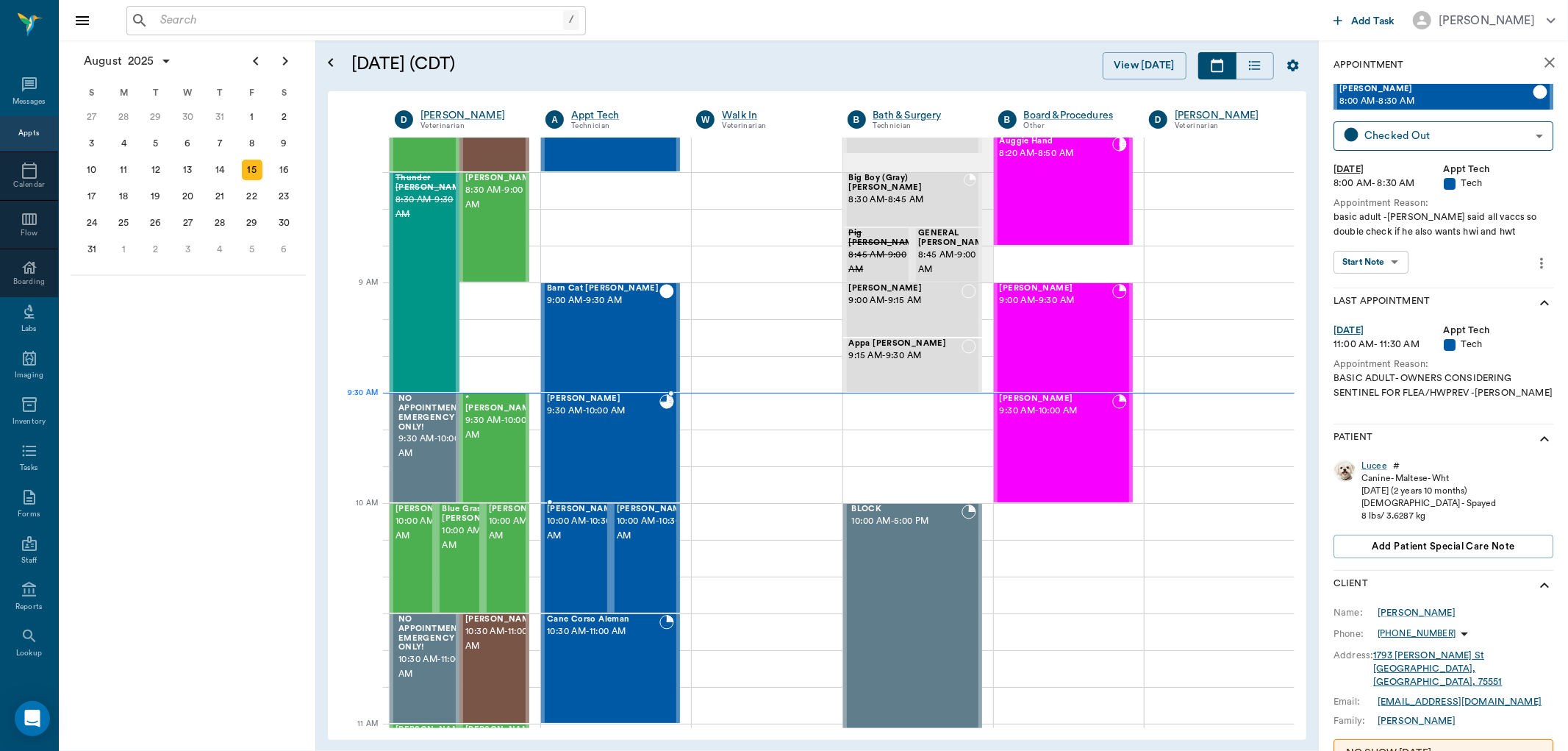
click at [628, 420] on div "Winston Brabham 9:30 AM - 10:00 AM" at bounding box center [603, 448] width 113 height 108
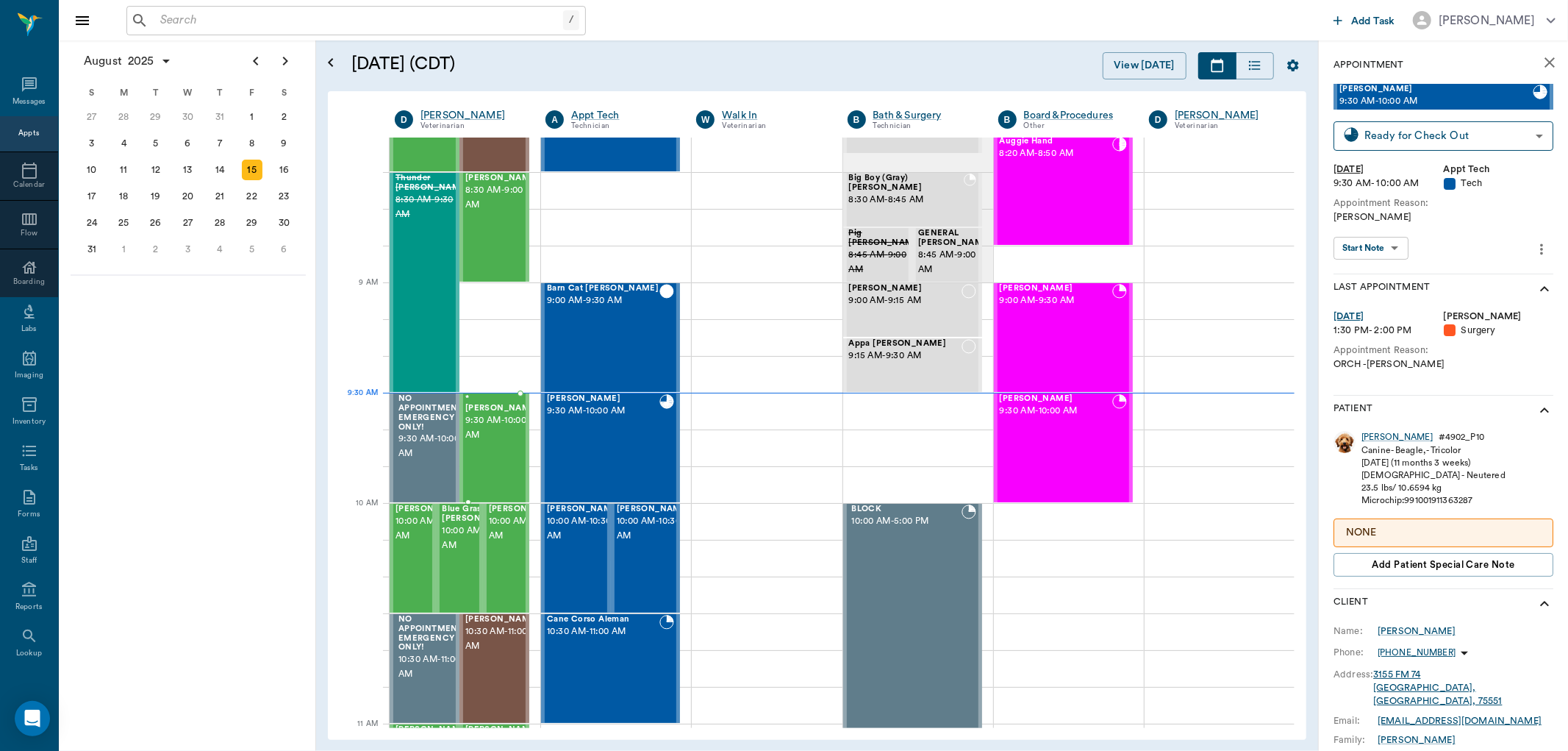
click at [501, 429] on span "9:30 AM - 10:00 AM" at bounding box center [502, 428] width 74 height 30
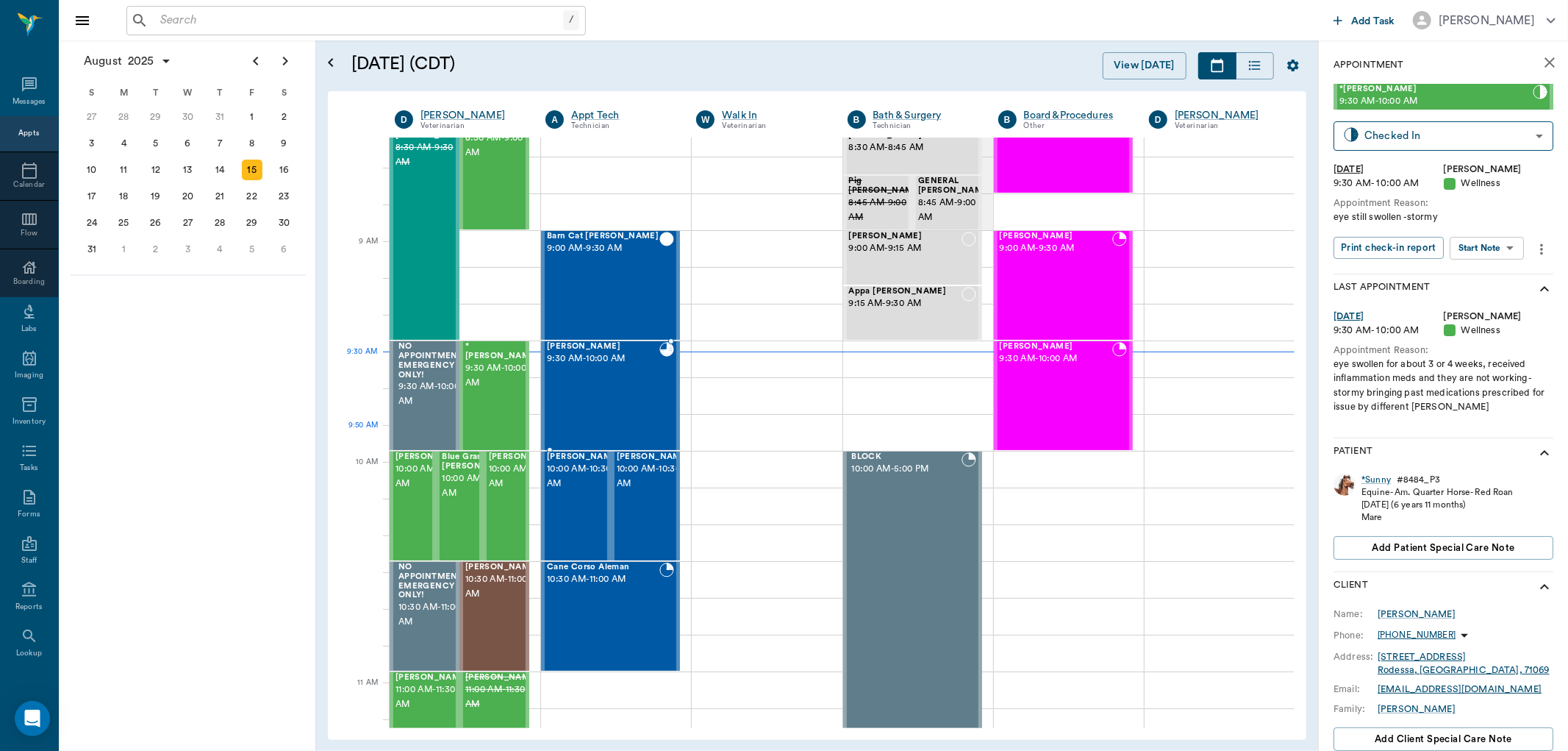
scroll to position [163, 0]
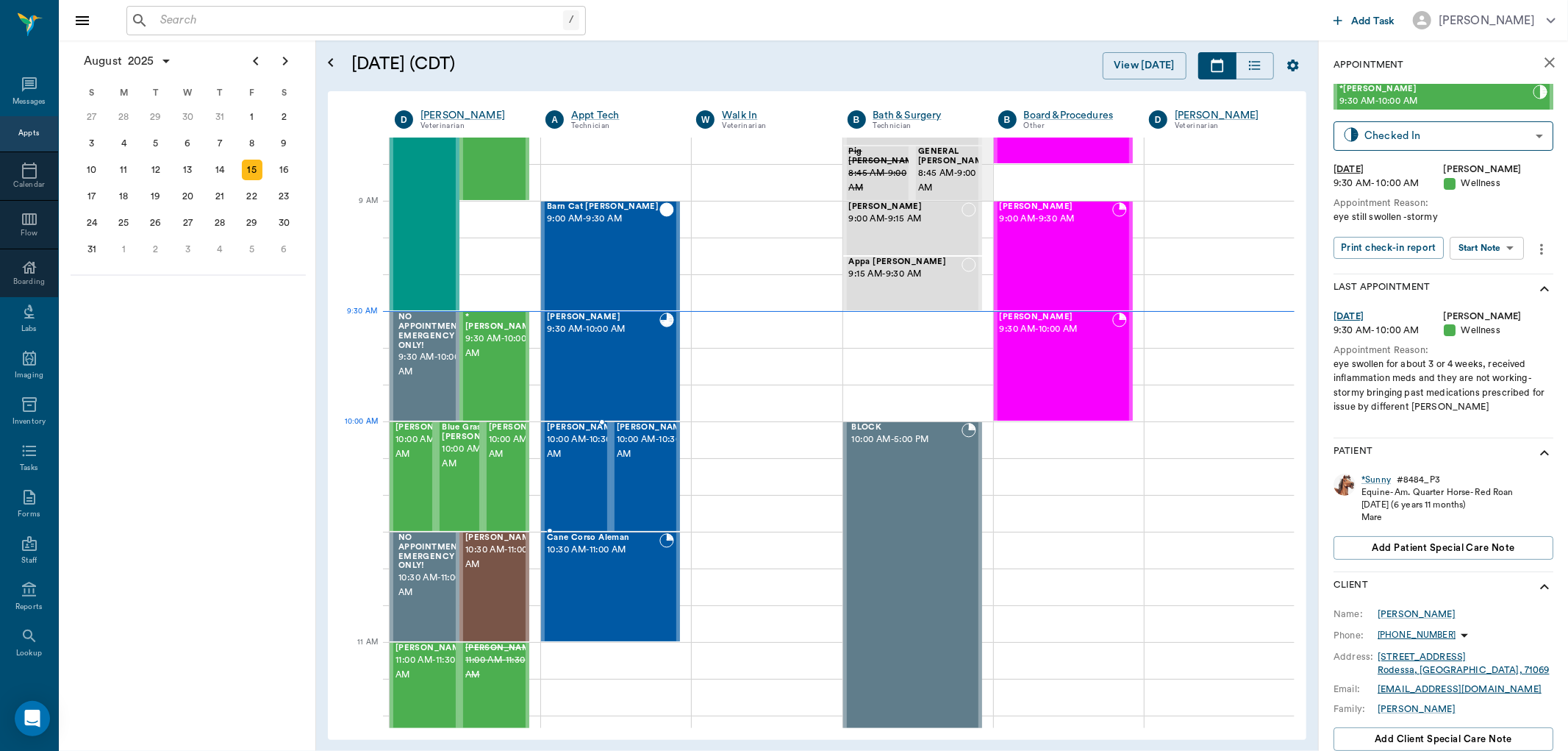
click at [575, 432] on span "[PERSON_NAME]" at bounding box center [584, 427] width 74 height 10
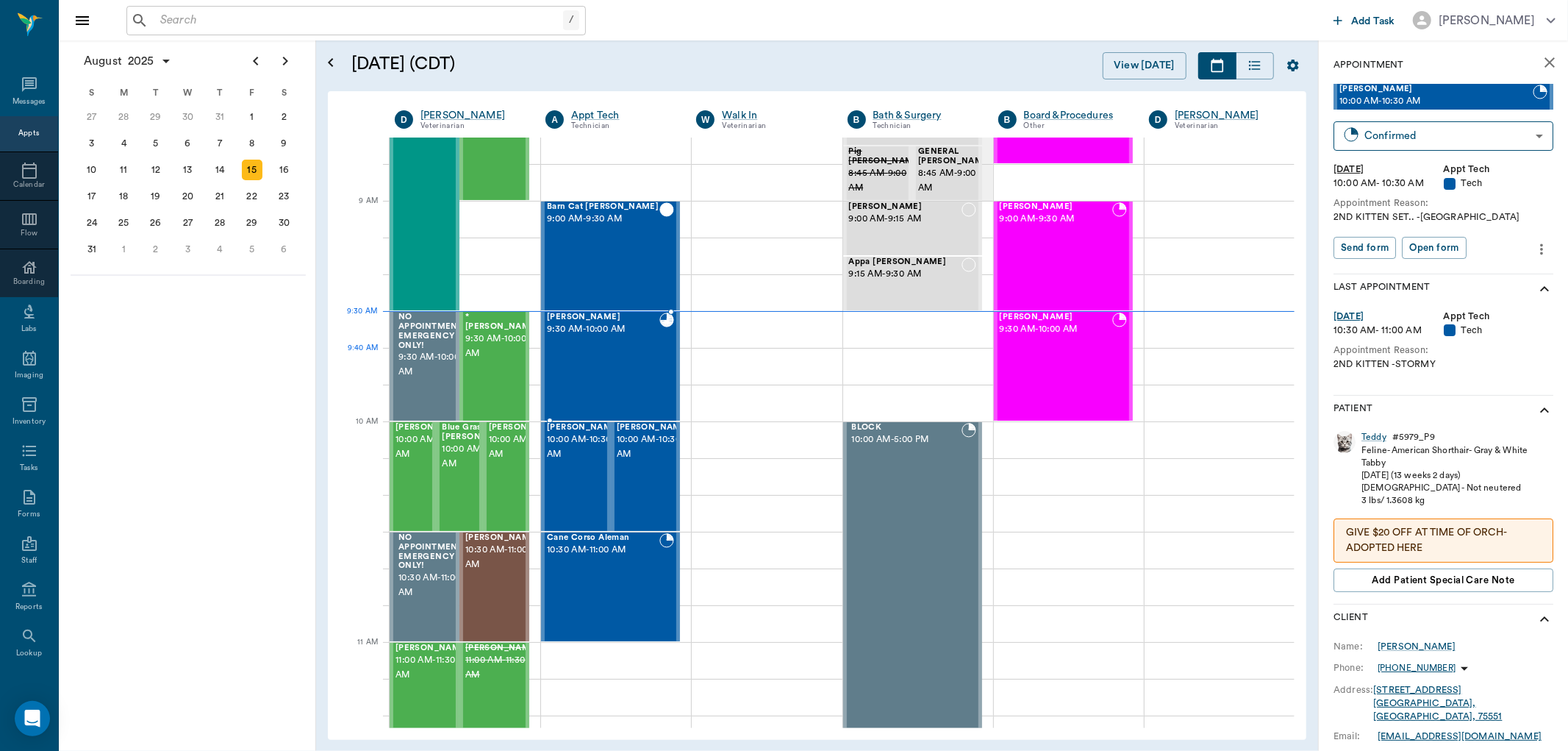
click at [592, 366] on div "Winston Brabham 9:30 AM - 10:00 AM" at bounding box center [603, 367] width 113 height 108
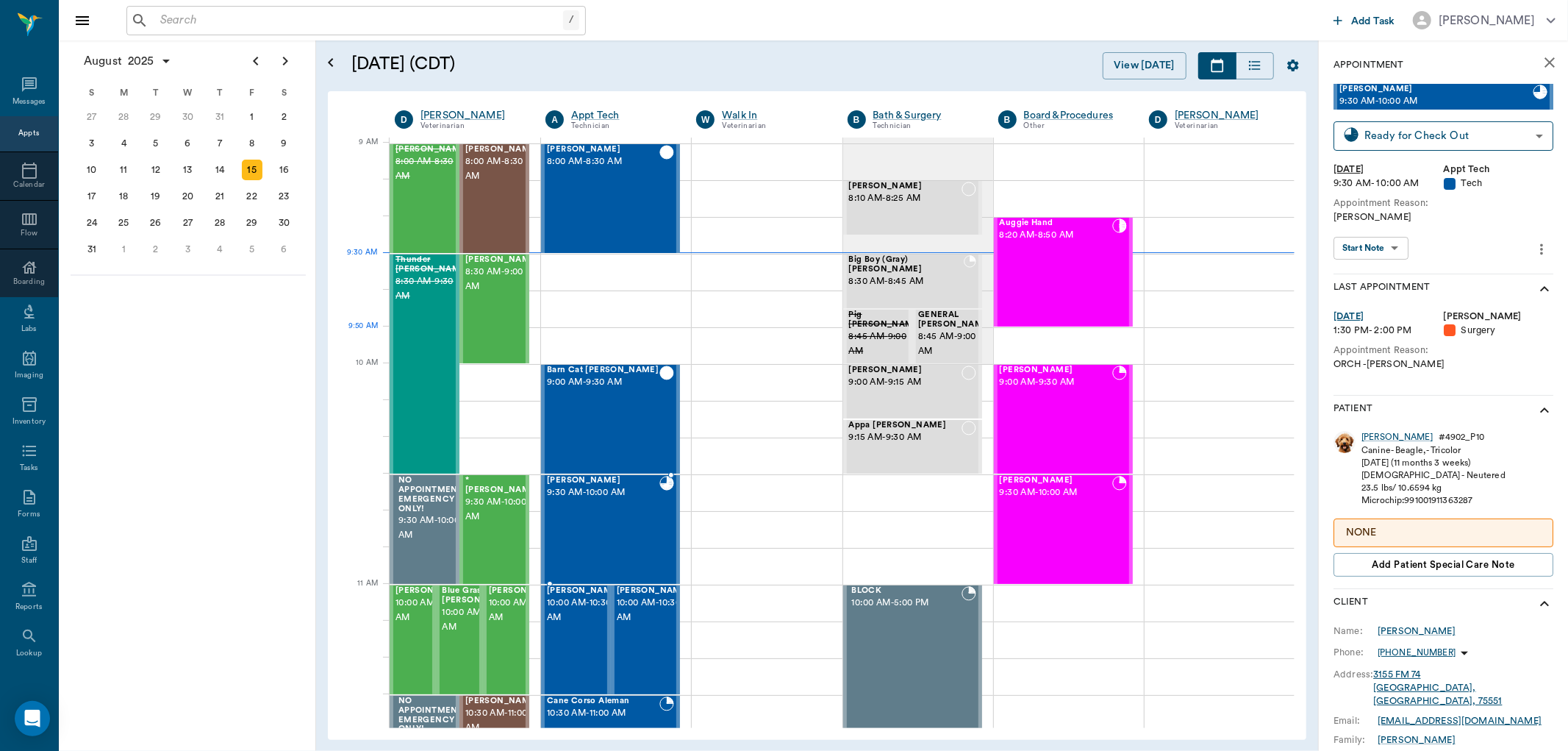
scroll to position [222, 0]
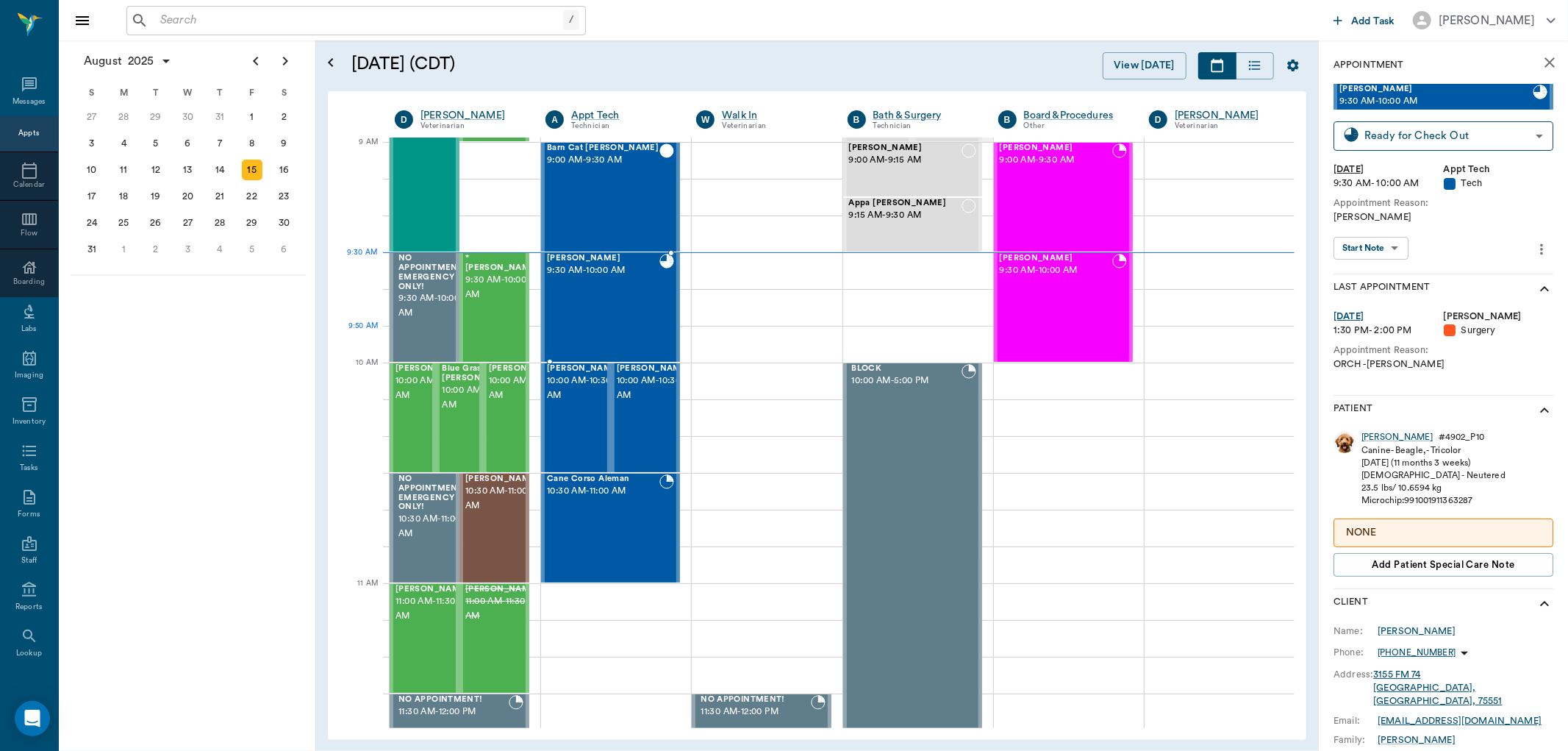
click at [606, 334] on div "[PERSON_NAME] 9:30 AM - 10:00 AM" at bounding box center [603, 308] width 113 height 108
click at [596, 299] on div "Winston Brabham 9:30 AM - 10:00 AM" at bounding box center [603, 308] width 113 height 108
click at [510, 305] on div "*Sunny Garner 9:30 AM - 10:00 AM" at bounding box center [502, 308] width 74 height 108
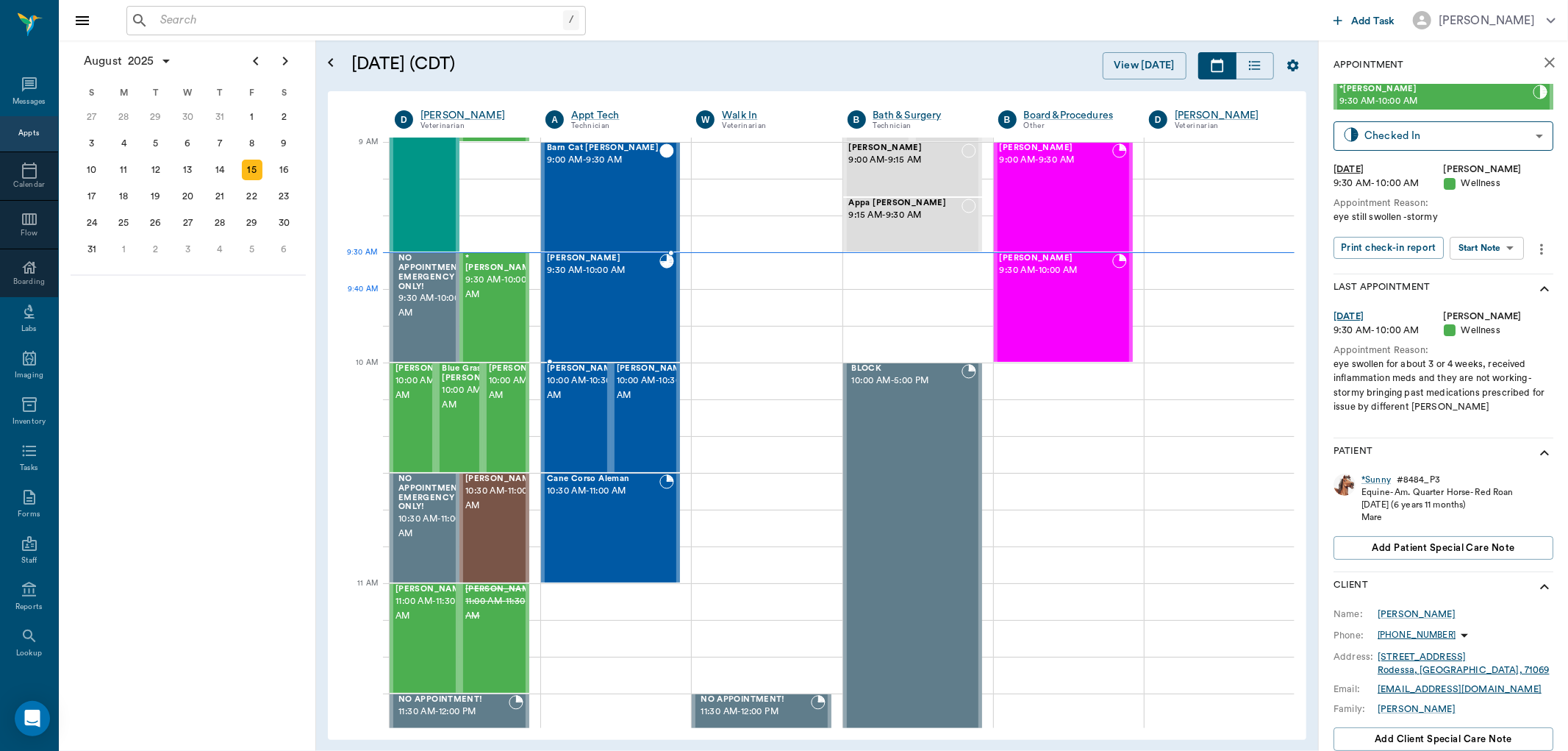
click at [580, 306] on div "Winston Brabham 9:30 AM - 10:00 AM" at bounding box center [603, 308] width 113 height 108
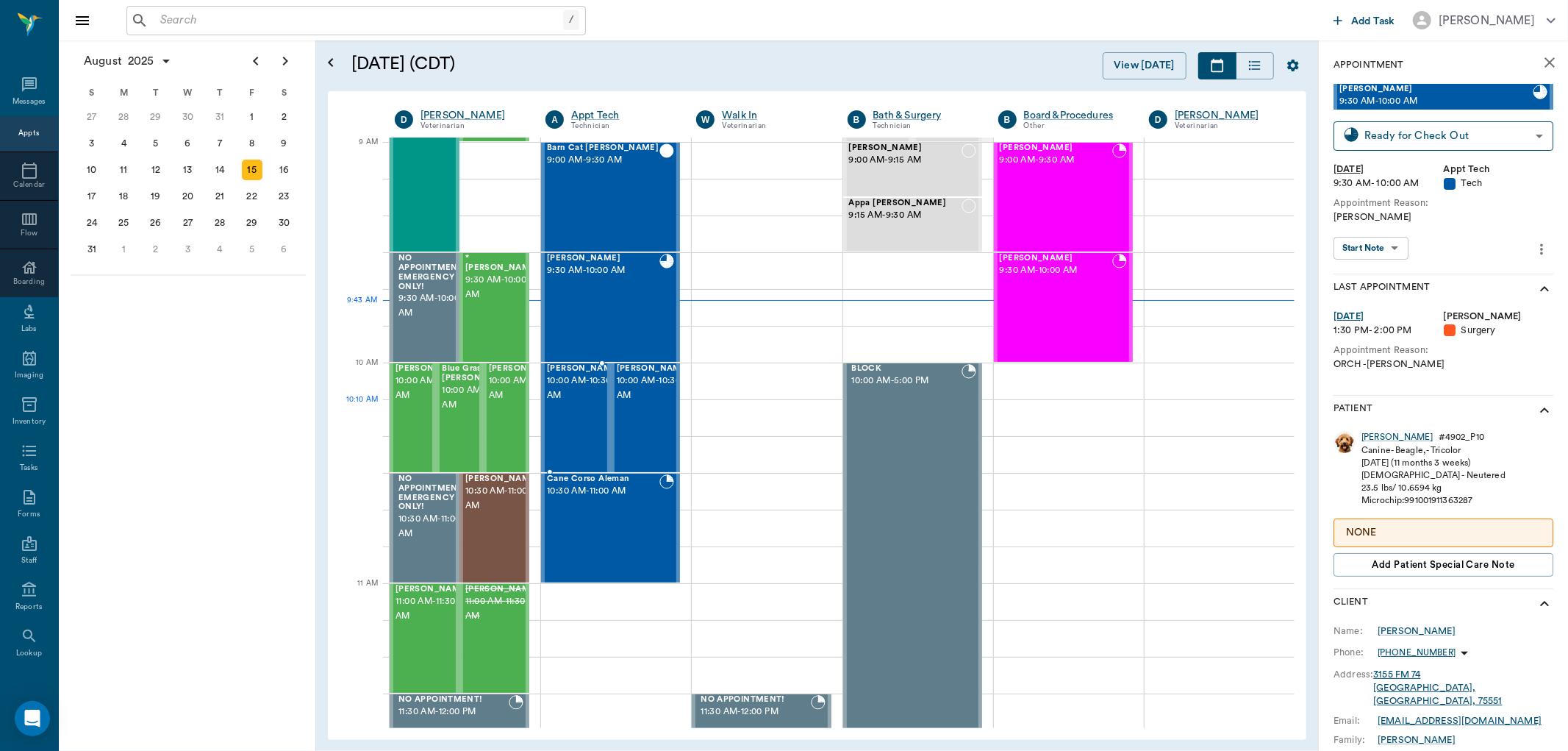
click at [585, 401] on span "10:00 AM - 10:30 AM" at bounding box center [584, 388] width 74 height 30
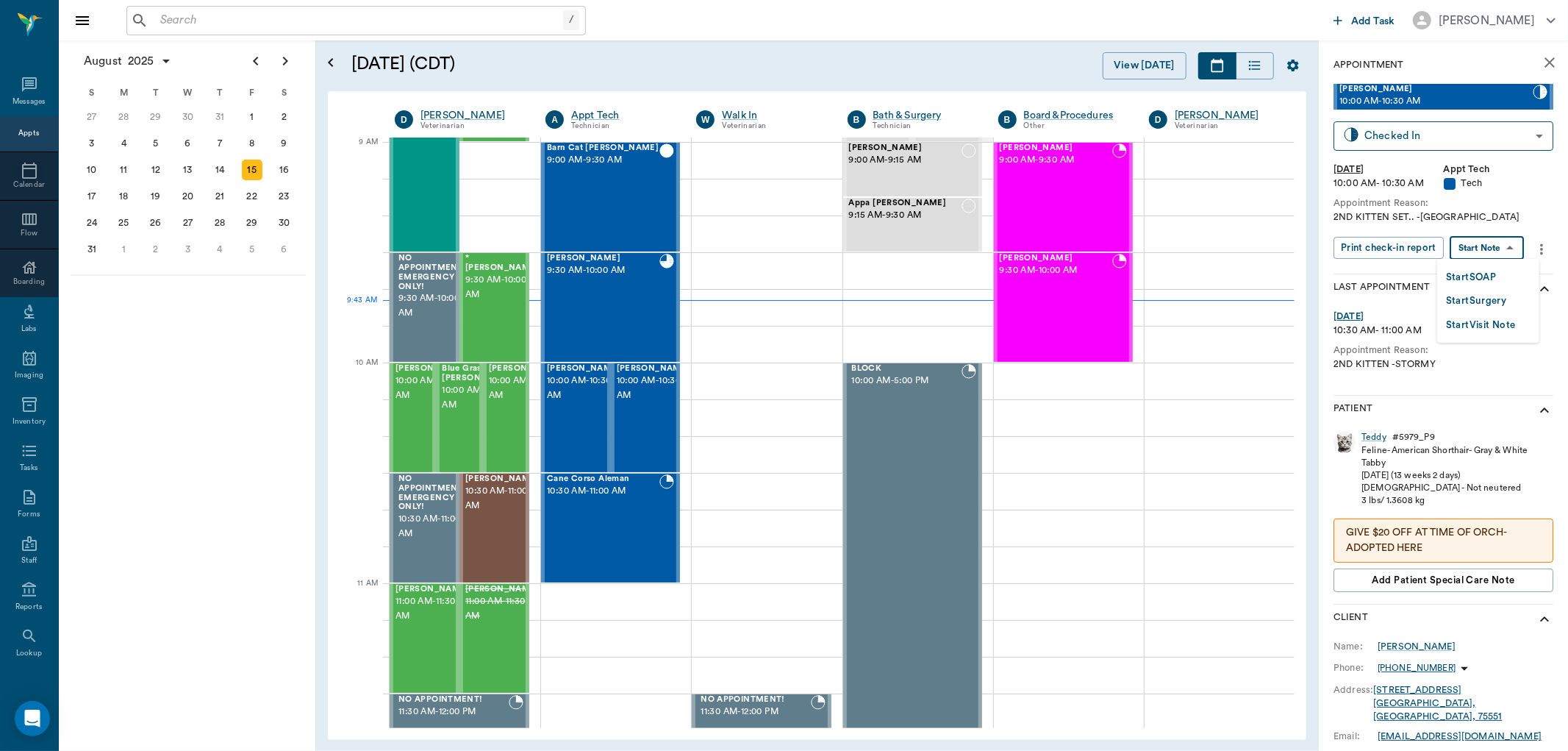
click at [1502, 257] on body "/ ​ Add Task Dr. Bert Ellsworth Nectar Messages Appts Calendar Flow Boarding La…" at bounding box center [784, 376] width 1568 height 751
click at [1479, 282] on button "Start SOAP" at bounding box center [1471, 277] width 50 height 17
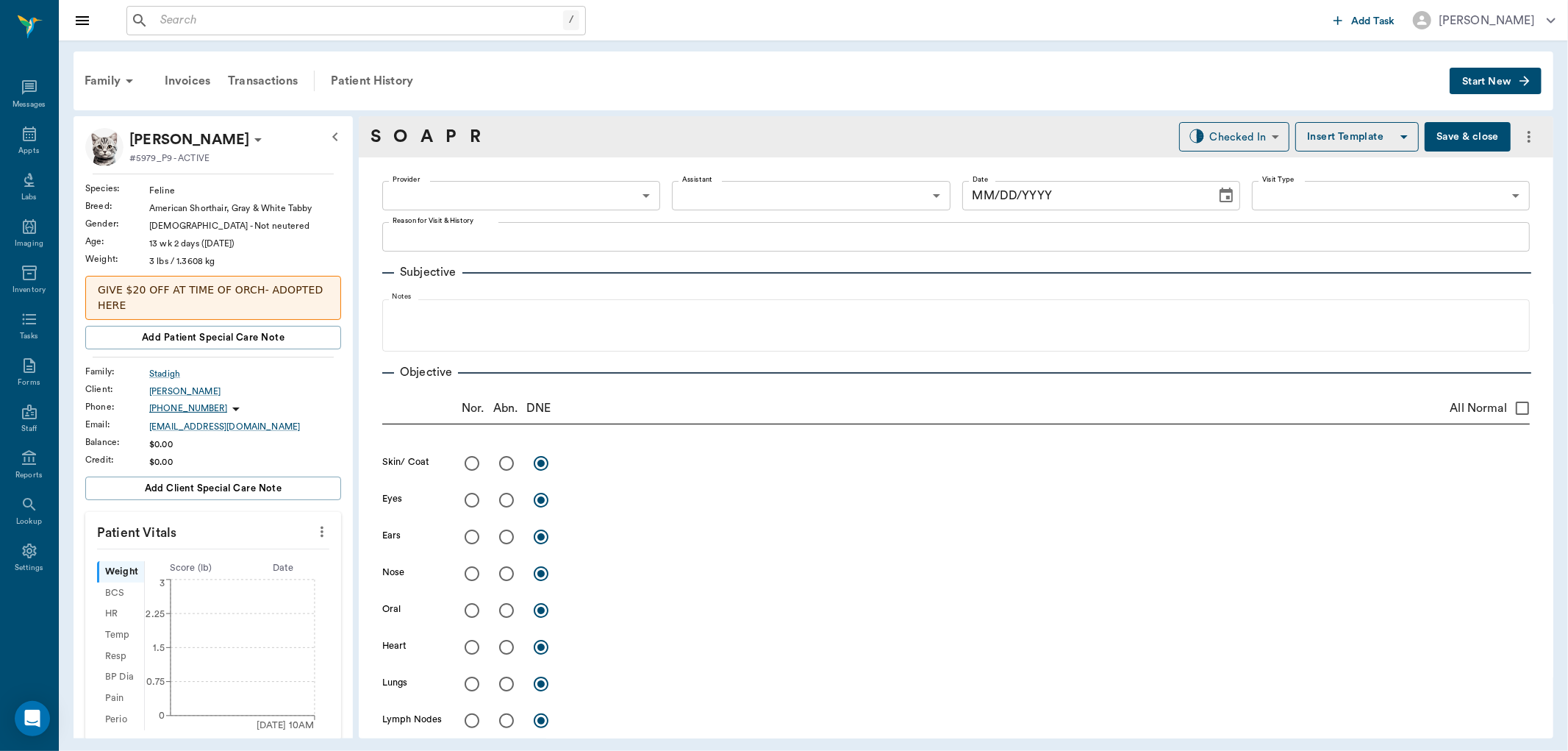
type input "63ec2f075fda476ae8351a4c"
type input "65d2be4f46e3a538d89b8c1a"
type textarea "2ND KITTEN SET.. -LORY"
type input "08/15/2025"
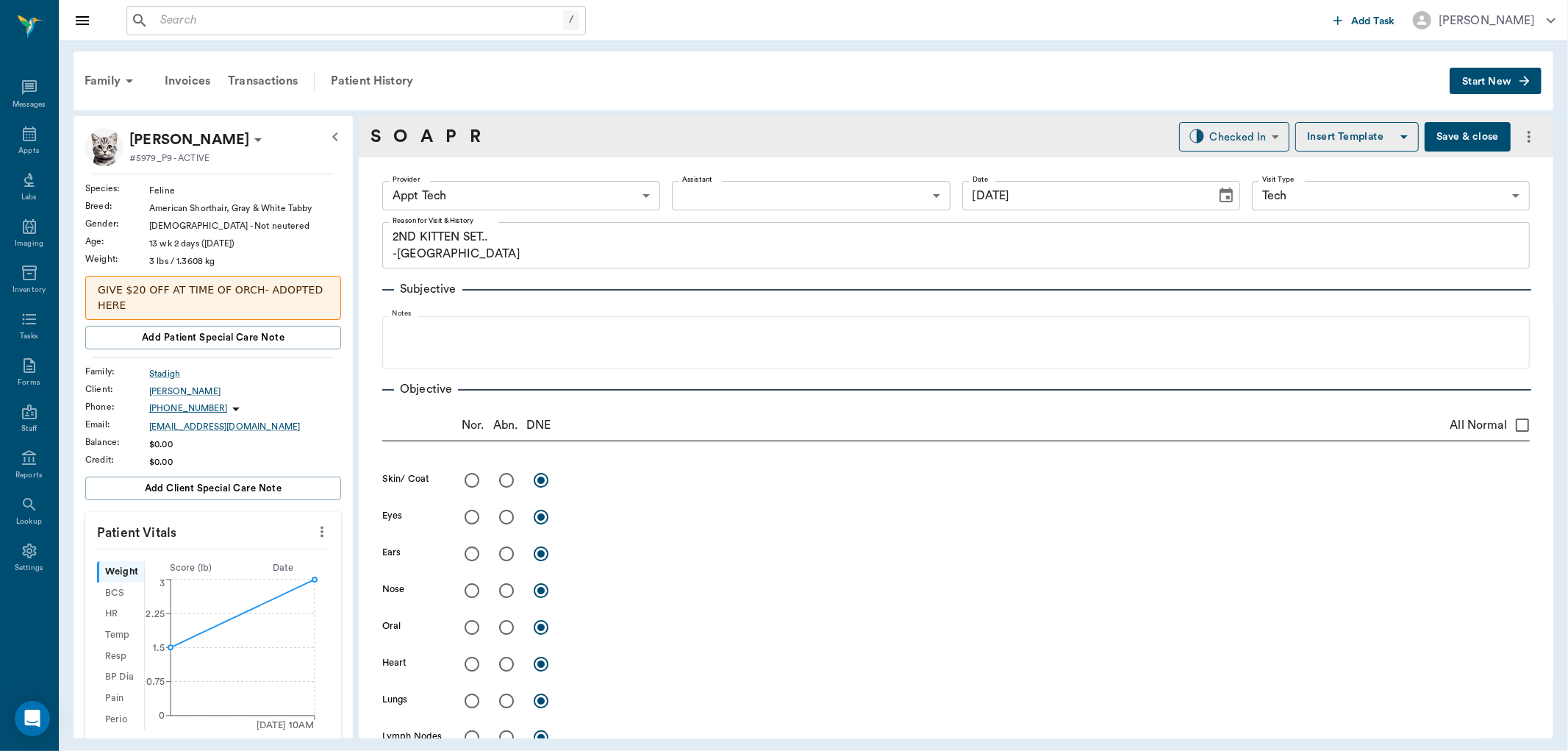
drag, startPoint x: 307, startPoint y: 533, endPoint x: 298, endPoint y: 536, distance: 9.5
click at [311, 535] on button "more" at bounding box center [322, 532] width 24 height 25
click at [274, 561] on span "Enter Vitals" at bounding box center [247, 558] width 123 height 15
click at [213, 581] on input "text" at bounding box center [212, 576] width 128 height 30
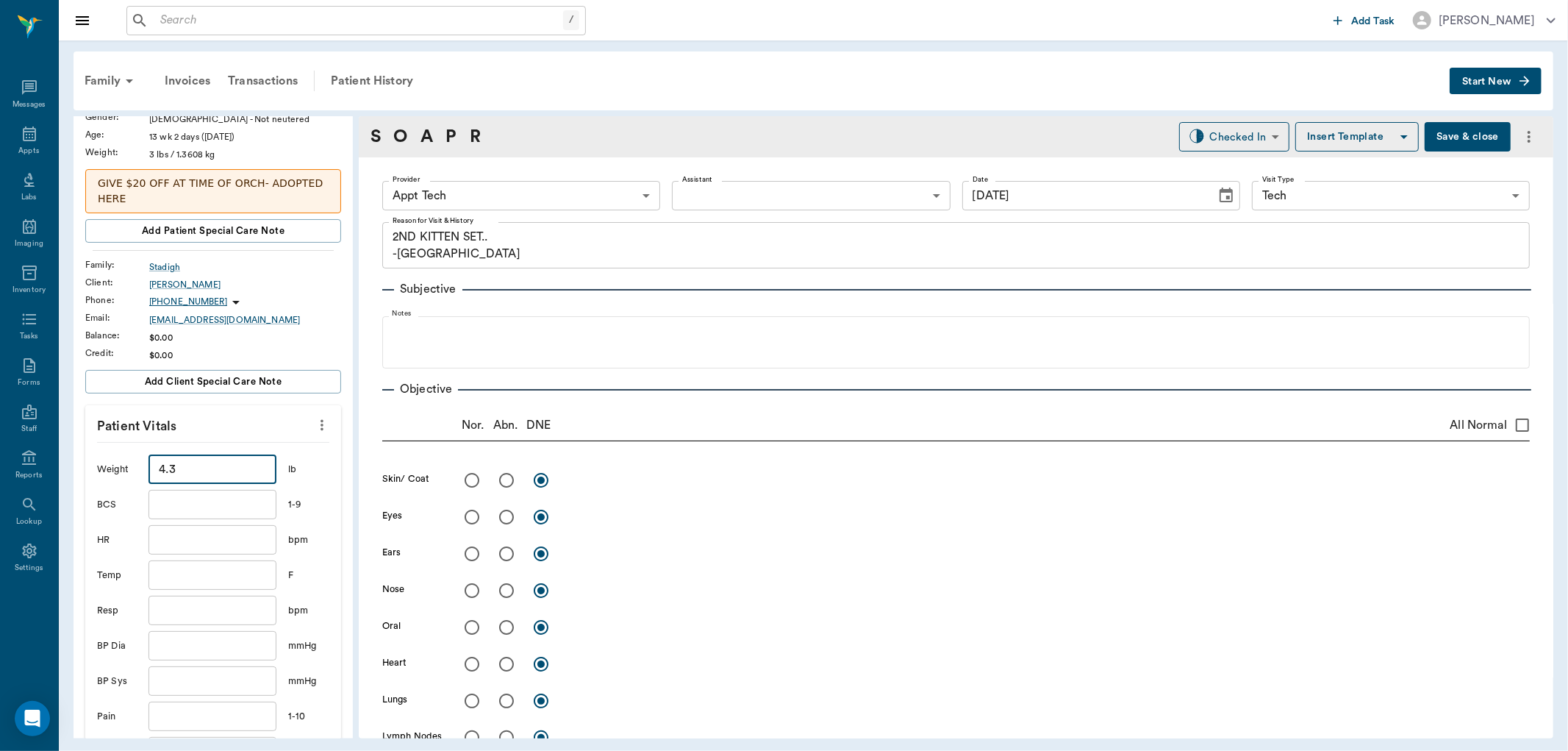
scroll to position [245, 0]
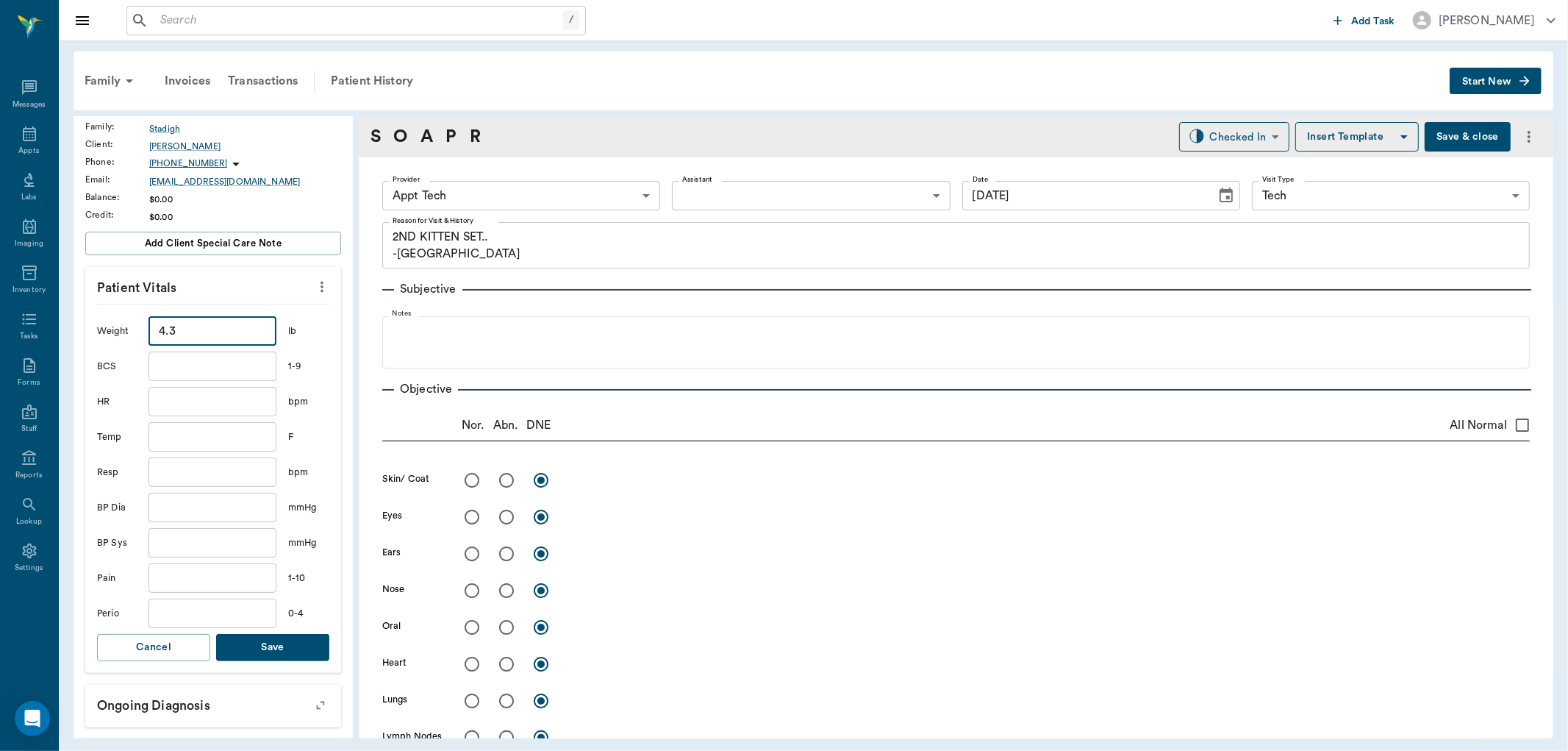
type input "4.3"
click at [294, 632] on div "Weight 4.3 ​ lb BCS ​ 1-9 HR ​ bpm Temp ​ F Resp ​ bpm BP Dia ​ mmHg BP Sys ​ m…" at bounding box center [213, 488] width 232 height 369
click at [293, 644] on button "Save" at bounding box center [273, 647] width 114 height 27
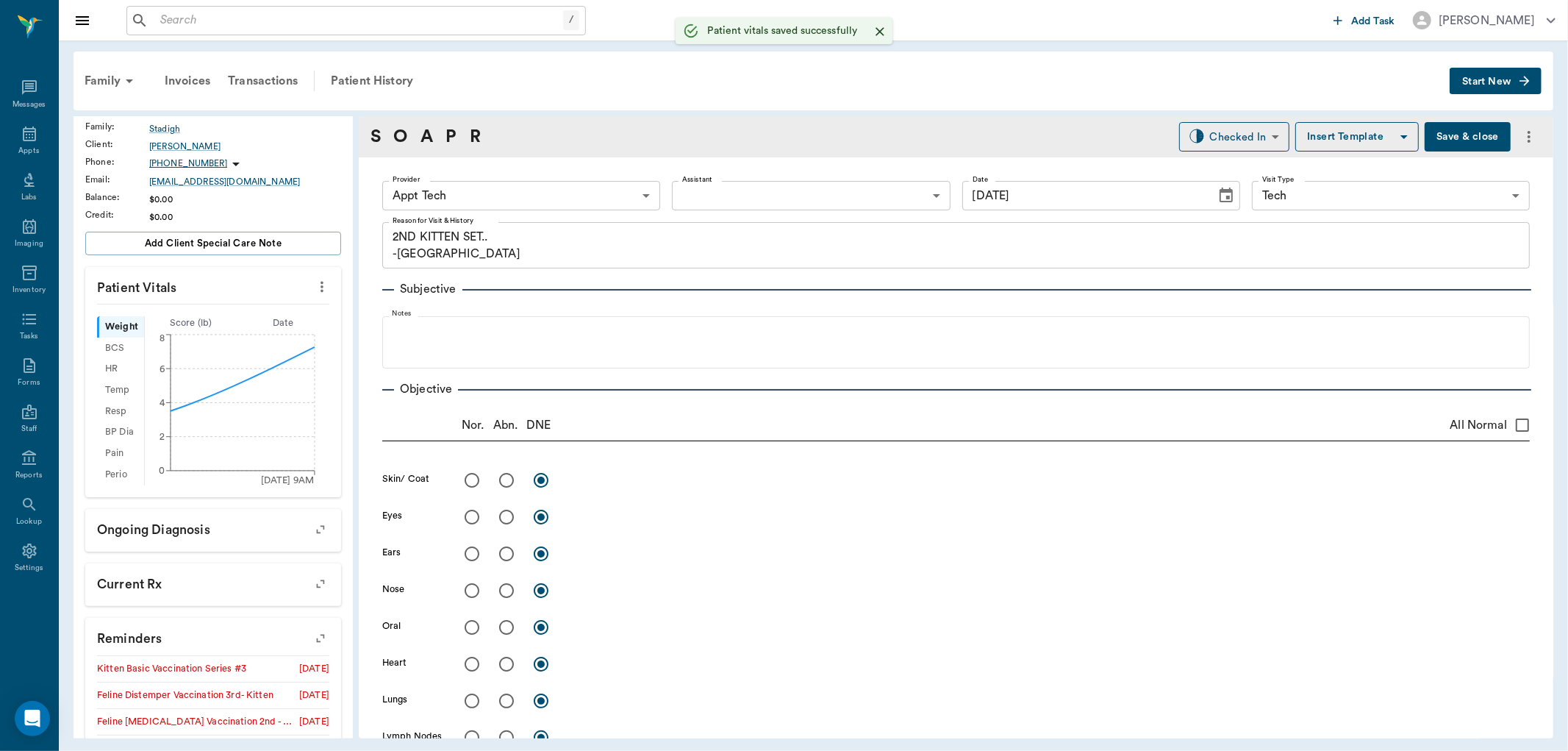
click at [561, 191] on body "/ ​ Add Task Dr. Bert Ellsworth Nectar Messages Appts Labs Imaging Inventory Ta…" at bounding box center [784, 376] width 1568 height 751
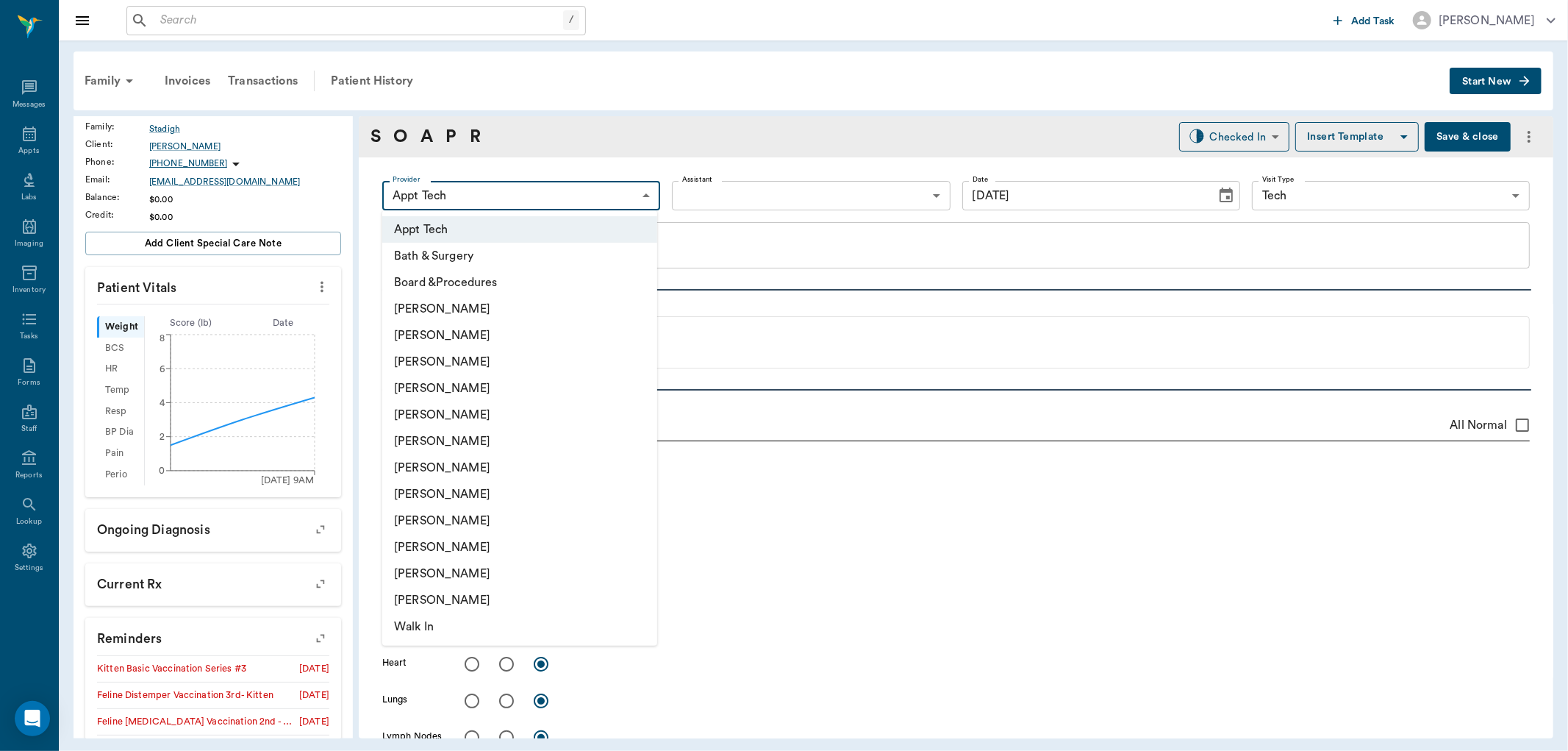
click at [471, 339] on li "Daniel Virnala" at bounding box center [519, 336] width 275 height 27
type input "642ef10e332a41444de2bad1"
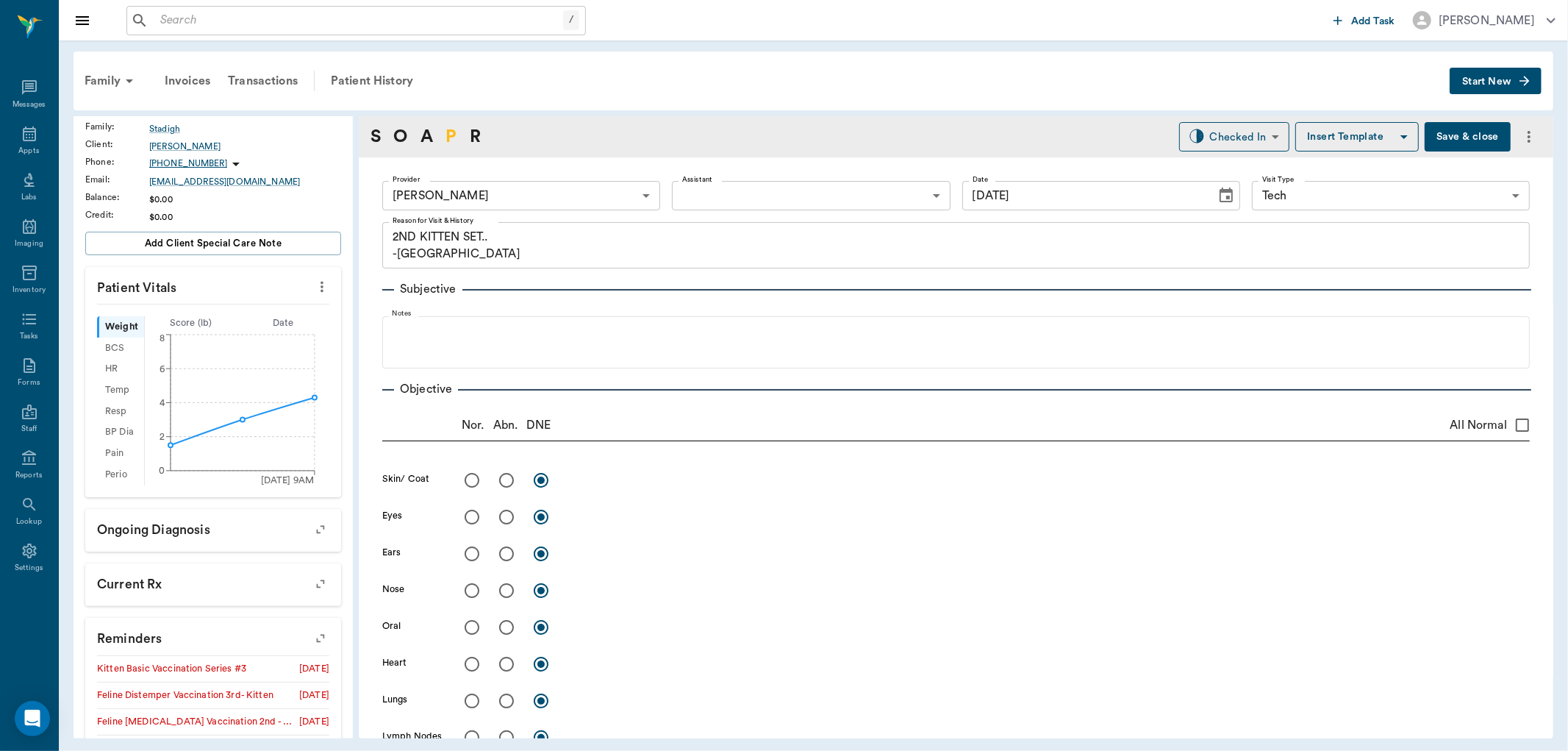
click at [454, 130] on link "P" at bounding box center [451, 136] width 11 height 27
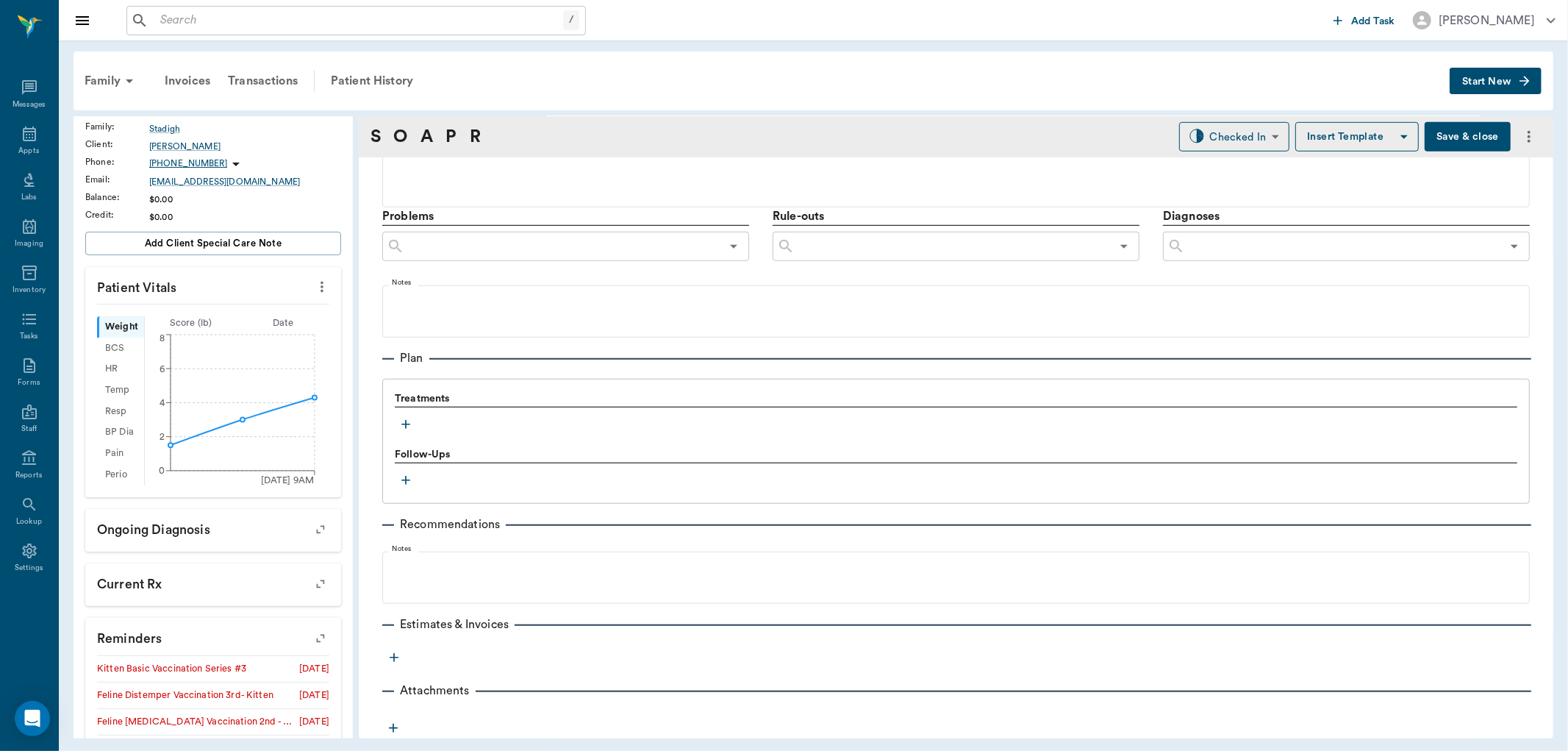
click at [399, 426] on icon "button" at bounding box center [406, 424] width 15 height 15
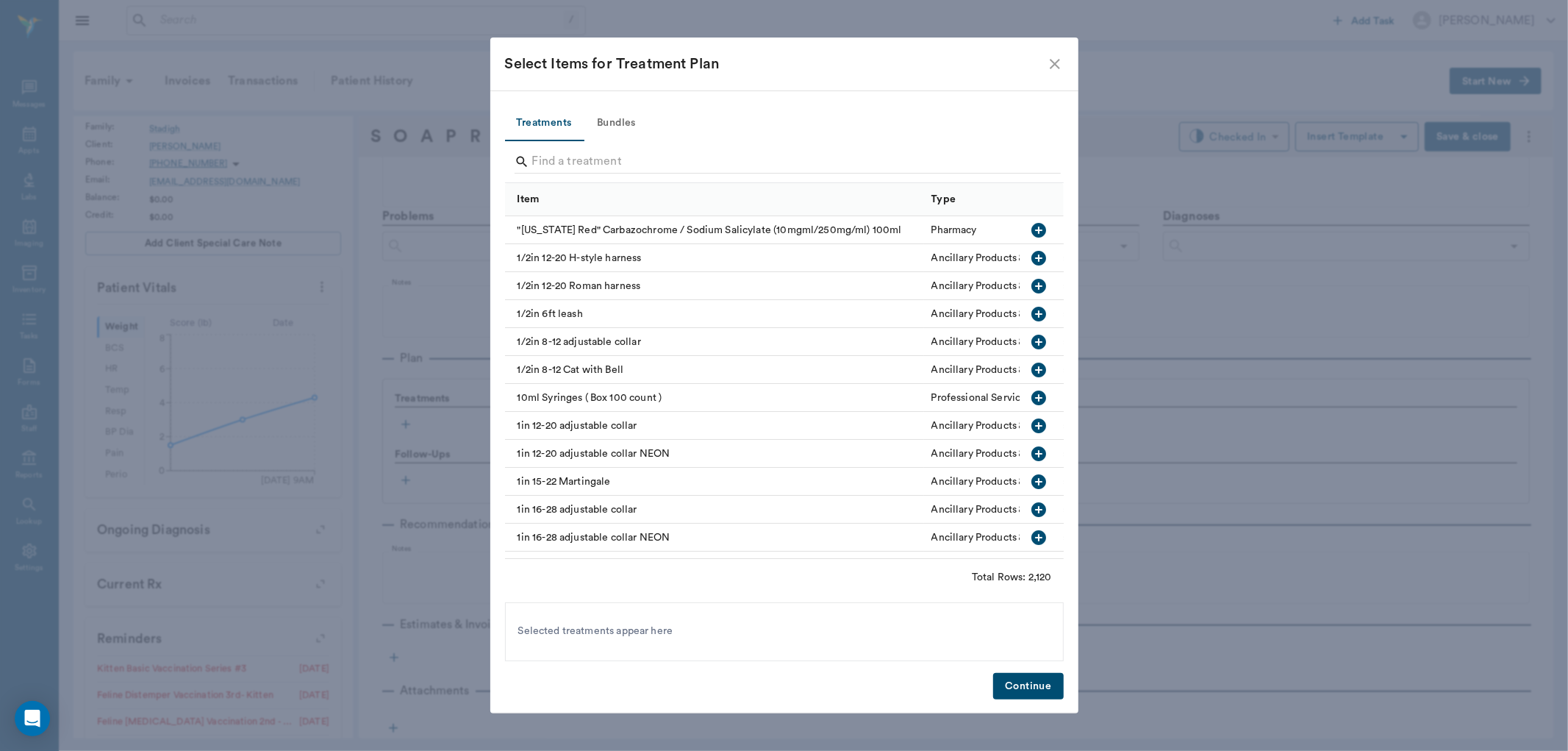
click at [611, 115] on button "Bundles" at bounding box center [617, 124] width 66 height 35
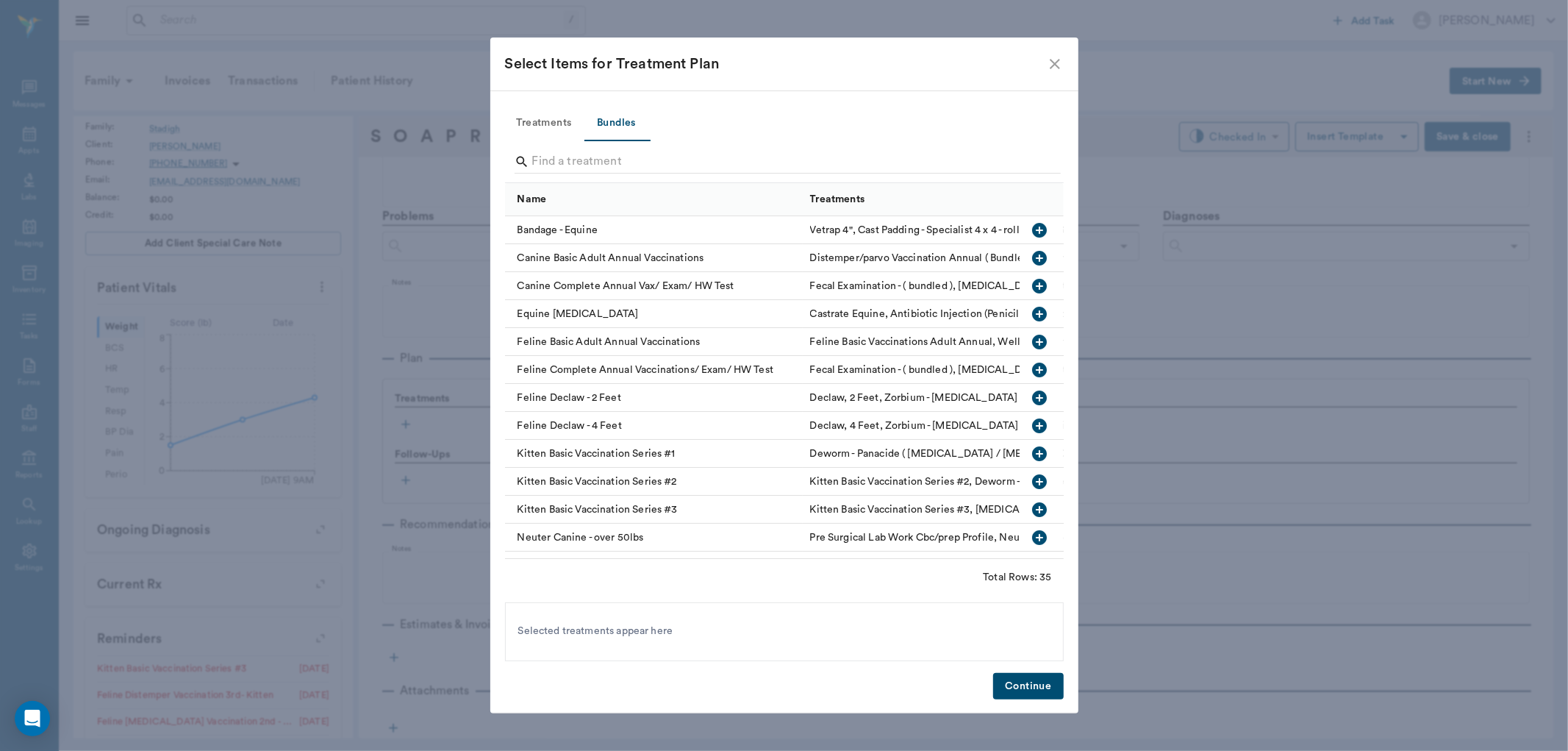
click at [538, 165] on input "Search" at bounding box center [785, 162] width 507 height 24
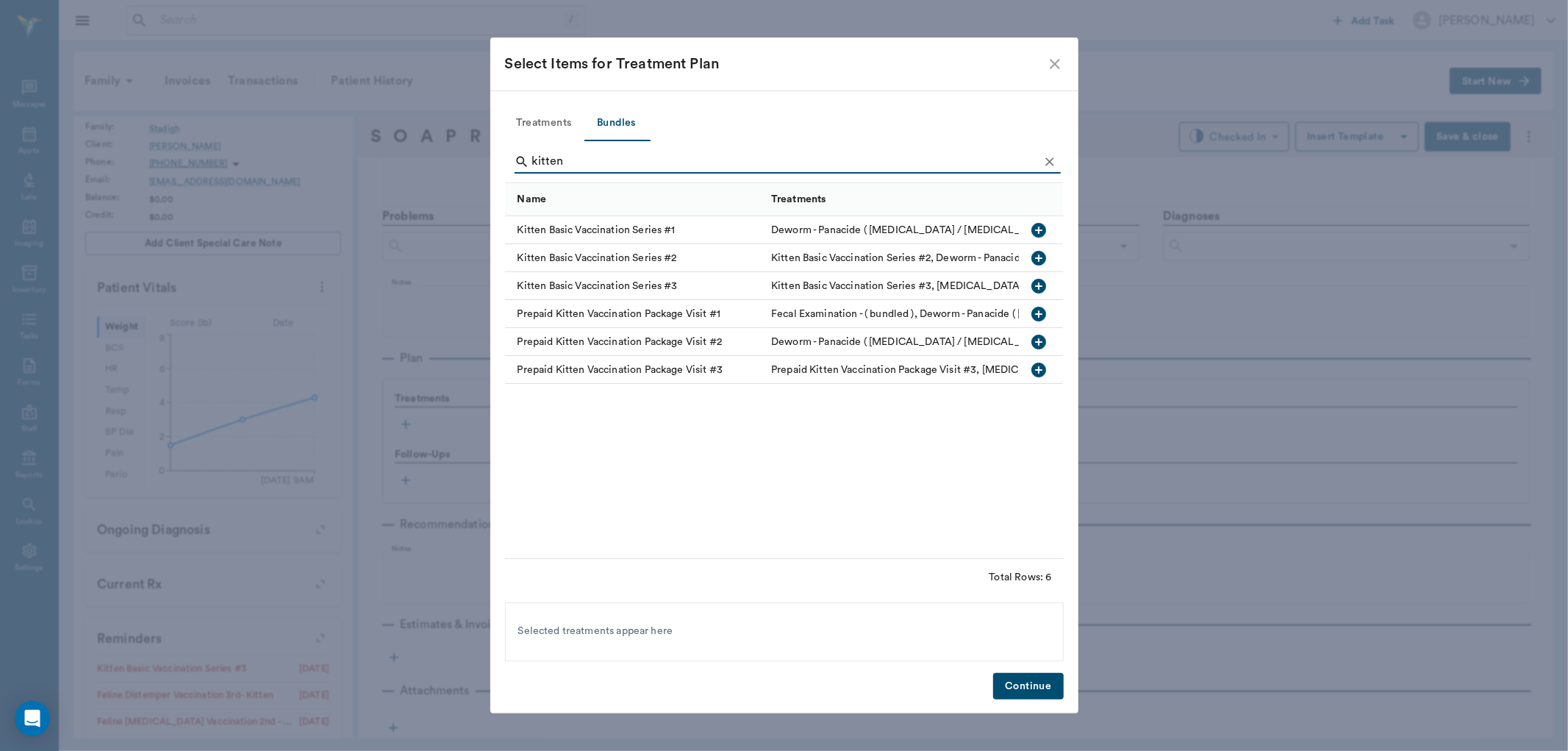
type input "kitten"
click at [1041, 256] on icon "button" at bounding box center [1040, 258] width 15 height 15
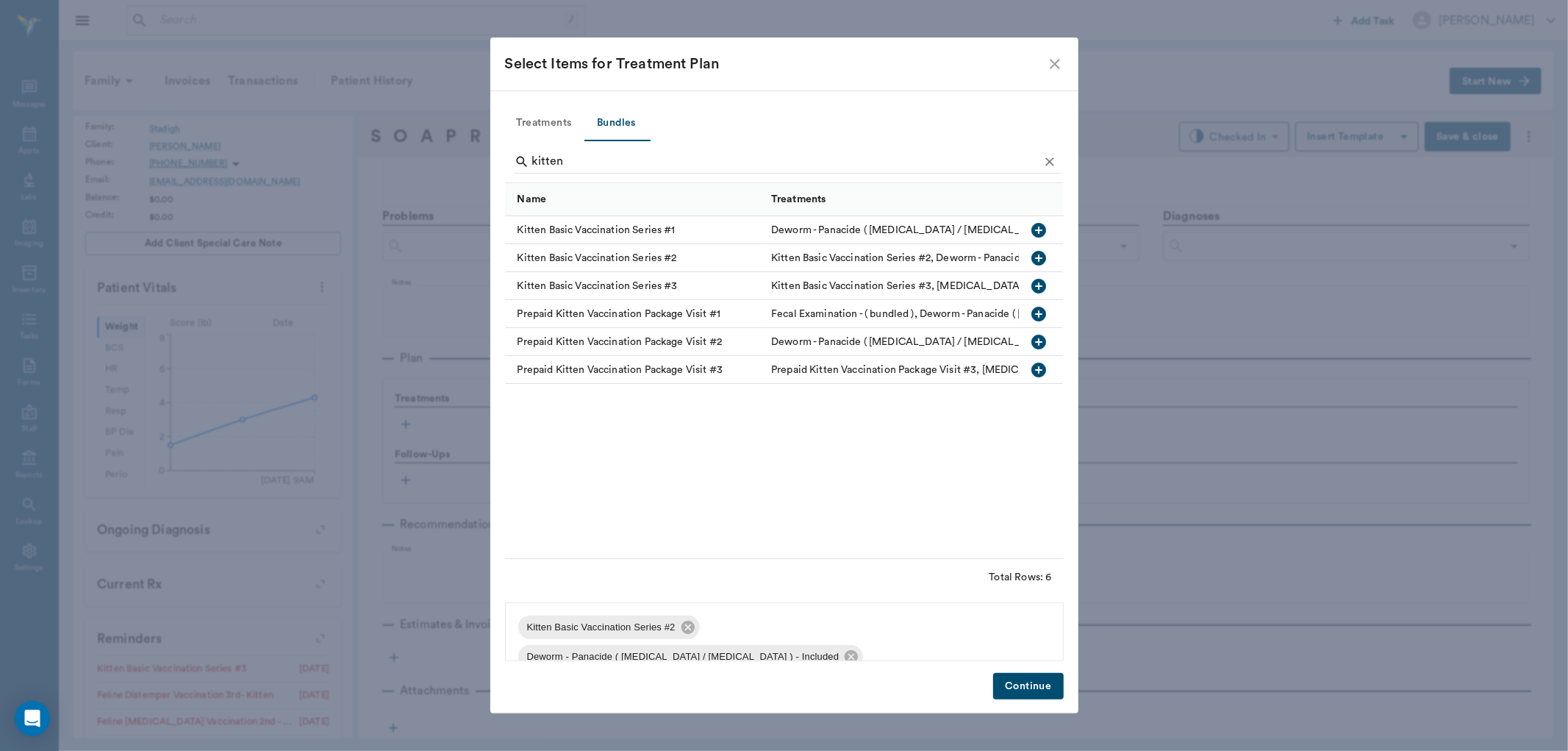
drag, startPoint x: 1047, startPoint y: 676, endPoint x: 1048, endPoint y: 658, distance: 18.0
click at [1047, 673] on button "Continue" at bounding box center [1028, 686] width 70 height 27
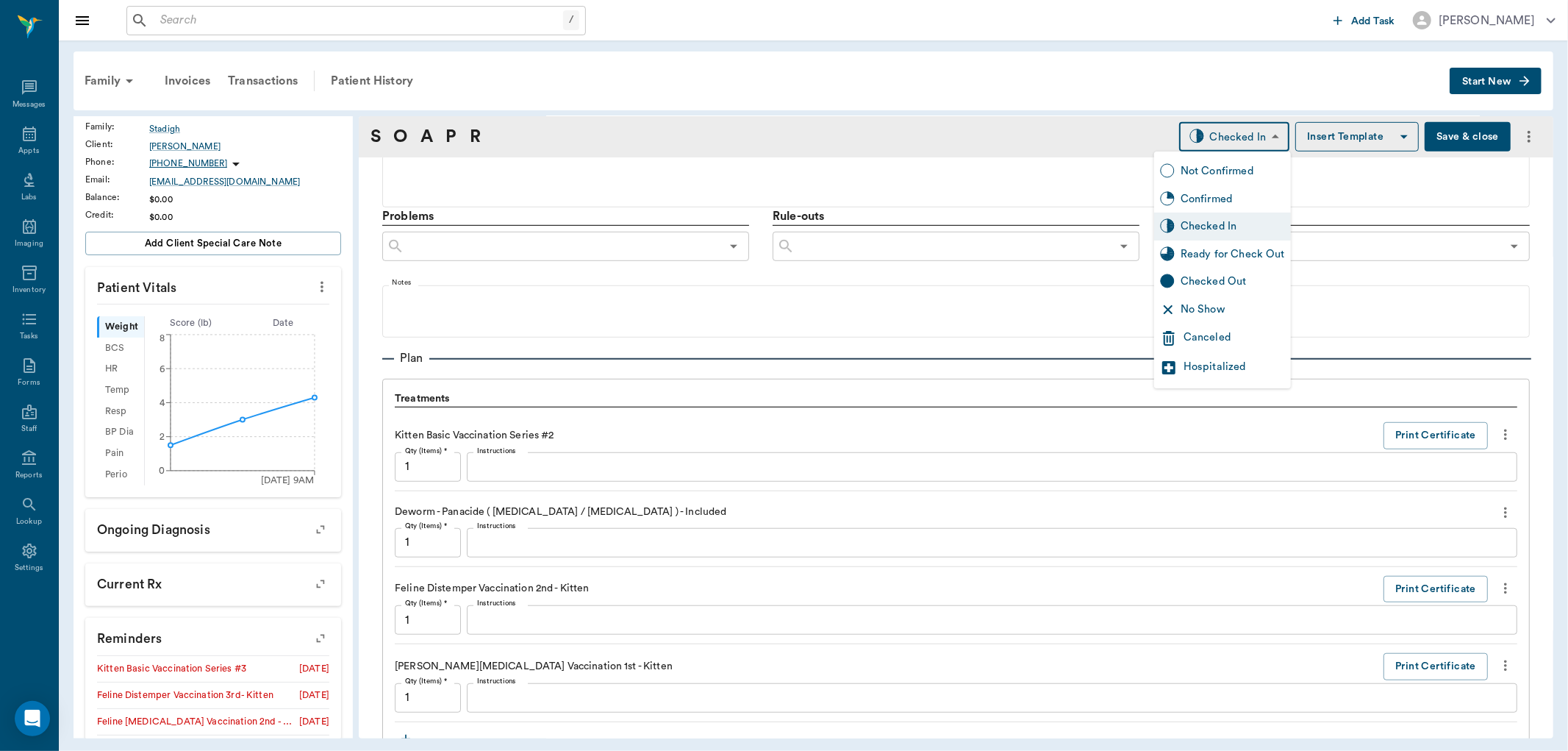
click at [1221, 144] on body "/ ​ Add Task Dr. Bert Ellsworth Nectar Messages Appts Labs Imaging Inventory Ta…" at bounding box center [784, 376] width 1568 height 751
click at [1239, 249] on div "Ready for Check Out" at bounding box center [1233, 255] width 105 height 16
type input "READY_TO_CHECKOUT"
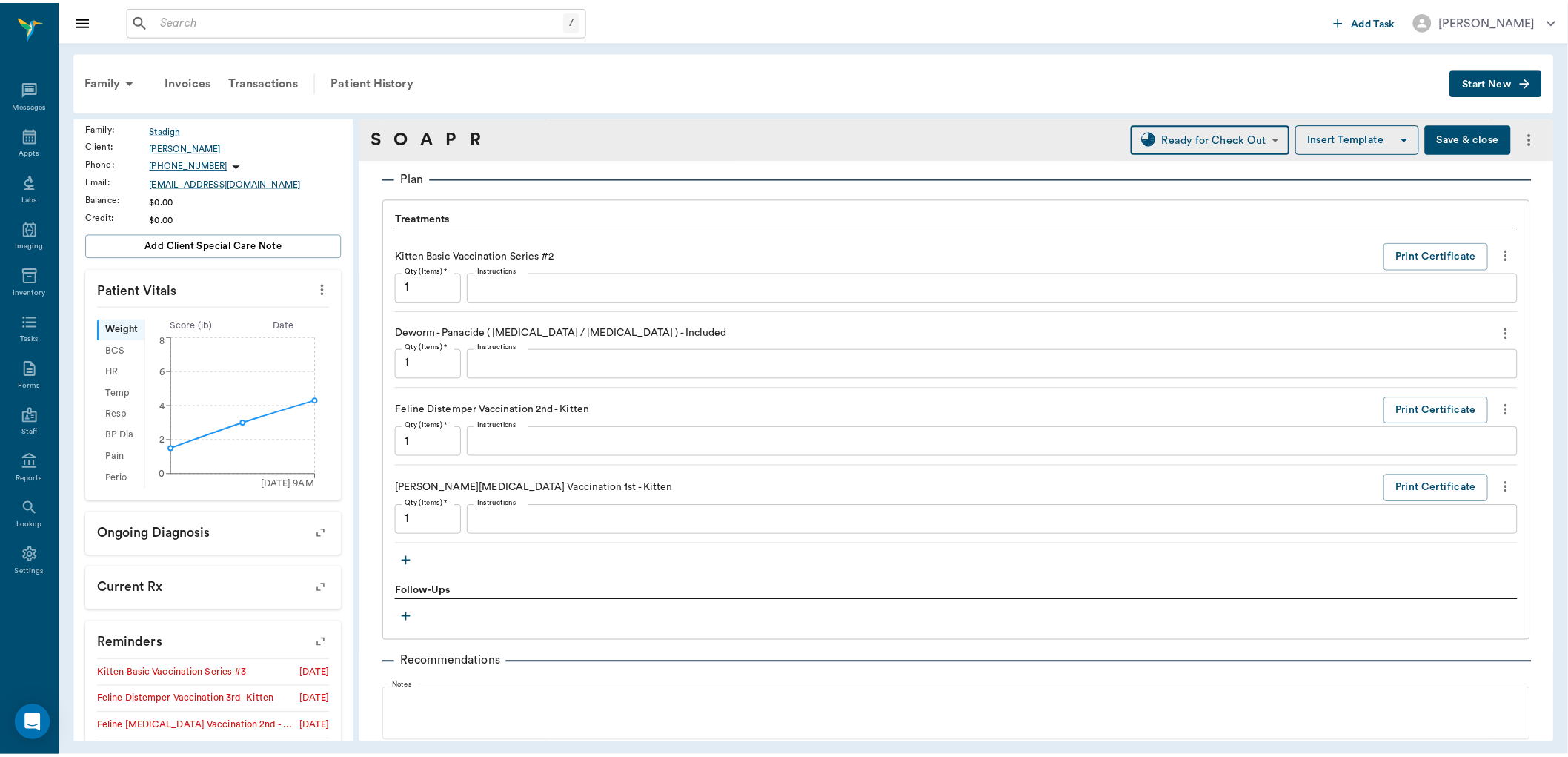
scroll to position [1136, 0]
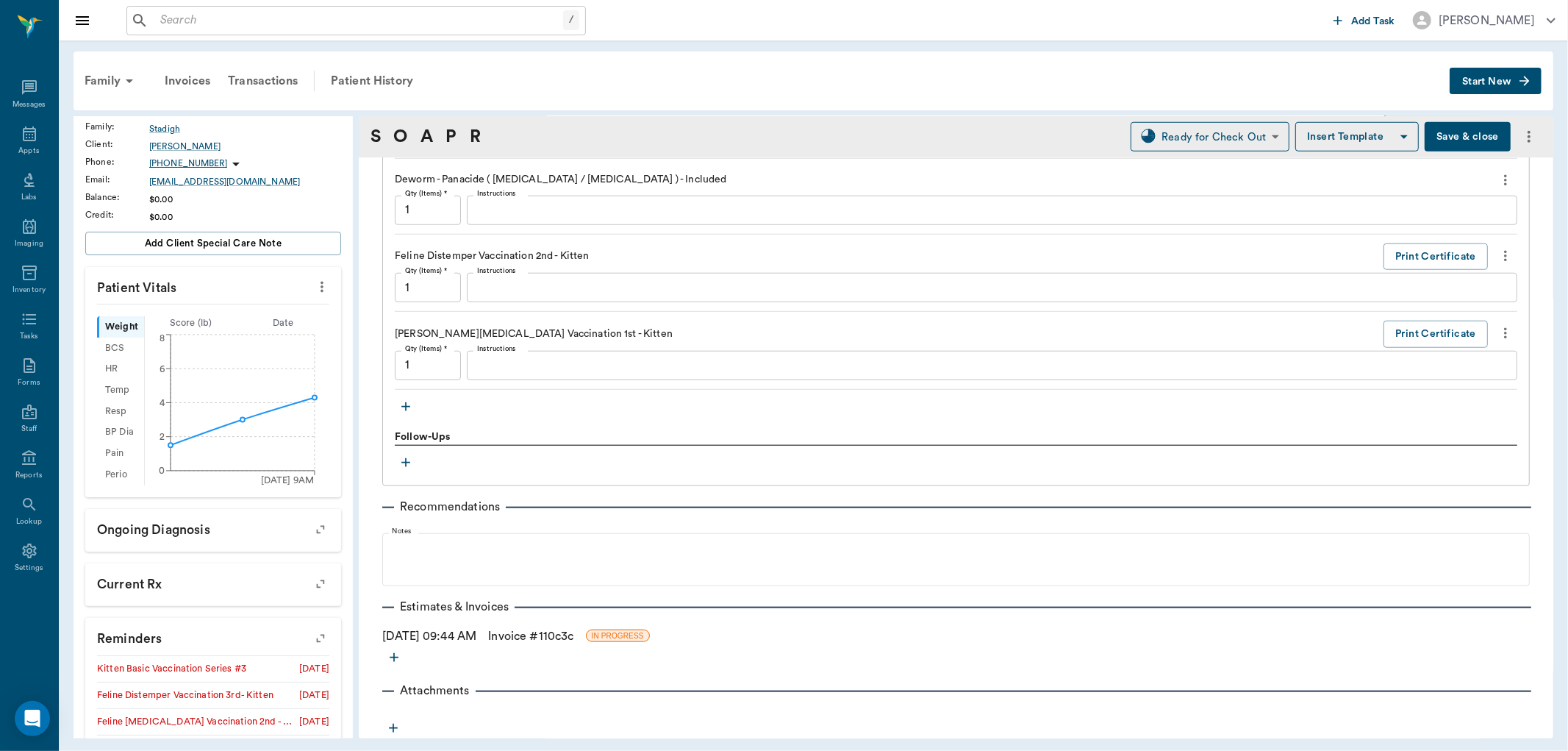
click at [574, 629] on link "Invoice # 110c3c" at bounding box center [531, 636] width 86 height 18
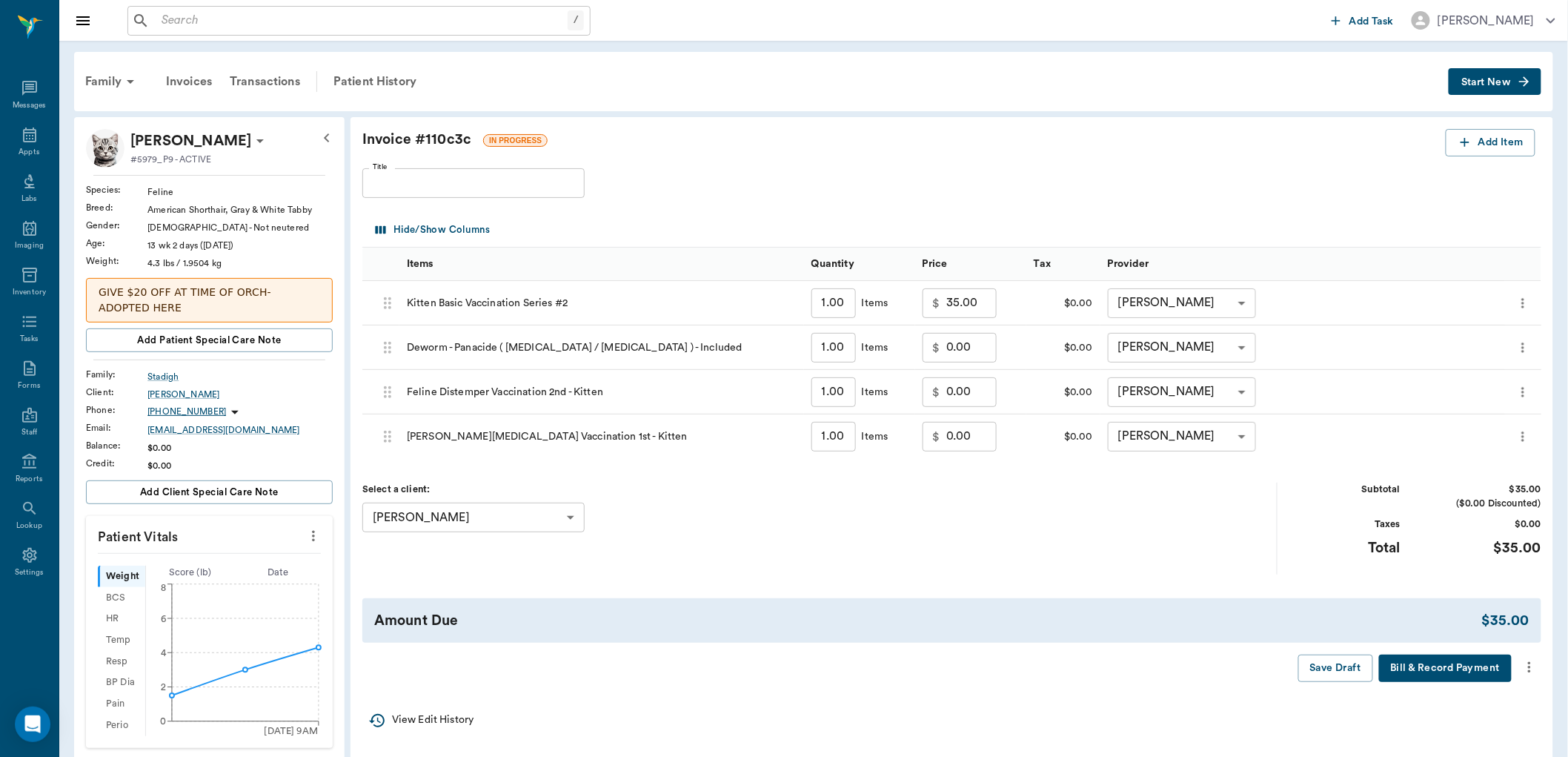
click at [1536, 666] on icon "more" at bounding box center [1529, 667] width 16 height 18
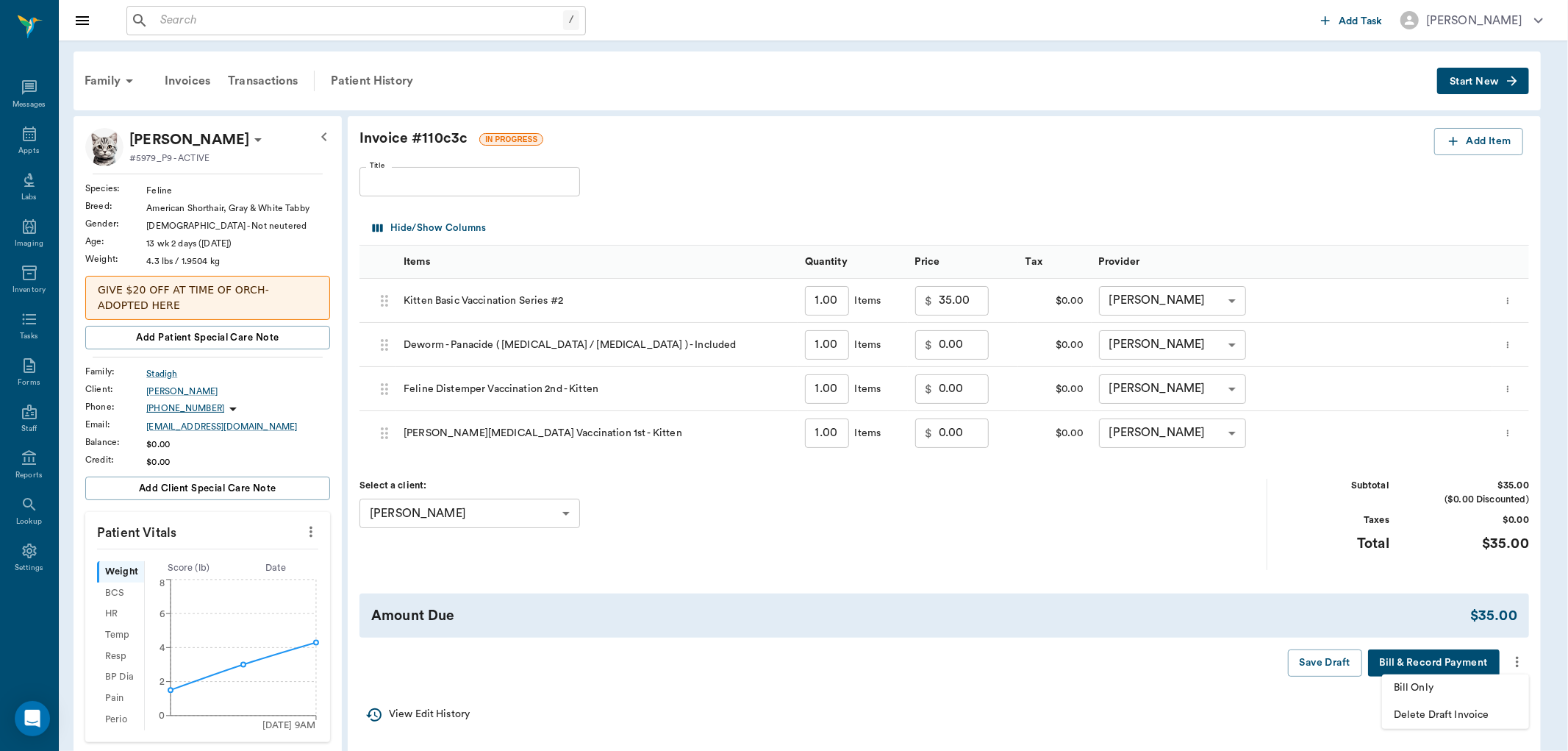
click at [1419, 686] on span "Bill Only" at bounding box center [1455, 688] width 123 height 15
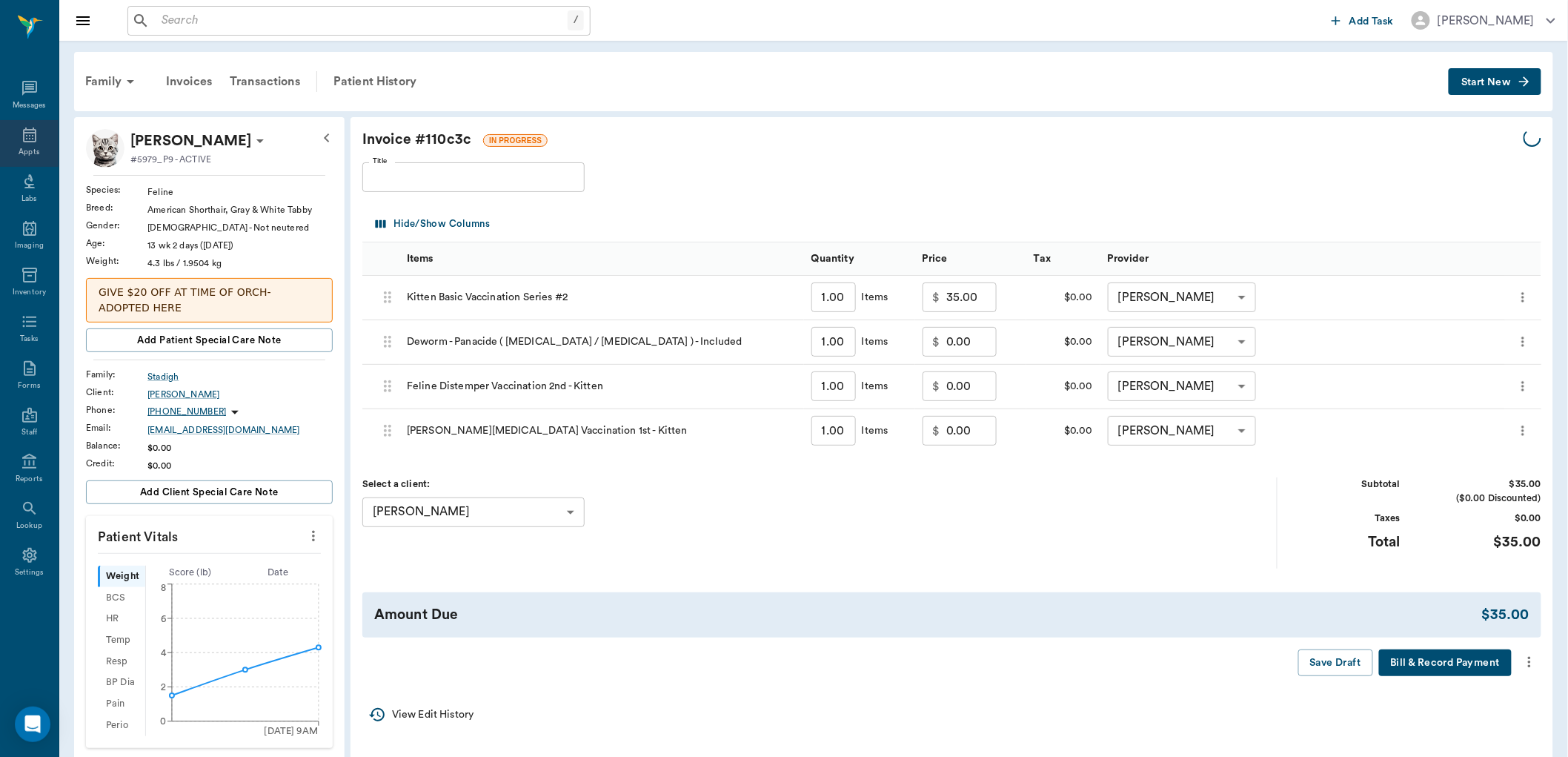
click at [25, 138] on icon at bounding box center [30, 135] width 18 height 18
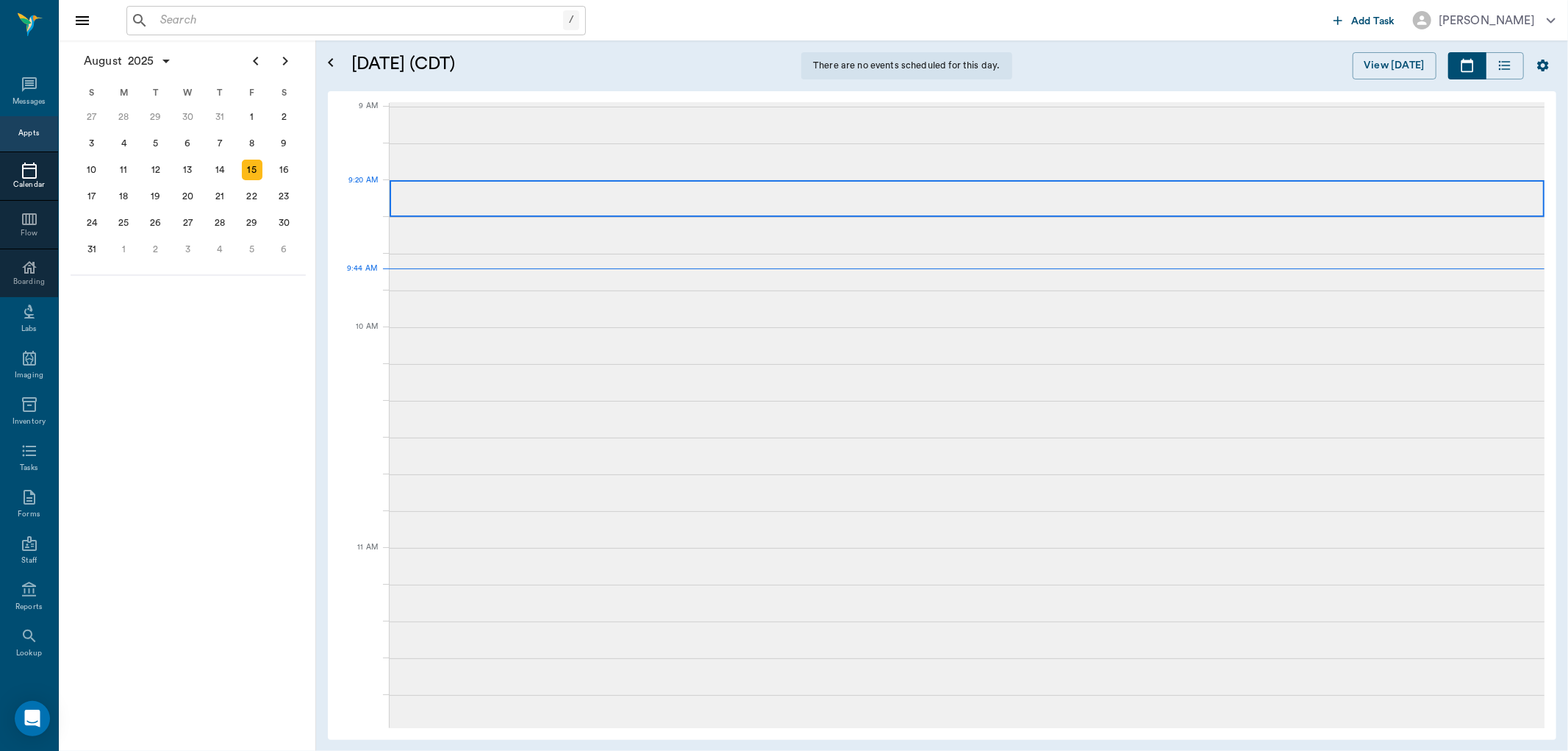
scroll to position [224, 0]
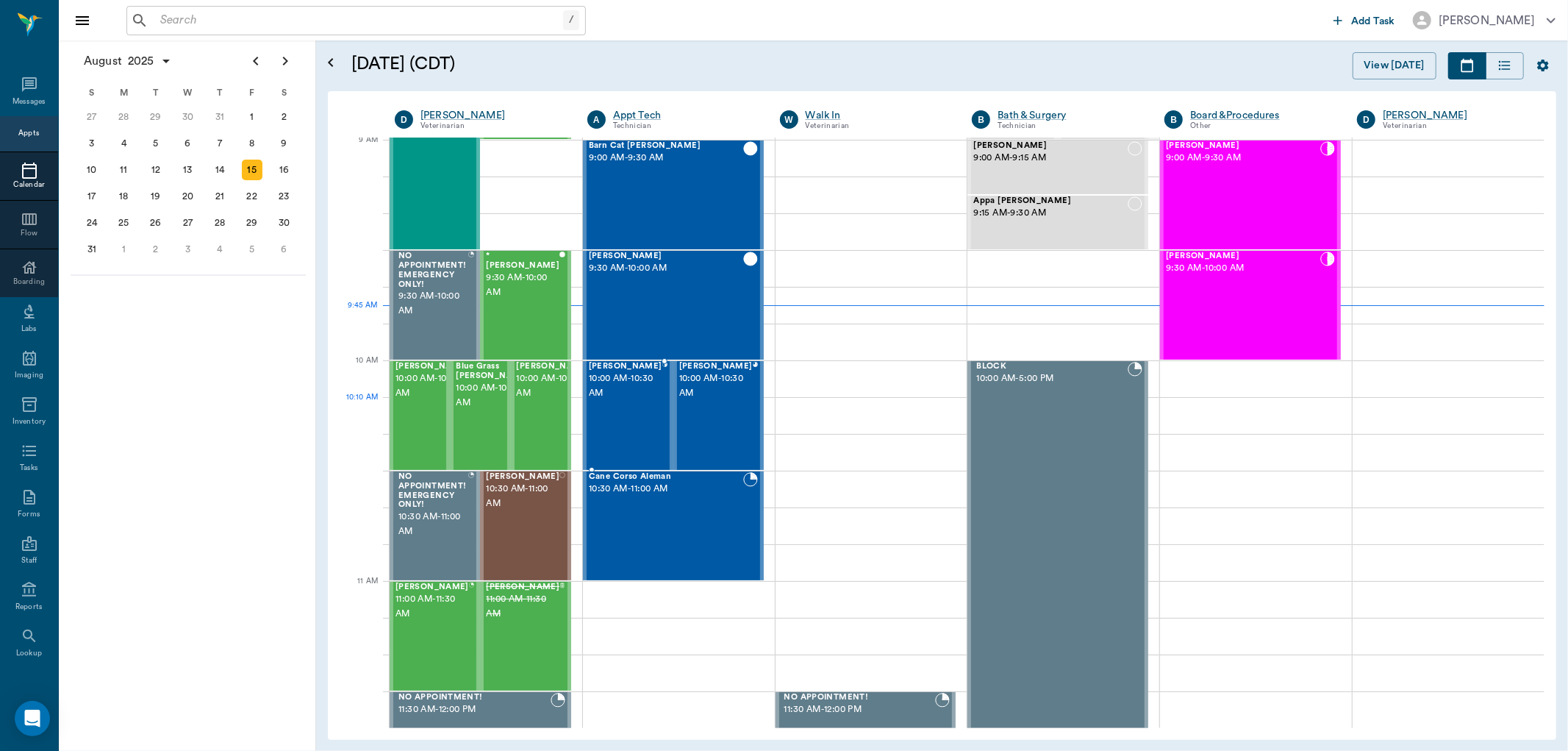
drag, startPoint x: 610, startPoint y: 398, endPoint x: 617, endPoint y: 386, distance: 13.9
click at [617, 386] on span "10:00 AM - 10:30 AM" at bounding box center [626, 386] width 74 height 30
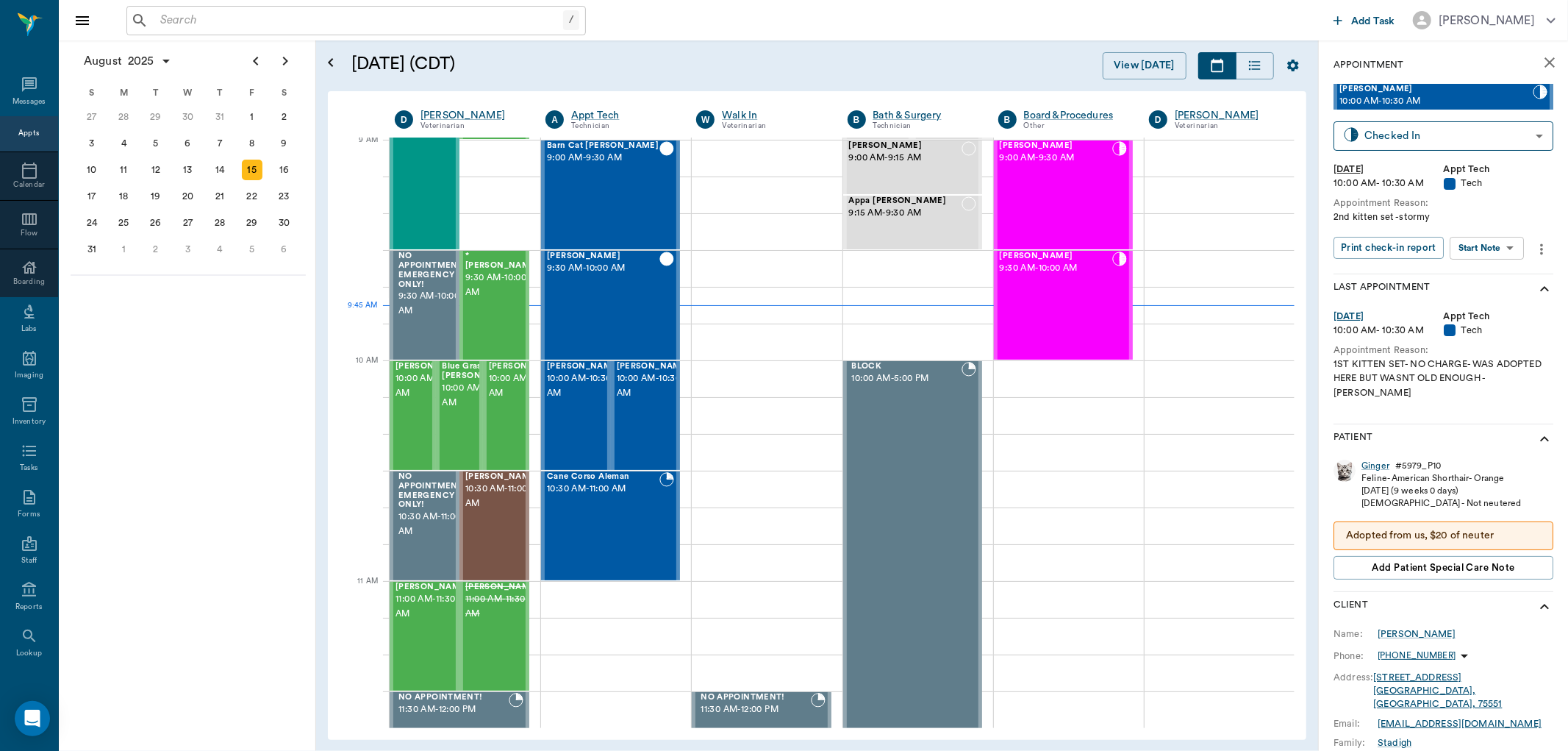
click at [1466, 252] on body "/ ​ Add Task Dr. Bert Ellsworth Nectar Messages Appts Calendar Flow Boarding La…" at bounding box center [784, 376] width 1568 height 751
click at [1480, 281] on button "Start SOAP" at bounding box center [1471, 277] width 50 height 17
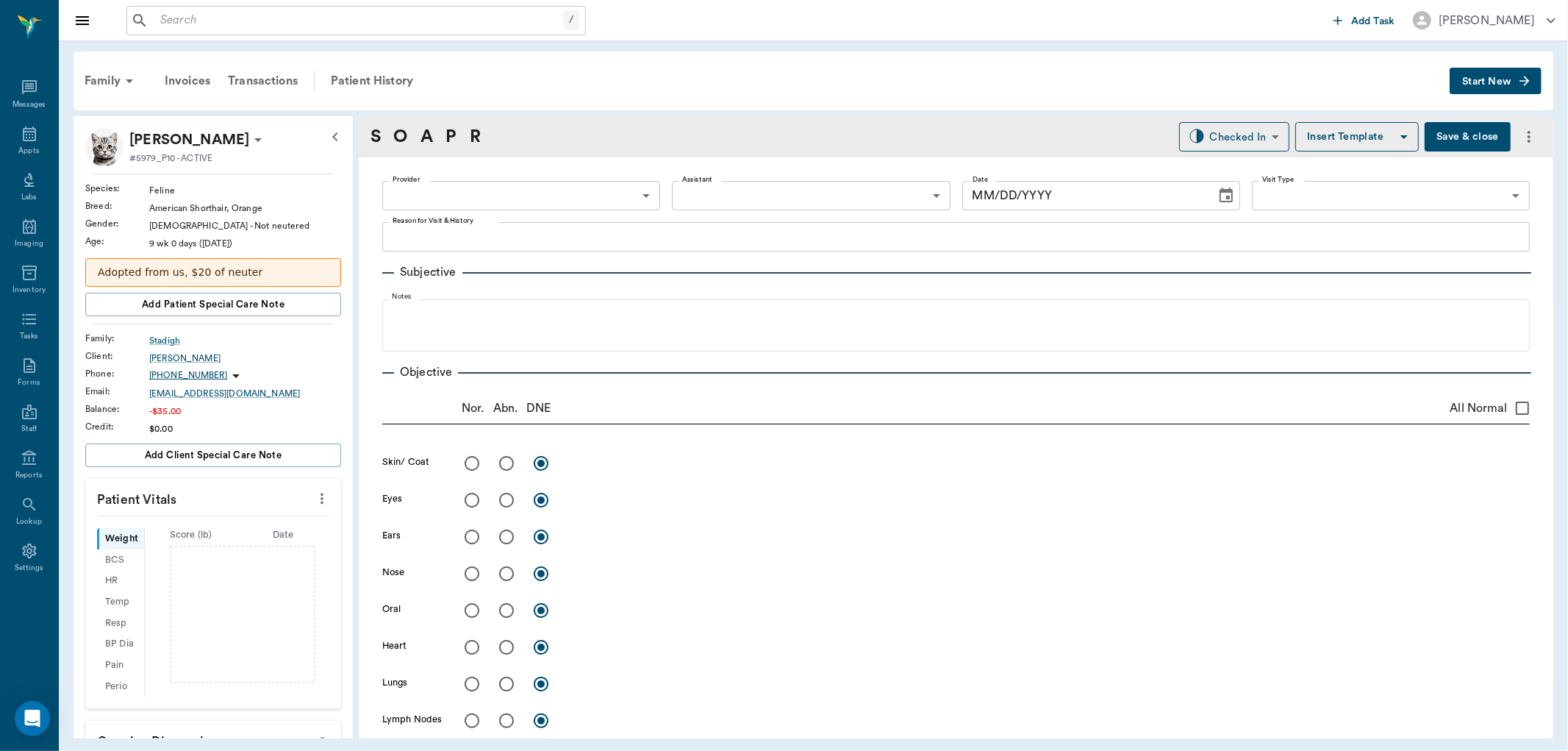
type input "63ec2f075fda476ae8351a4c"
type input "65d2be4f46e3a538d89b8c1a"
type textarea "2nd kitten set -stormy"
type input "08/15/2025"
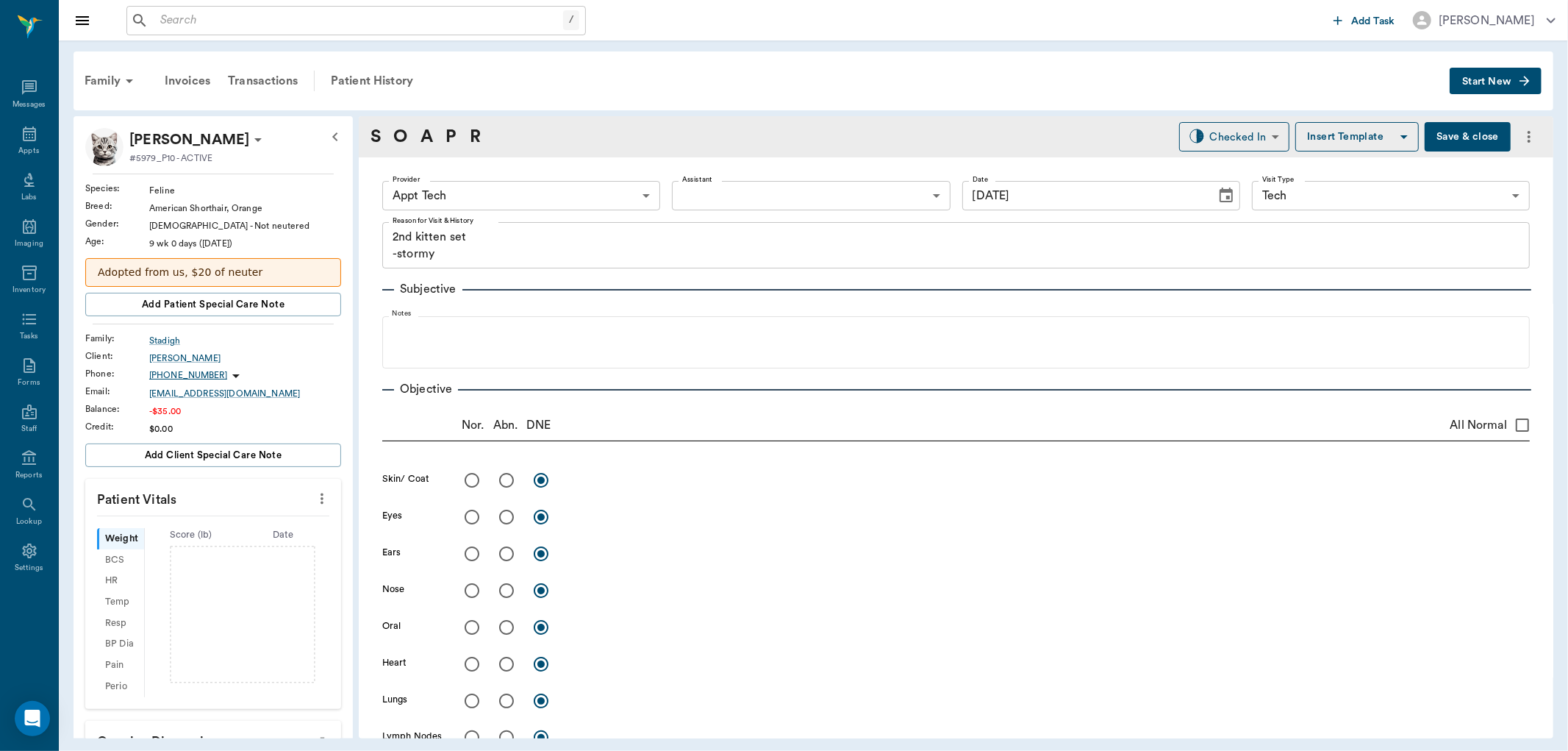
drag, startPoint x: 304, startPoint y: 490, endPoint x: 295, endPoint y: 506, distance: 18.4
click at [311, 499] on button "more" at bounding box center [322, 499] width 24 height 25
click at [272, 531] on span "Enter Vitals" at bounding box center [247, 525] width 123 height 15
click at [248, 545] on input "text" at bounding box center [212, 543] width 128 height 30
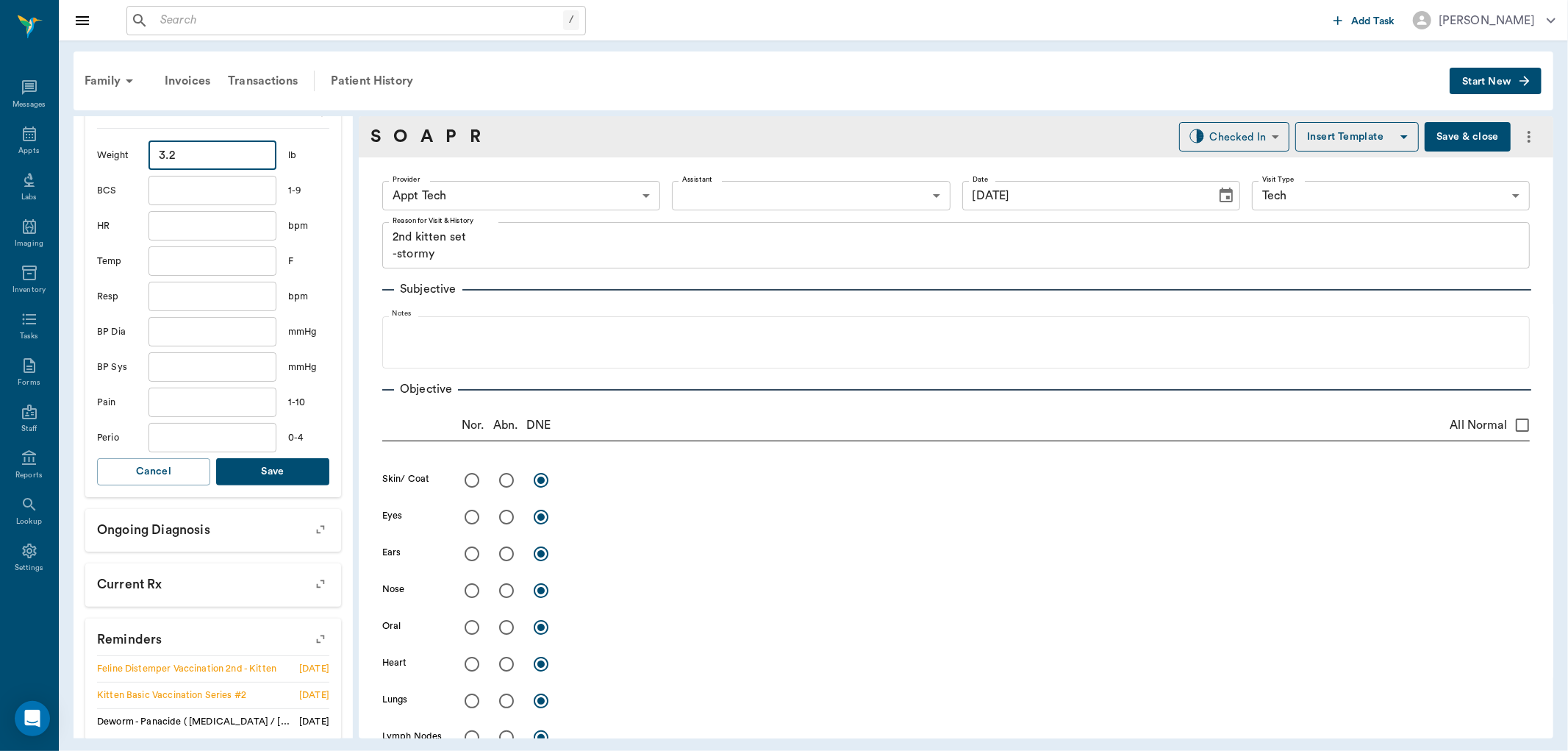
scroll to position [490, 0]
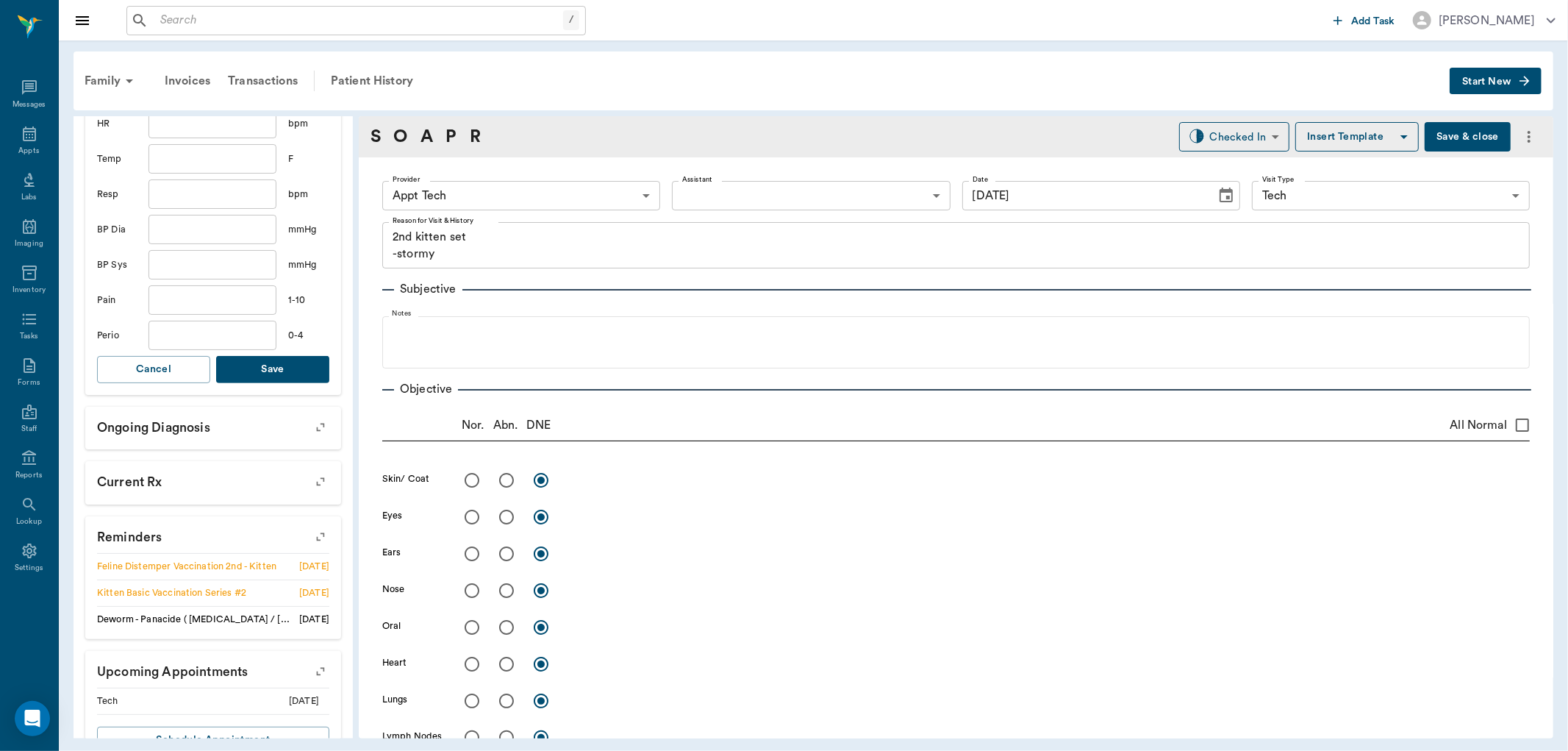
type input "3.2"
click at [251, 367] on button "Save" at bounding box center [273, 370] width 114 height 27
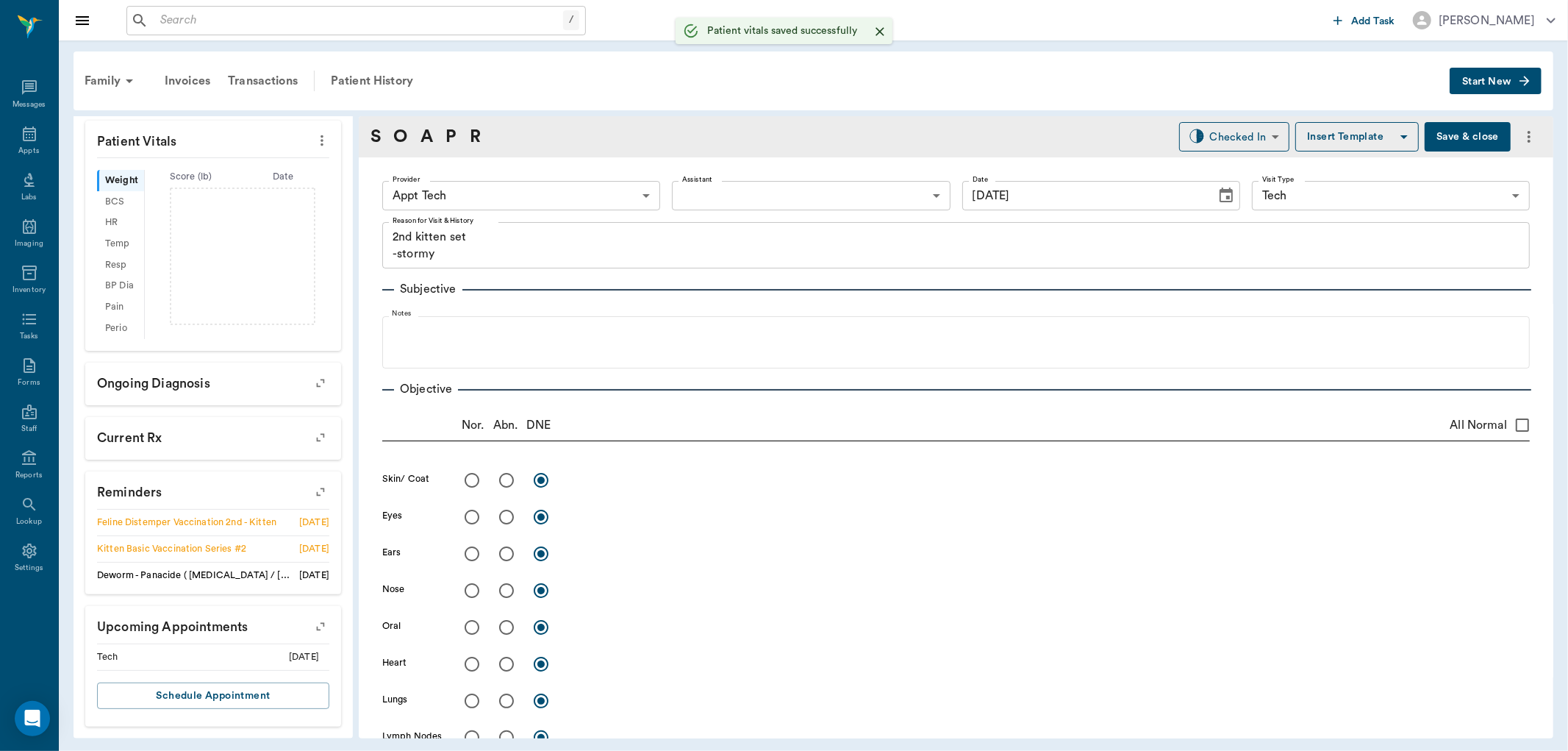
scroll to position [376, 0]
click at [518, 181] on body "/ ​ Add Task Dr. Bert Ellsworth Nectar Messages Appts Labs Imaging Inventory Ta…" at bounding box center [784, 376] width 1568 height 751
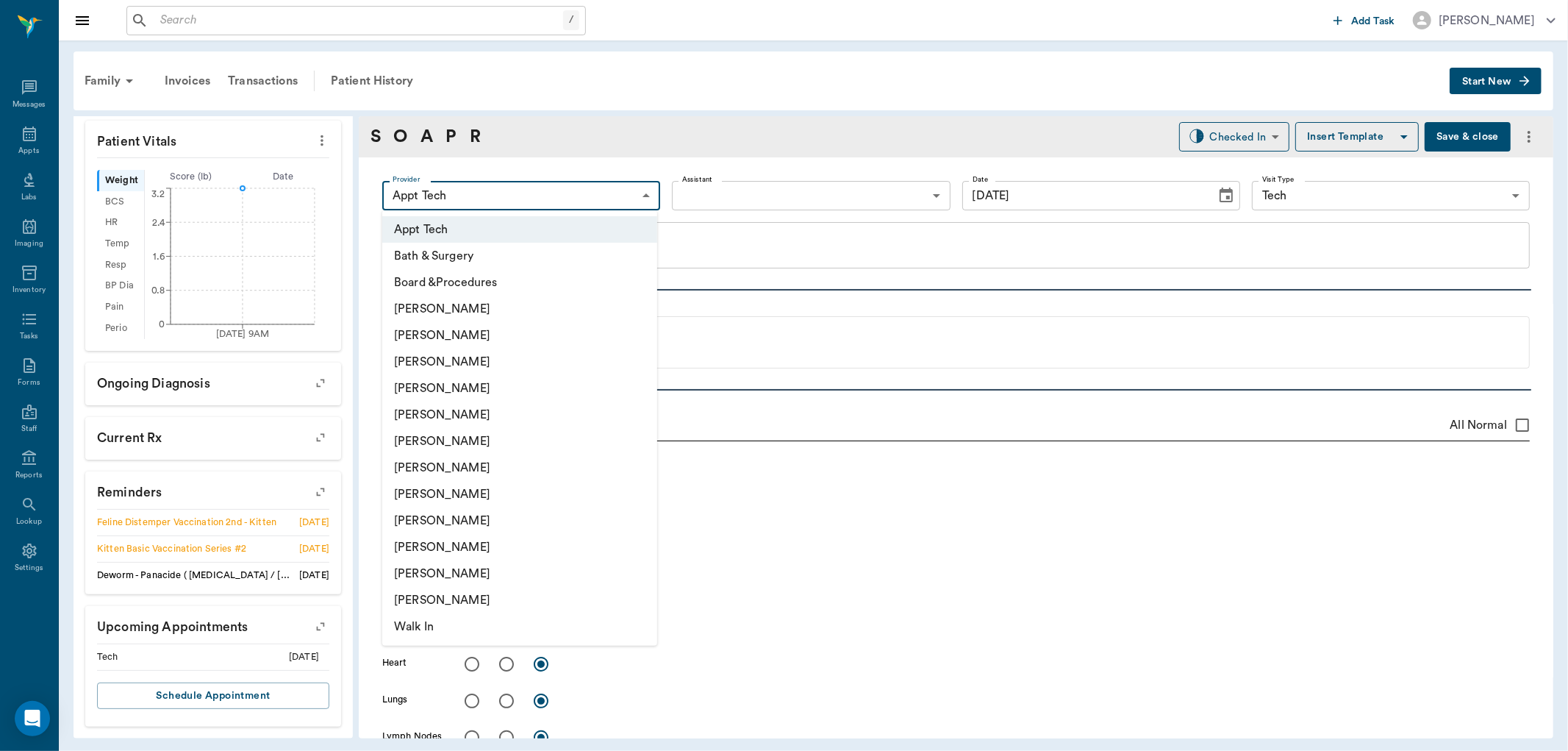
click at [473, 333] on li "Daniel Virnala" at bounding box center [519, 336] width 275 height 27
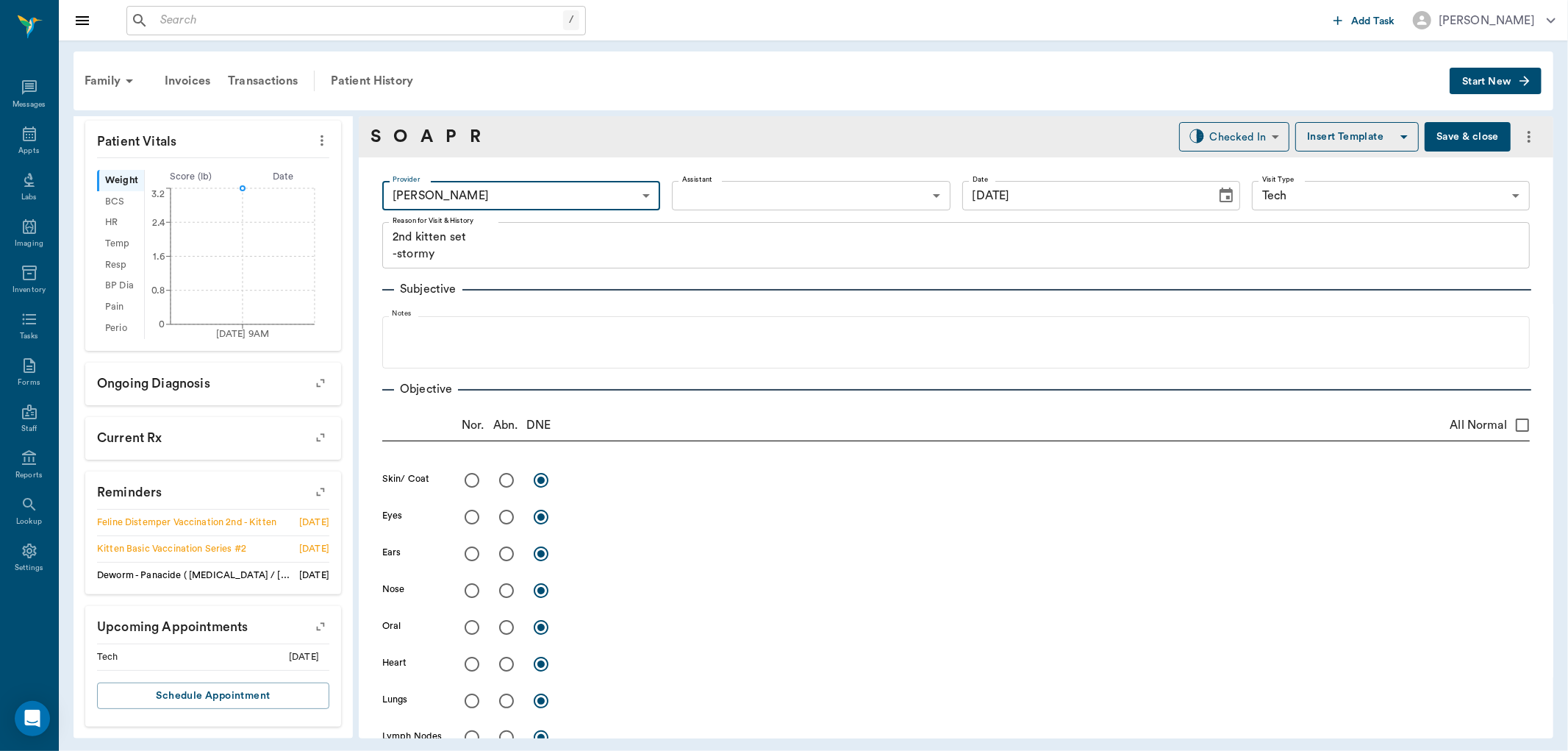
type input "642ef10e332a41444de2bad1"
click at [450, 125] on link "P" at bounding box center [451, 136] width 11 height 27
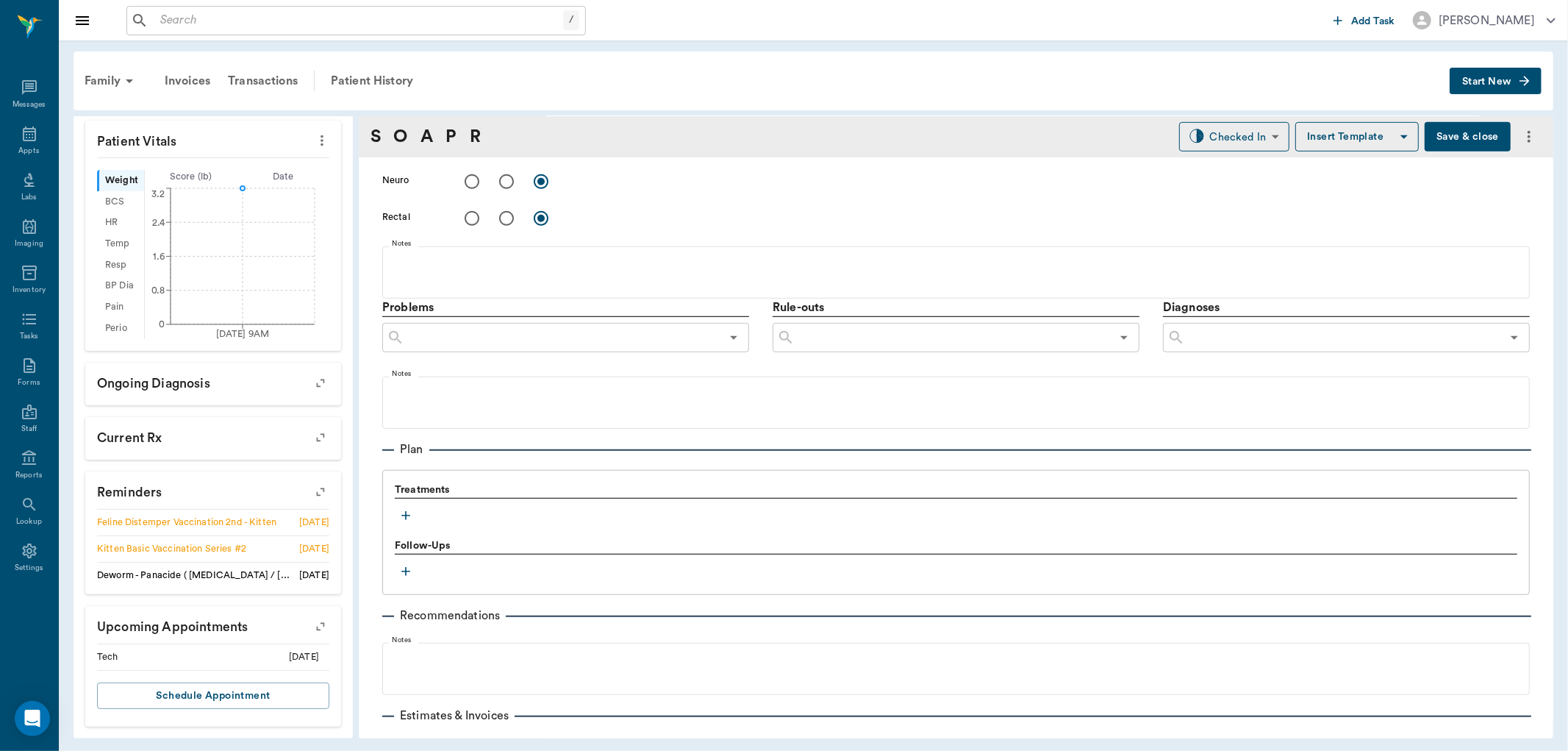
scroll to position [795, 0]
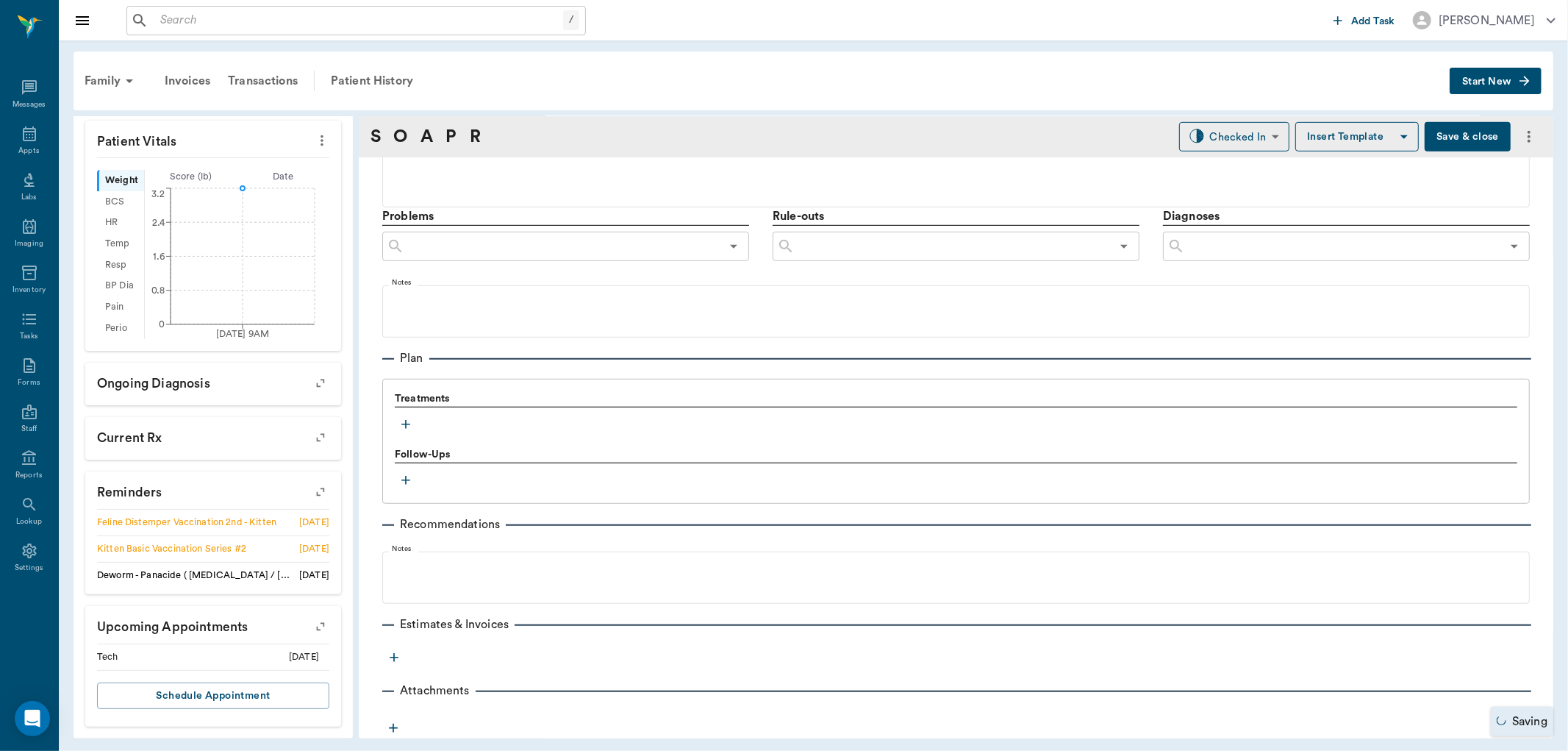
click at [409, 420] on icon "button" at bounding box center [406, 424] width 15 height 15
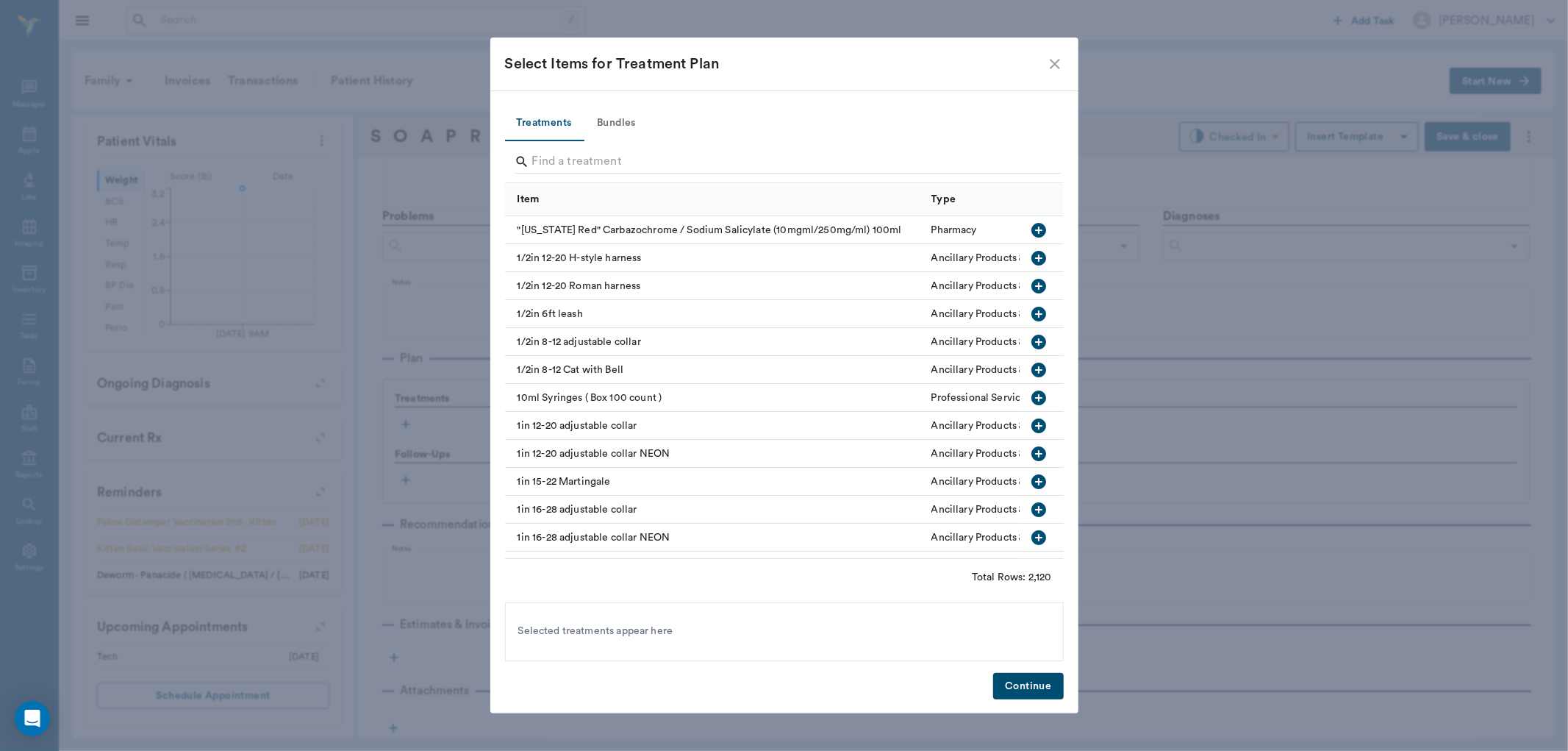
drag, startPoint x: 598, startPoint y: 119, endPoint x: 592, endPoint y: 138, distance: 19.9
click at [599, 120] on button "Bundles" at bounding box center [617, 124] width 66 height 35
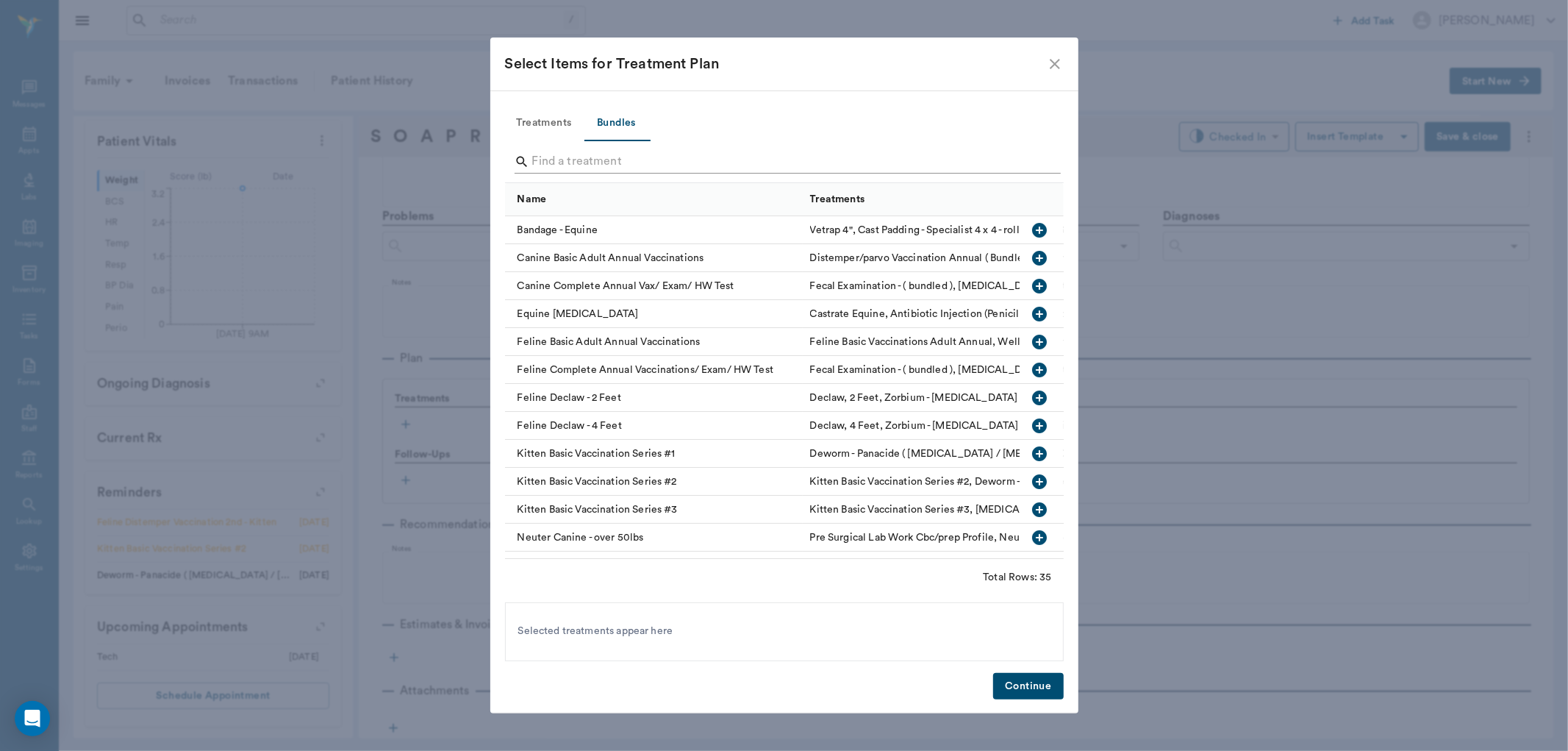
click at [569, 159] on input "Search" at bounding box center [785, 162] width 507 height 24
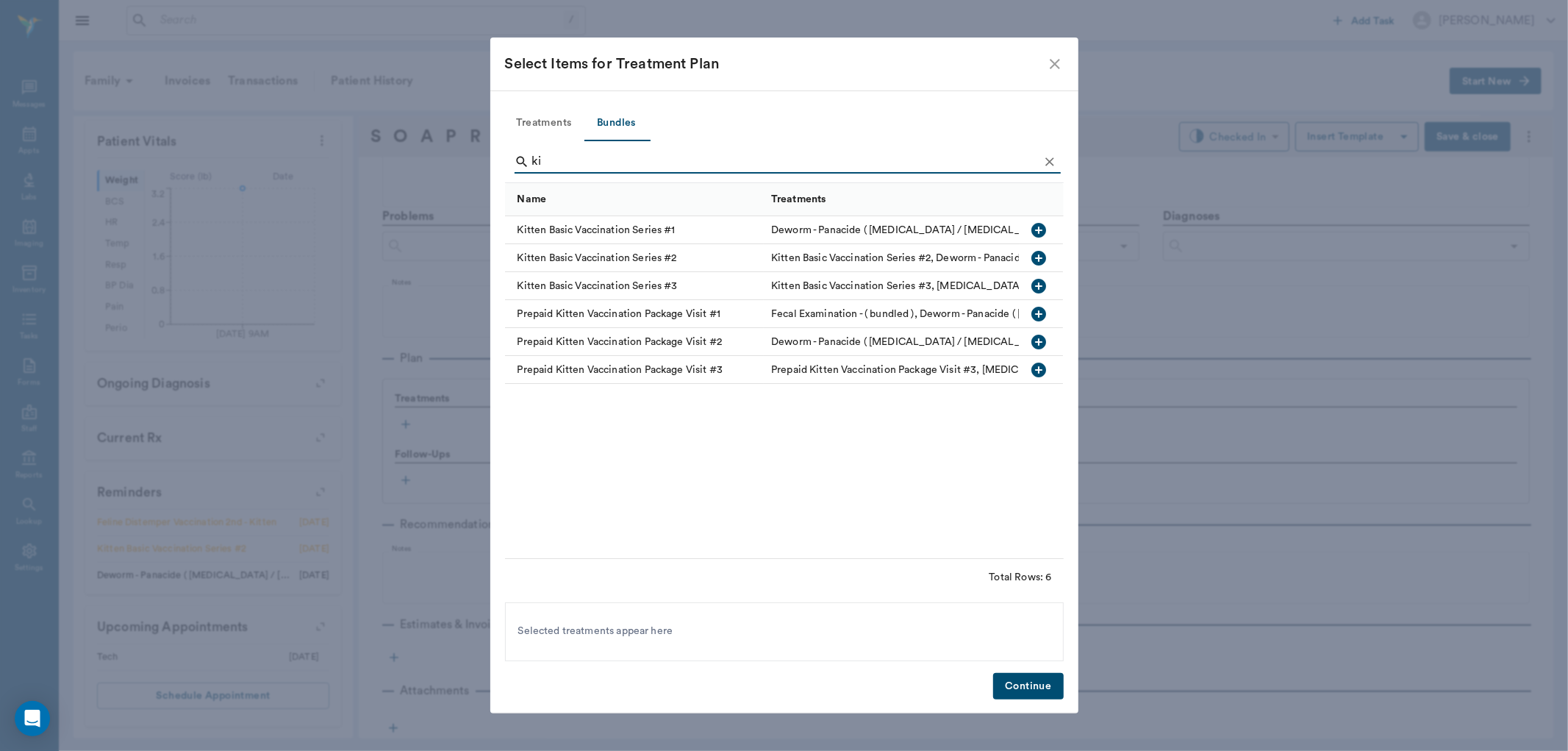
type input "ki"
click at [1042, 252] on icon "button" at bounding box center [1040, 258] width 15 height 15
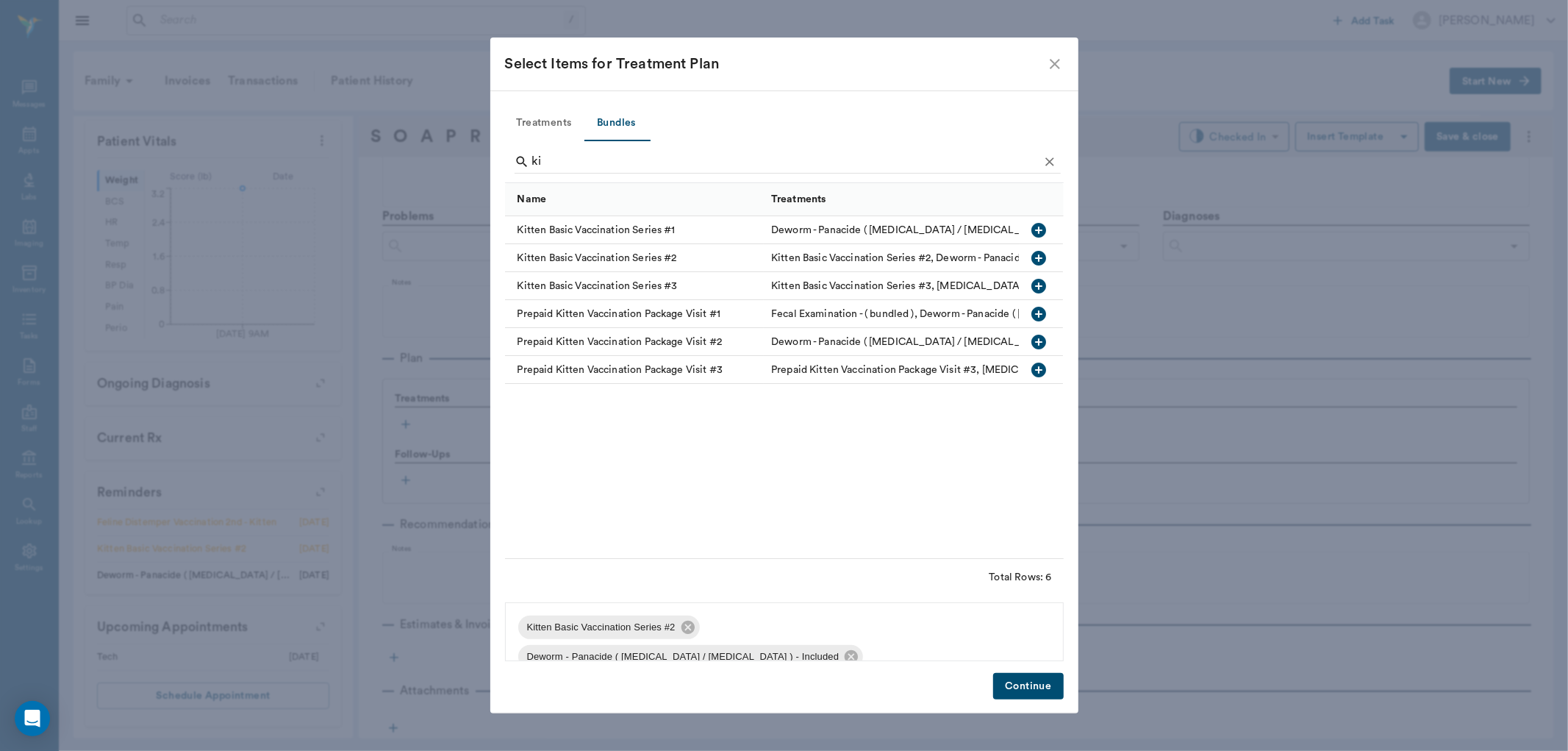
click at [1032, 694] on button "Continue" at bounding box center [1028, 686] width 70 height 27
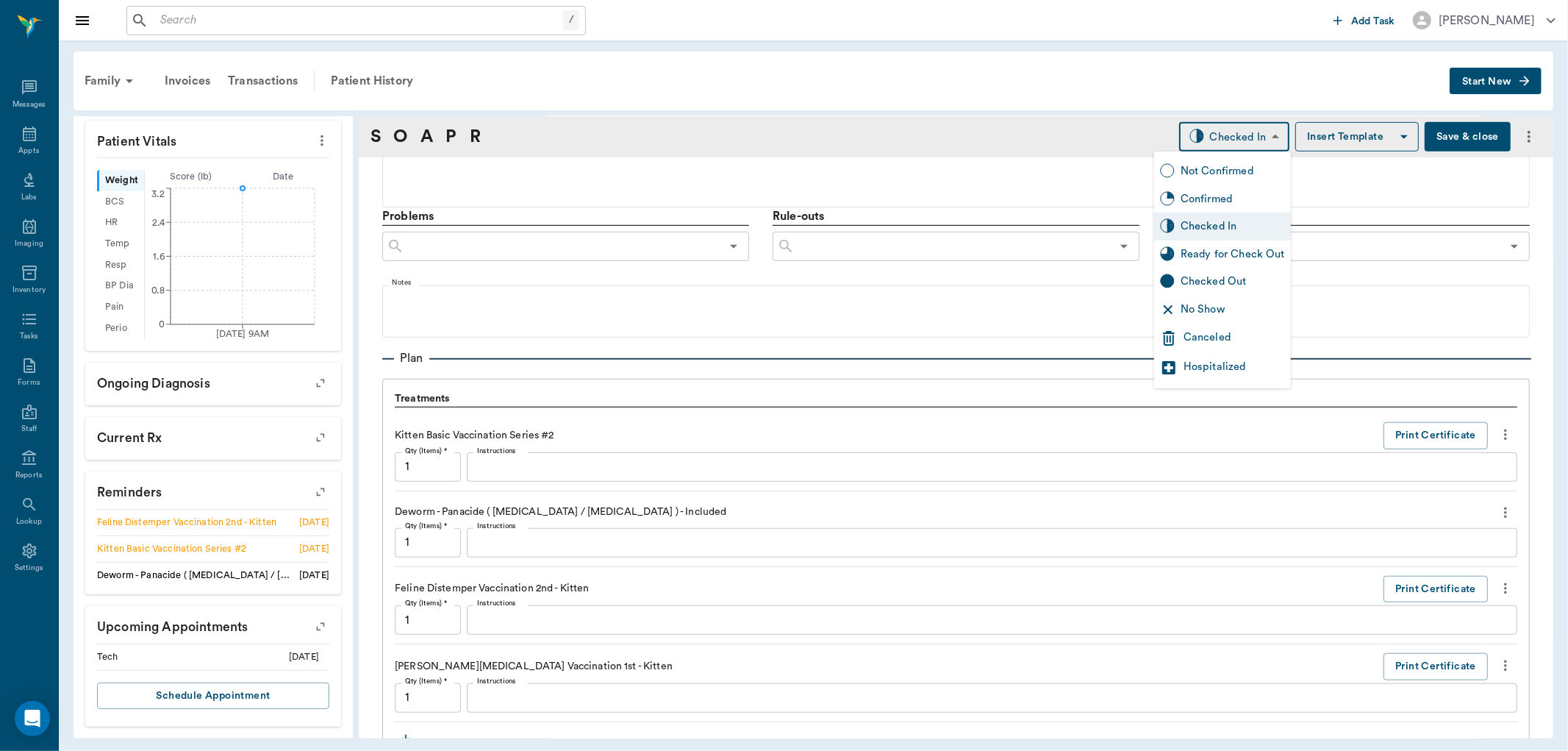
click at [1255, 136] on body "/ ​ Add Task Dr. Bert Ellsworth Nectar Messages Appts Labs Imaging Inventory Ta…" at bounding box center [784, 376] width 1568 height 751
click at [1211, 250] on div "Ready for Check Out" at bounding box center [1233, 255] width 105 height 16
type input "READY_TO_CHECKOUT"
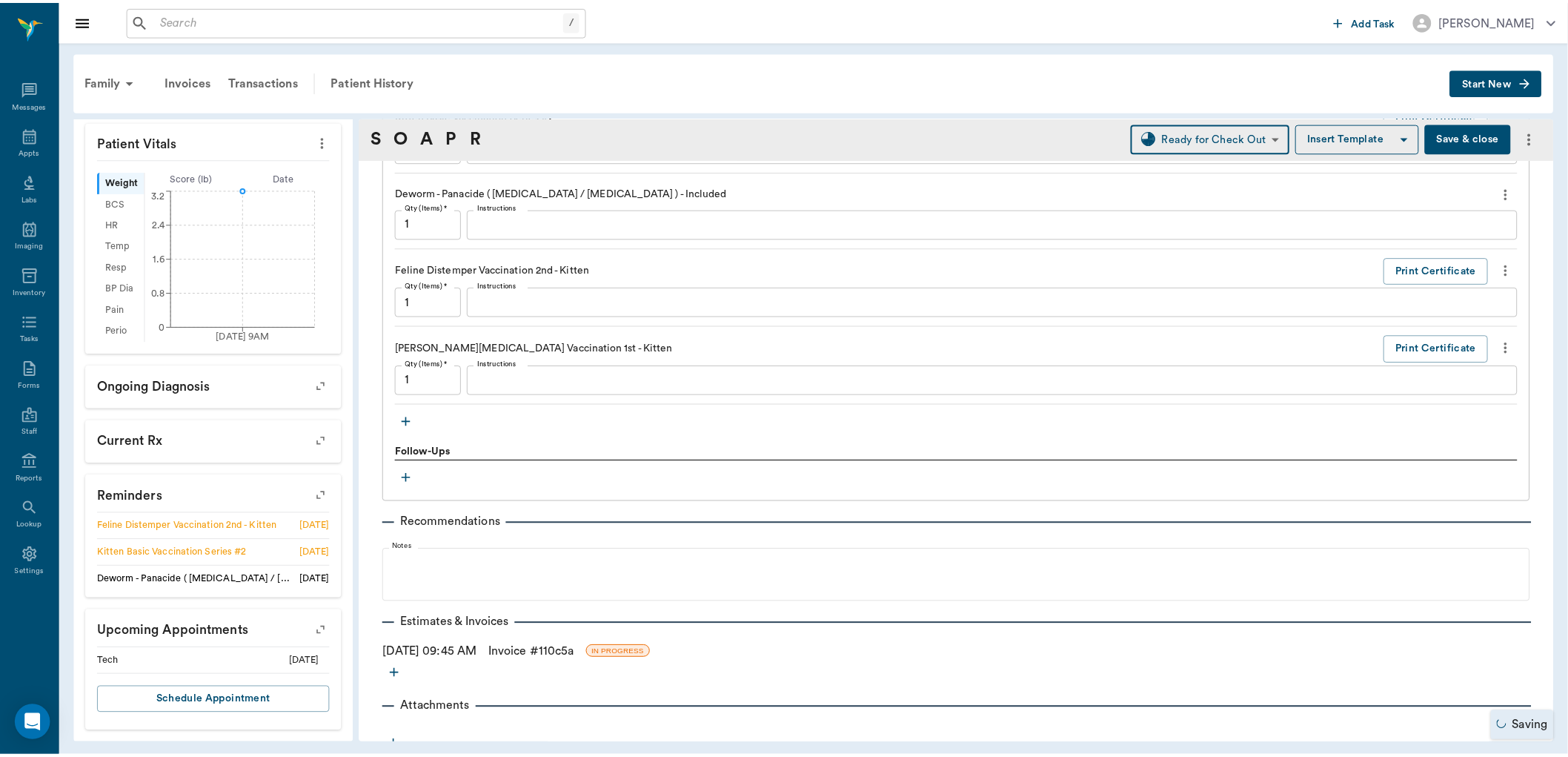
scroll to position [1136, 0]
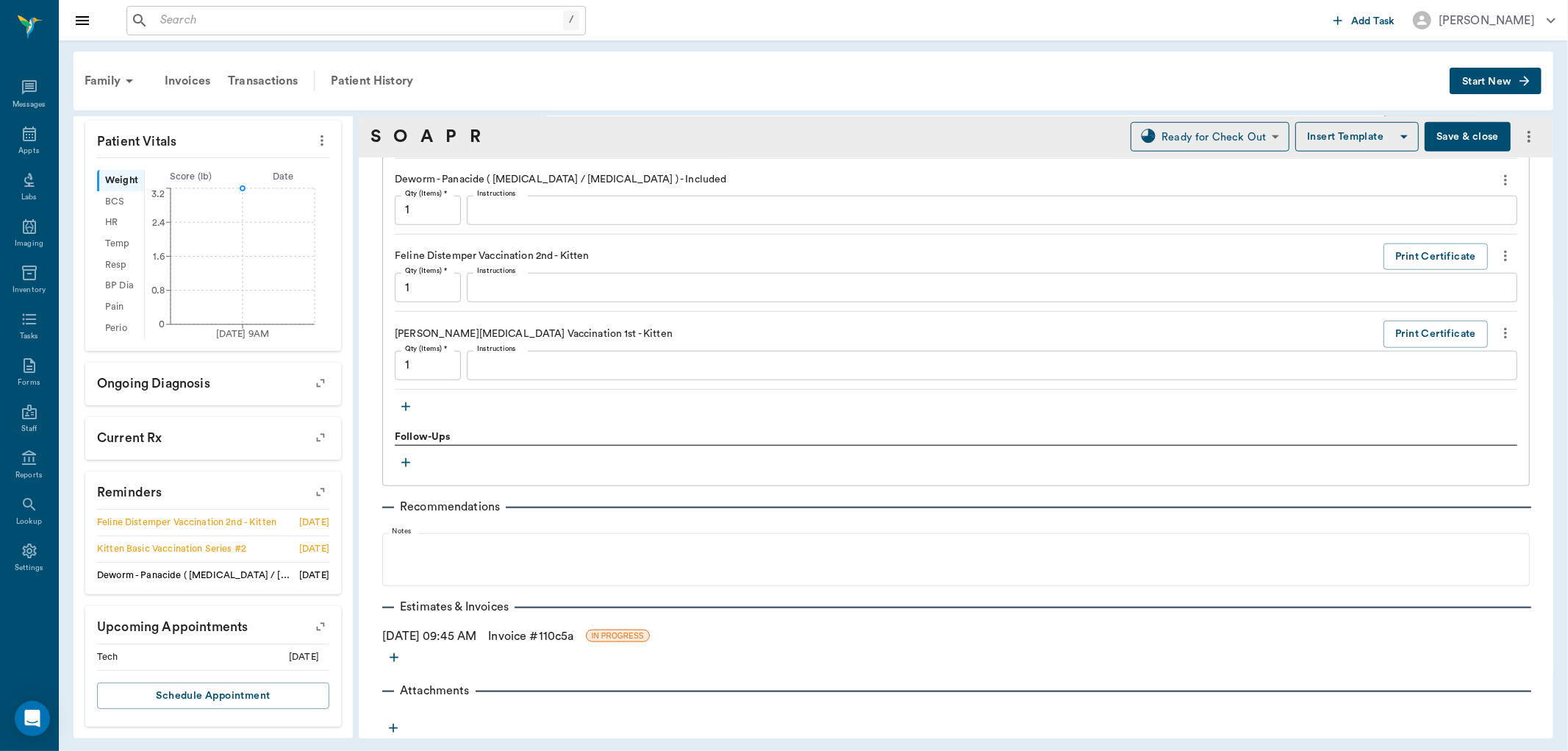
click at [555, 631] on link "Invoice # 110c5a" at bounding box center [531, 636] width 86 height 18
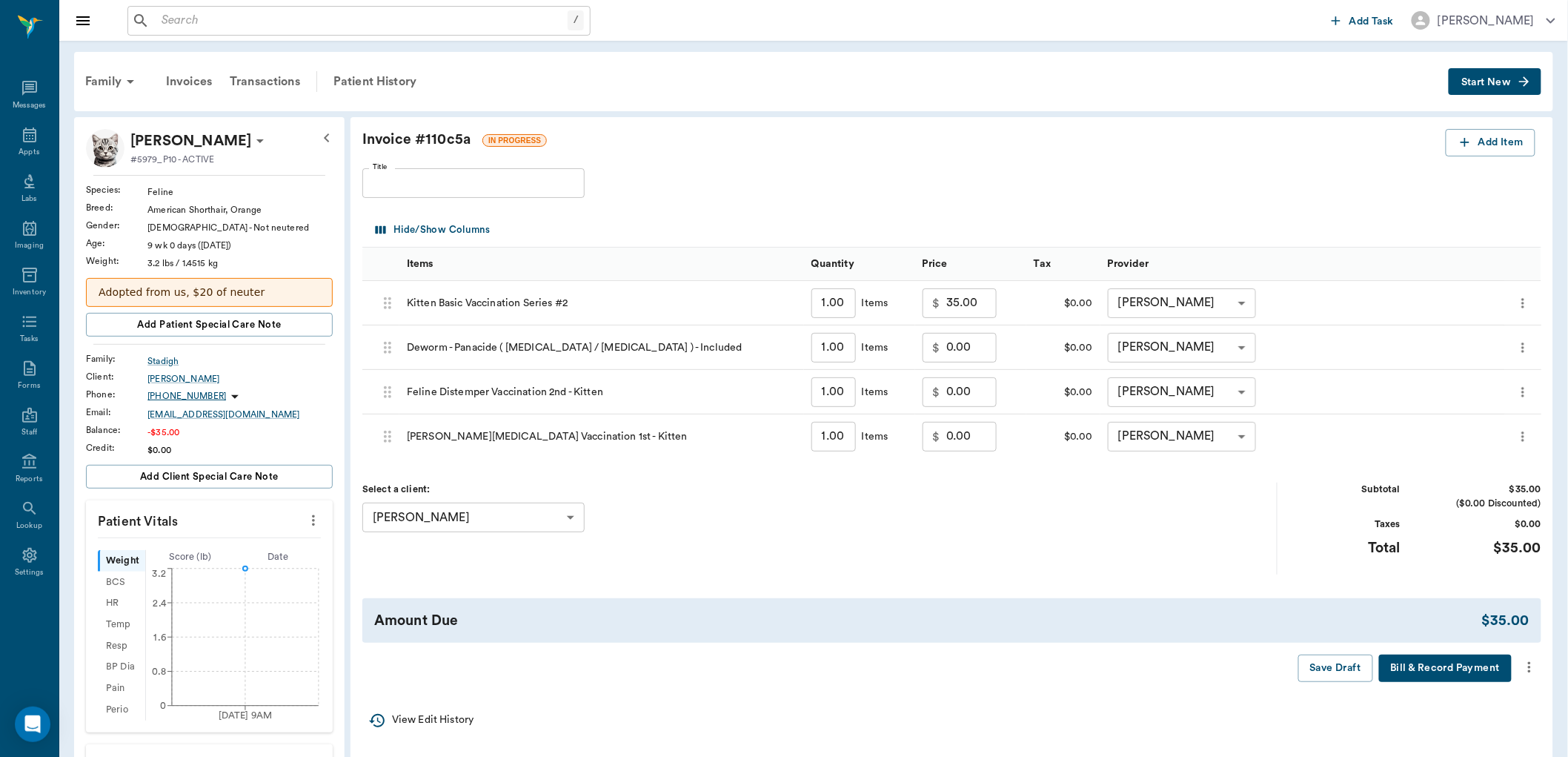
click at [1530, 666] on icon "more" at bounding box center [1529, 667] width 16 height 18
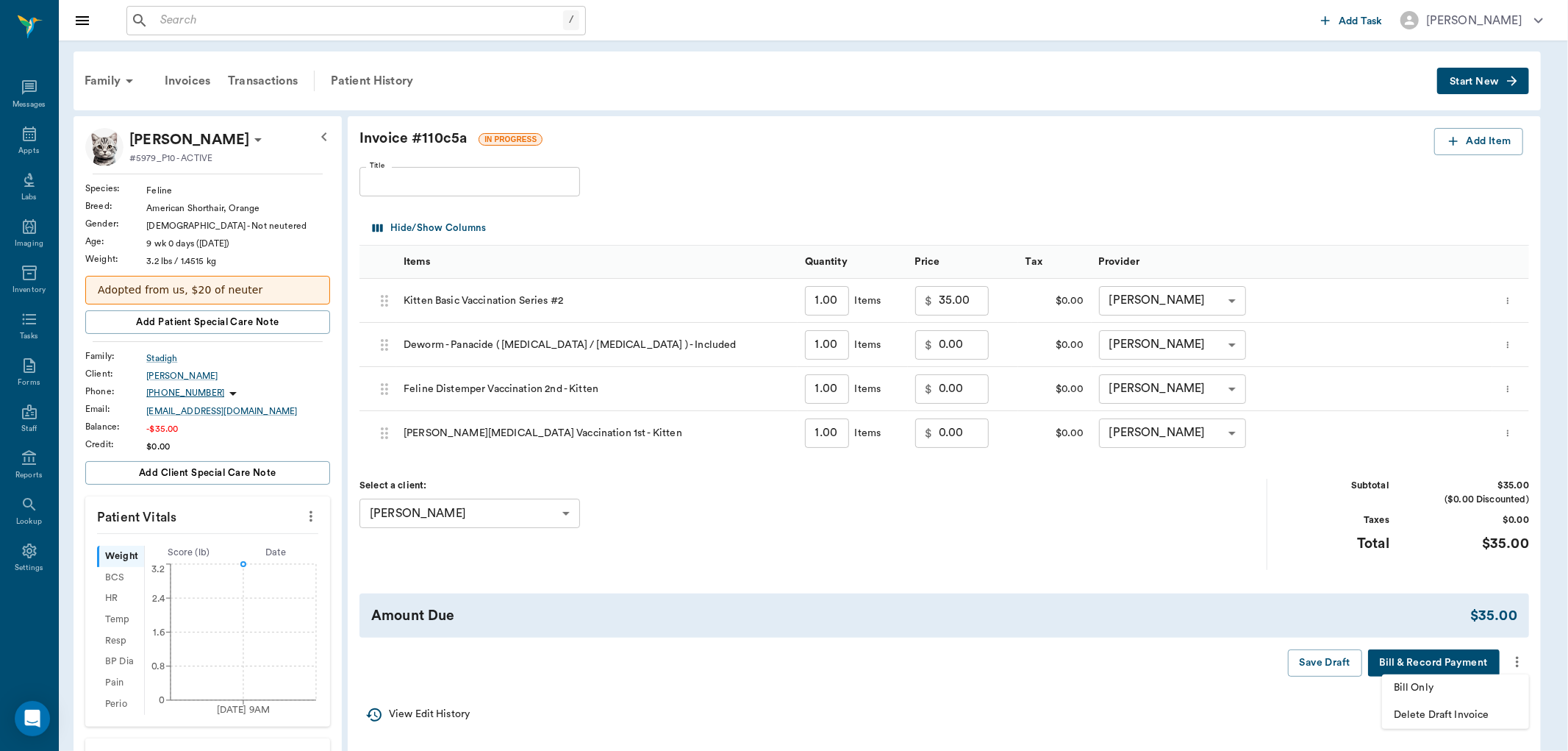
drag, startPoint x: 1475, startPoint y: 671, endPoint x: 1445, endPoint y: 682, distance: 32.0
click at [1445, 682] on span "Bill Only" at bounding box center [1455, 688] width 123 height 15
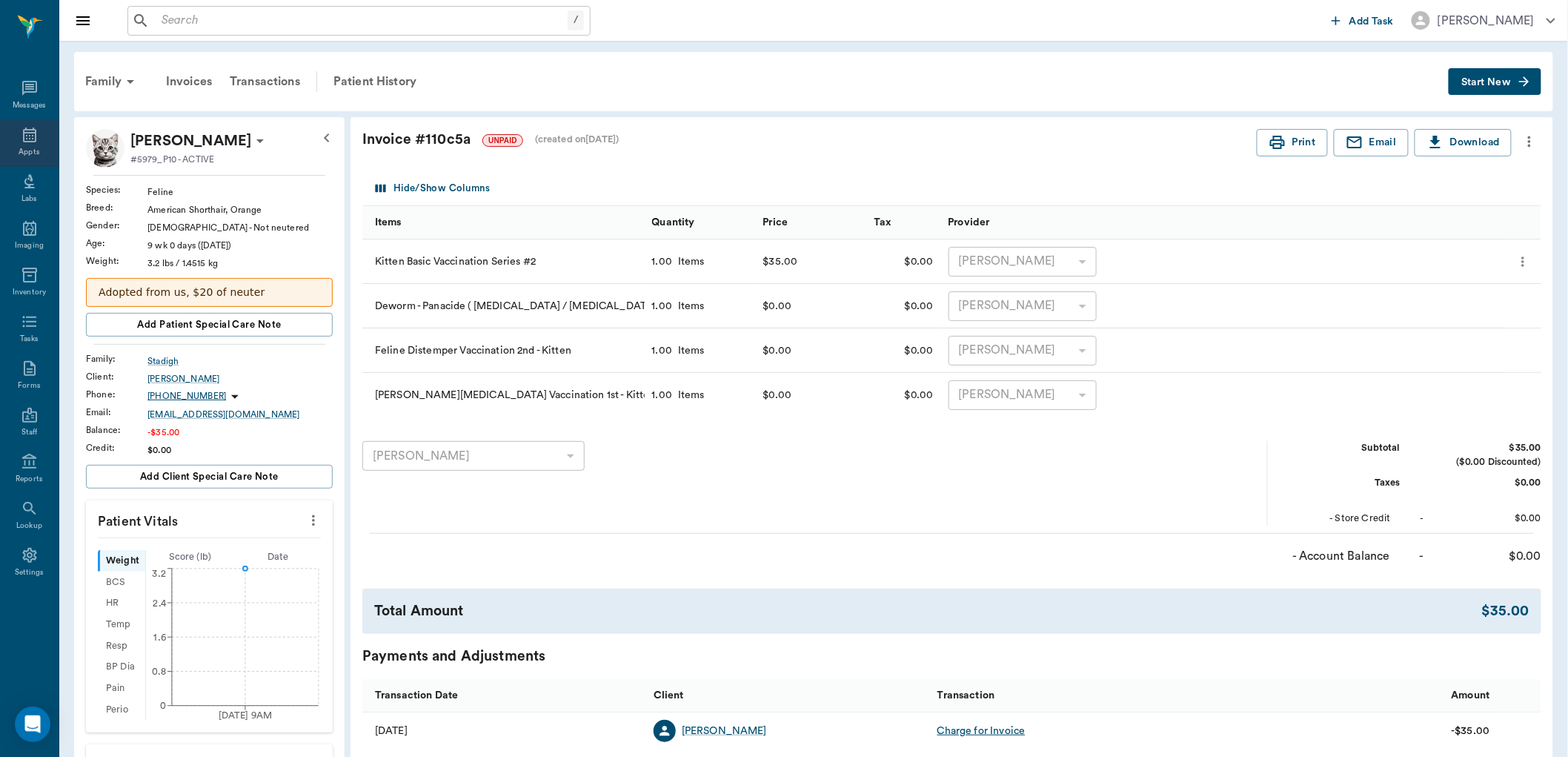
click at [27, 134] on icon at bounding box center [30, 135] width 18 height 18
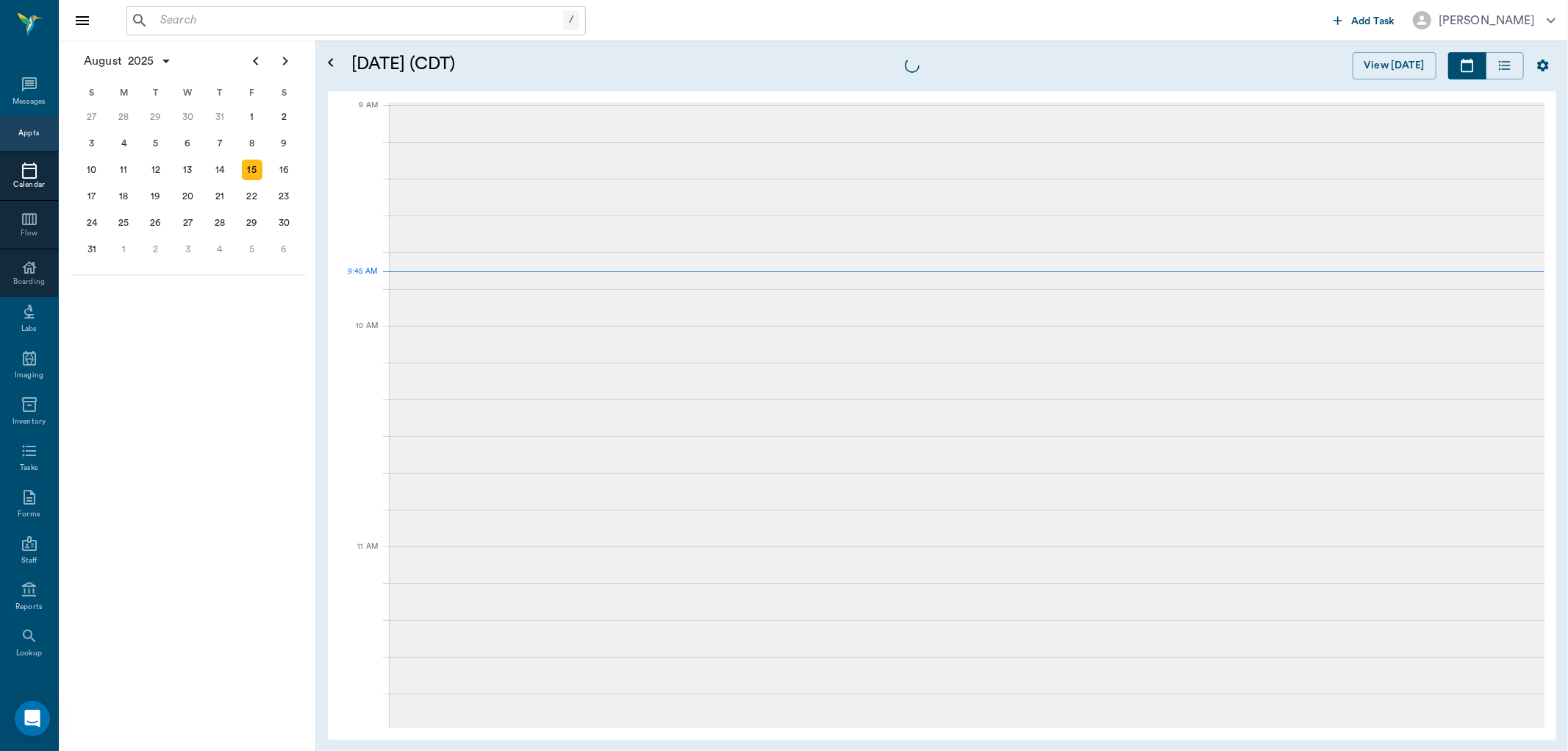
scroll to position [224, 0]
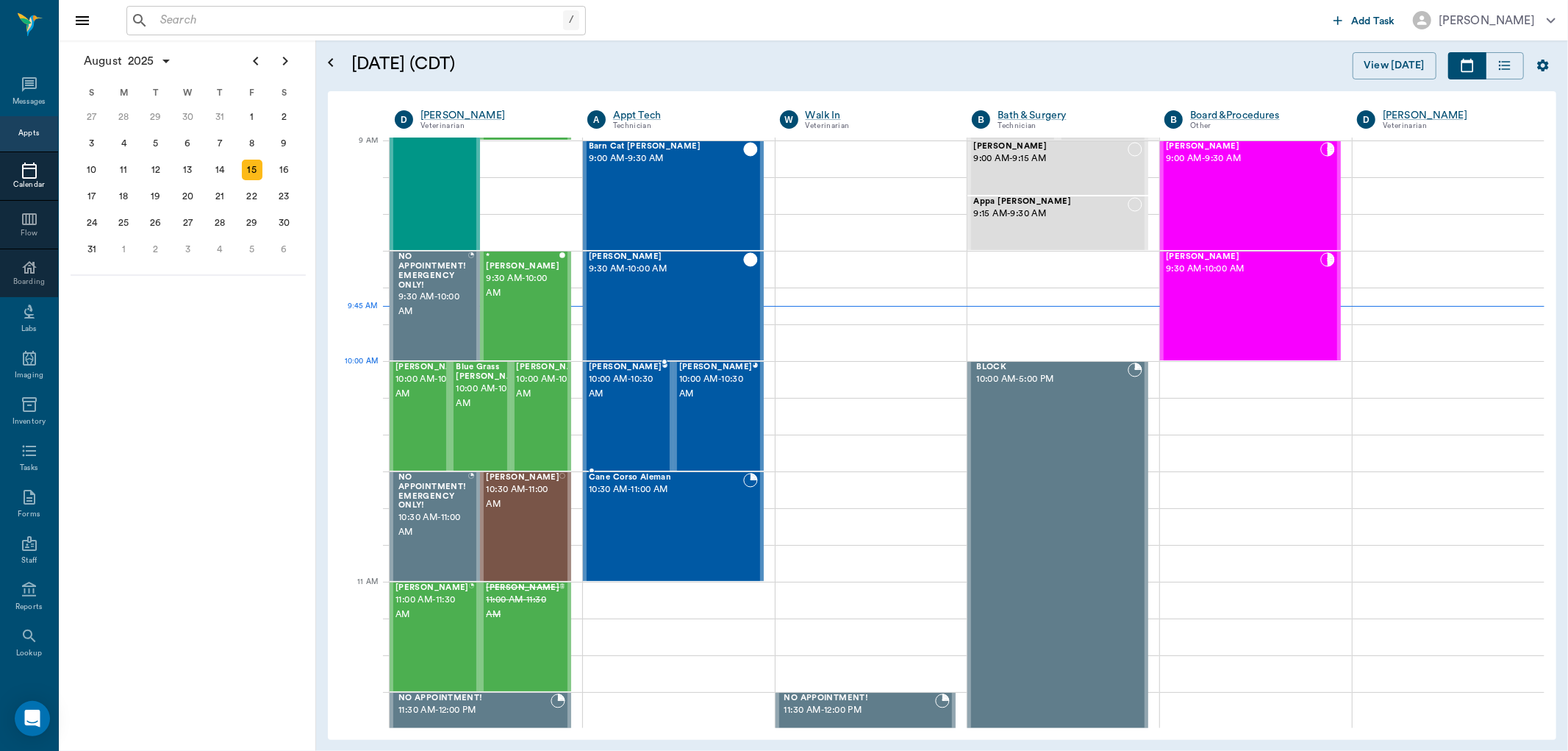
click at [599, 394] on span "10:00 AM - 10:30 AM" at bounding box center [626, 387] width 74 height 30
